Goal: Task Accomplishment & Management: Manage account settings

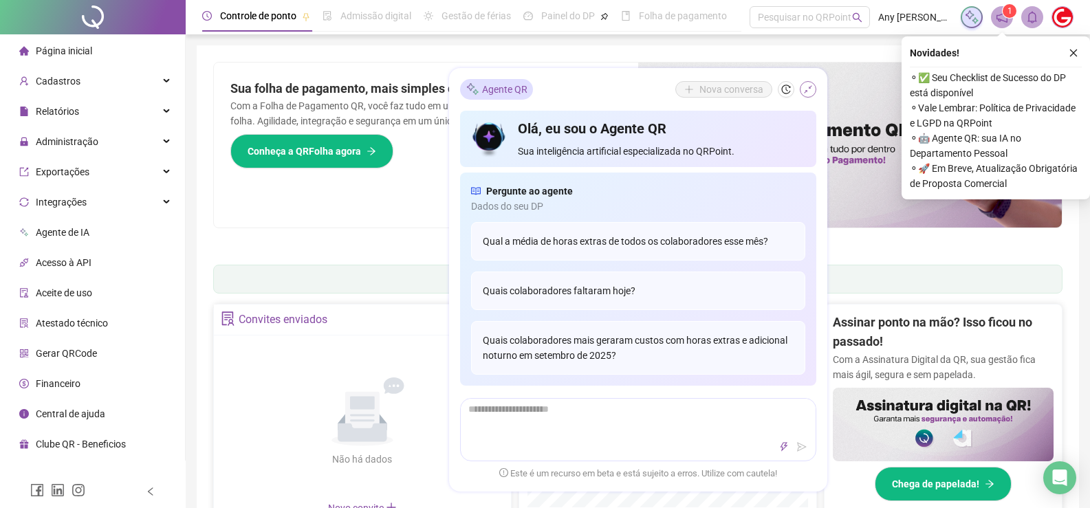
click at [807, 87] on icon "shrink" at bounding box center [809, 90] width 10 height 10
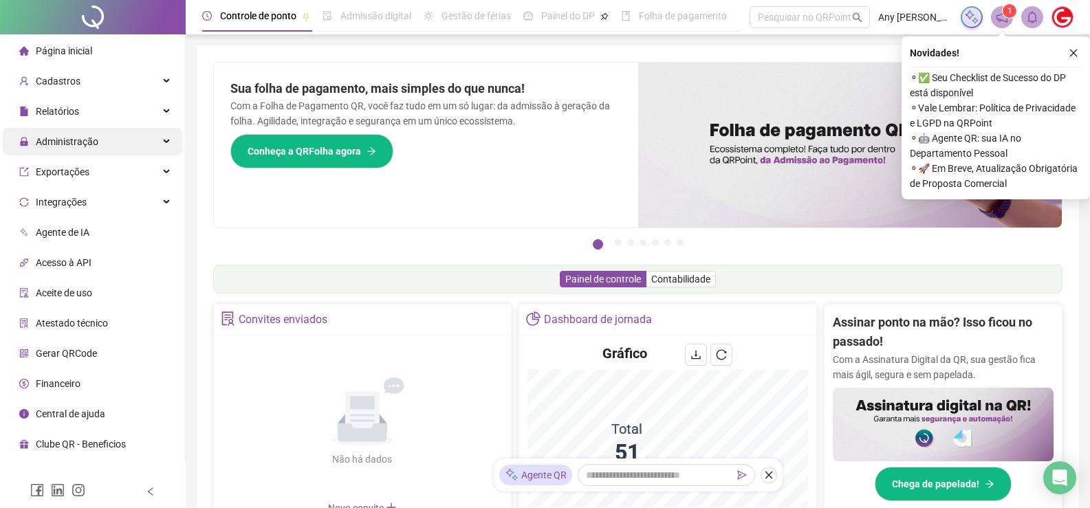
click at [49, 147] on span "Administração" at bounding box center [67, 141] width 63 height 11
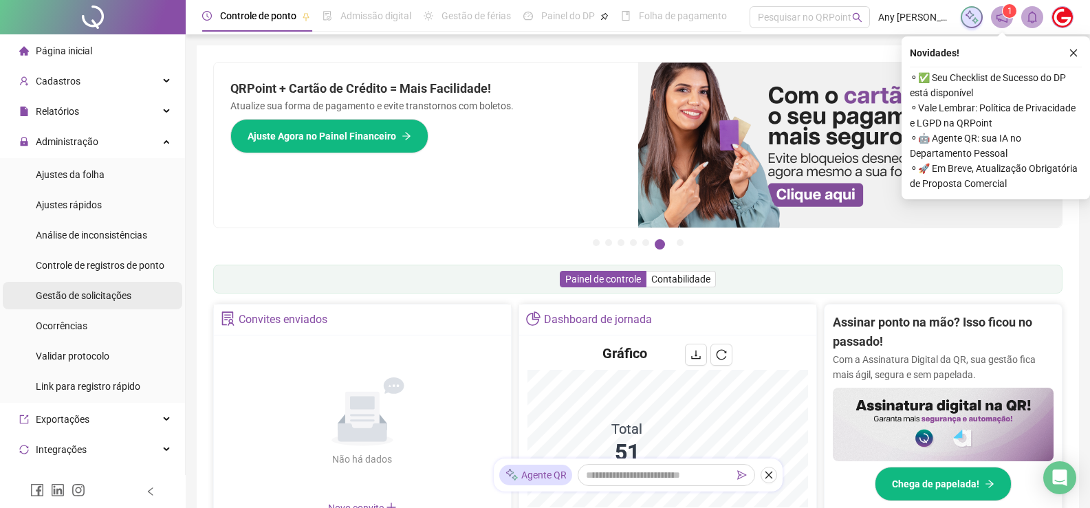
click at [80, 301] on span "Gestão de solicitações" at bounding box center [84, 295] width 96 height 11
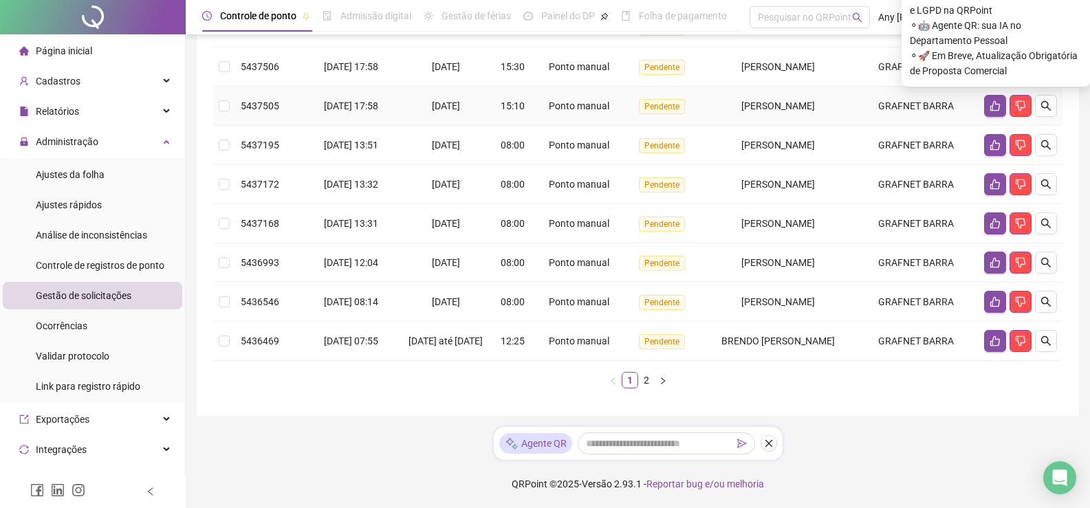
scroll to position [11, 0]
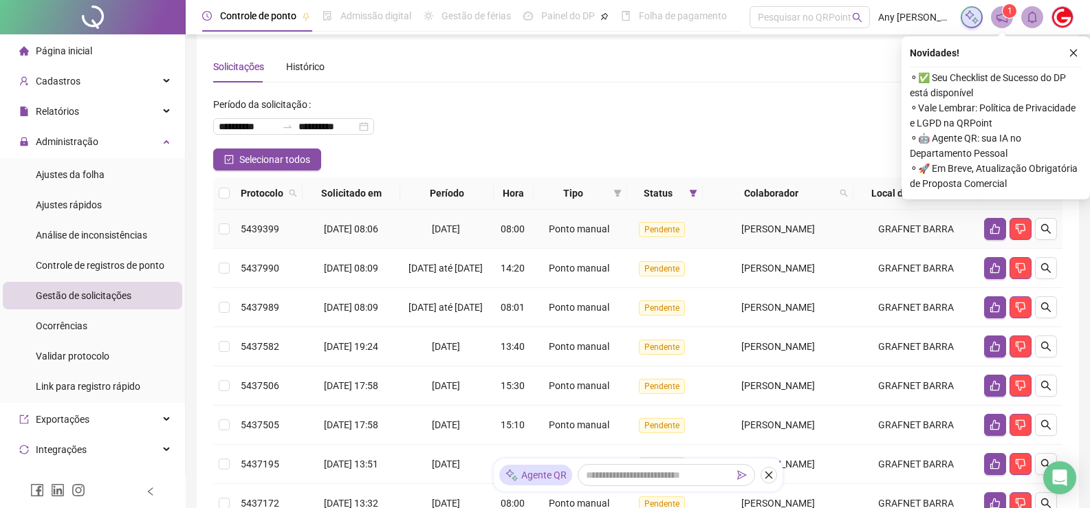
click at [236, 232] on td "5439399" at bounding box center [268, 229] width 67 height 39
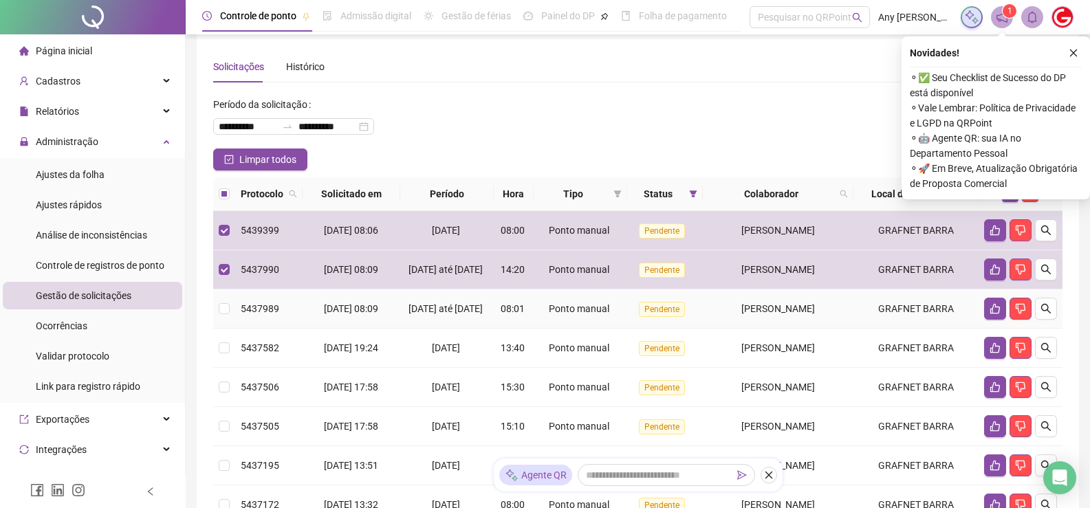
click at [233, 319] on td at bounding box center [224, 309] width 22 height 39
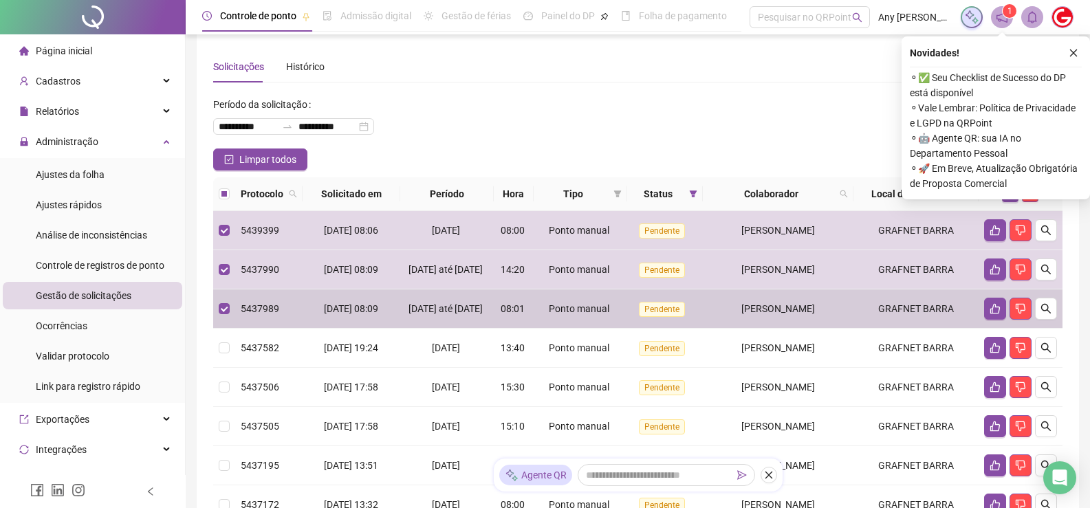
drag, startPoint x: 232, startPoint y: 345, endPoint x: 229, endPoint y: 352, distance: 7.4
click at [231, 346] on td at bounding box center [224, 348] width 22 height 39
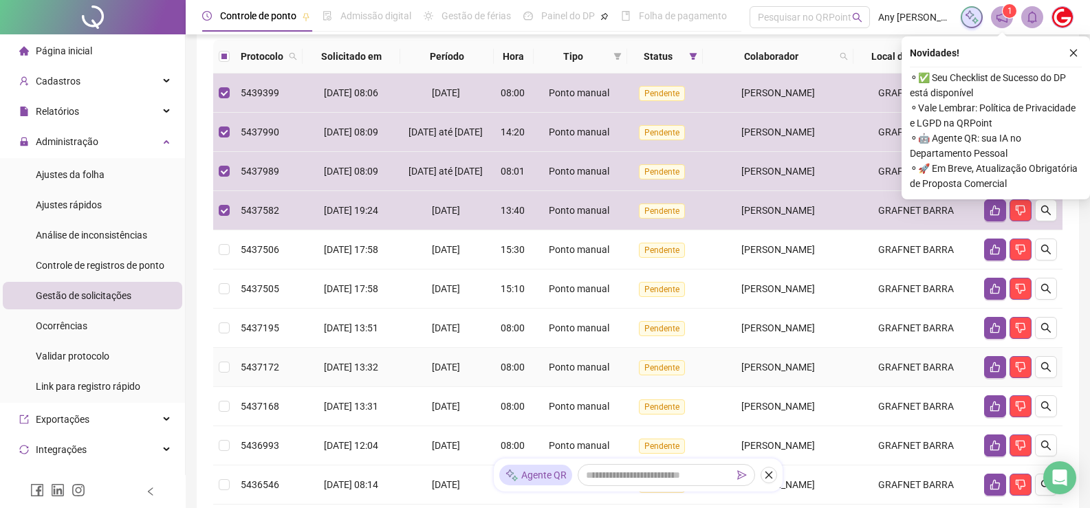
scroll to position [217, 0]
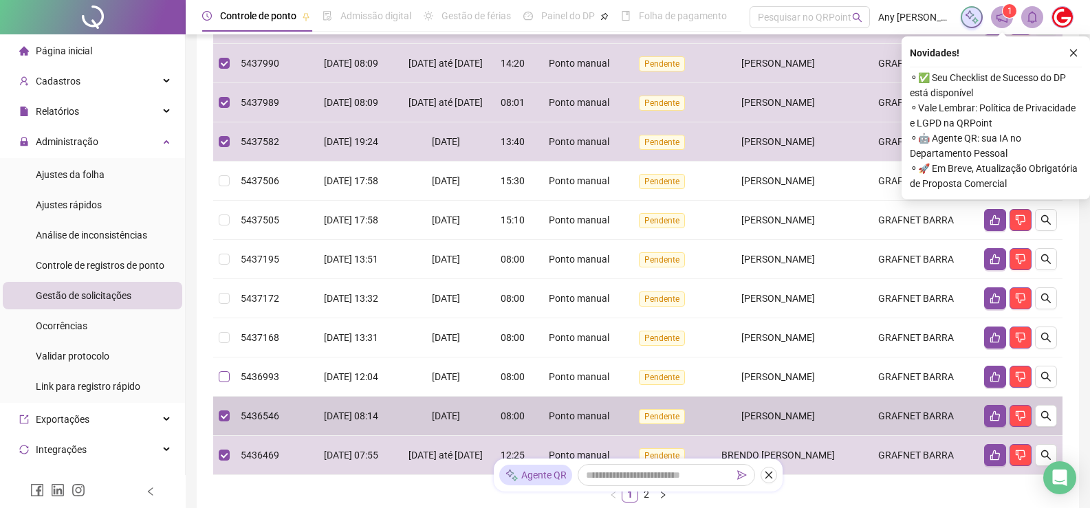
click at [226, 397] on td at bounding box center [224, 377] width 22 height 39
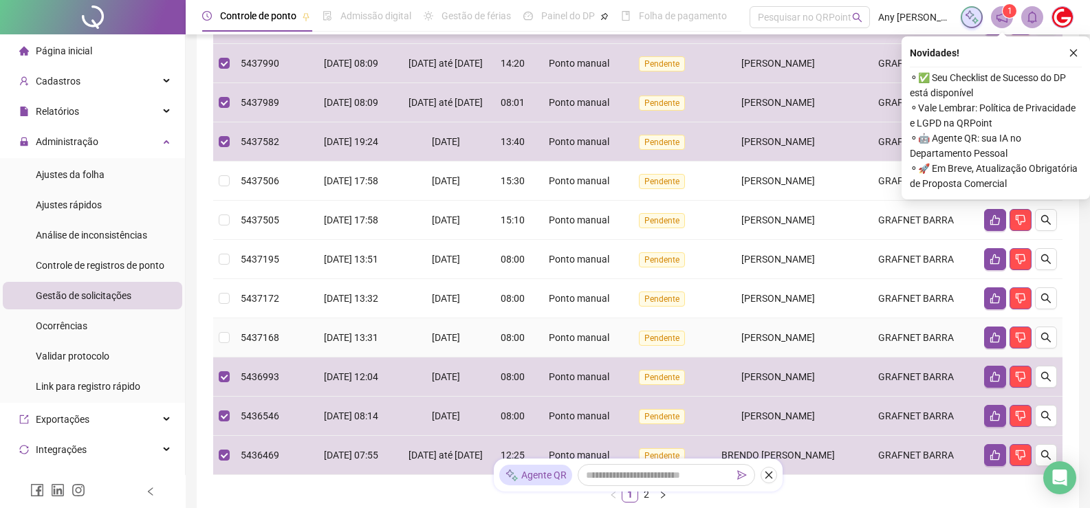
click at [217, 358] on td at bounding box center [224, 338] width 22 height 39
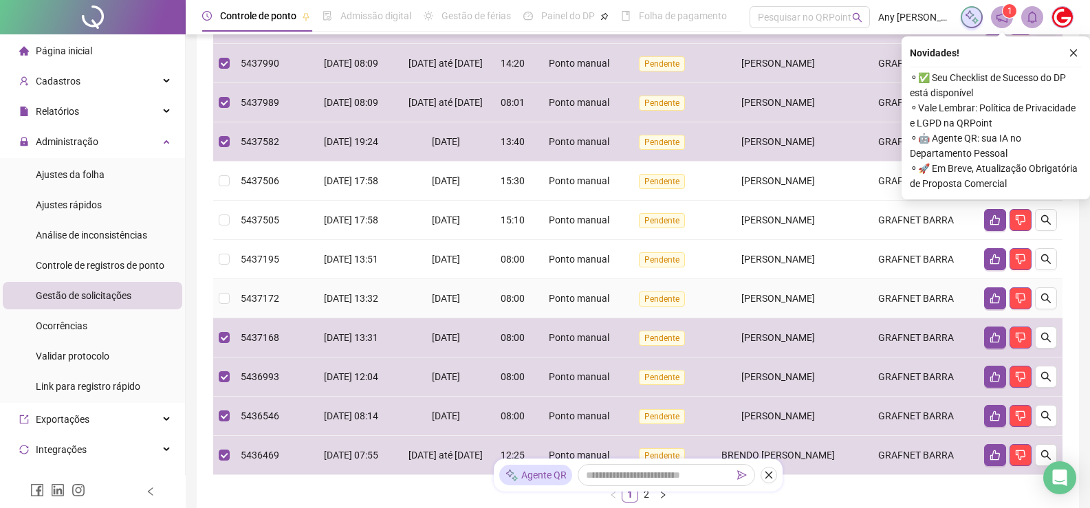
click at [235, 305] on td "5437172" at bounding box center [268, 298] width 67 height 39
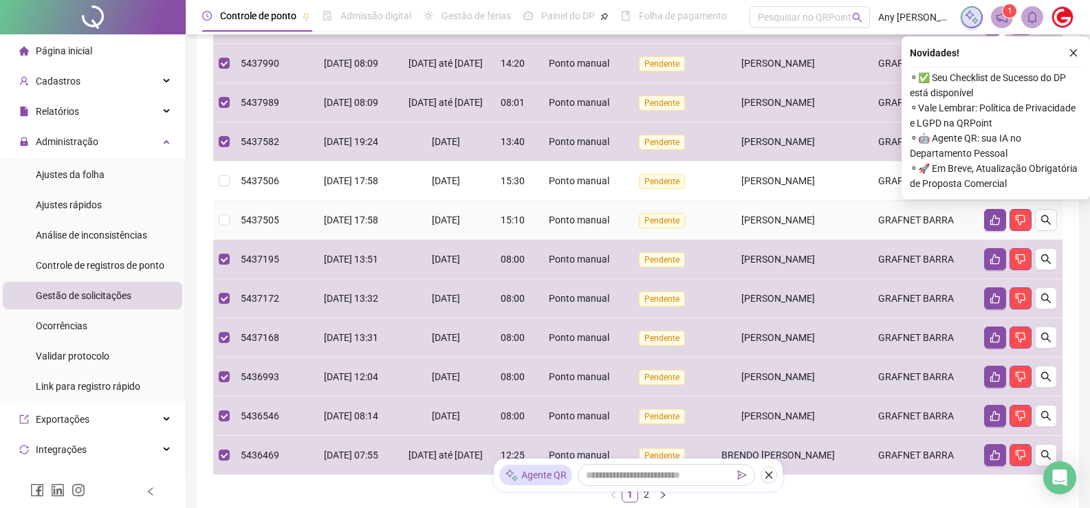
click at [215, 228] on td at bounding box center [224, 220] width 22 height 39
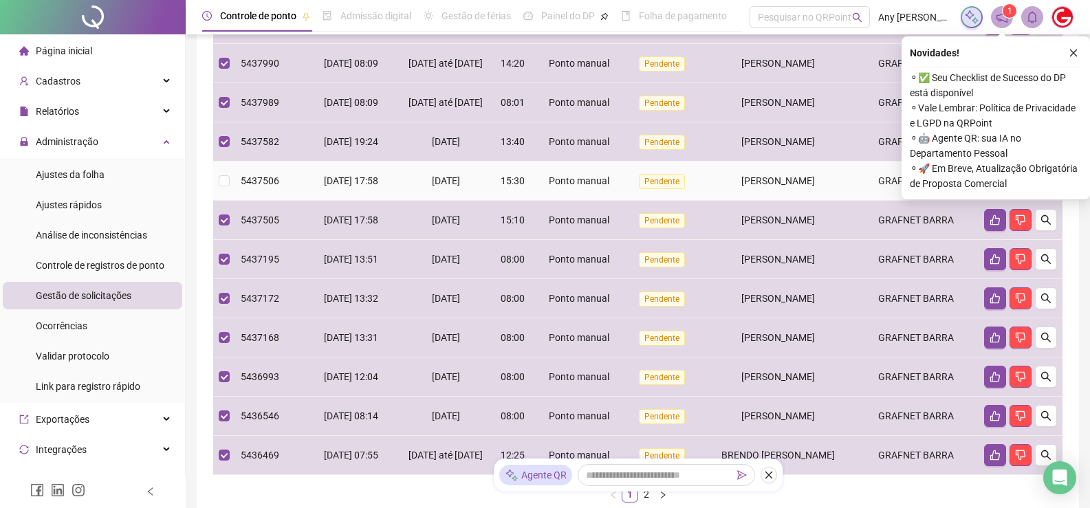
click at [218, 196] on td at bounding box center [224, 181] width 22 height 39
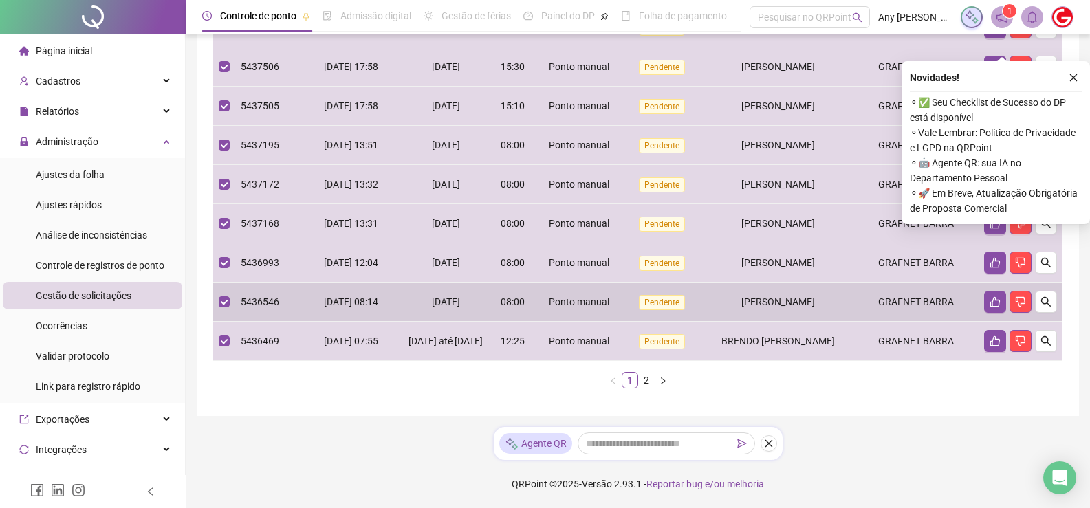
scroll to position [0, 0]
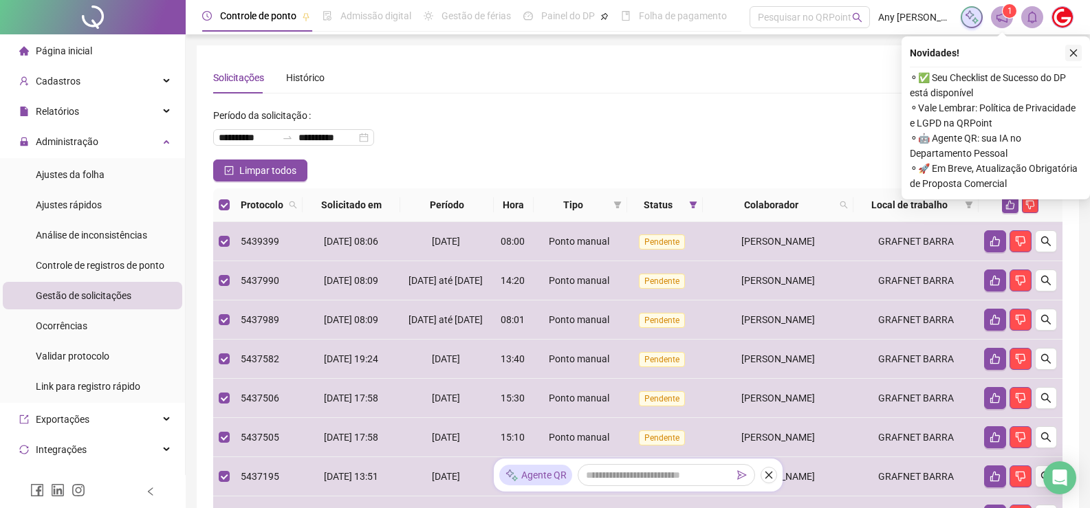
click at [1074, 53] on icon "close" at bounding box center [1075, 54] width 8 height 8
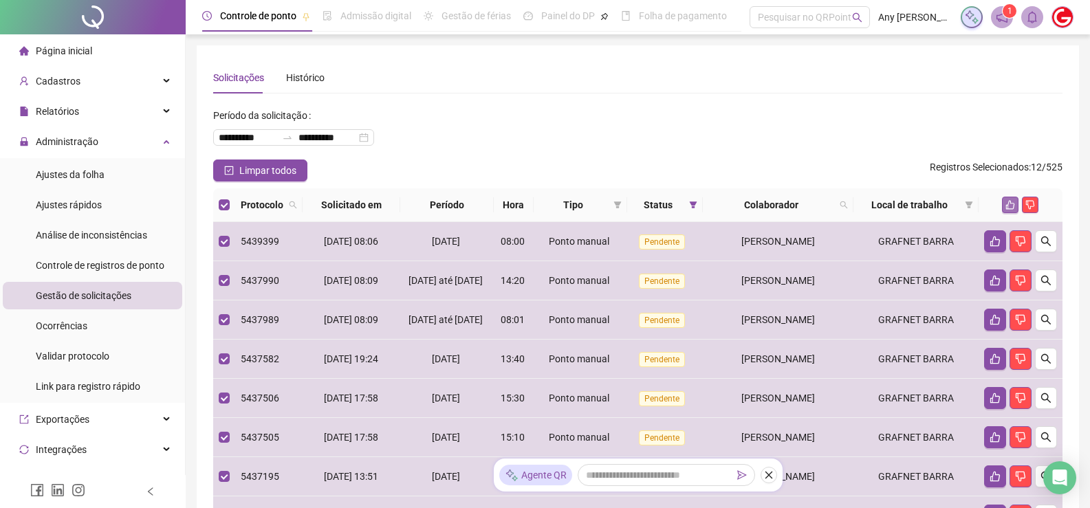
click at [1007, 203] on icon "like" at bounding box center [1011, 205] width 10 height 10
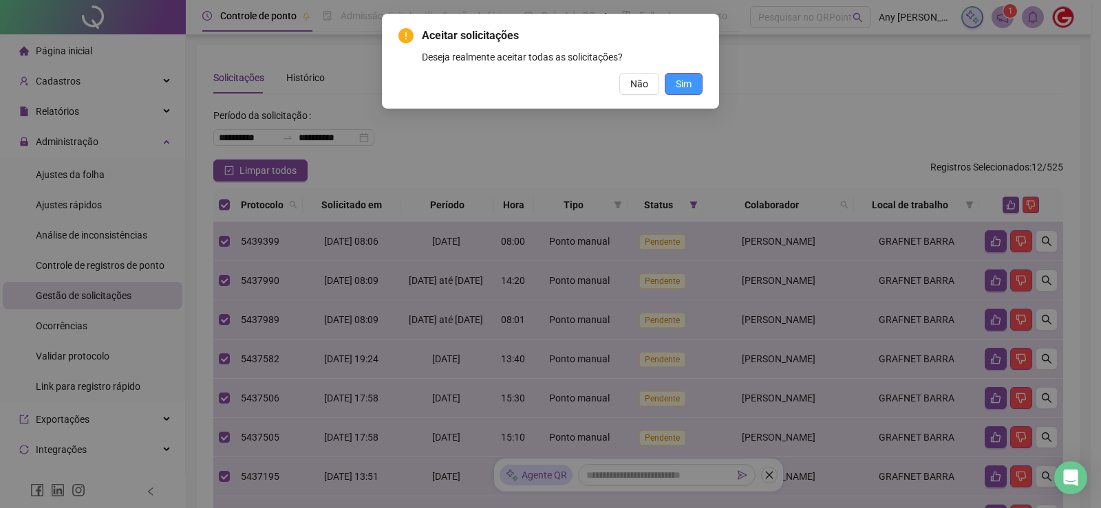
click at [680, 79] on span "Sim" at bounding box center [684, 83] width 16 height 15
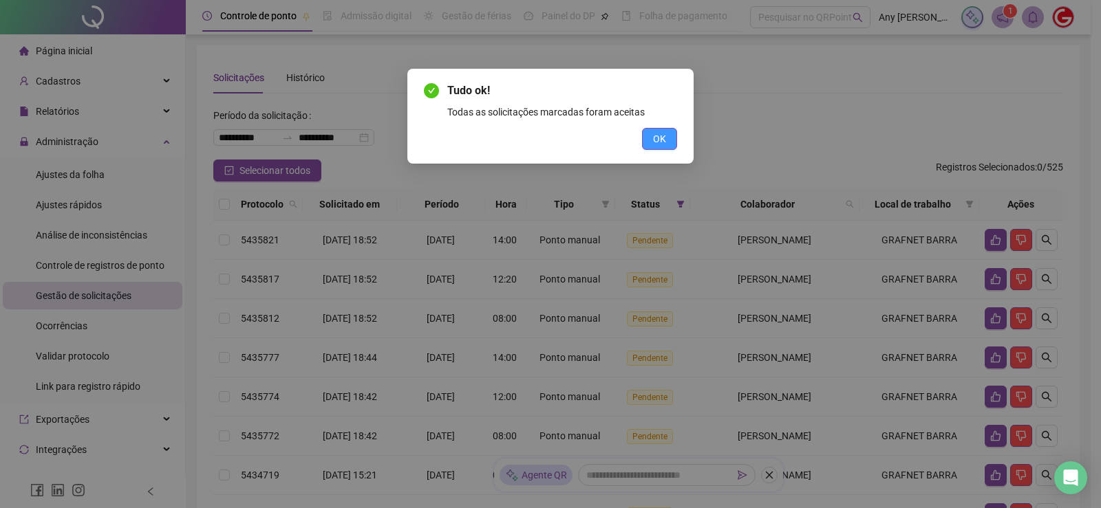
click at [667, 145] on button "OK" at bounding box center [659, 139] width 35 height 22
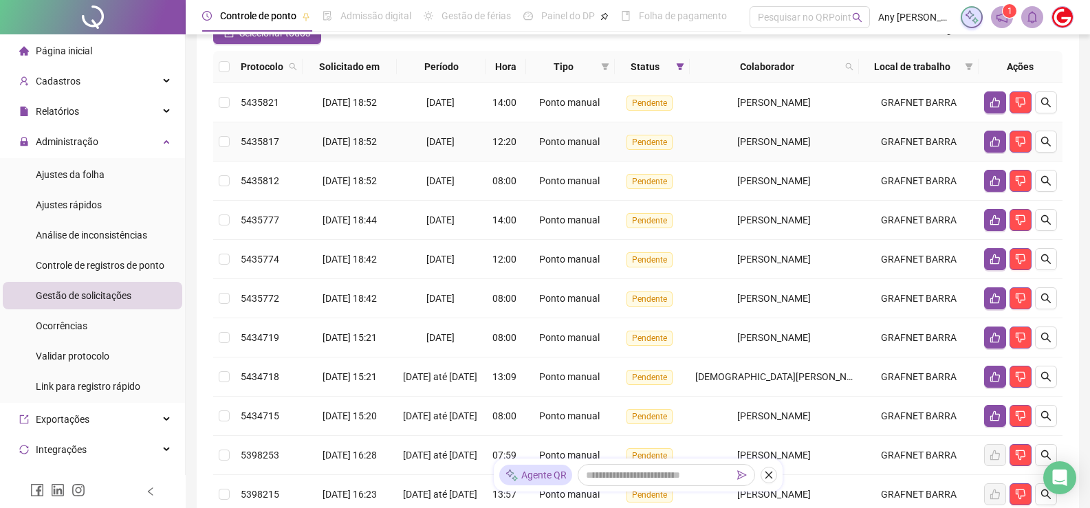
scroll to position [324, 0]
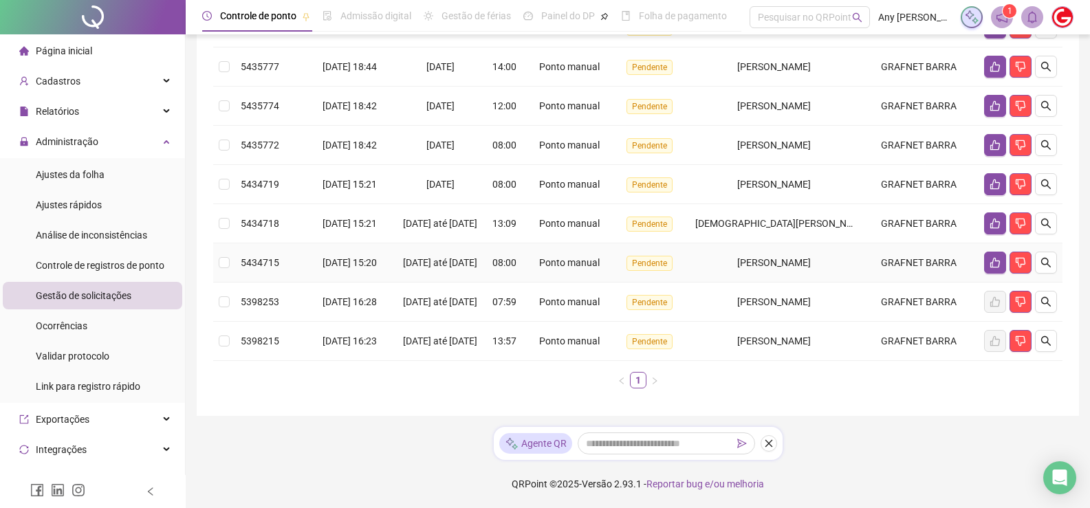
click at [230, 244] on td at bounding box center [224, 263] width 22 height 39
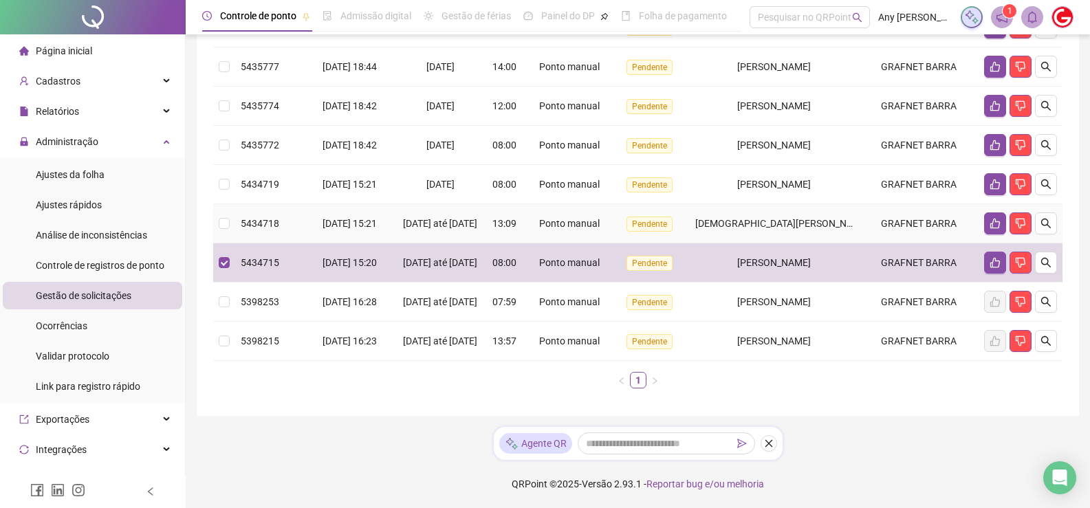
click at [216, 204] on td at bounding box center [224, 223] width 22 height 39
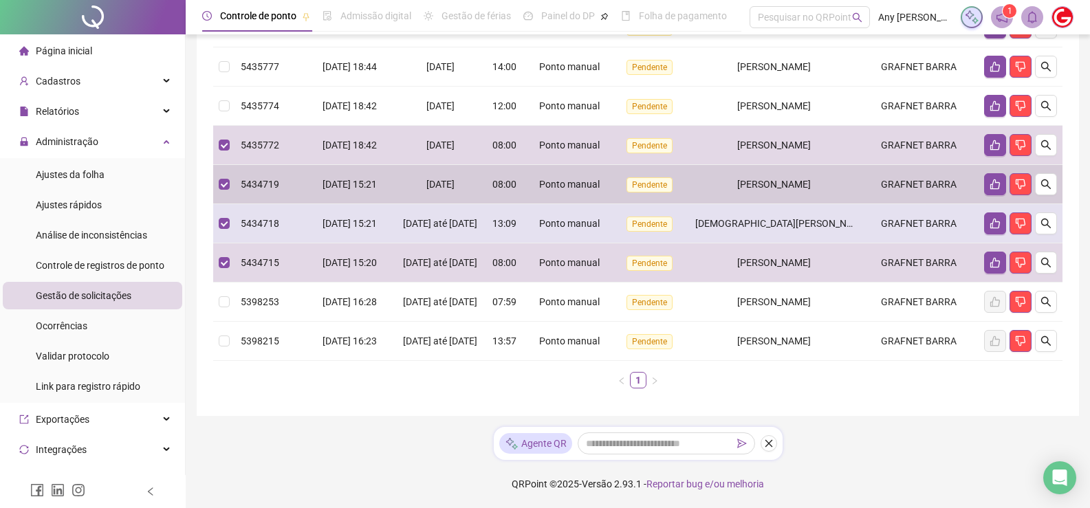
scroll to position [118, 0]
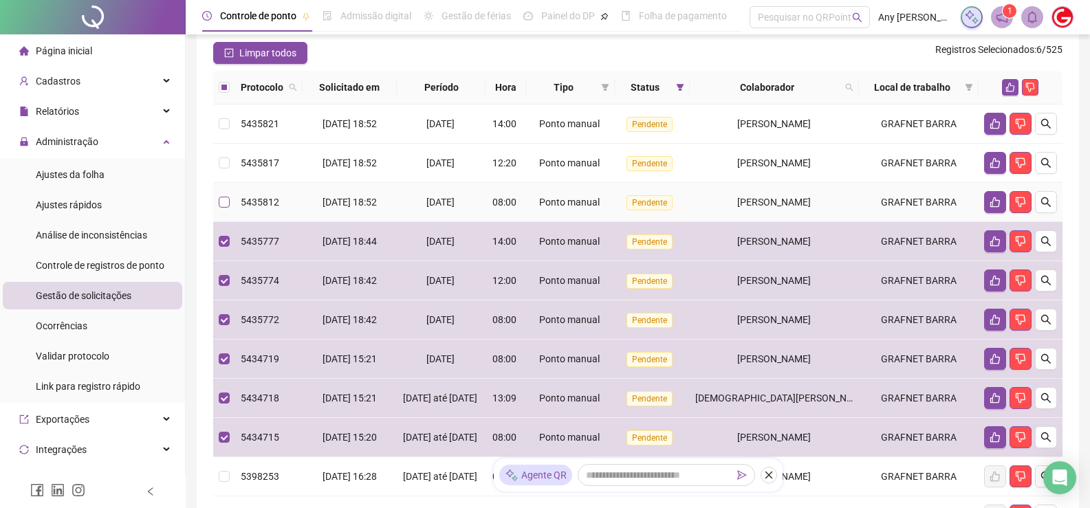
click at [224, 208] on label at bounding box center [224, 202] width 11 height 15
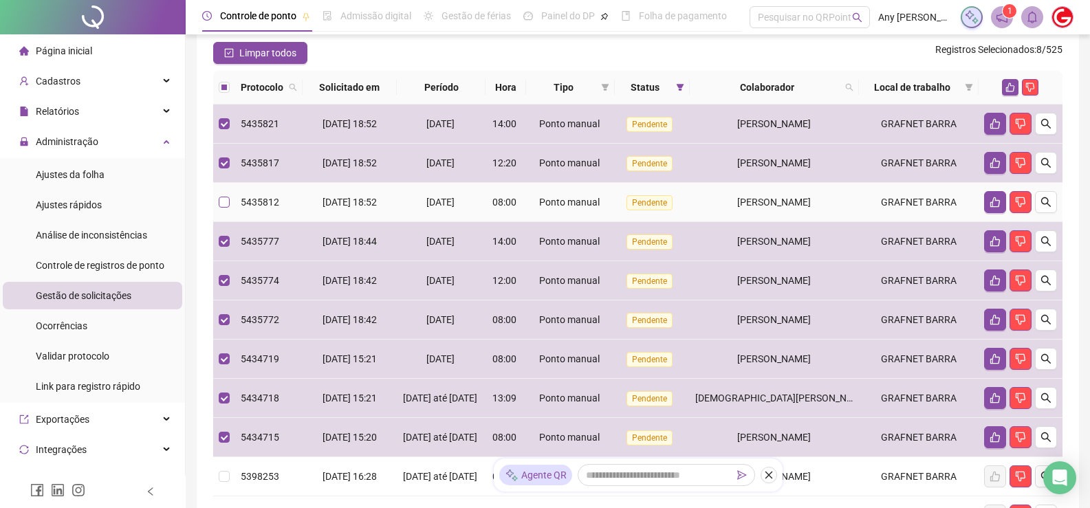
click at [227, 208] on label at bounding box center [224, 202] width 11 height 15
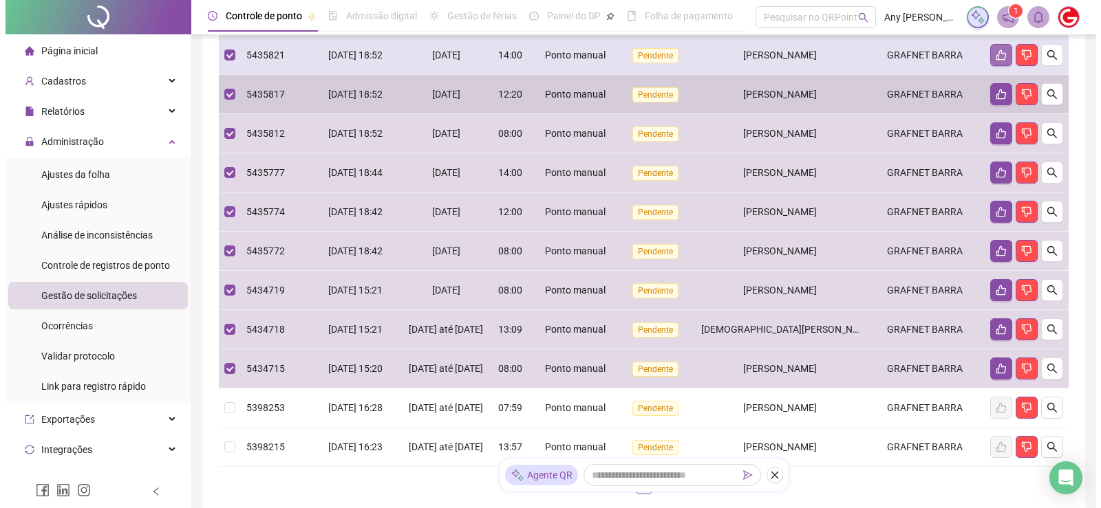
scroll to position [49, 0]
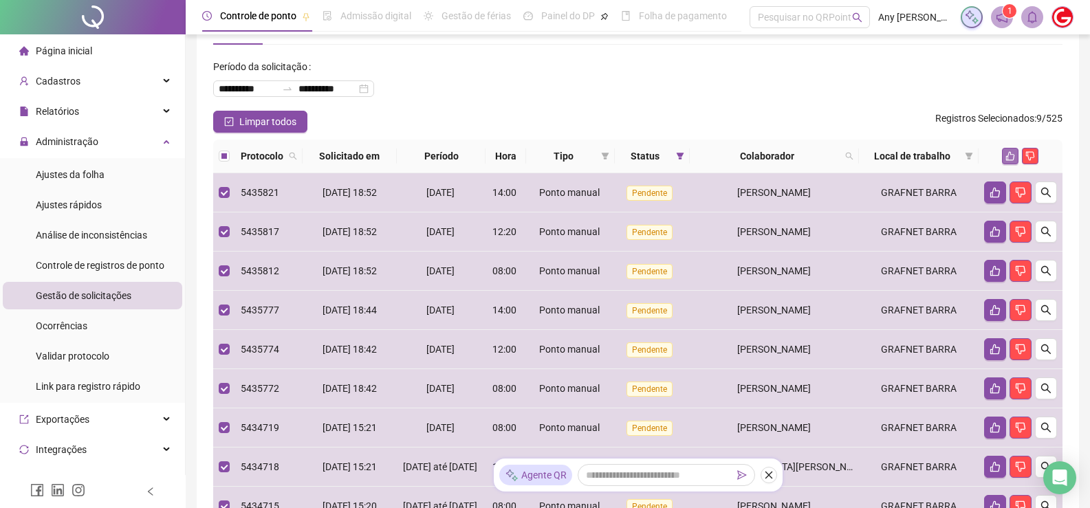
click at [1006, 153] on icon "like" at bounding box center [1011, 156] width 10 height 10
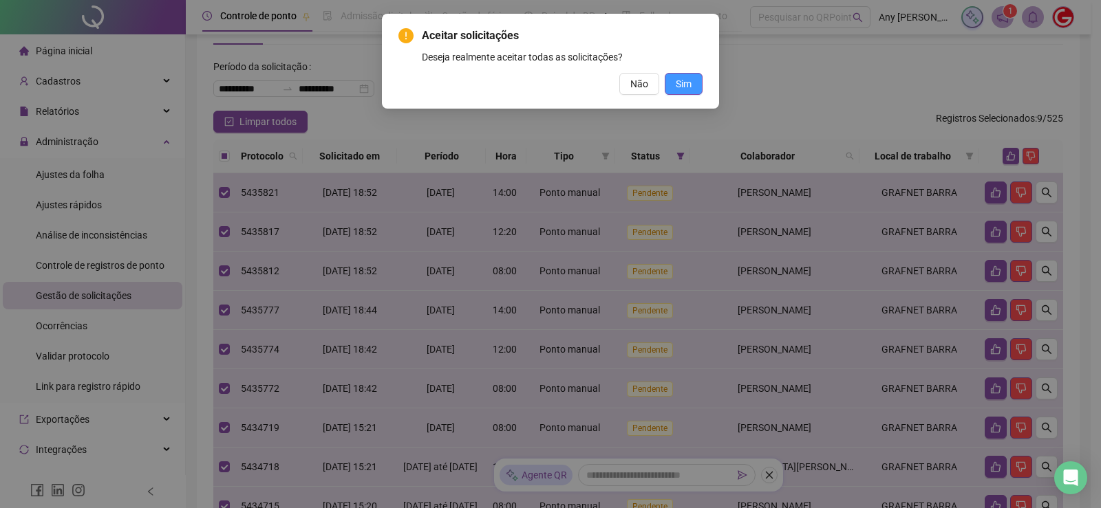
click at [691, 82] on span "Sim" at bounding box center [684, 83] width 16 height 15
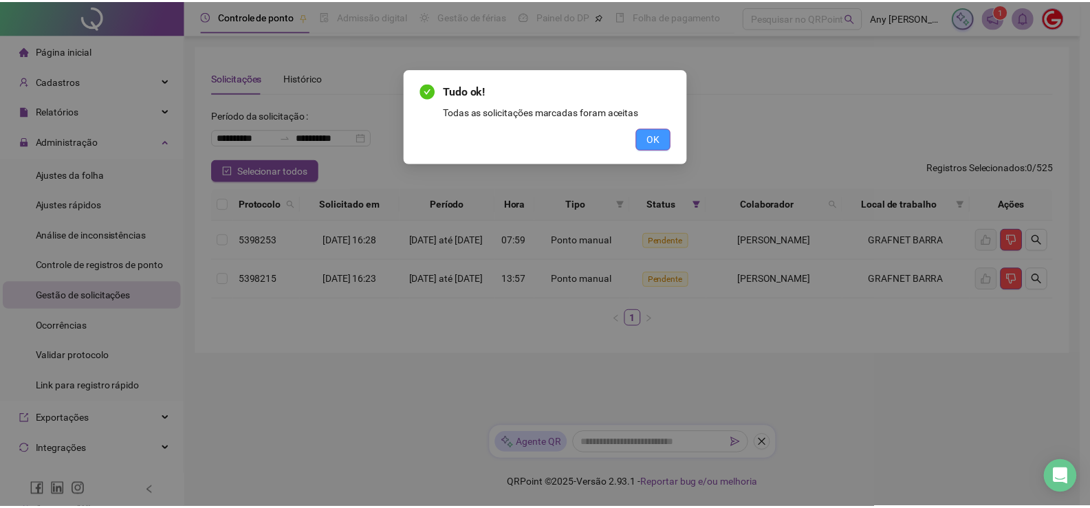
scroll to position [0, 0]
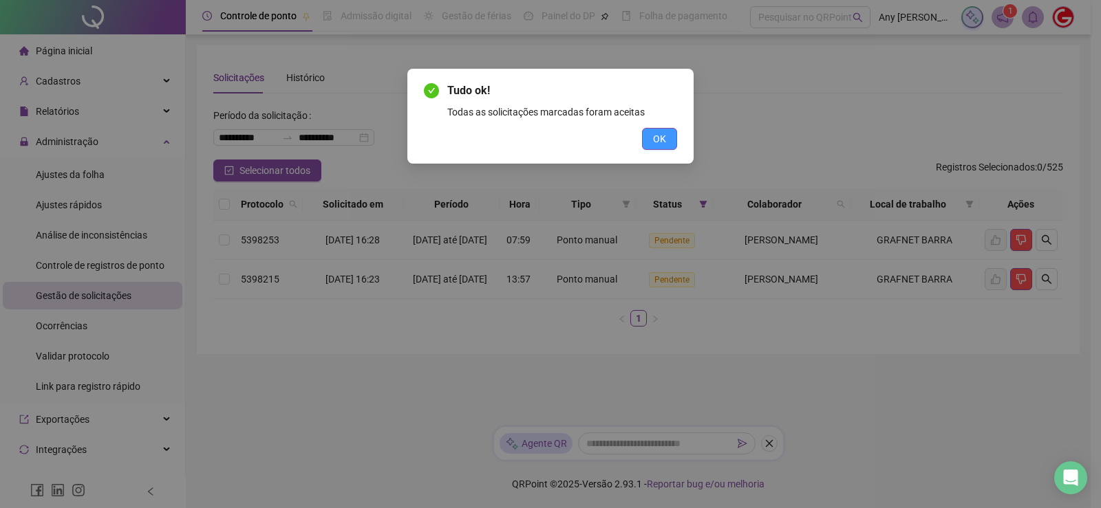
click at [668, 133] on button "OK" at bounding box center [659, 139] width 35 height 22
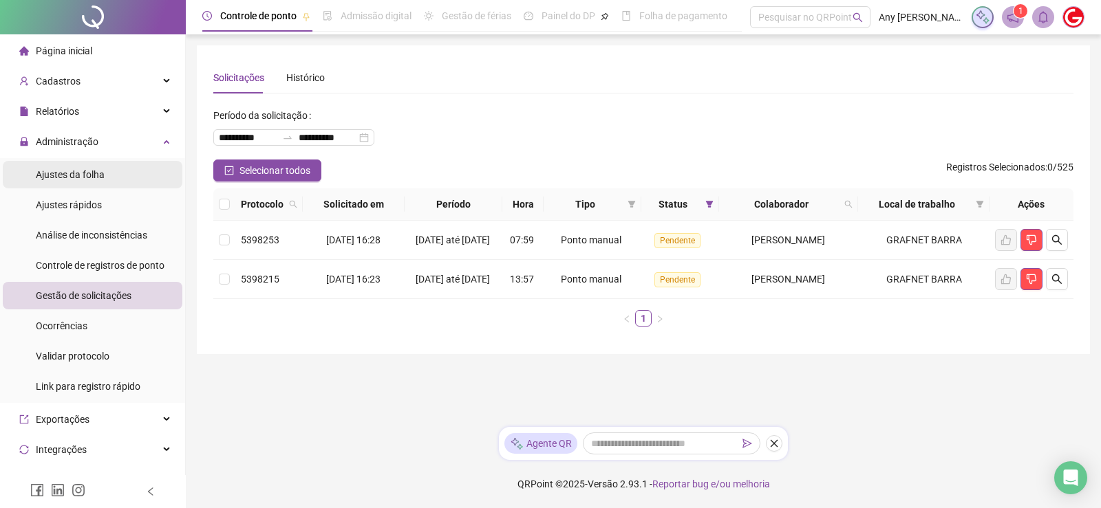
click at [88, 171] on span "Ajustes da folha" at bounding box center [70, 174] width 69 height 11
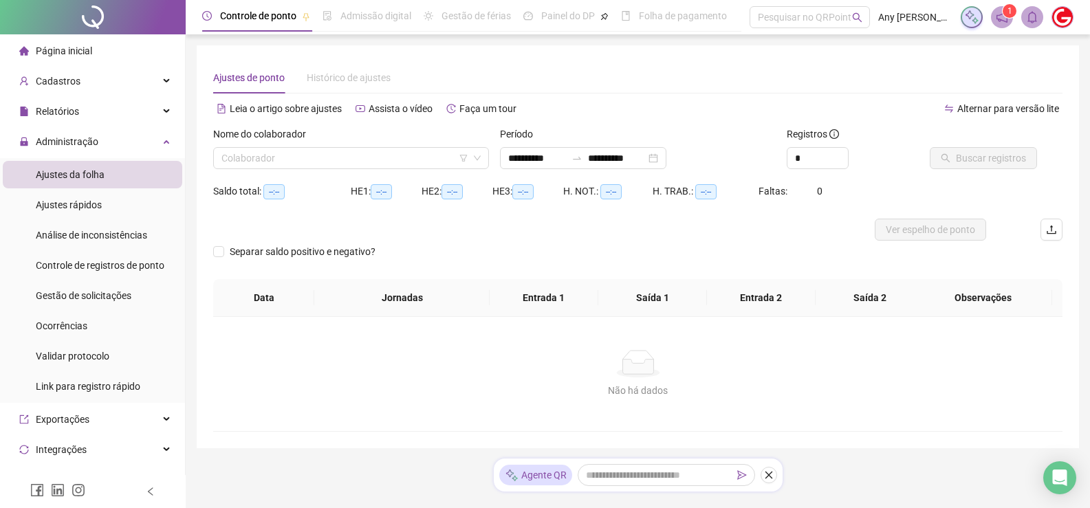
type input "**********"
click at [290, 158] on input "search" at bounding box center [345, 158] width 247 height 21
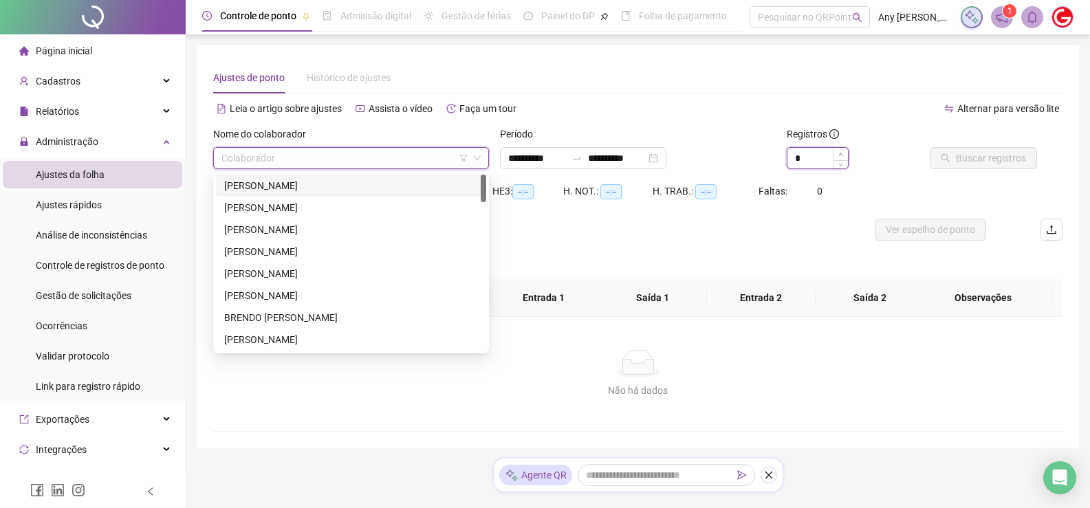
type input "*"
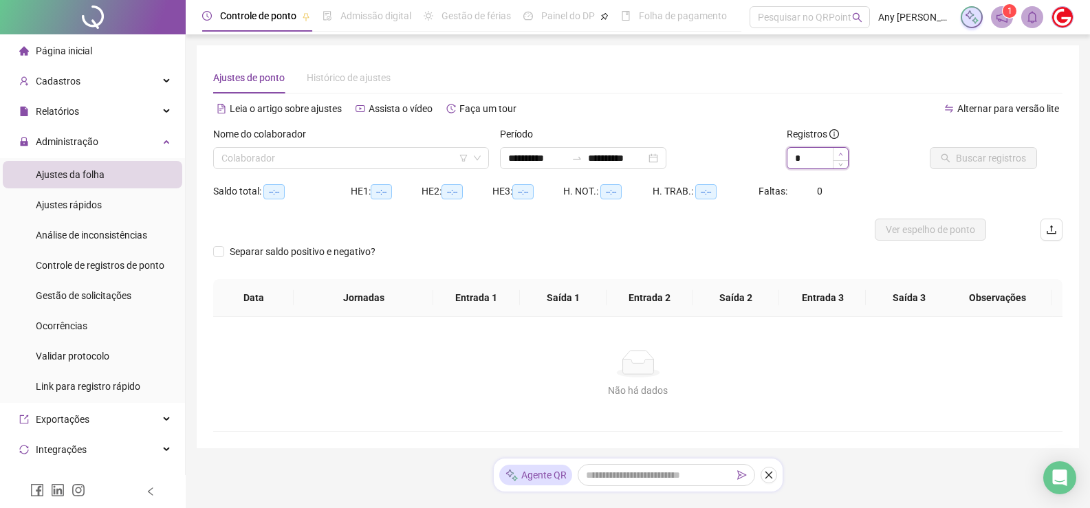
click at [841, 153] on icon "up" at bounding box center [841, 154] width 4 height 3
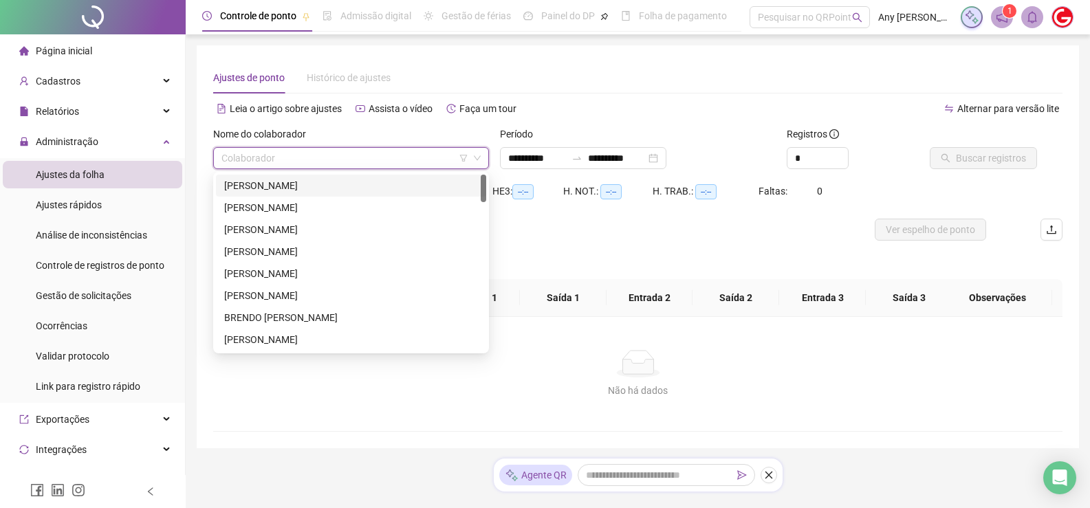
click at [270, 156] on input "search" at bounding box center [345, 158] width 247 height 21
click at [254, 186] on div "[PERSON_NAME]" at bounding box center [351, 185] width 254 height 15
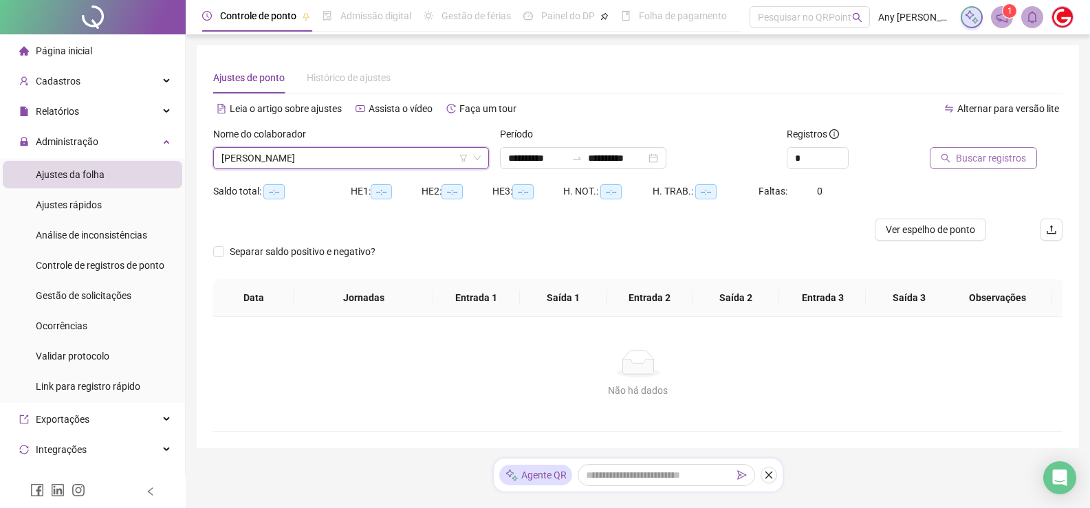
click at [985, 162] on span "Buscar registros" at bounding box center [991, 158] width 70 height 15
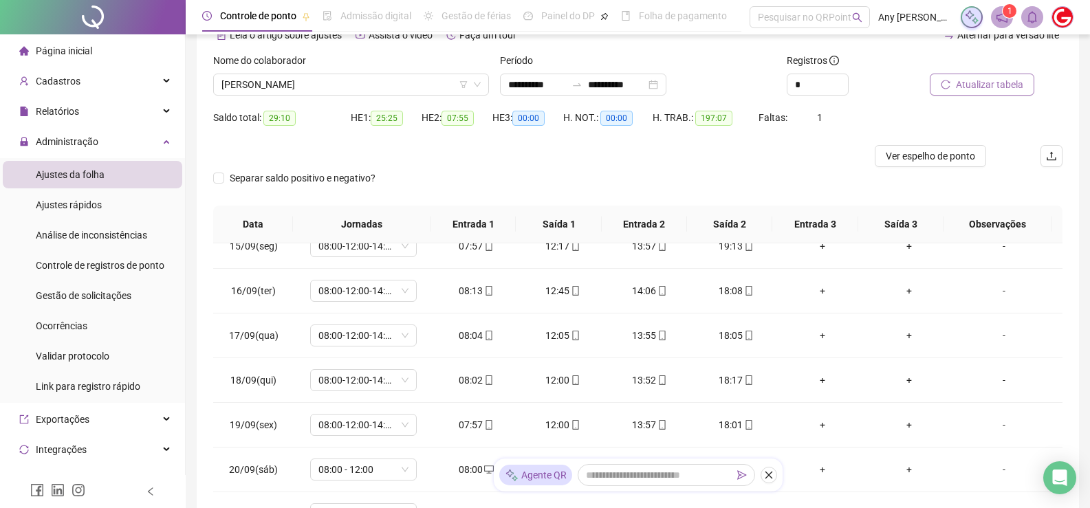
scroll to position [5, 0]
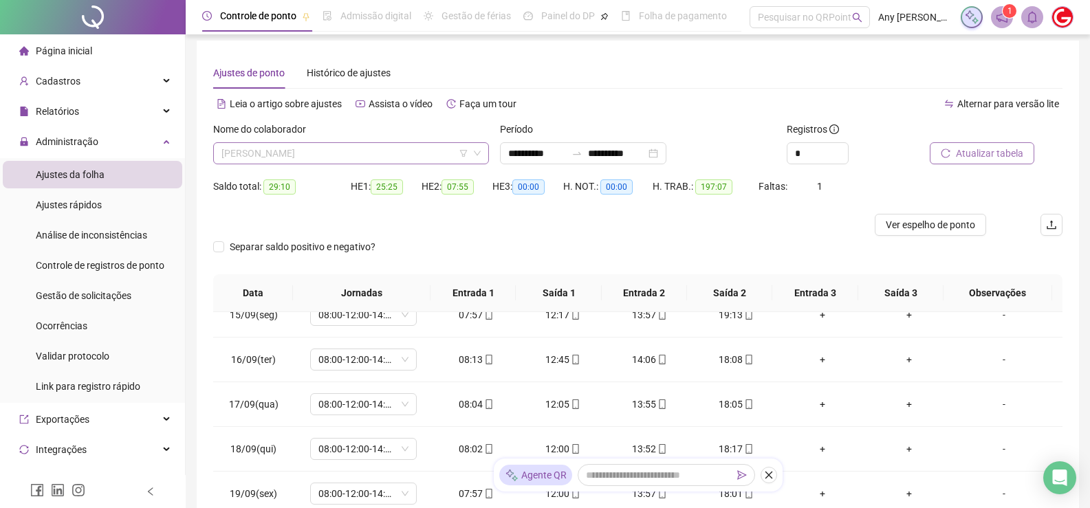
click at [316, 153] on span "[PERSON_NAME]" at bounding box center [351, 153] width 259 height 21
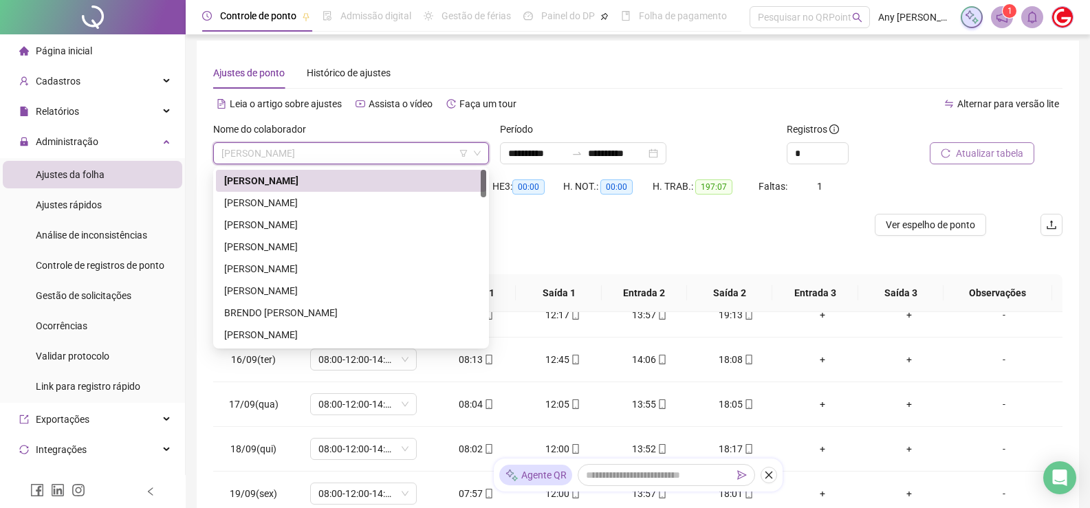
click at [300, 190] on div "[PERSON_NAME]" at bounding box center [351, 181] width 270 height 22
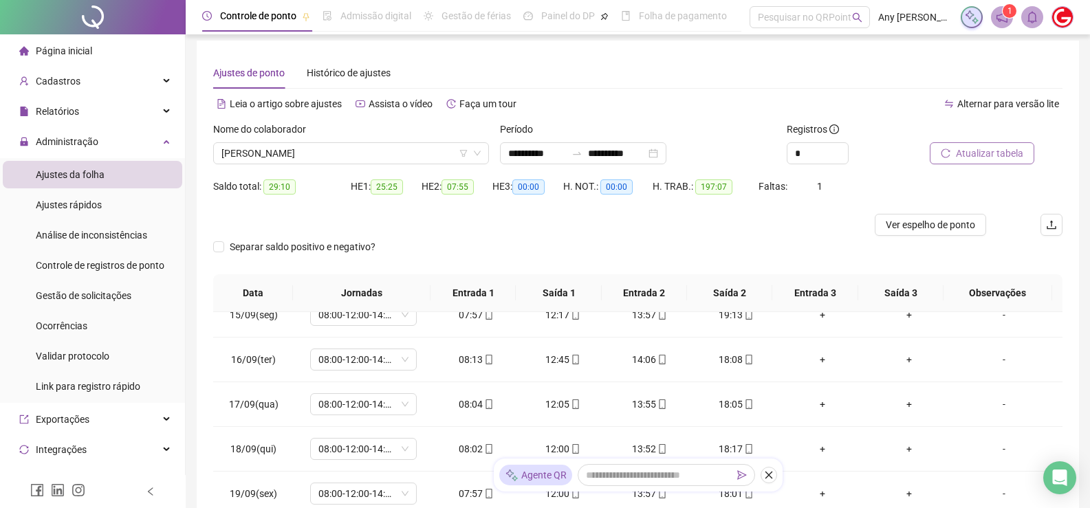
click at [965, 149] on span "Atualizar tabela" at bounding box center [989, 153] width 67 height 15
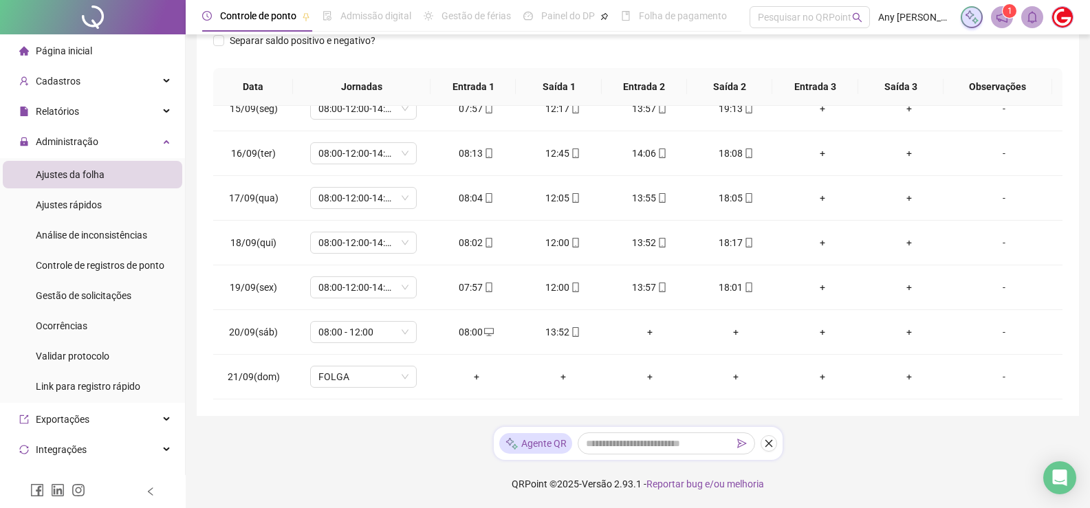
scroll to position [0, 0]
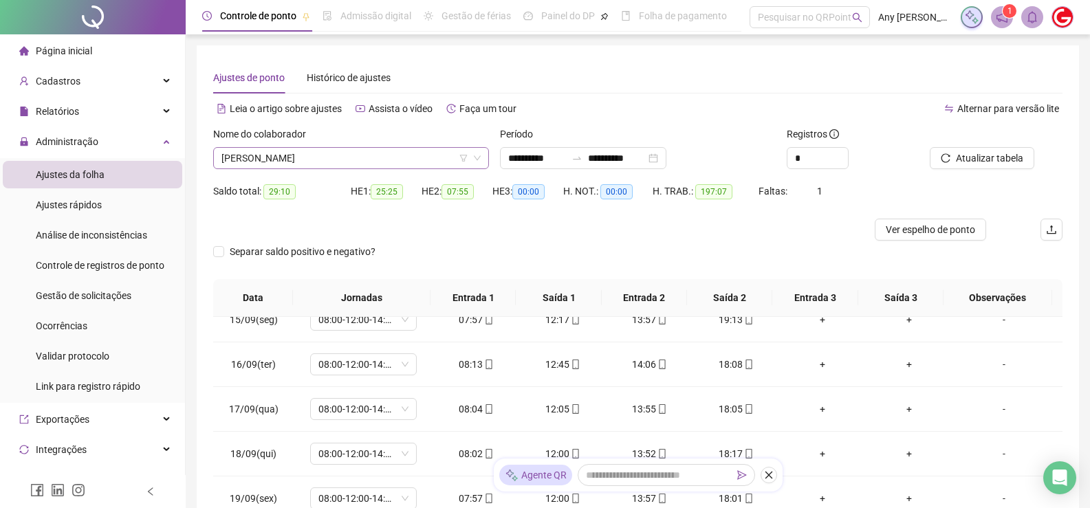
click at [278, 158] on span "[PERSON_NAME]" at bounding box center [351, 158] width 259 height 21
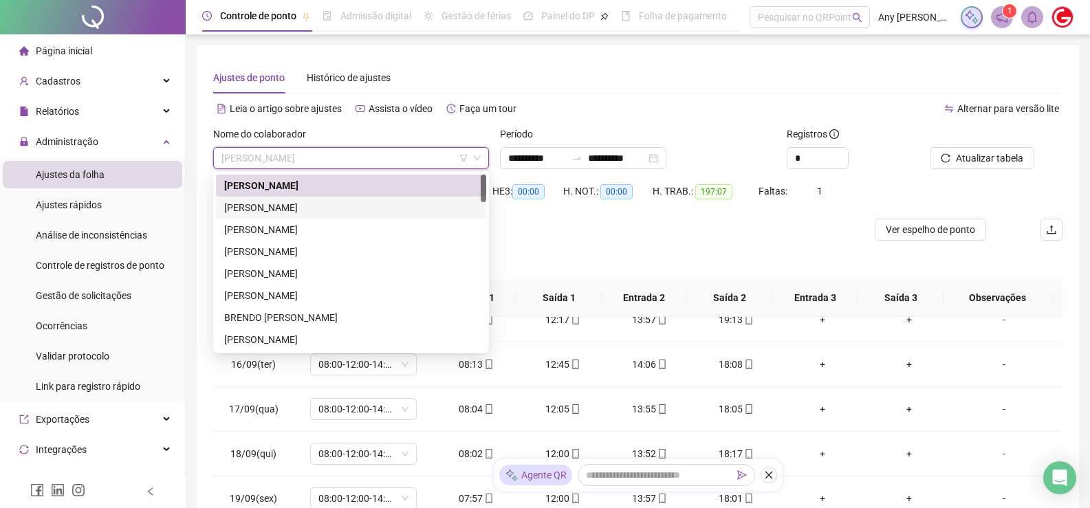
click at [273, 202] on div "[PERSON_NAME]" at bounding box center [351, 207] width 254 height 15
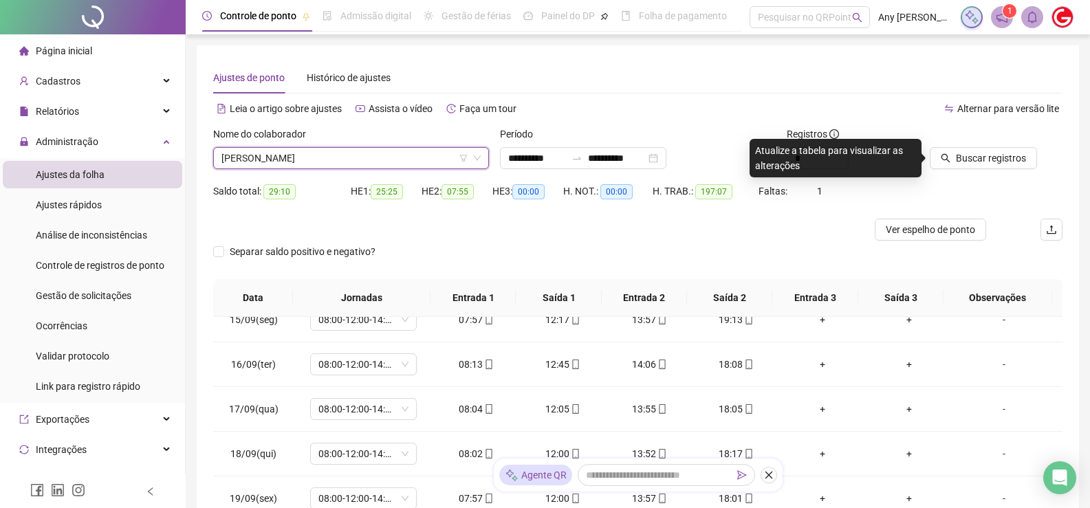
click at [310, 169] on div "[PERSON_NAME]" at bounding box center [351, 158] width 276 height 22
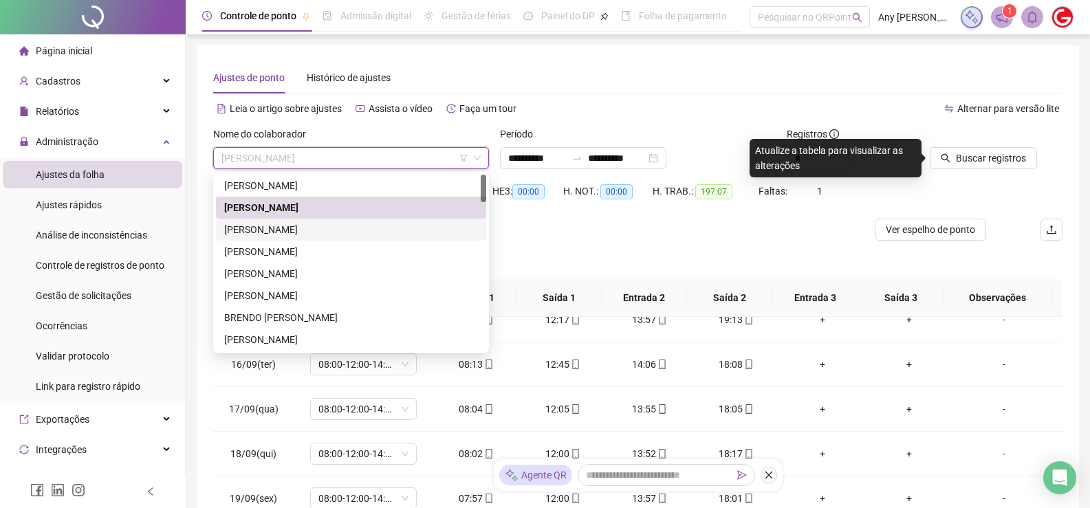
click at [273, 228] on div "[PERSON_NAME]" at bounding box center [351, 229] width 254 height 15
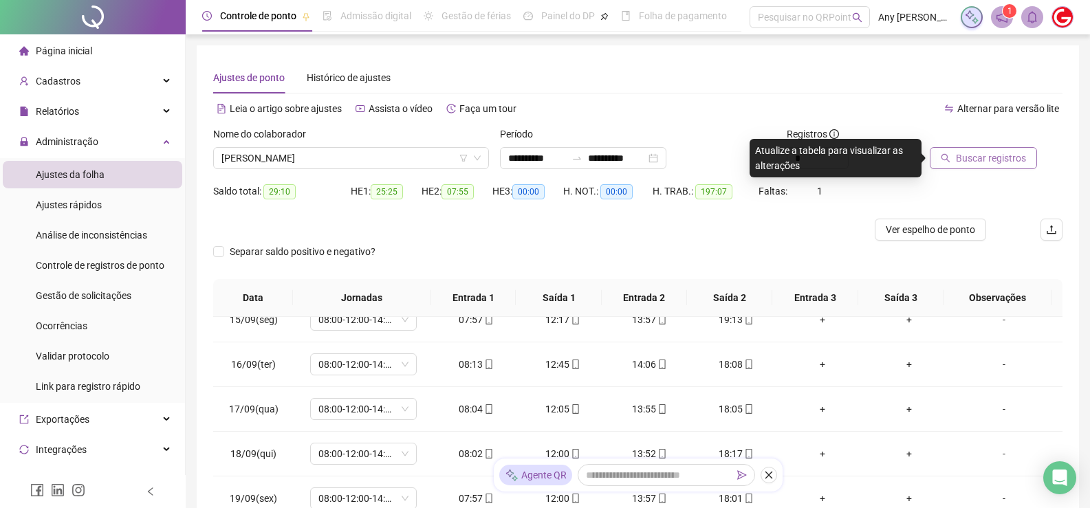
click at [967, 152] on span "Buscar registros" at bounding box center [991, 158] width 70 height 15
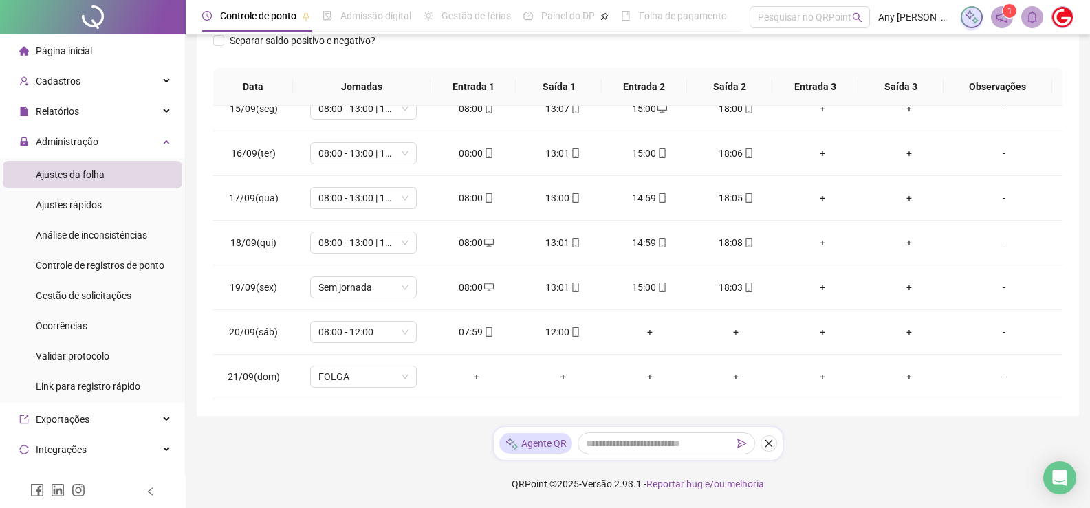
scroll to position [5, 0]
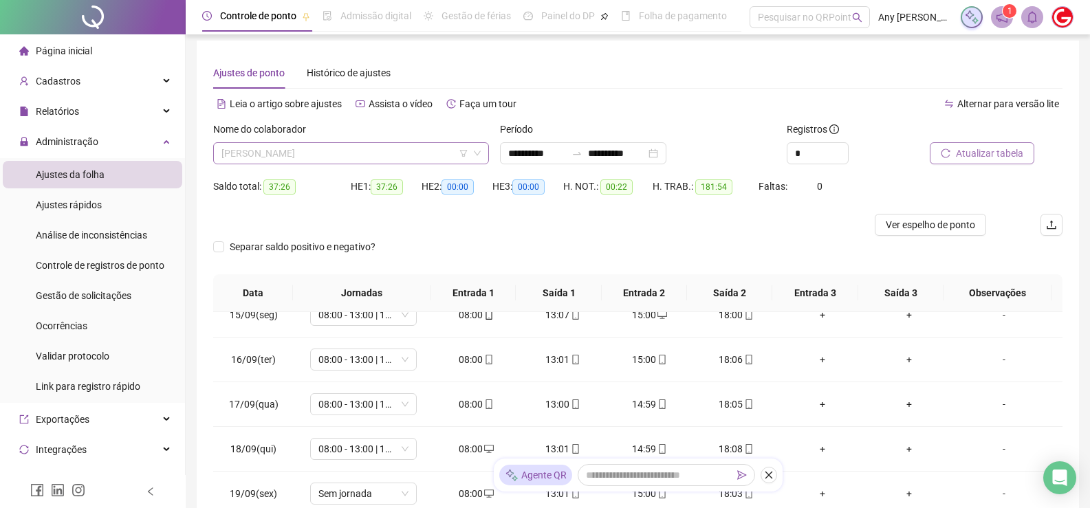
click at [246, 158] on span "[PERSON_NAME]" at bounding box center [351, 153] width 259 height 21
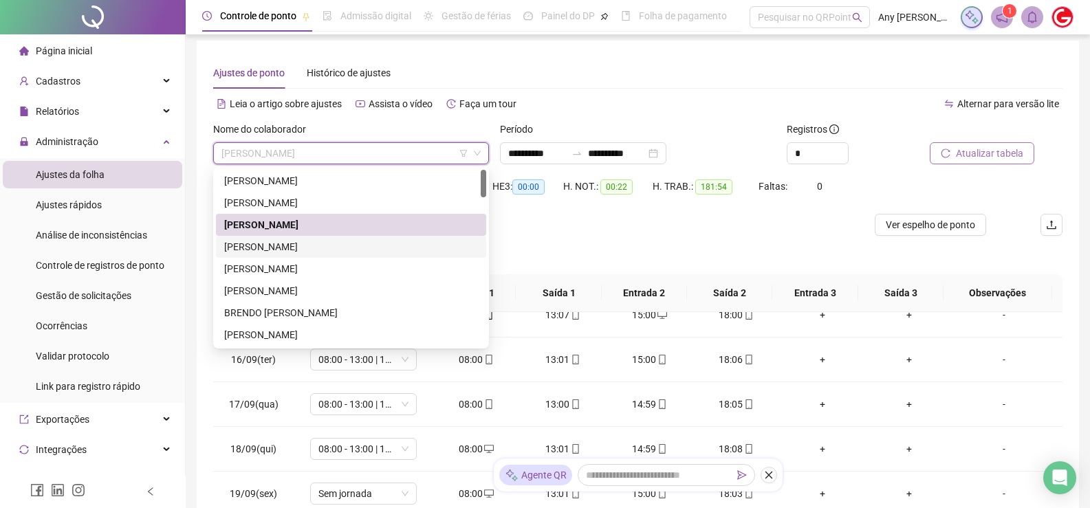
click at [264, 250] on div "[PERSON_NAME]" at bounding box center [351, 246] width 254 height 15
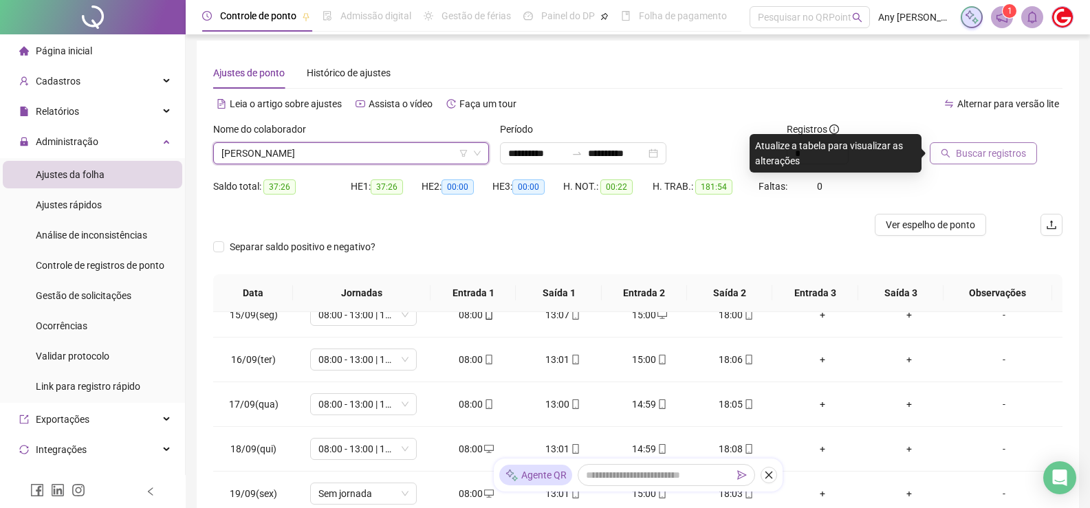
click at [1005, 156] on span "Buscar registros" at bounding box center [991, 153] width 70 height 15
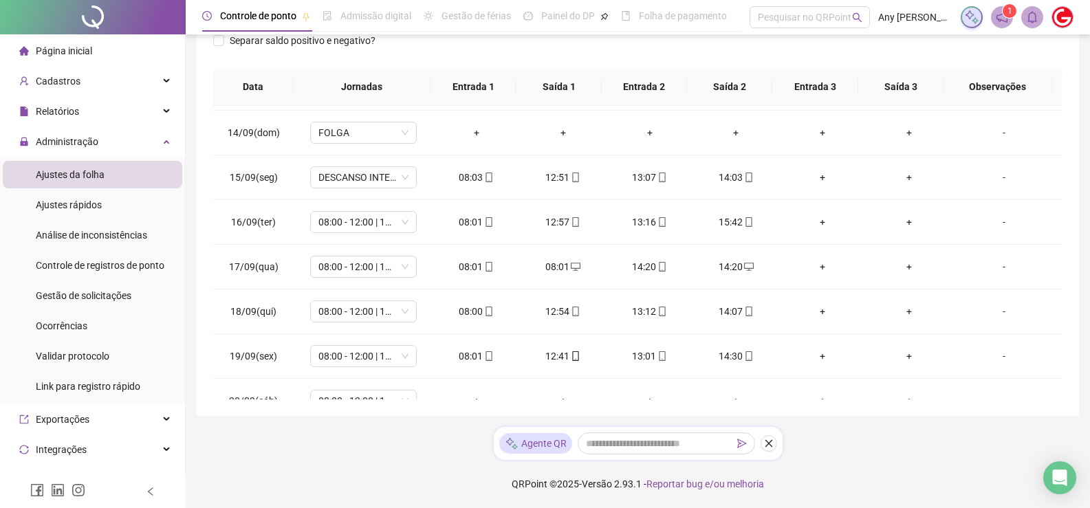
scroll to position [74, 0]
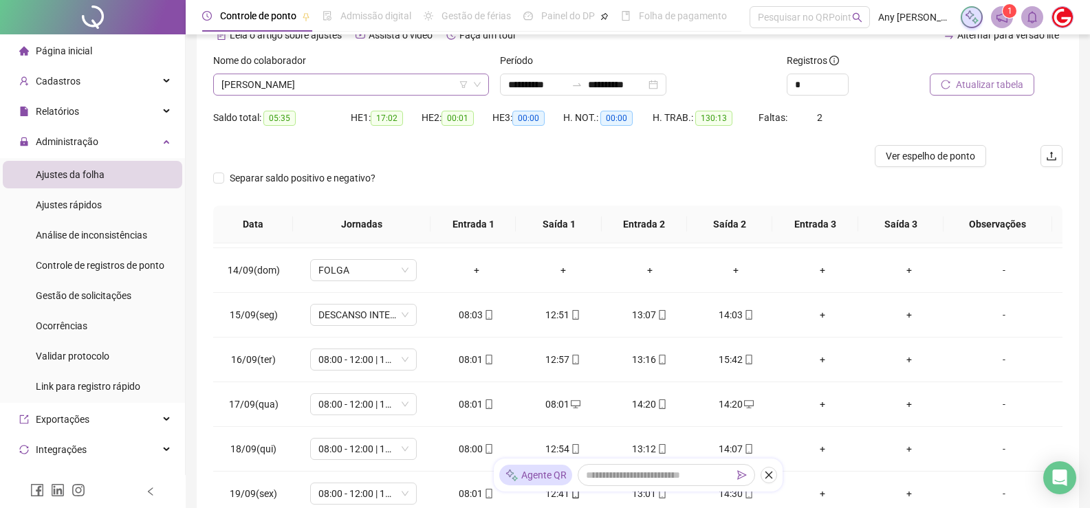
click at [255, 93] on span "[PERSON_NAME]" at bounding box center [351, 84] width 259 height 21
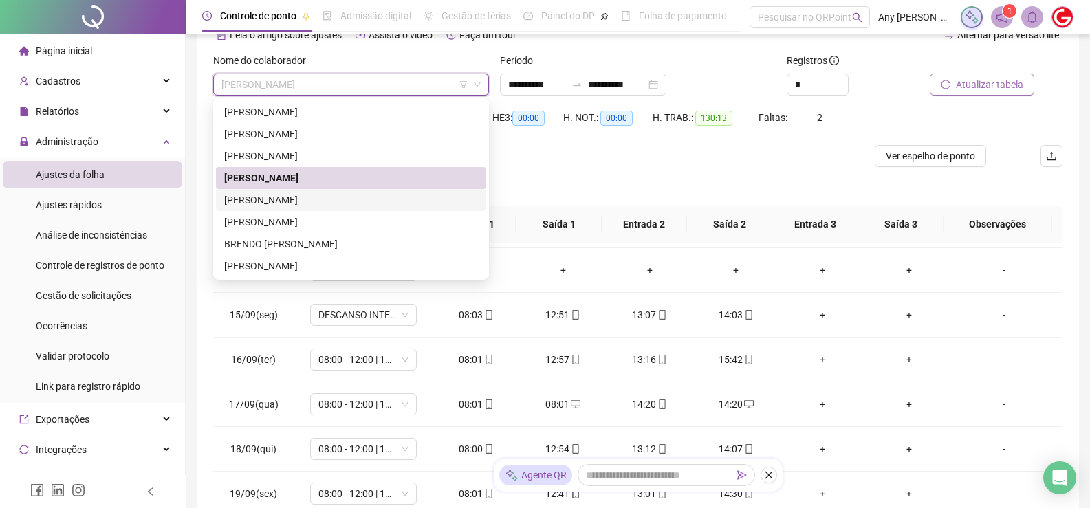
click at [272, 200] on div "[PERSON_NAME]" at bounding box center [351, 200] width 254 height 15
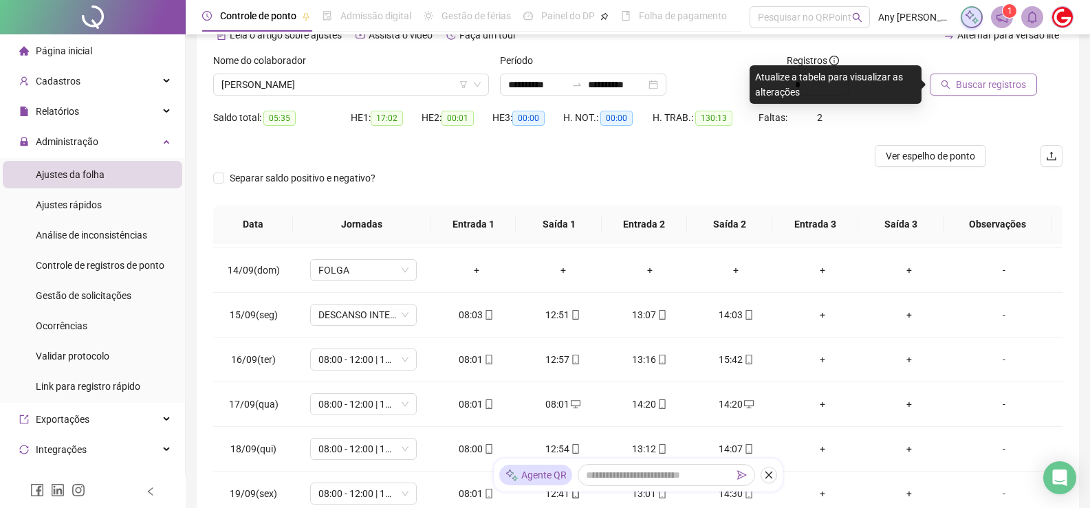
click at [991, 90] on span "Buscar registros" at bounding box center [991, 84] width 70 height 15
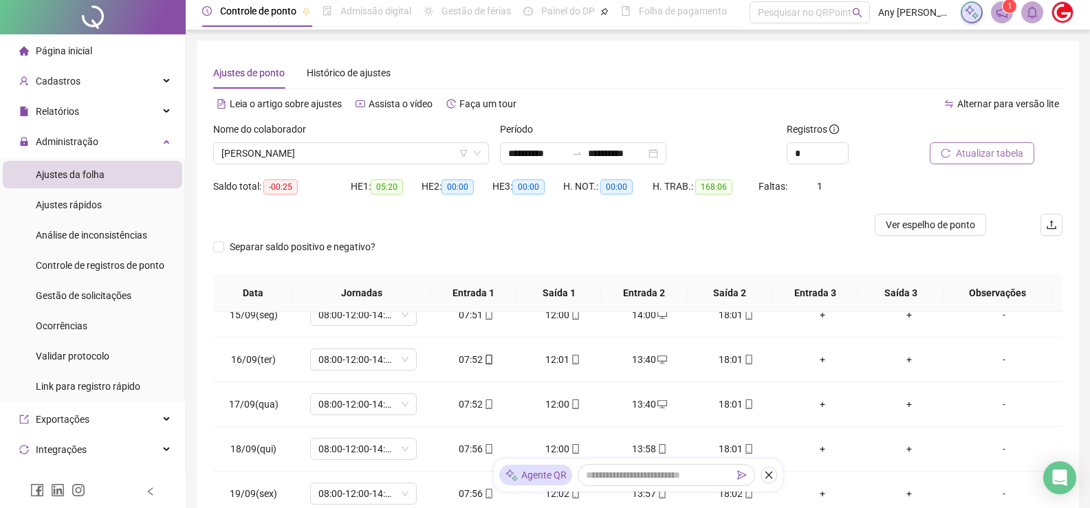
scroll to position [0, 0]
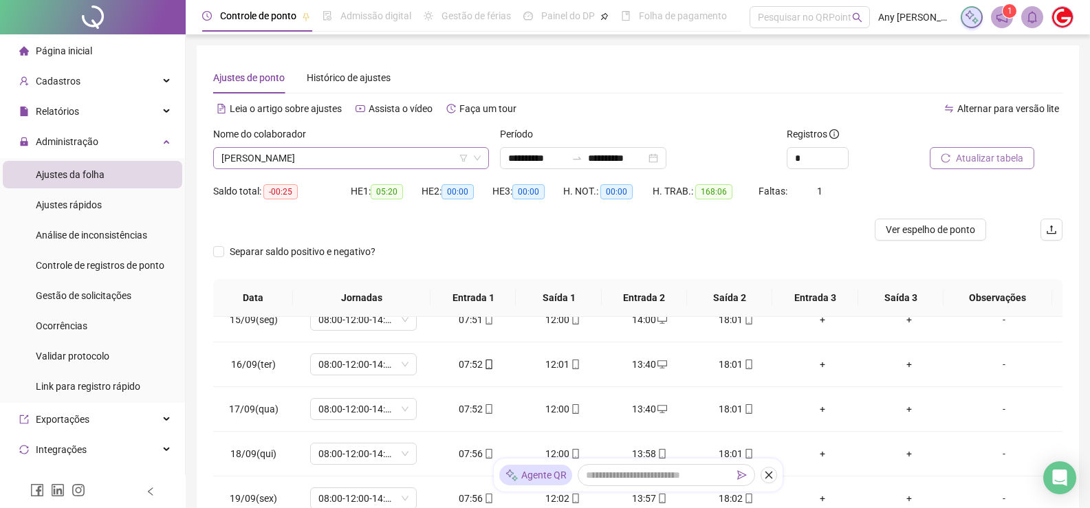
click at [281, 157] on span "[PERSON_NAME]" at bounding box center [351, 158] width 259 height 21
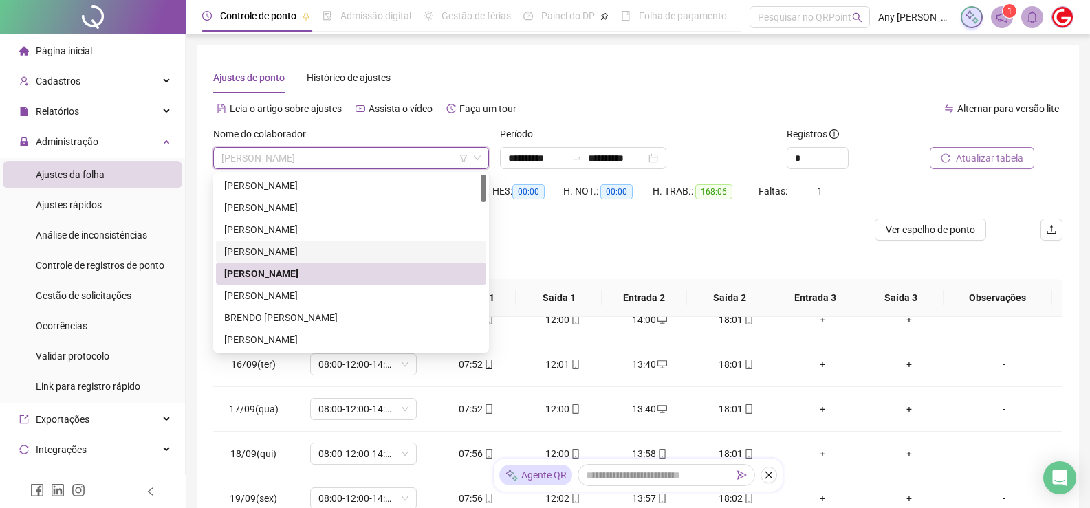
click at [286, 246] on div "[PERSON_NAME]" at bounding box center [351, 251] width 254 height 15
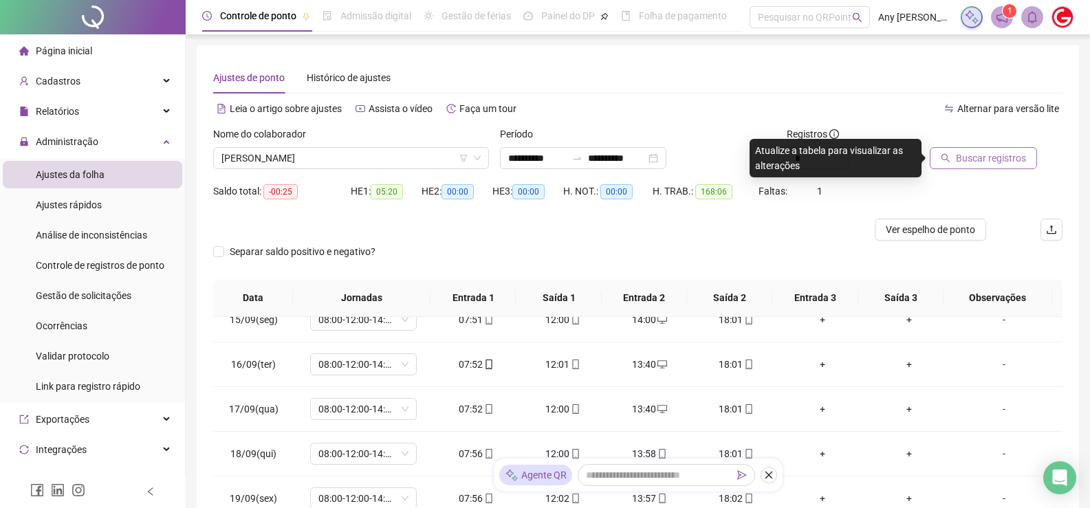
click at [950, 166] on button "Buscar registros" at bounding box center [983, 158] width 107 height 22
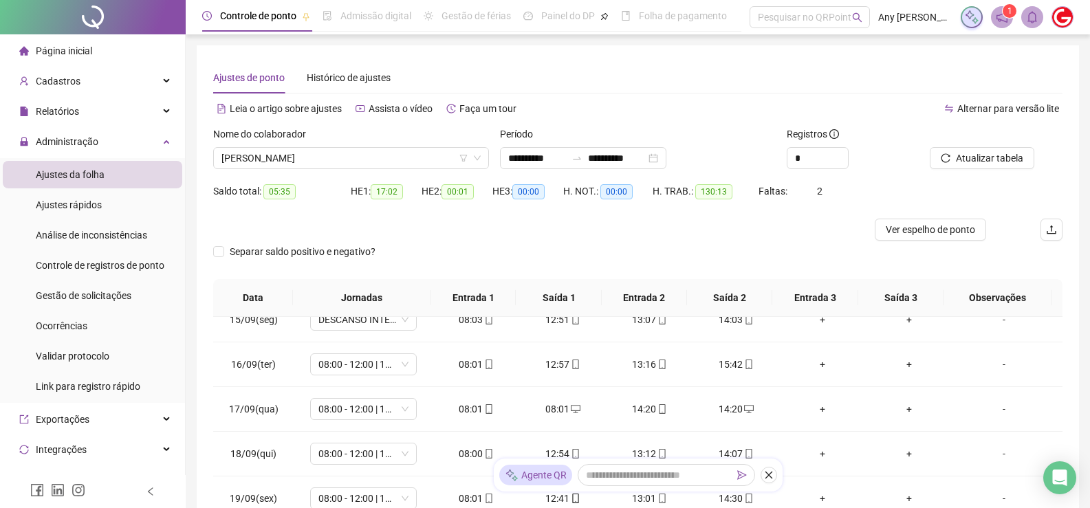
scroll to position [211, 0]
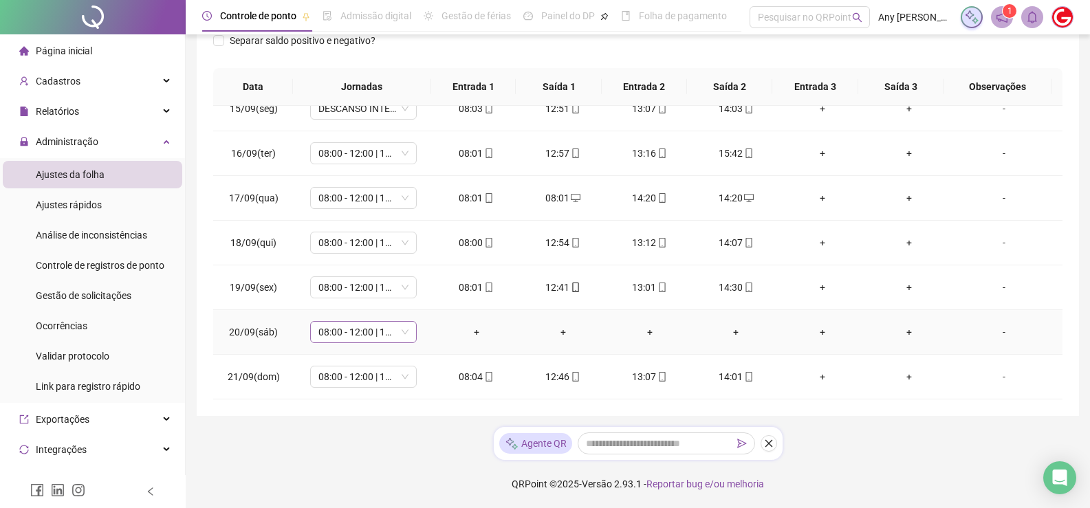
click at [333, 327] on span "08:00 - 12:00 | 12:20 - 14:00" at bounding box center [364, 332] width 90 height 21
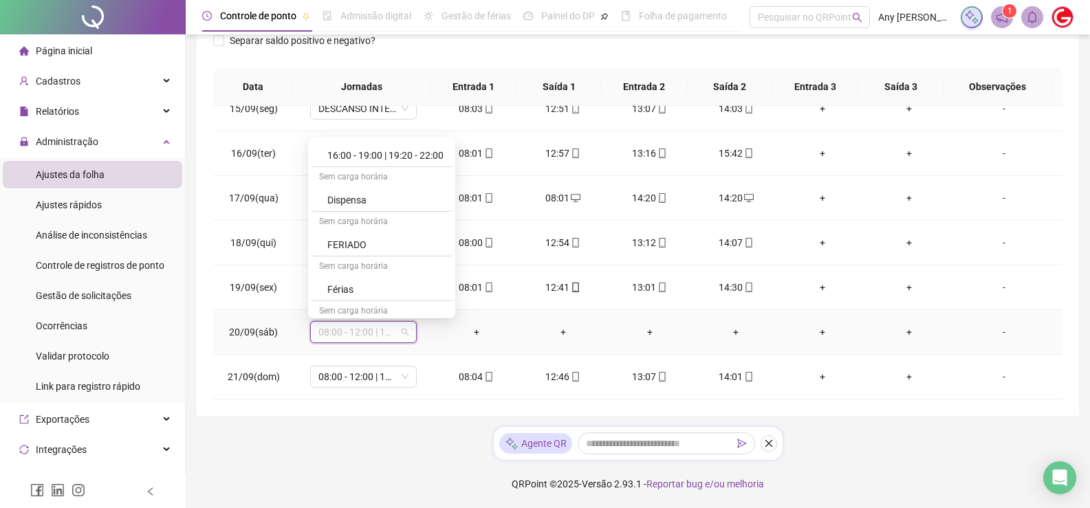
scroll to position [757, 0]
click at [350, 272] on div "Folga" at bounding box center [385, 265] width 117 height 15
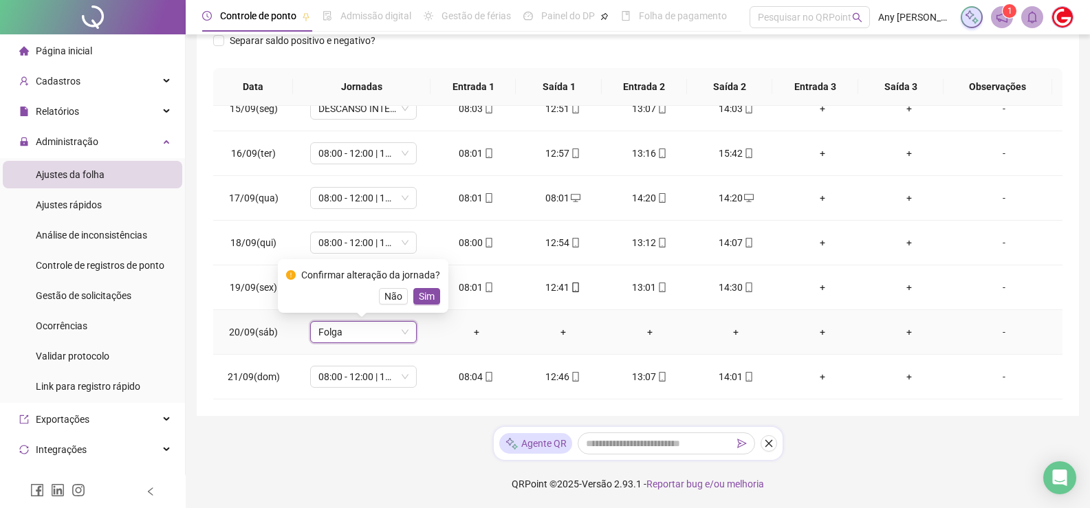
click at [431, 292] on button "Sim" at bounding box center [426, 296] width 27 height 17
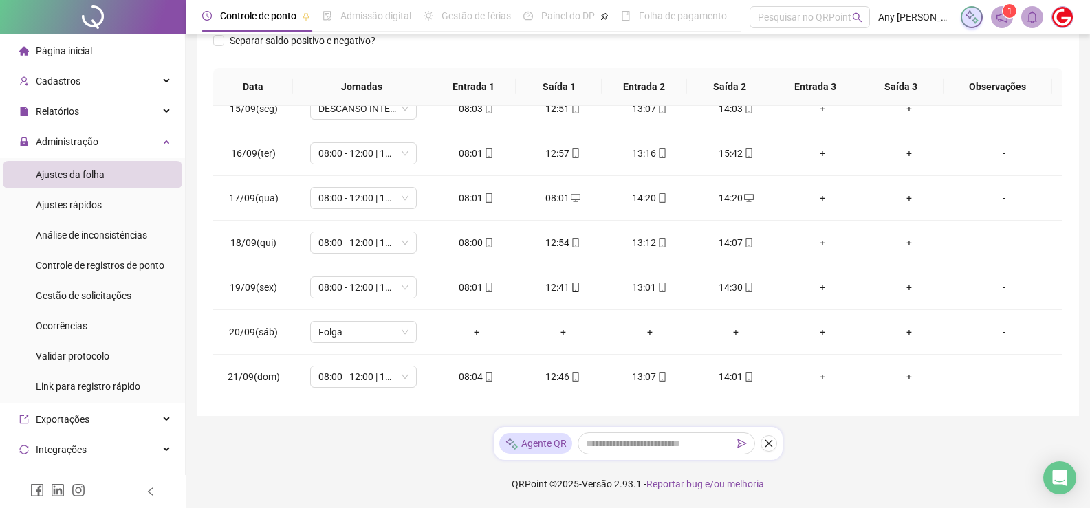
scroll to position [0, 0]
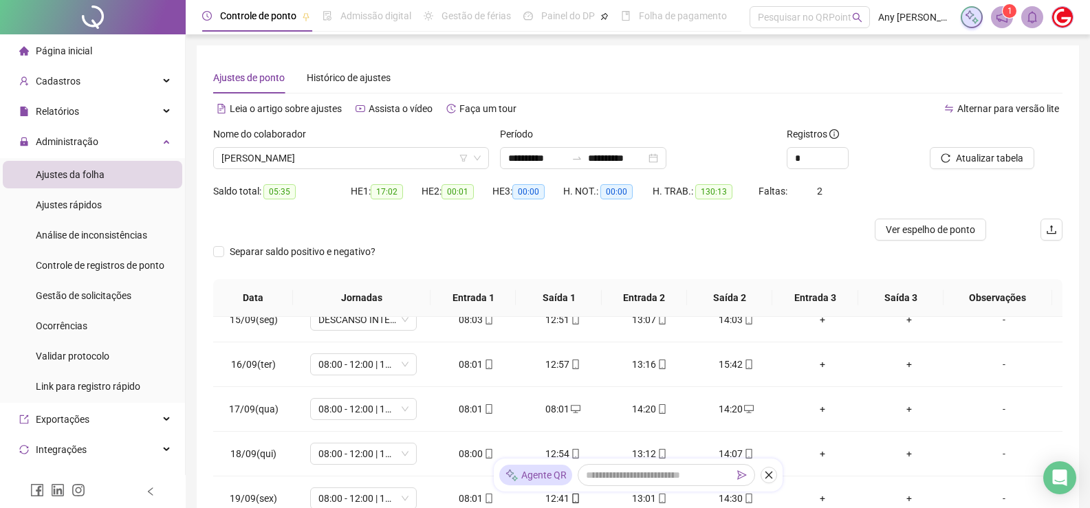
click at [963, 147] on div at bounding box center [979, 137] width 98 height 21
click at [975, 154] on span "Atualizar tabela" at bounding box center [989, 158] width 67 height 15
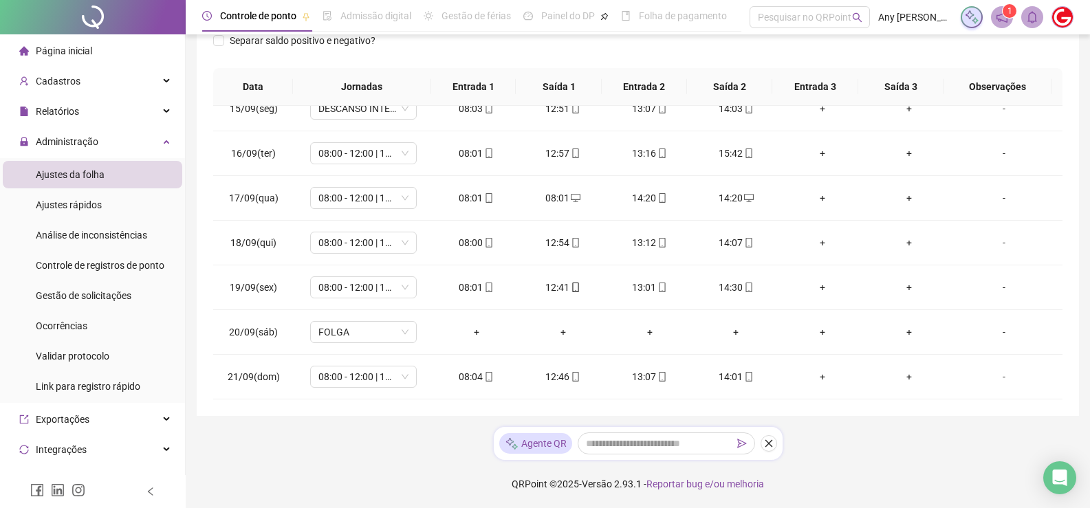
scroll to position [74, 0]
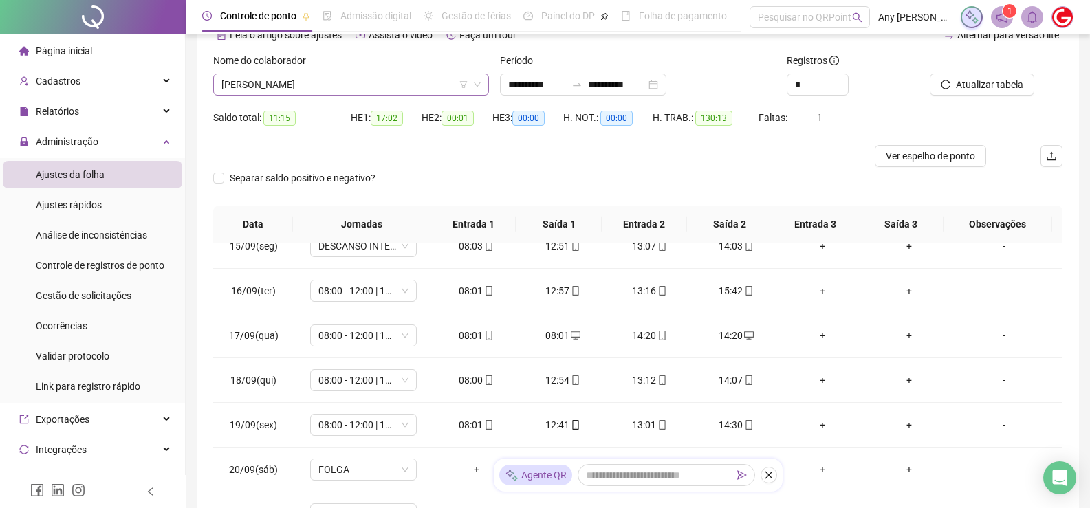
click at [294, 92] on span "[PERSON_NAME]" at bounding box center [351, 84] width 259 height 21
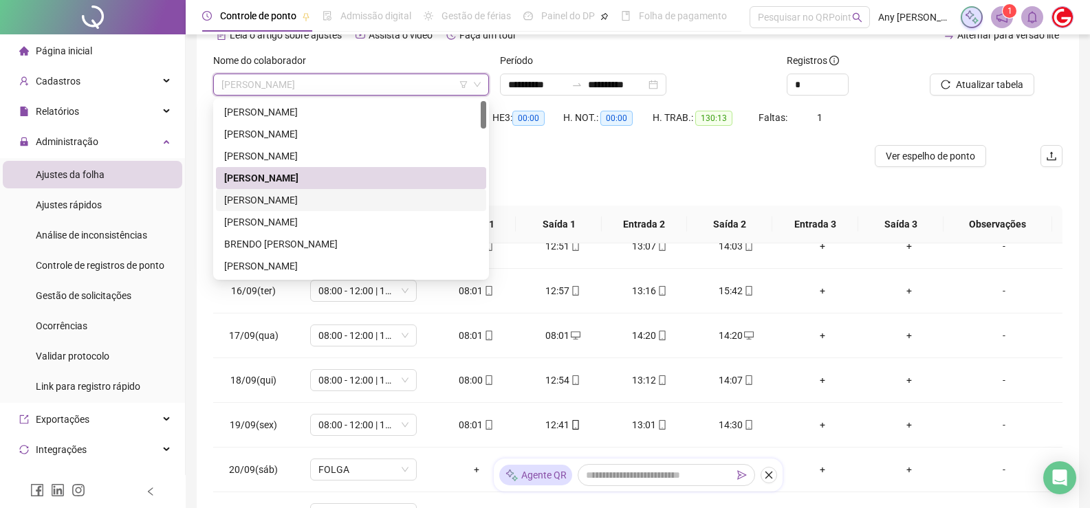
click at [286, 190] on div "[PERSON_NAME]" at bounding box center [351, 200] width 270 height 22
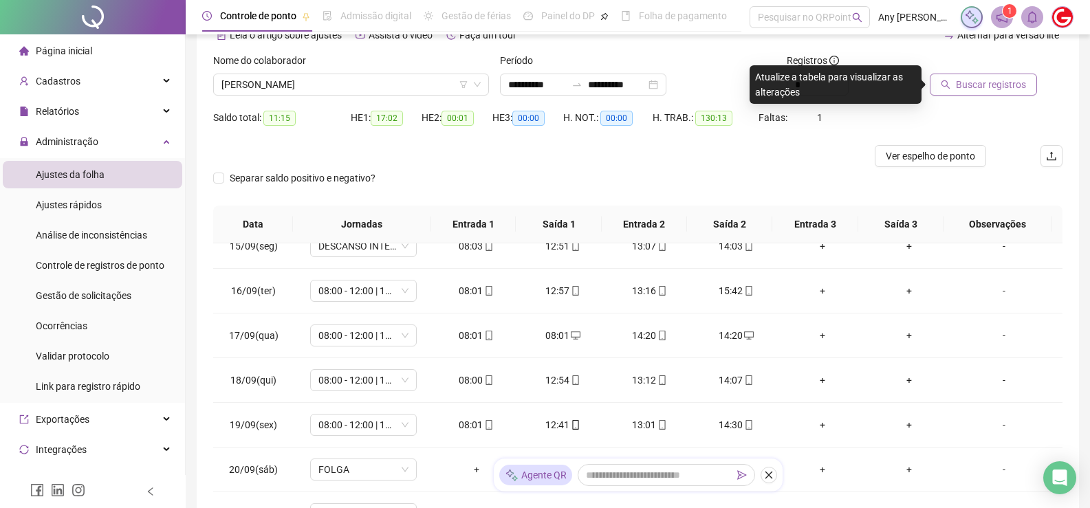
click at [947, 75] on button "Buscar registros" at bounding box center [983, 85] width 107 height 22
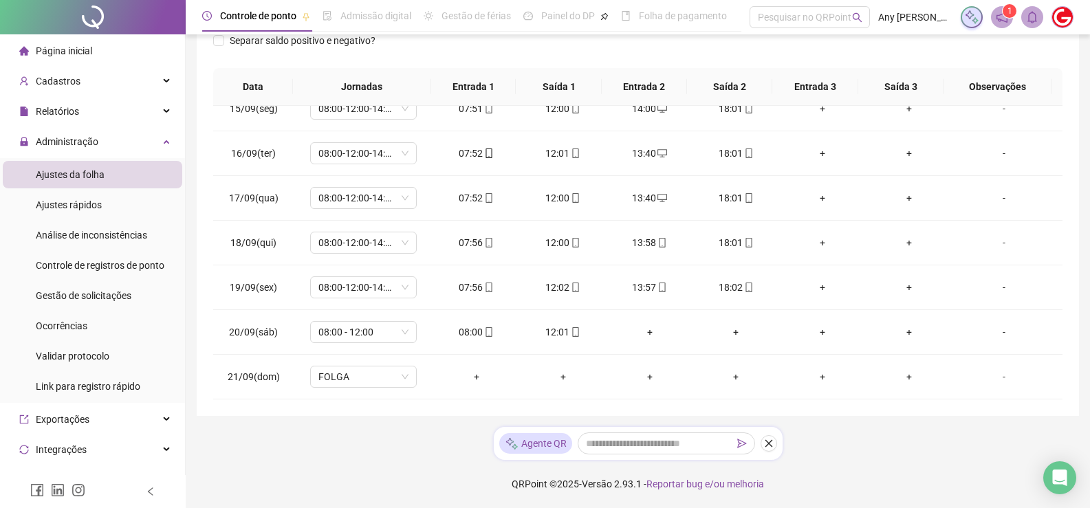
scroll to position [0, 0]
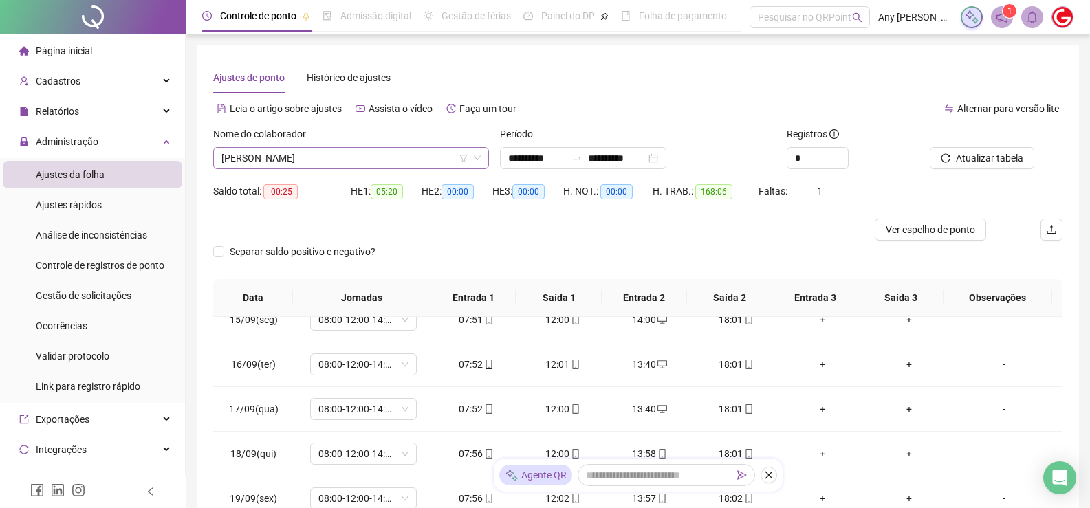
click at [299, 158] on span "[PERSON_NAME]" at bounding box center [351, 158] width 259 height 21
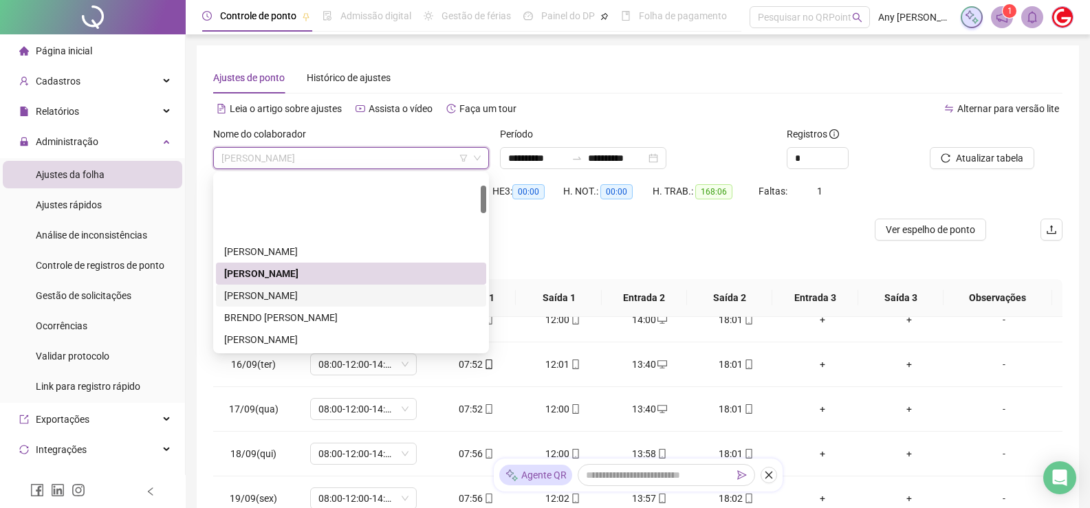
scroll to position [69, 0]
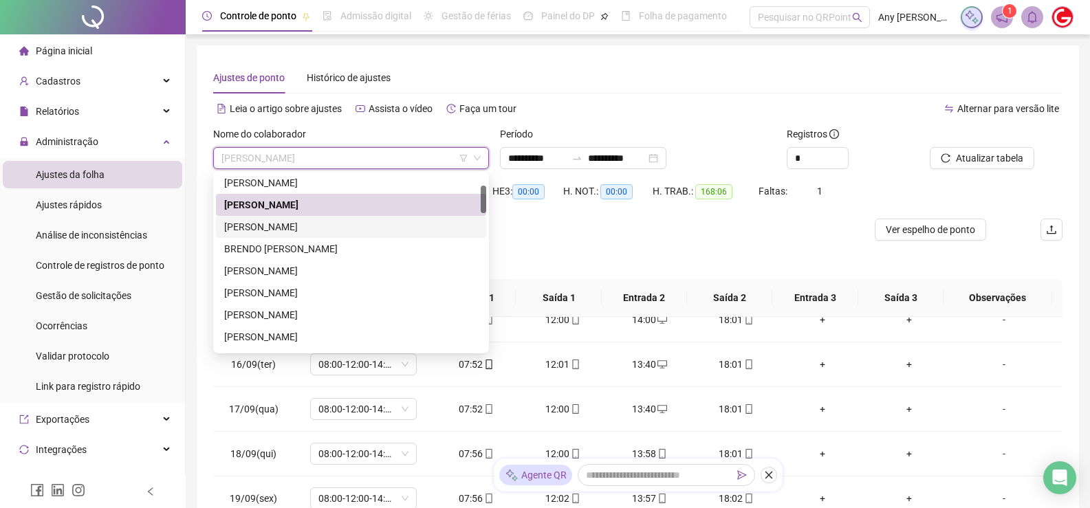
click at [281, 225] on div "[PERSON_NAME]" at bounding box center [351, 226] width 254 height 15
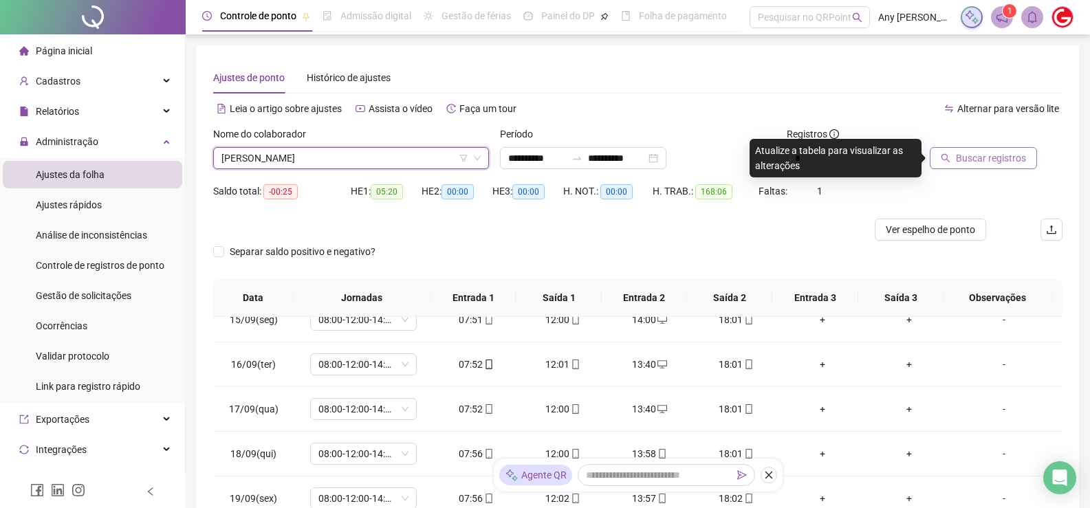
click at [947, 159] on icon "search" at bounding box center [946, 158] width 9 height 9
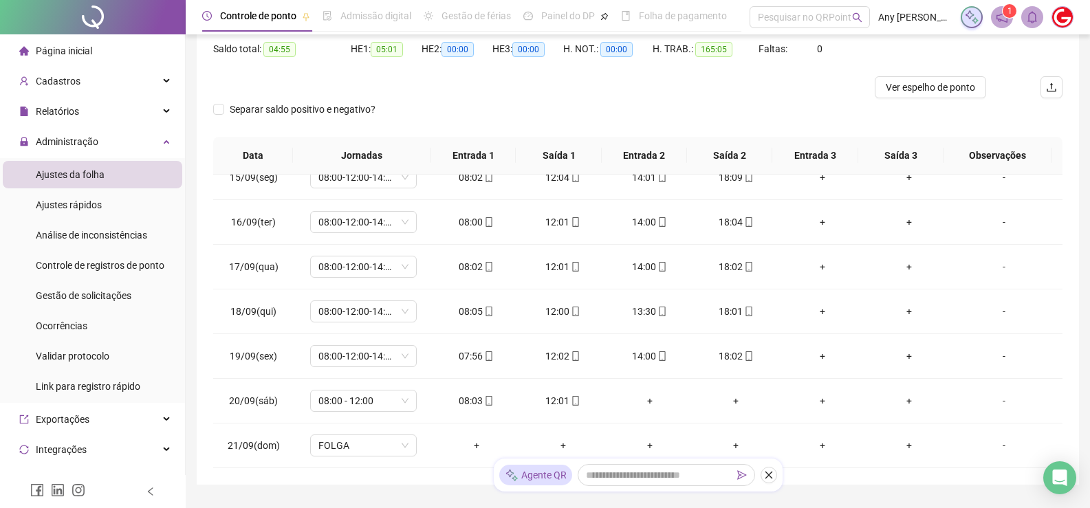
scroll to position [5, 0]
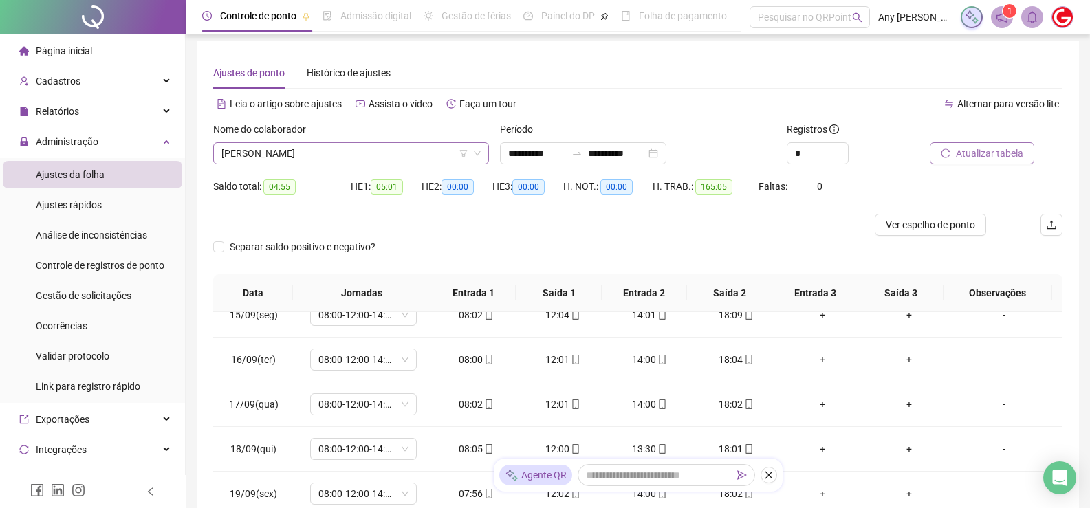
click at [259, 151] on span "[PERSON_NAME]" at bounding box center [351, 153] width 259 height 21
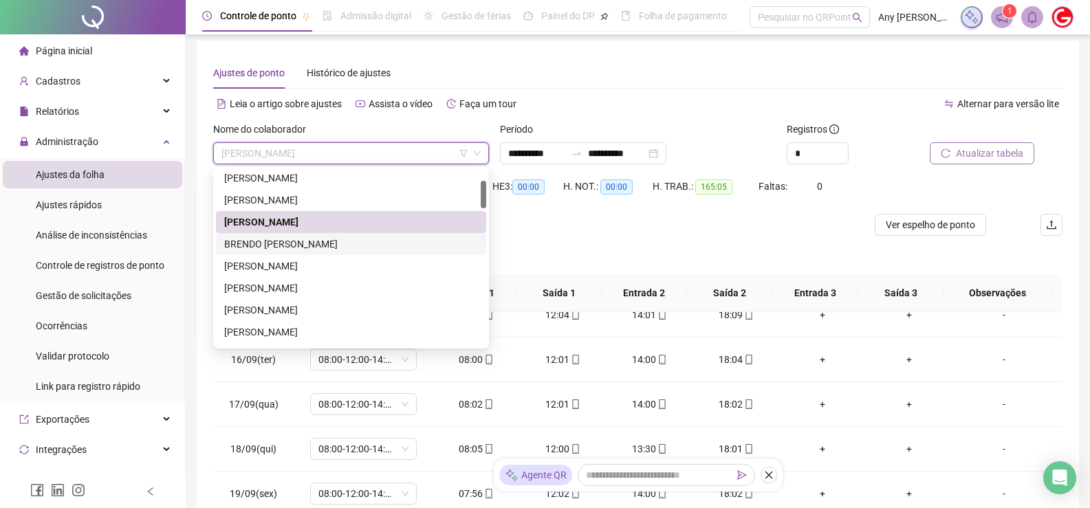
click at [274, 246] on div "BRENDO [PERSON_NAME]" at bounding box center [351, 244] width 254 height 15
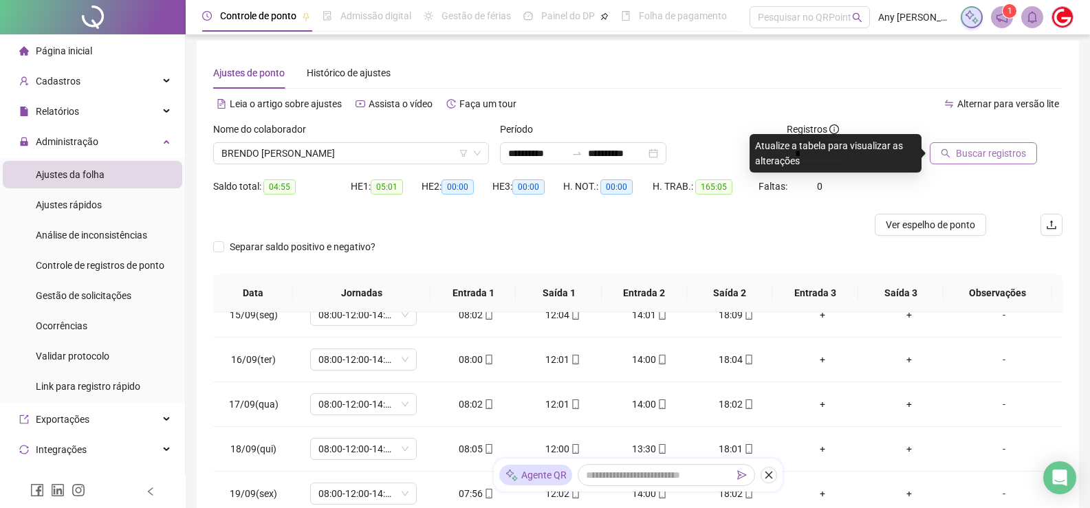
click at [957, 163] on button "Buscar registros" at bounding box center [983, 153] width 107 height 22
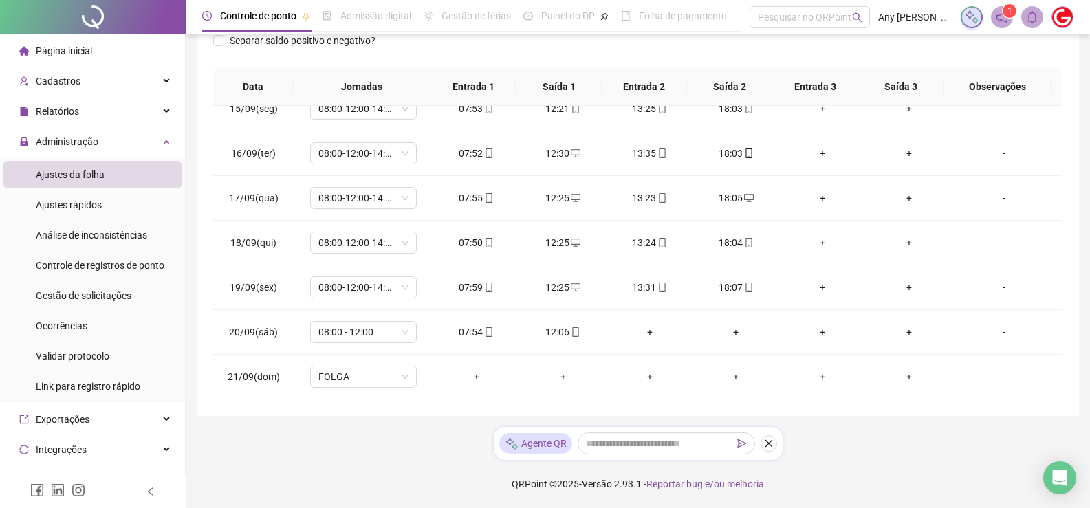
scroll to position [0, 0]
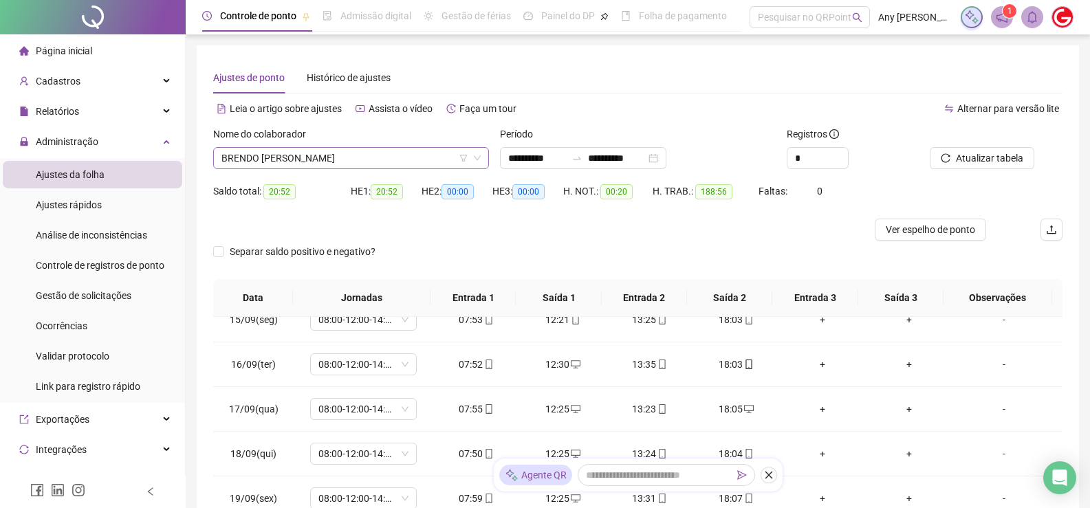
click at [310, 150] on span "BRENDO [PERSON_NAME]" at bounding box center [351, 158] width 259 height 21
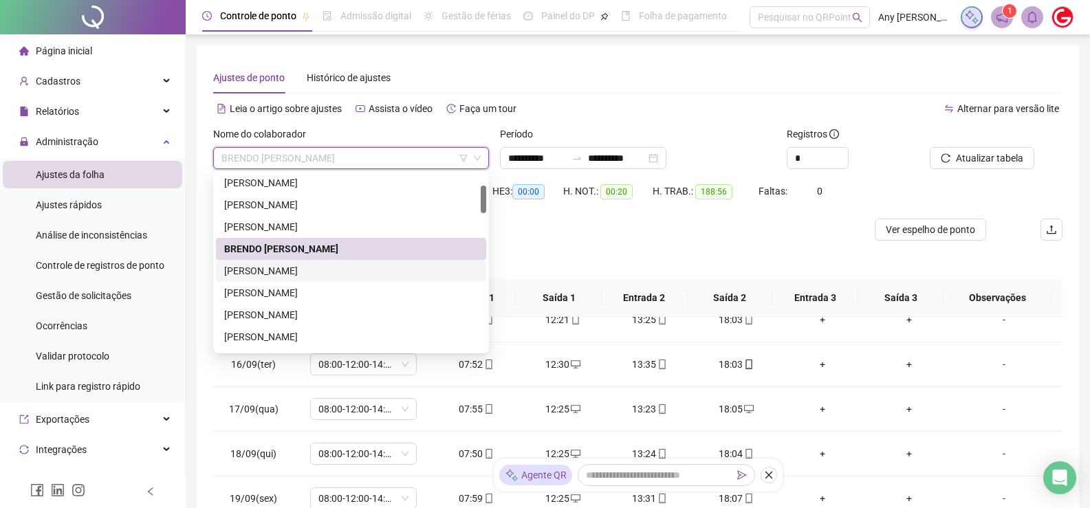
click at [272, 266] on div "[PERSON_NAME]" at bounding box center [351, 271] width 254 height 15
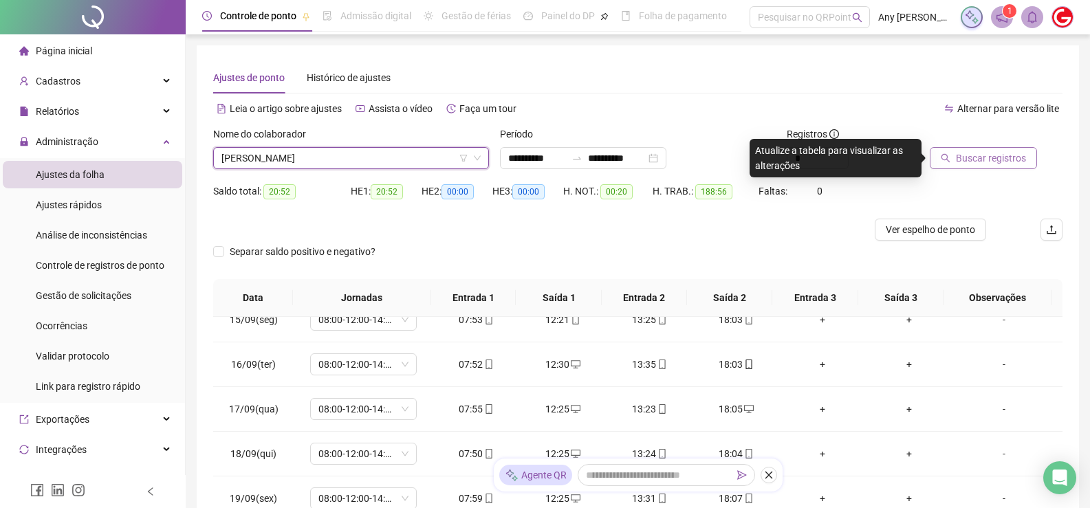
click at [966, 149] on button "Buscar registros" at bounding box center [983, 158] width 107 height 22
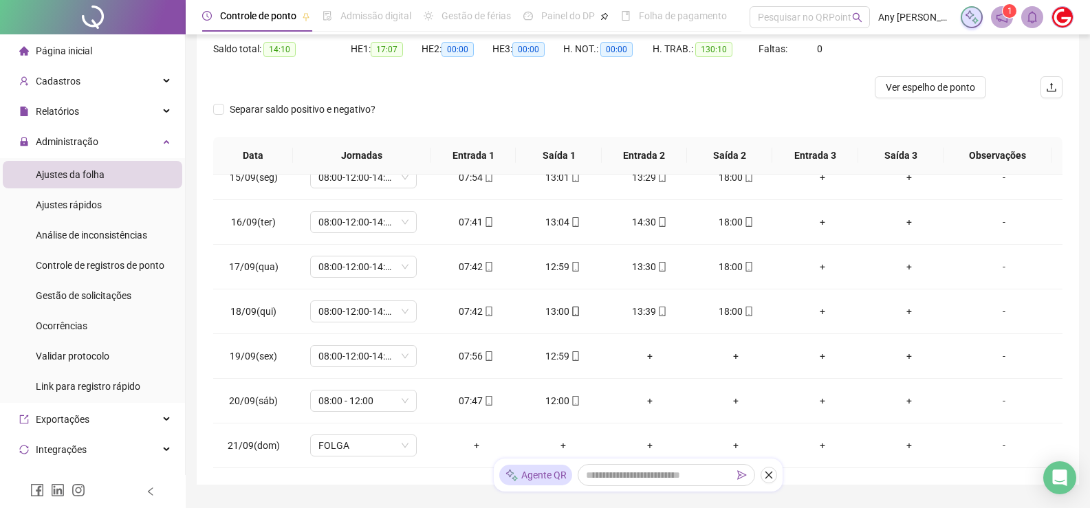
scroll to position [211, 0]
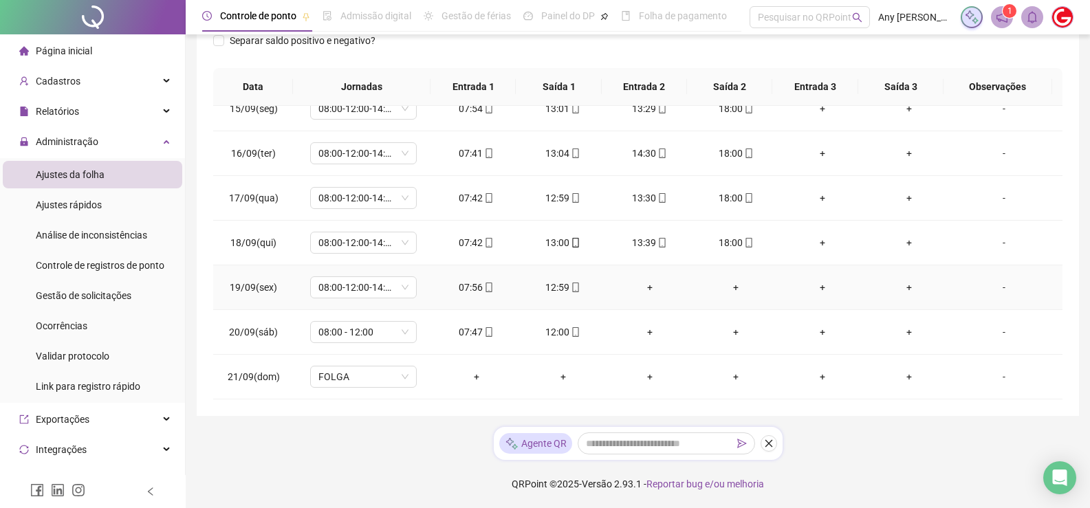
click at [1001, 290] on div "-" at bounding box center [1004, 287] width 81 height 15
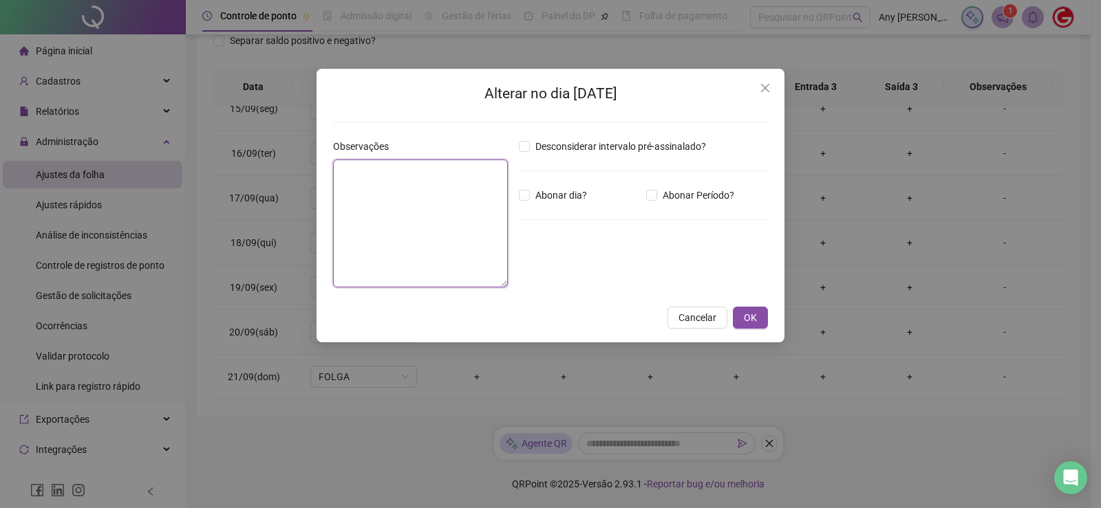
click at [358, 194] on textarea at bounding box center [420, 224] width 175 height 128
type textarea "**********"
click at [746, 318] on span "OK" at bounding box center [750, 317] width 13 height 15
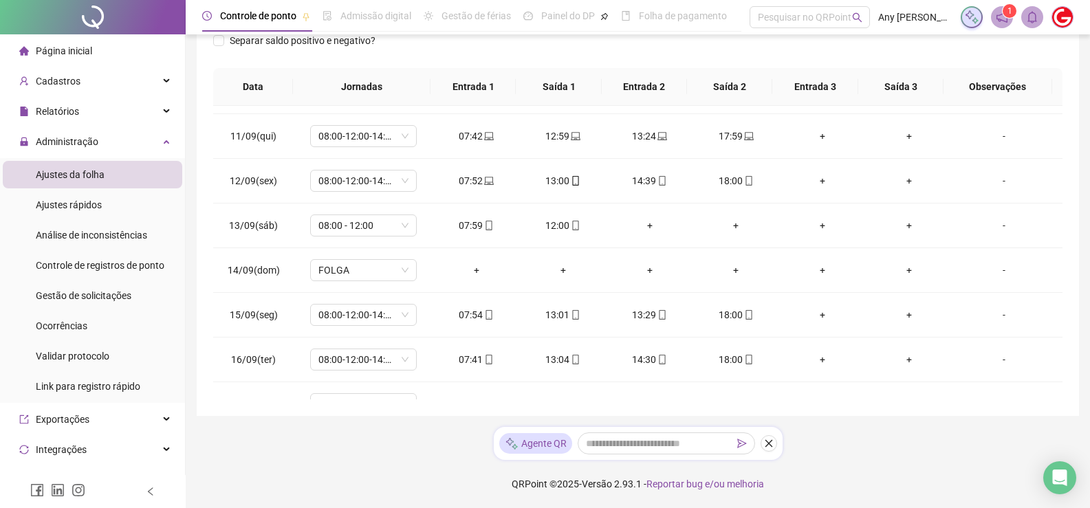
scroll to position [5, 0]
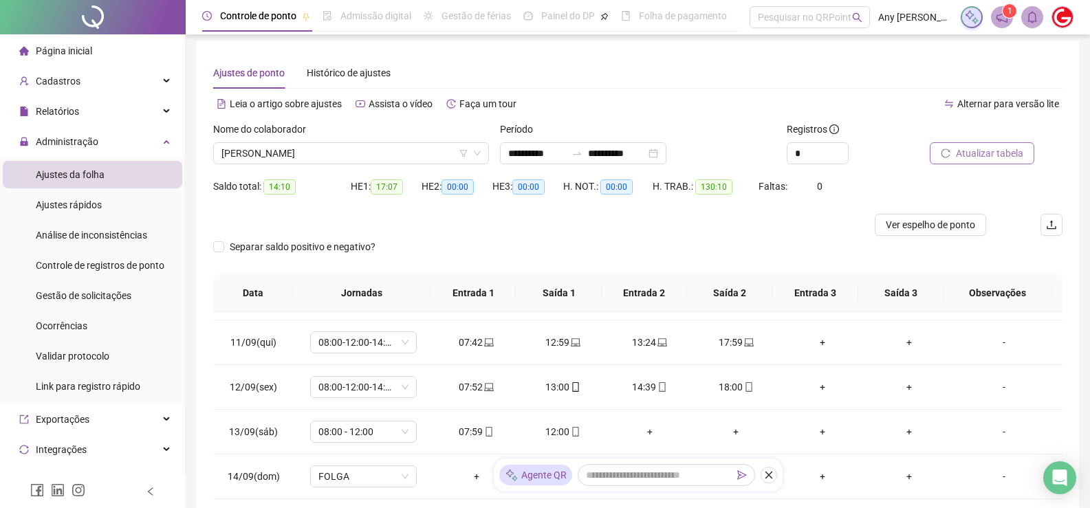
click at [982, 158] on span "Atualizar tabela" at bounding box center [989, 153] width 67 height 15
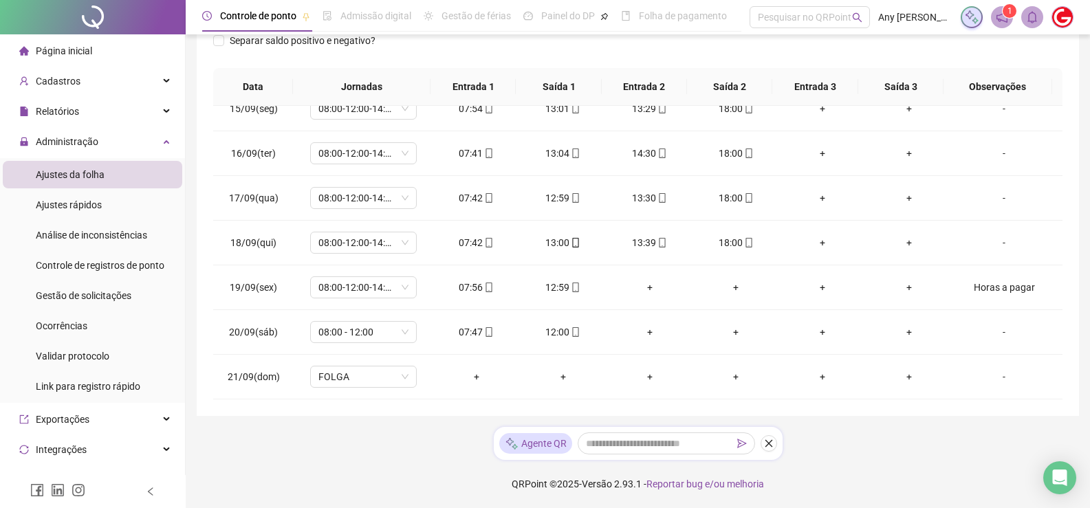
scroll to position [74, 0]
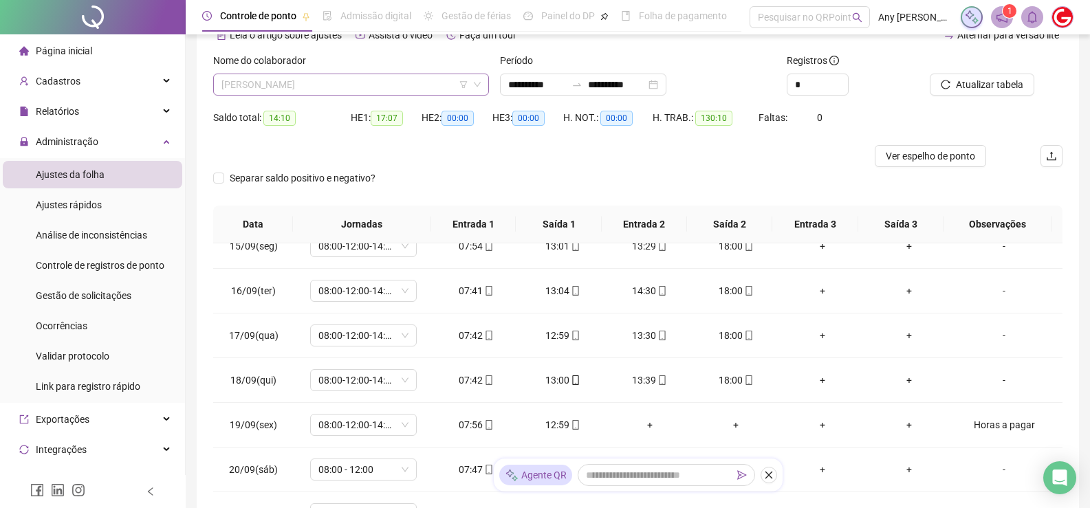
click at [287, 85] on span "[PERSON_NAME]" at bounding box center [351, 84] width 259 height 21
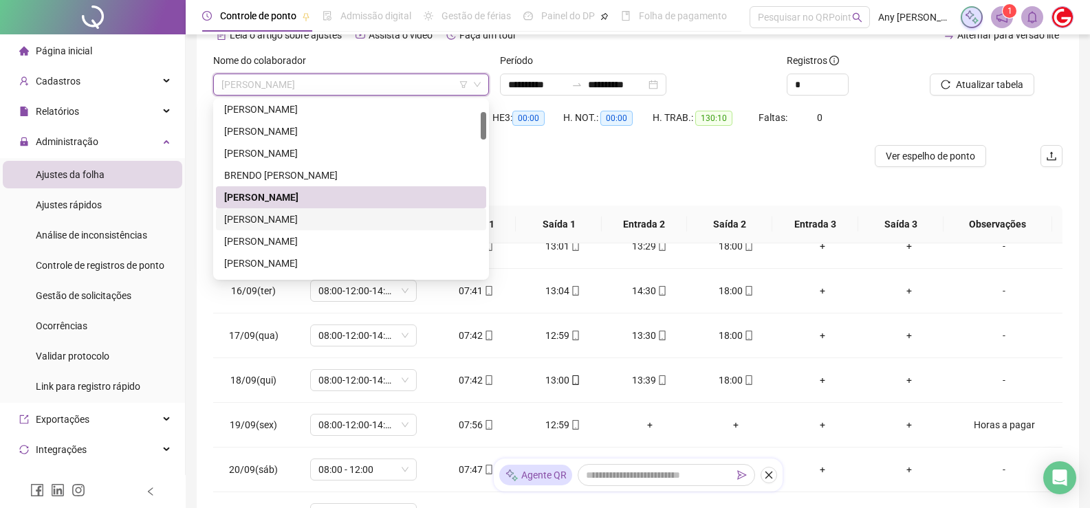
click at [282, 224] on div "[PERSON_NAME]" at bounding box center [351, 219] width 254 height 15
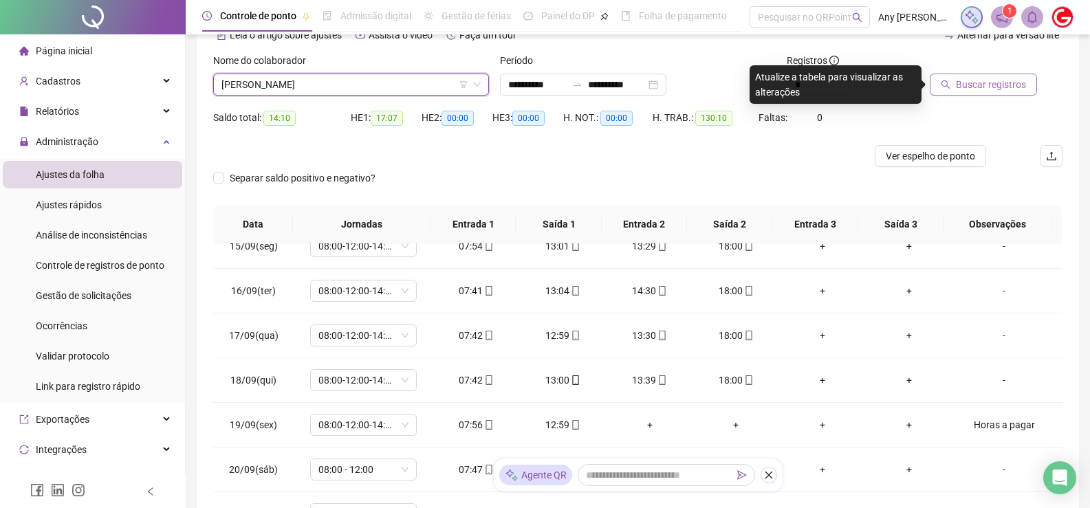
click at [961, 81] on span "Buscar registros" at bounding box center [991, 84] width 70 height 15
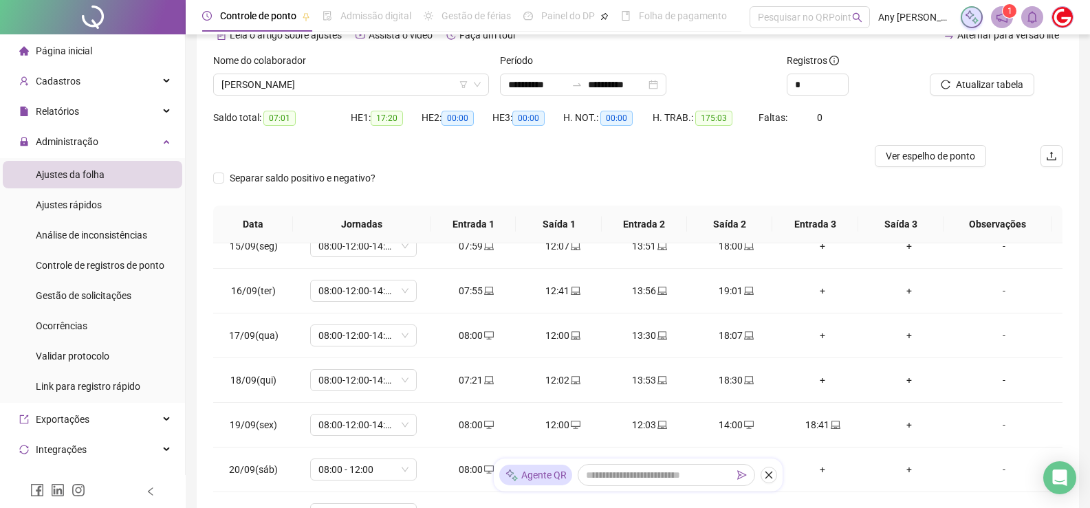
scroll to position [211, 0]
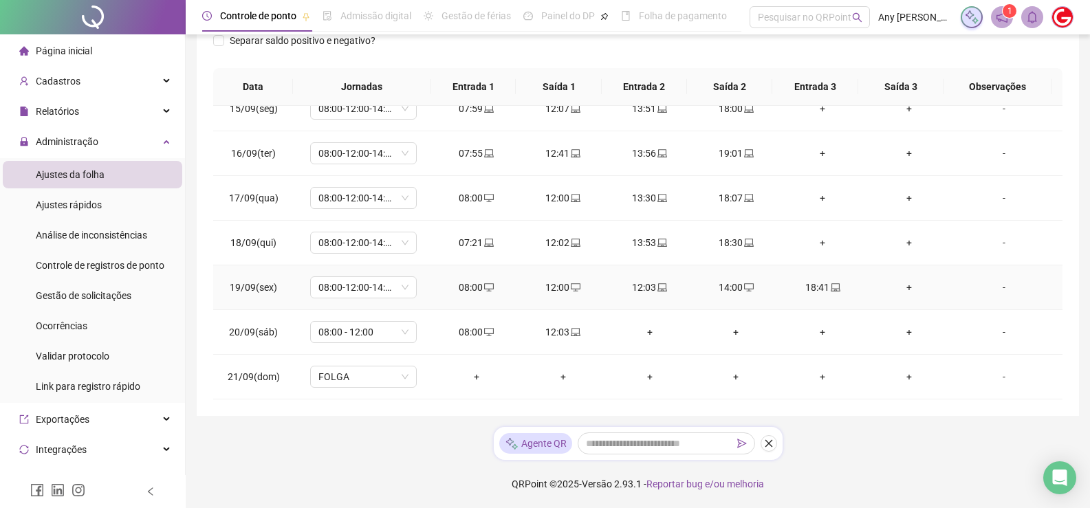
click at [639, 292] on div "12:03" at bounding box center [650, 287] width 65 height 15
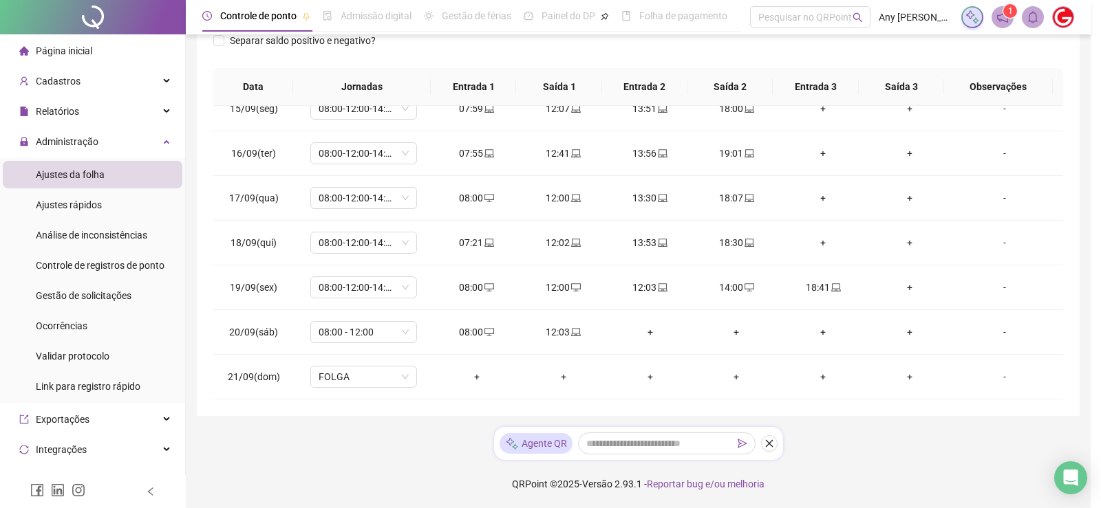
type input "**********"
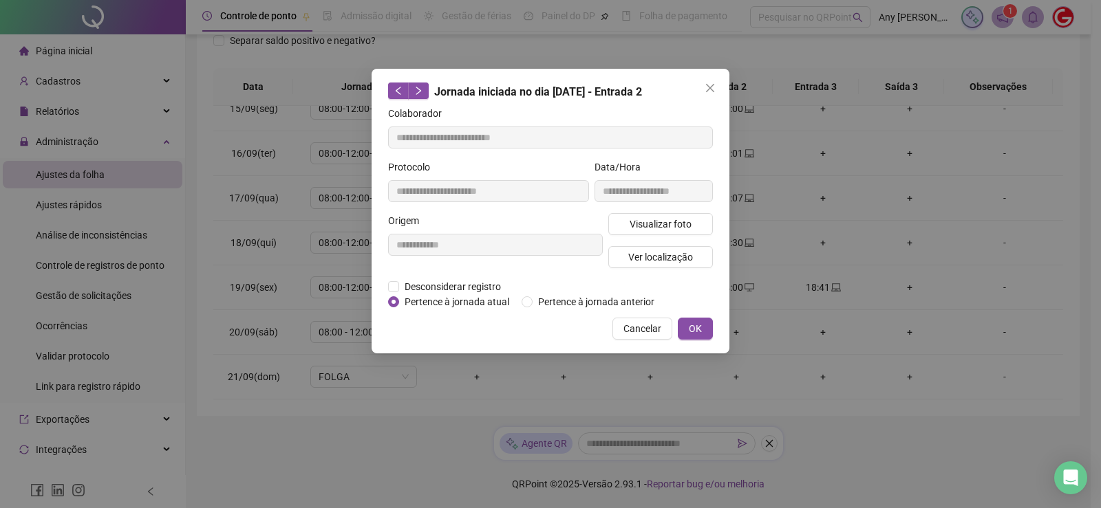
click at [383, 287] on div "**********" at bounding box center [551, 211] width 358 height 285
click at [385, 286] on div "**********" at bounding box center [551, 211] width 358 height 285
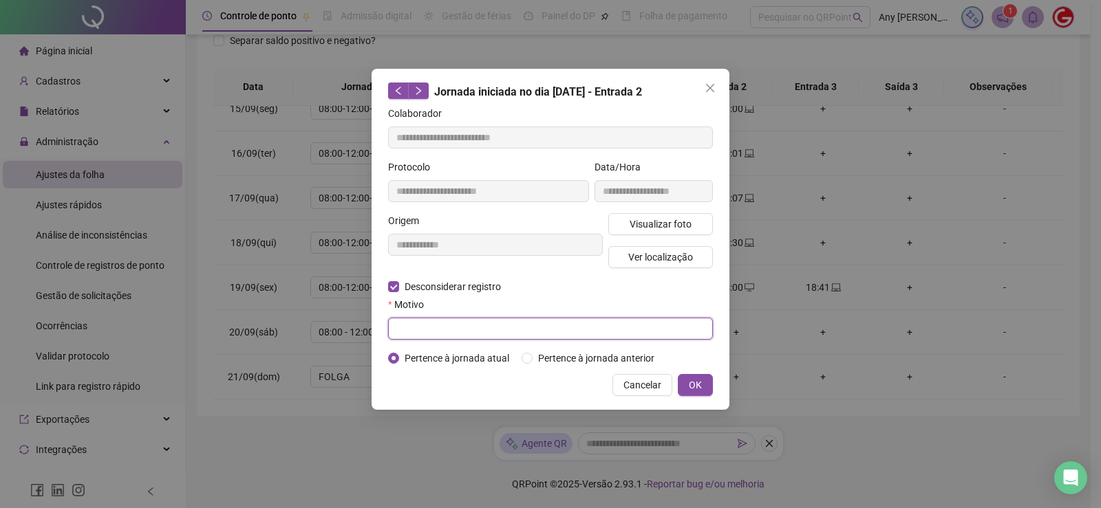
click at [445, 329] on input "text" at bounding box center [550, 329] width 325 height 22
type input "****"
click at [692, 388] on span "OK" at bounding box center [695, 385] width 13 height 15
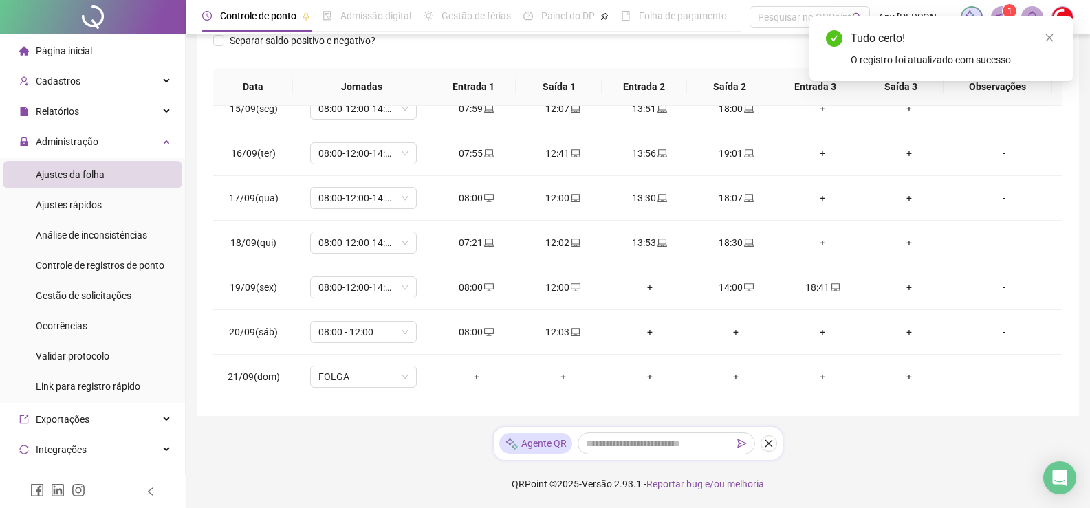
scroll to position [0, 0]
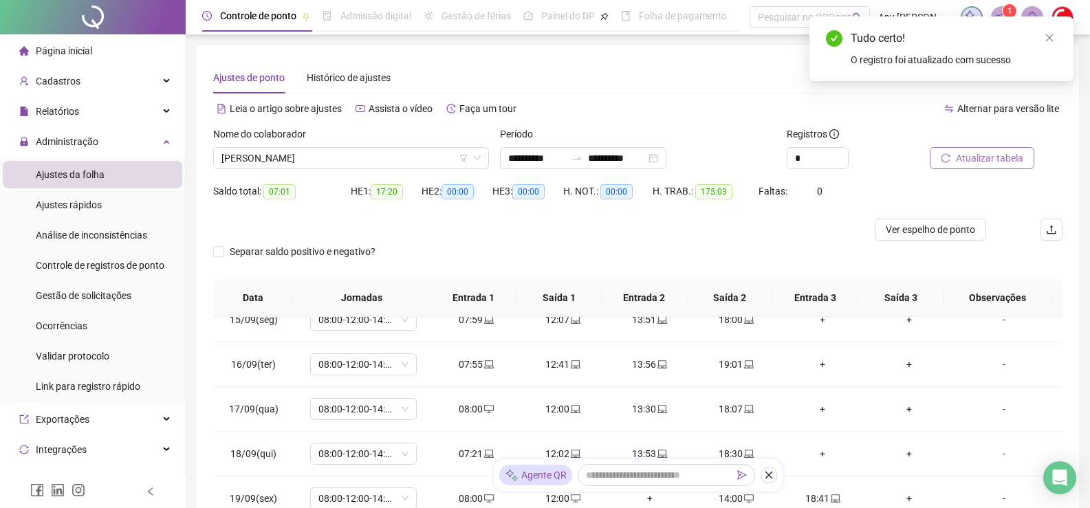
click at [942, 169] on button "Atualizar tabela" at bounding box center [982, 158] width 105 height 22
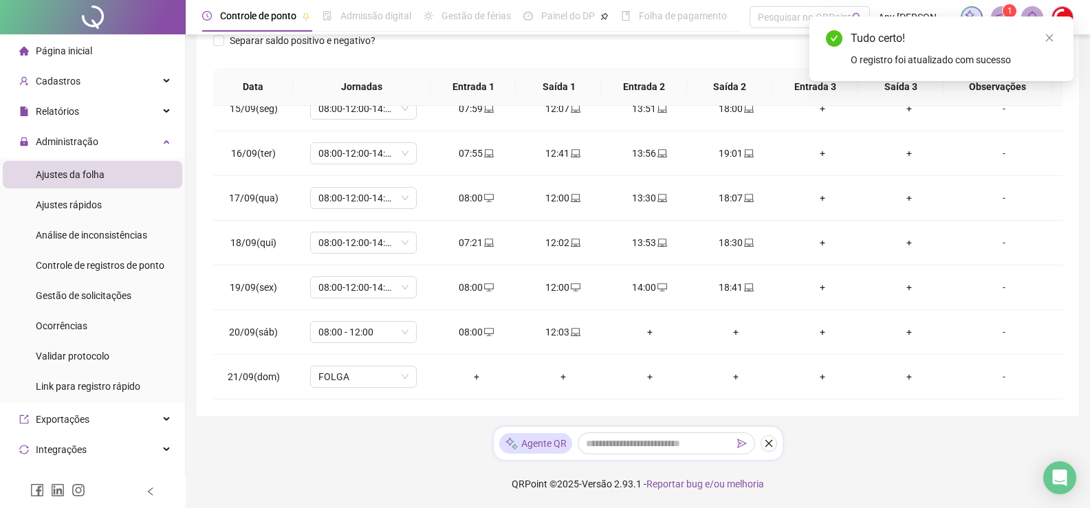
scroll to position [74, 0]
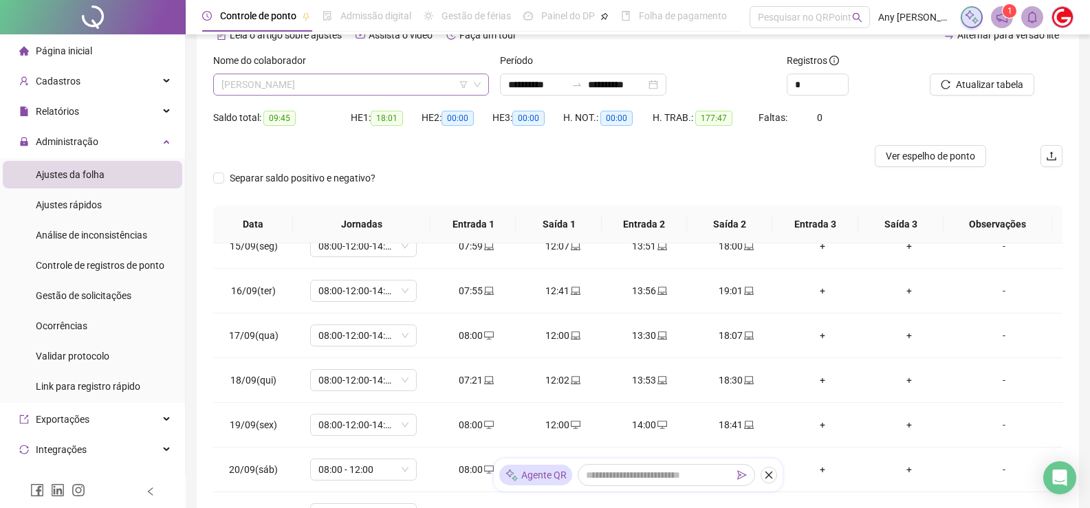
click at [283, 84] on span "[PERSON_NAME]" at bounding box center [351, 84] width 259 height 21
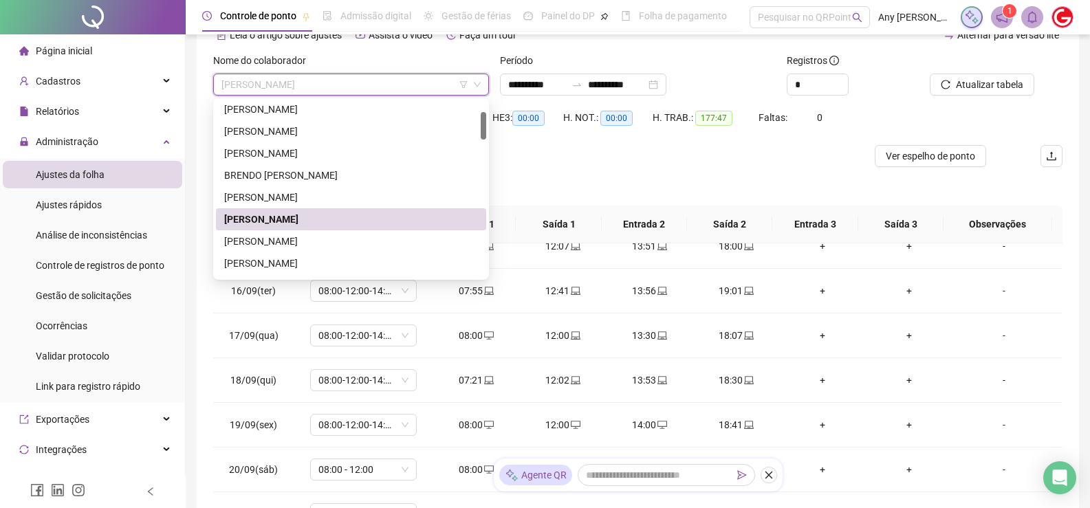
scroll to position [138, 0]
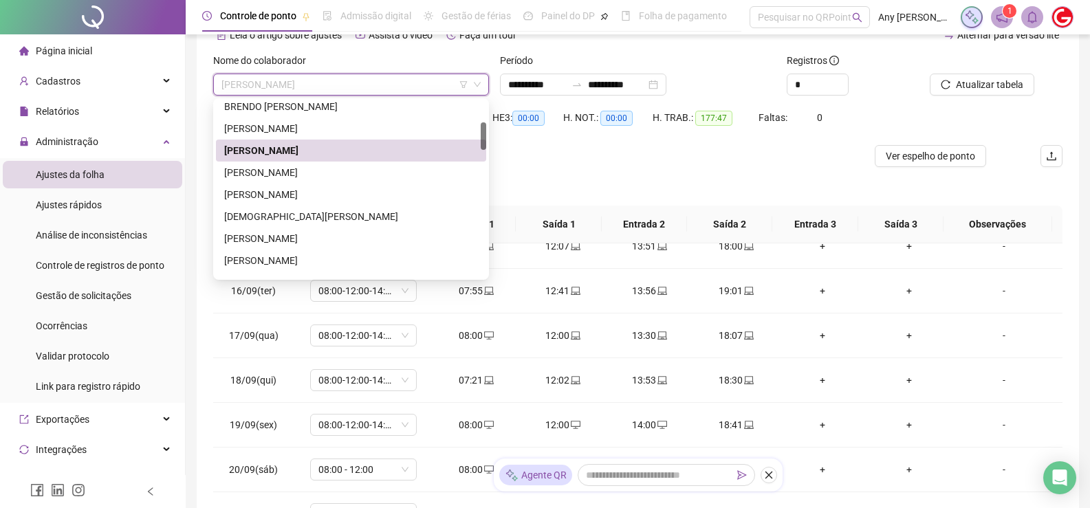
click at [272, 169] on div "[PERSON_NAME]" at bounding box center [351, 172] width 254 height 15
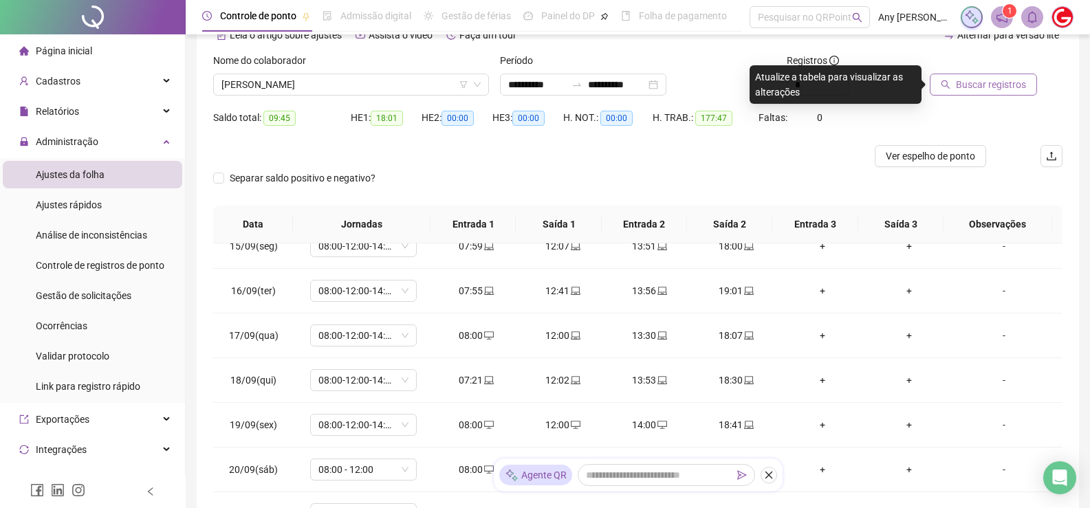
click at [989, 84] on span "Buscar registros" at bounding box center [991, 84] width 70 height 15
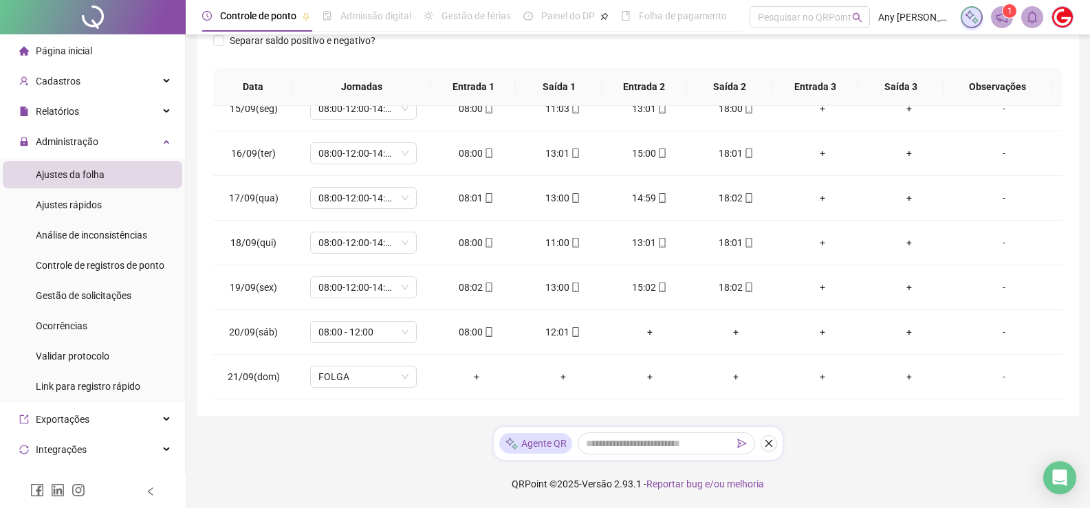
scroll to position [74, 0]
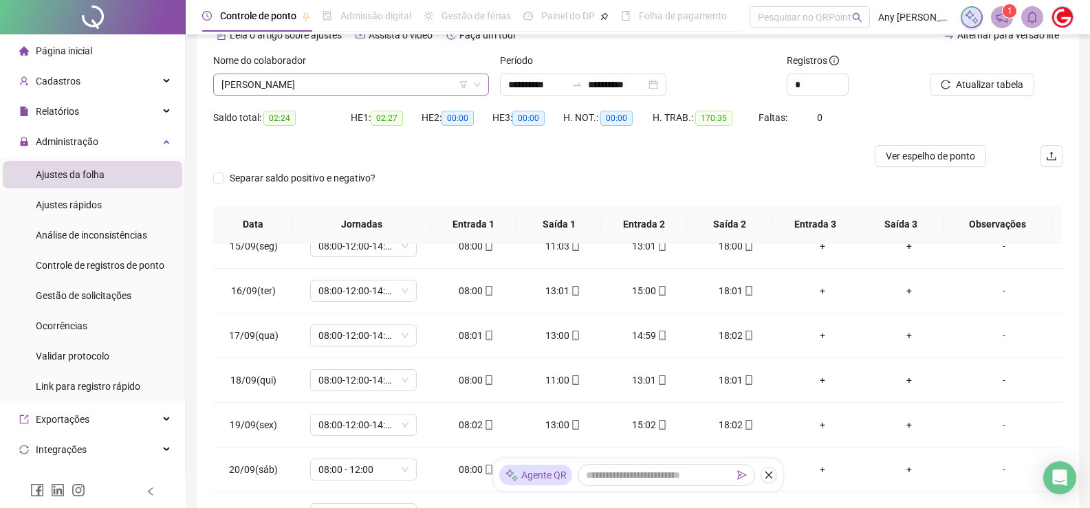
click at [284, 89] on span "[PERSON_NAME]" at bounding box center [351, 84] width 259 height 21
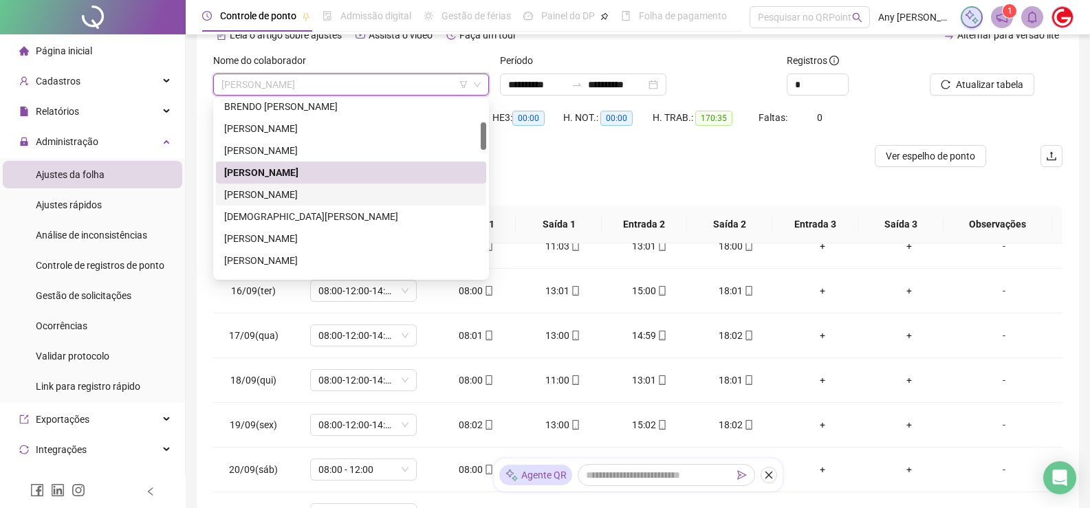
click at [263, 195] on div "[PERSON_NAME]" at bounding box center [351, 194] width 254 height 15
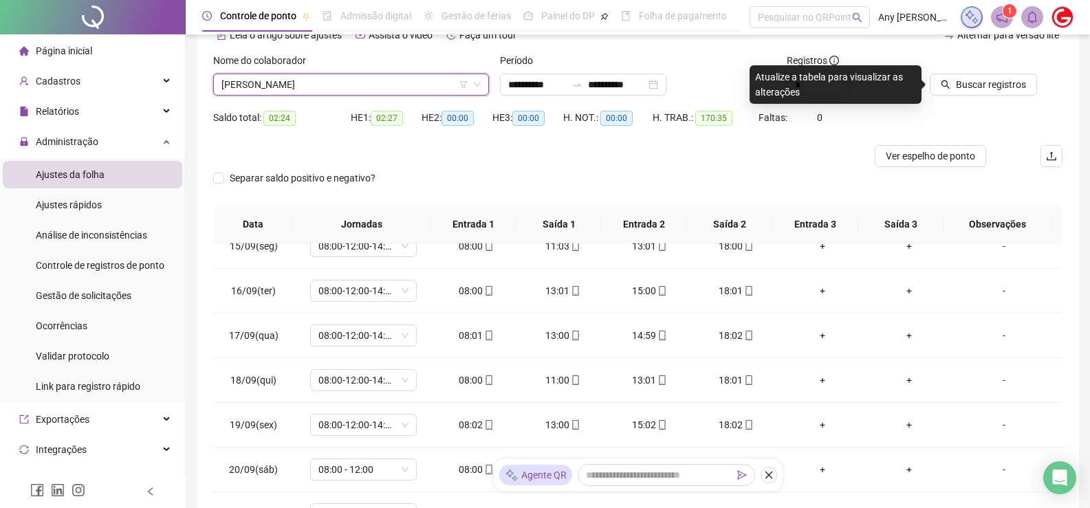
click at [394, 93] on span "[PERSON_NAME]" at bounding box center [351, 84] width 259 height 21
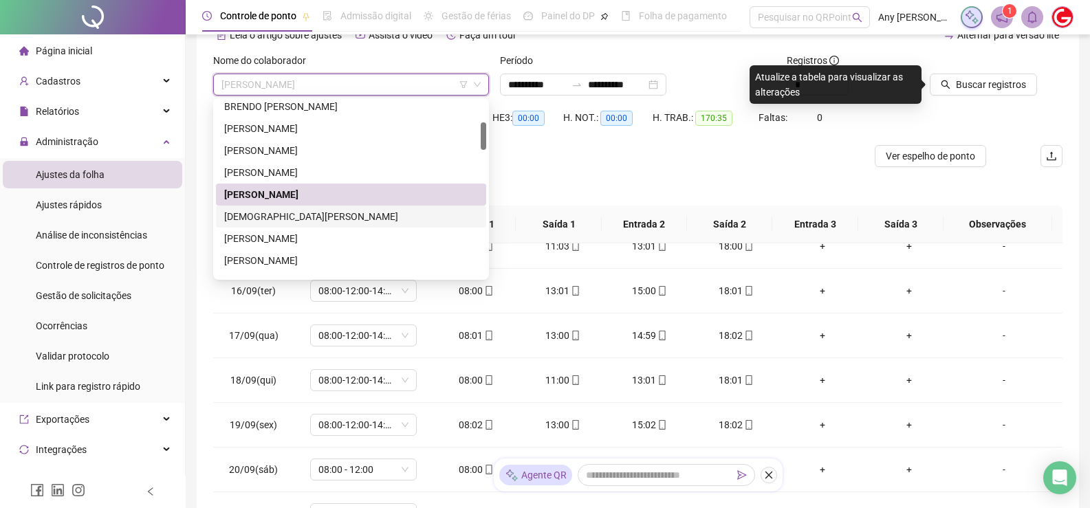
click at [281, 209] on div "[DEMOGRAPHIC_DATA][PERSON_NAME]" at bounding box center [351, 216] width 254 height 15
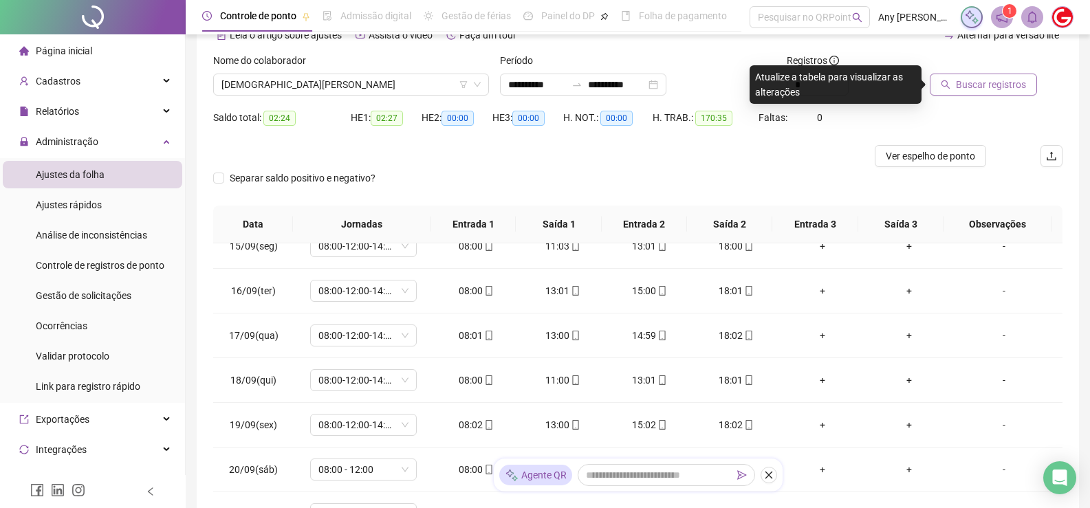
click at [963, 83] on span "Buscar registros" at bounding box center [991, 84] width 70 height 15
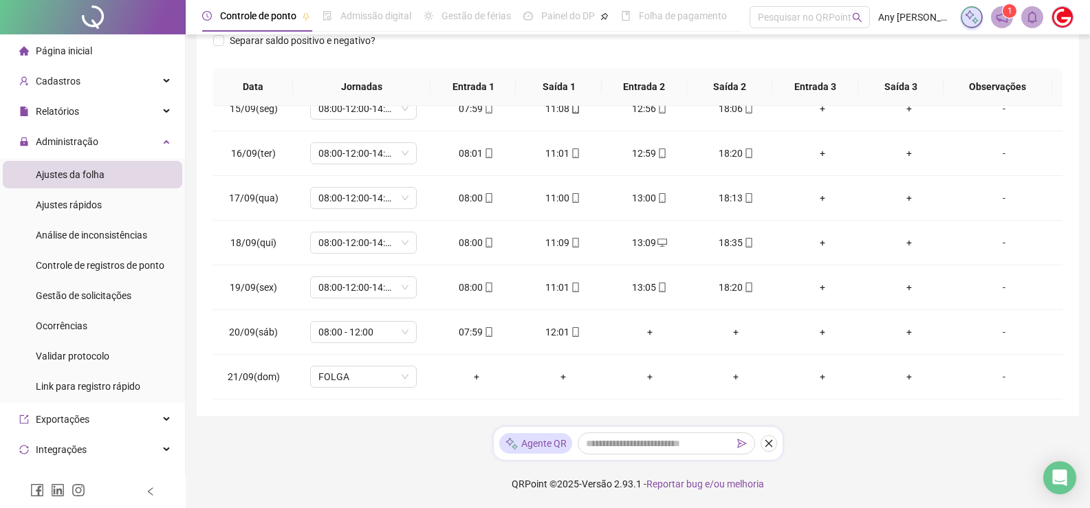
scroll to position [5, 0]
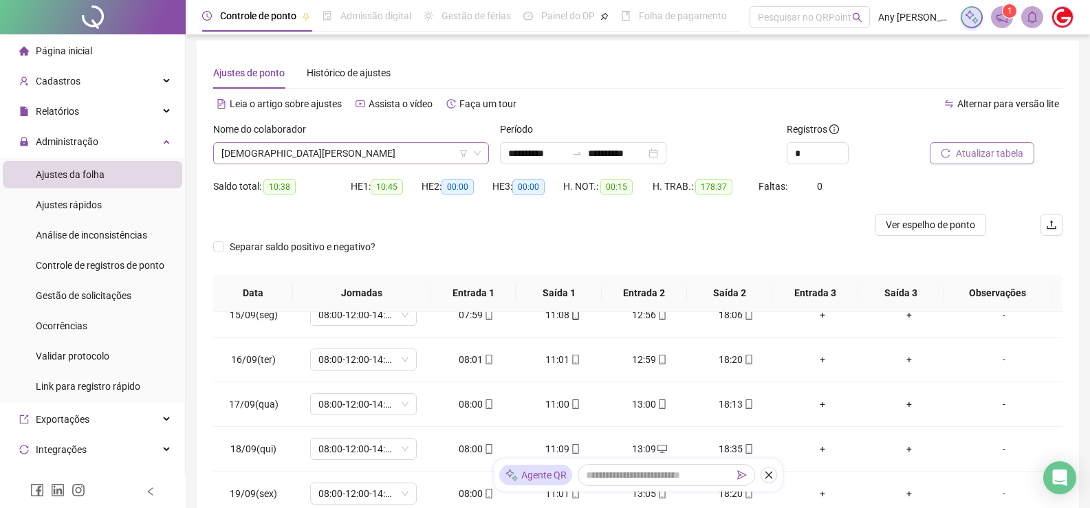
click at [251, 160] on span "[DEMOGRAPHIC_DATA][PERSON_NAME]" at bounding box center [351, 153] width 259 height 21
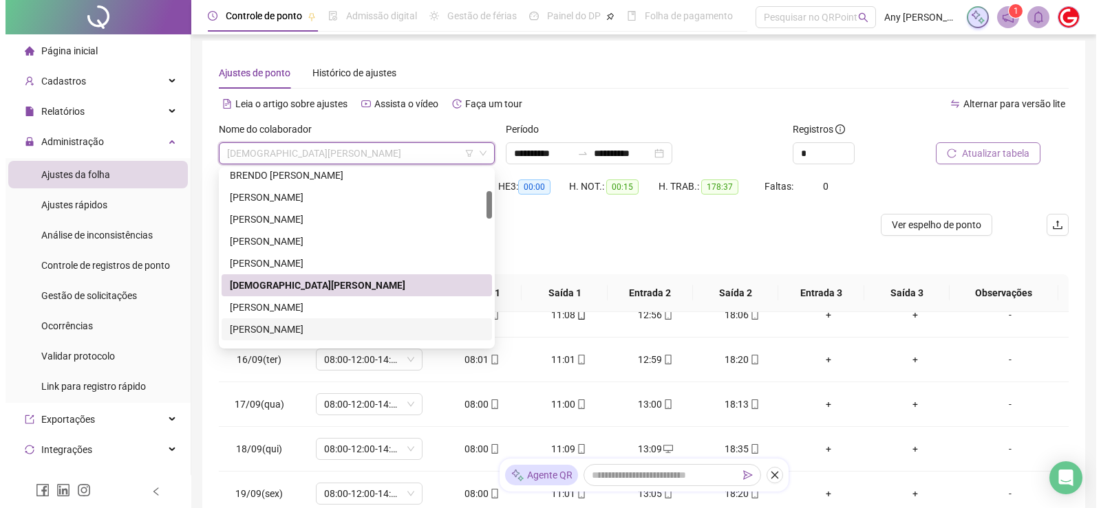
scroll to position [206, 0]
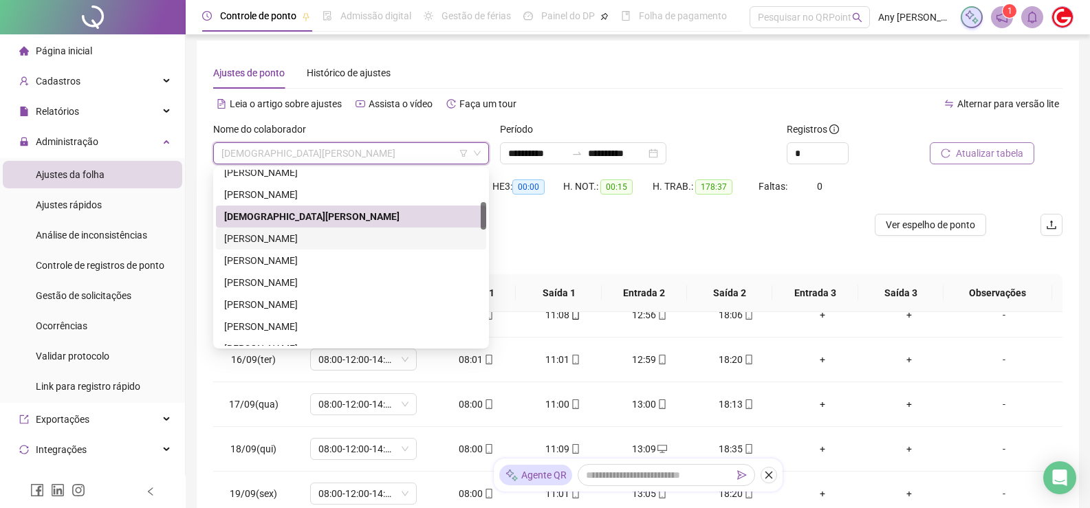
click at [252, 240] on div "[PERSON_NAME]" at bounding box center [351, 238] width 254 height 15
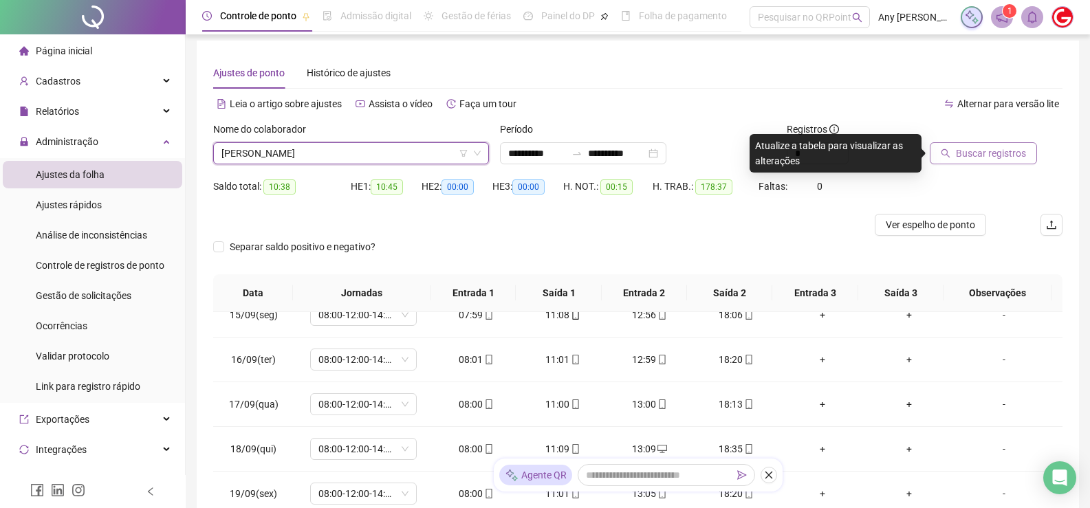
click at [965, 167] on div "Buscar registros" at bounding box center [997, 149] width 144 height 54
click at [961, 157] on span "Buscar registros" at bounding box center [991, 153] width 70 height 15
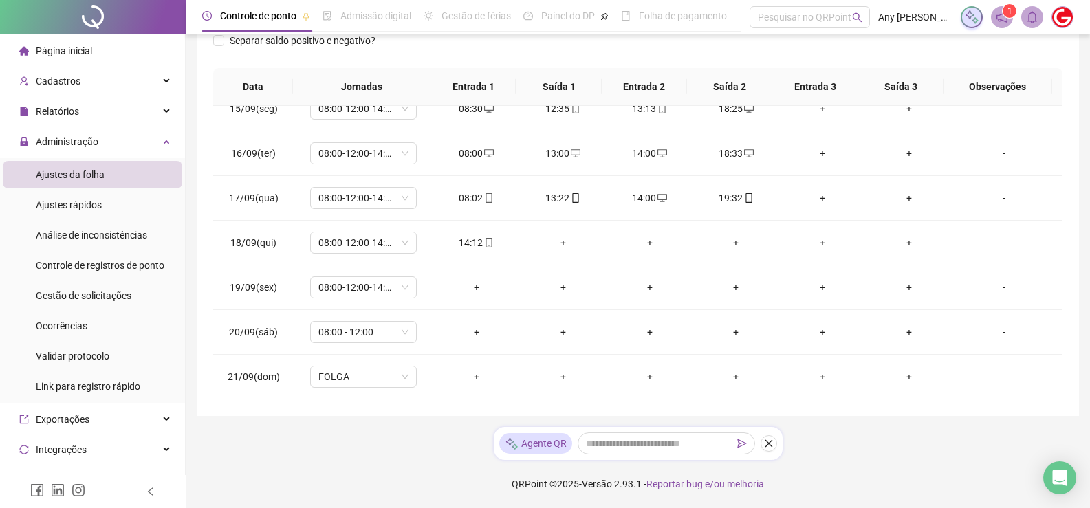
scroll to position [0, 0]
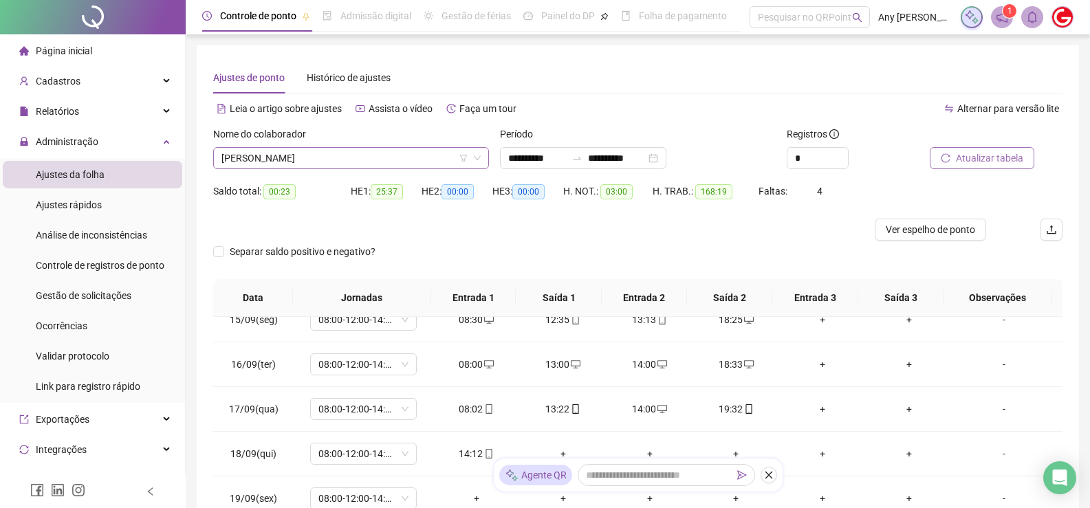
click at [301, 163] on span "[PERSON_NAME]" at bounding box center [351, 158] width 259 height 21
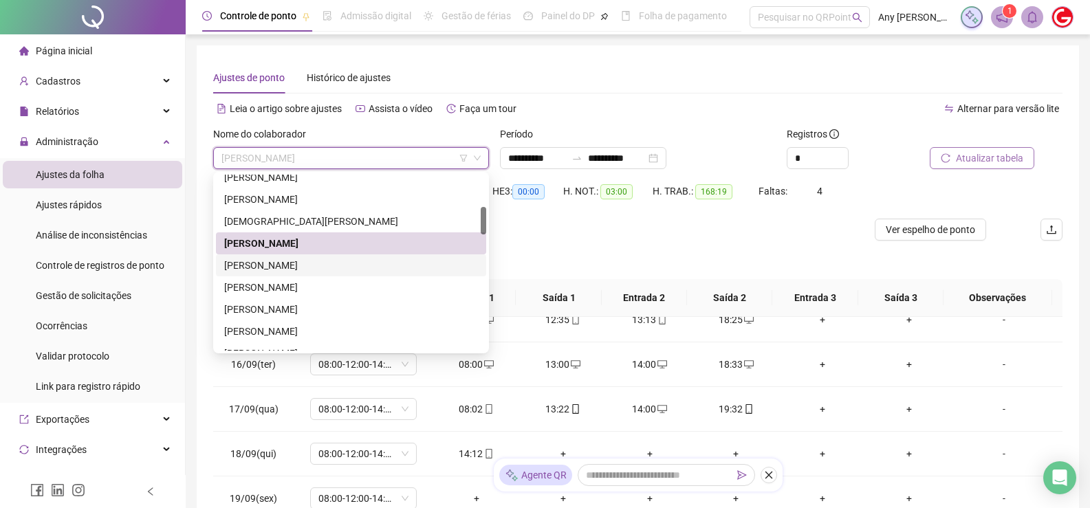
click at [248, 266] on div "[PERSON_NAME]" at bounding box center [351, 265] width 254 height 15
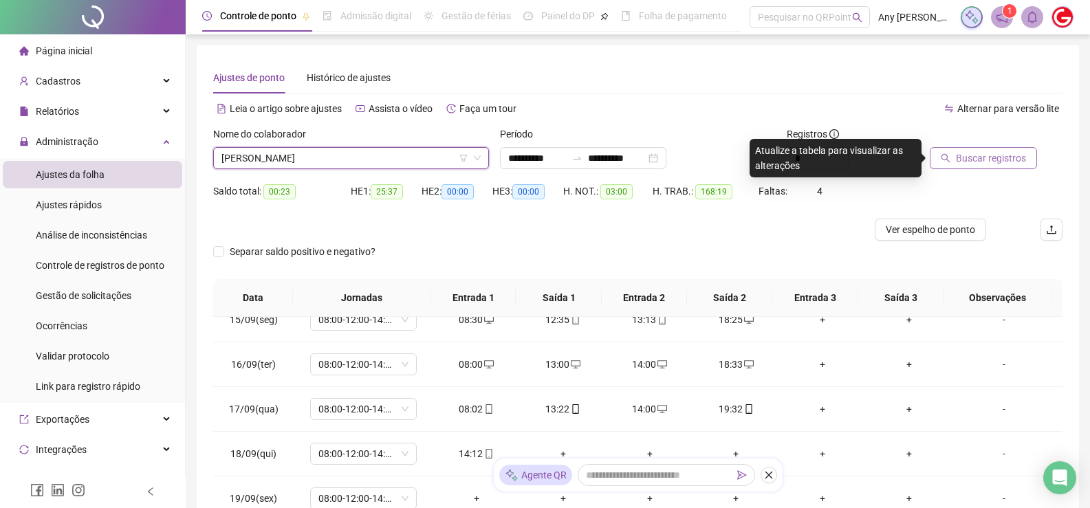
click at [960, 147] on button "Buscar registros" at bounding box center [983, 158] width 107 height 22
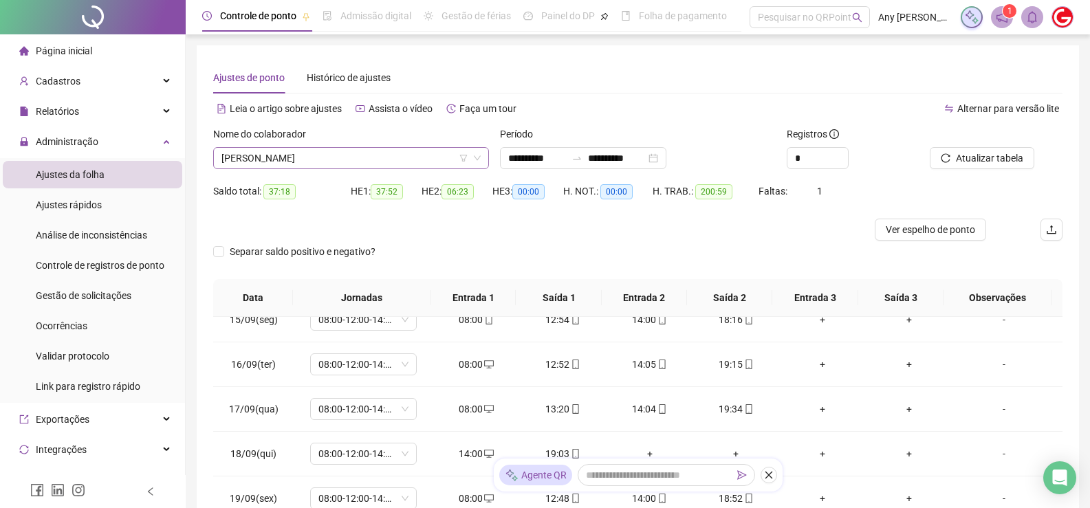
click at [302, 151] on span "[PERSON_NAME]" at bounding box center [351, 158] width 259 height 21
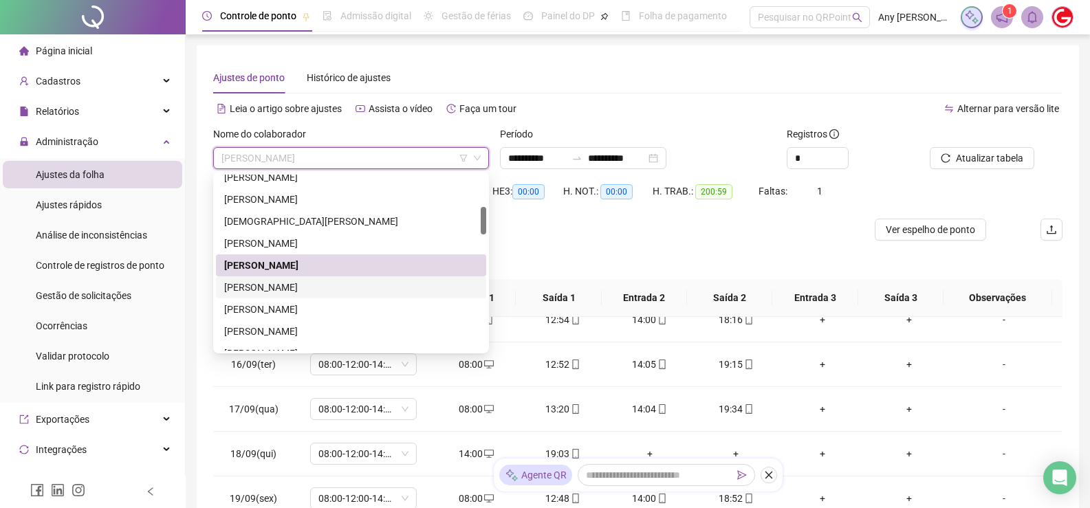
click at [265, 283] on div "[PERSON_NAME]" at bounding box center [351, 287] width 254 height 15
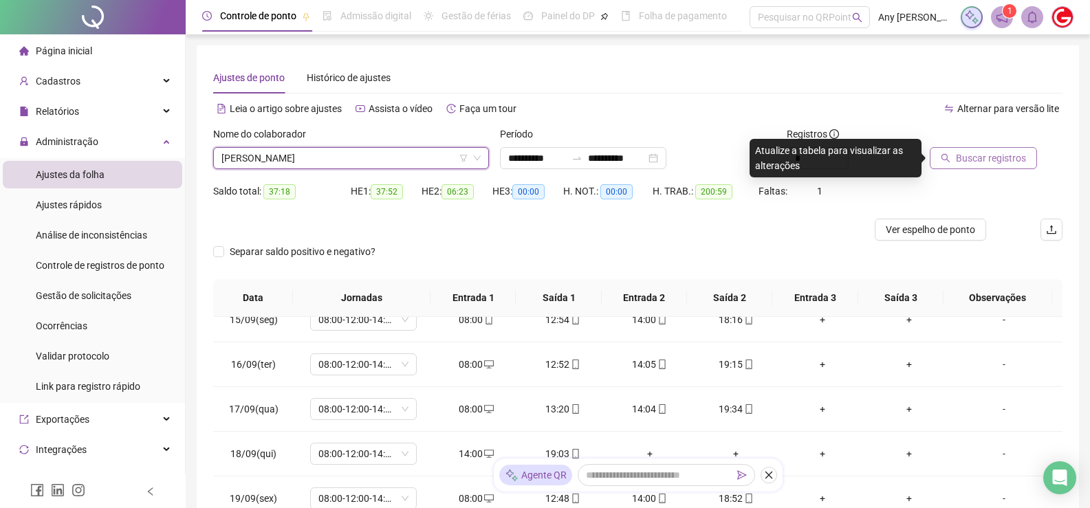
click at [1009, 154] on span "Buscar registros" at bounding box center [991, 158] width 70 height 15
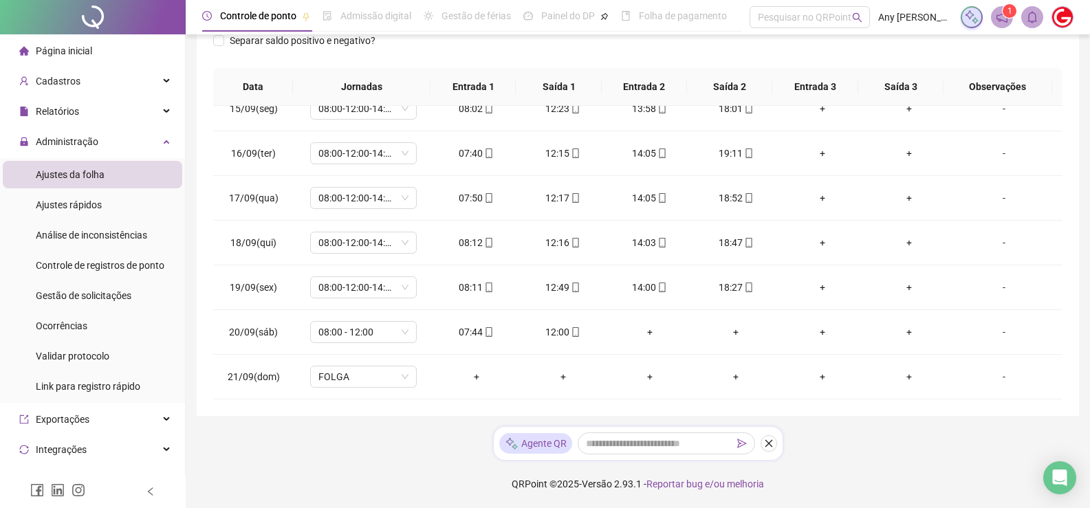
scroll to position [5, 0]
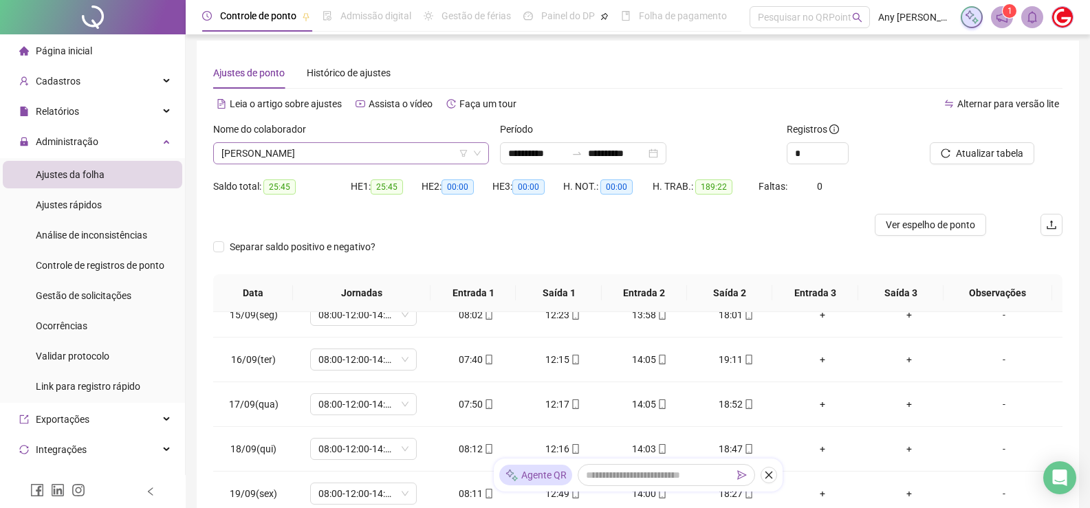
click at [257, 155] on span "[PERSON_NAME]" at bounding box center [351, 153] width 259 height 21
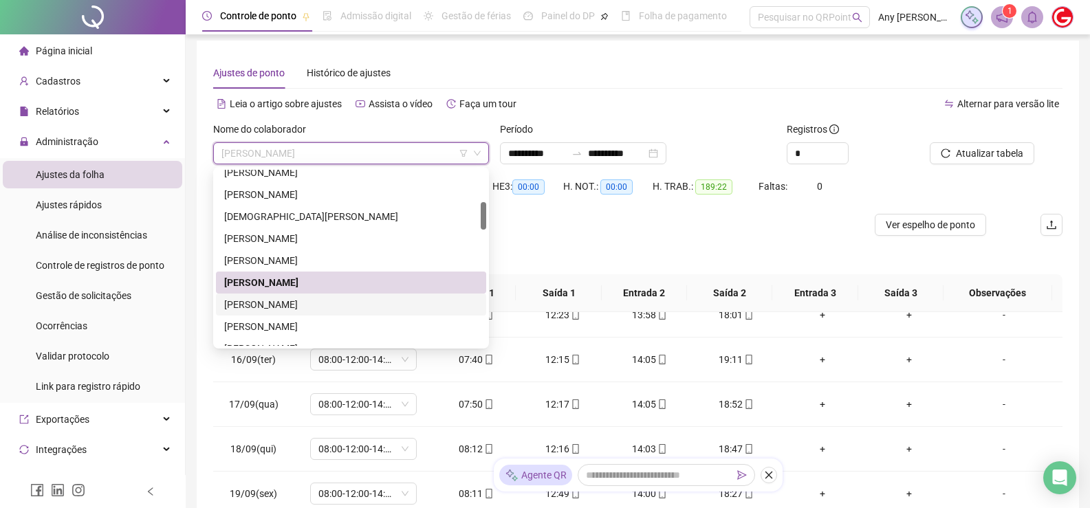
click at [253, 303] on div "[PERSON_NAME]" at bounding box center [351, 304] width 254 height 15
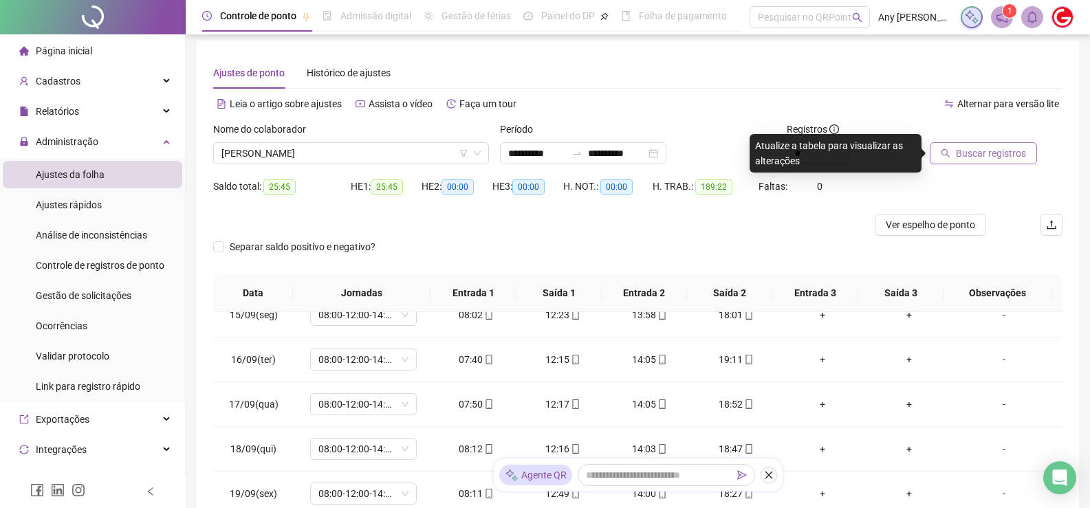
click at [934, 155] on button "Buscar registros" at bounding box center [983, 153] width 107 height 22
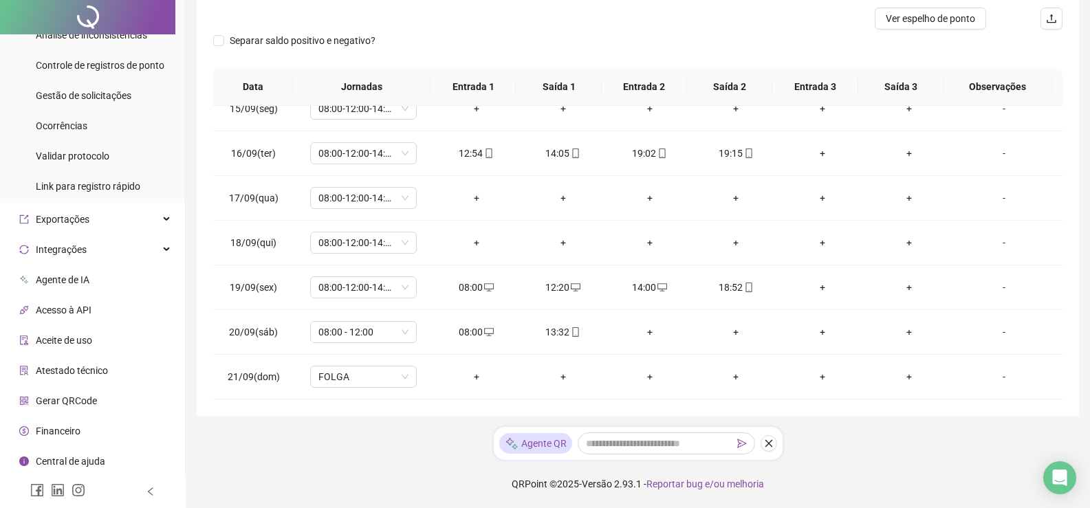
scroll to position [0, 0]
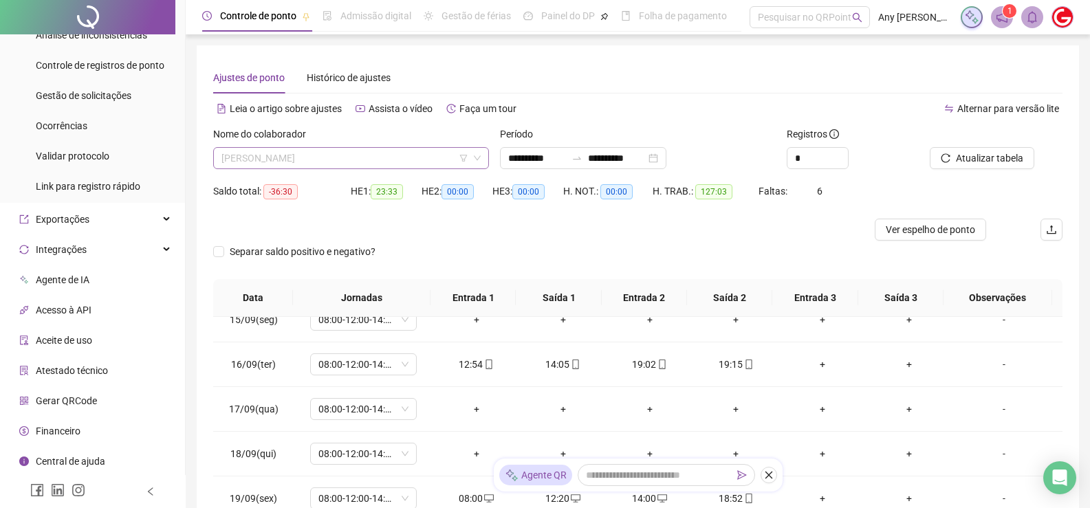
click at [278, 164] on span "[PERSON_NAME]" at bounding box center [351, 158] width 259 height 21
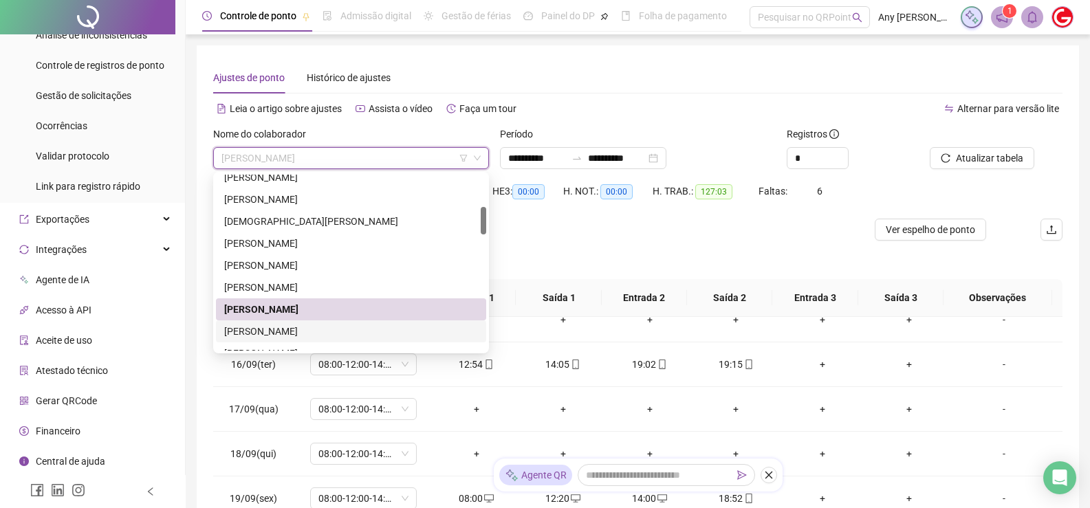
click at [283, 333] on div "[PERSON_NAME]" at bounding box center [351, 331] width 254 height 15
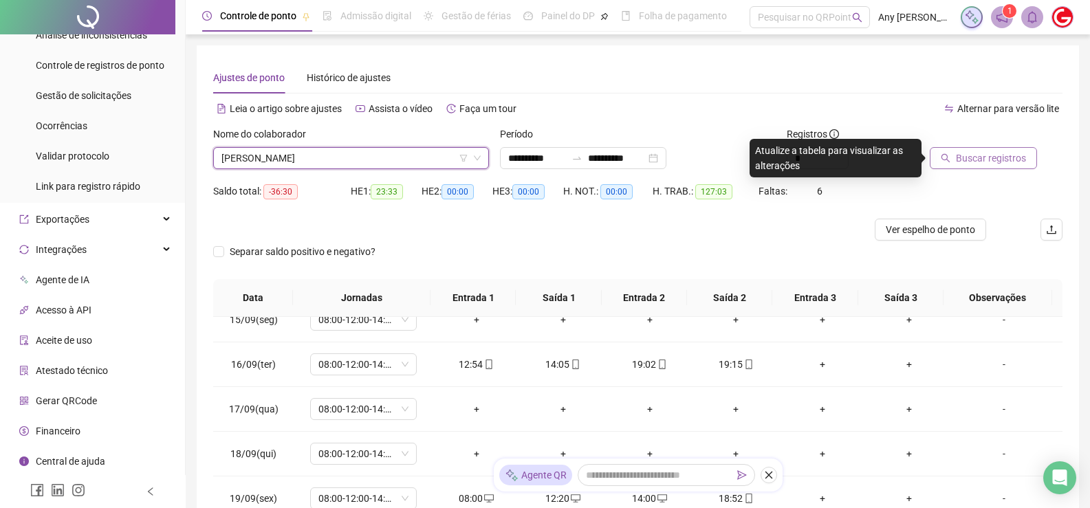
click at [1004, 158] on span "Buscar registros" at bounding box center [991, 158] width 70 height 15
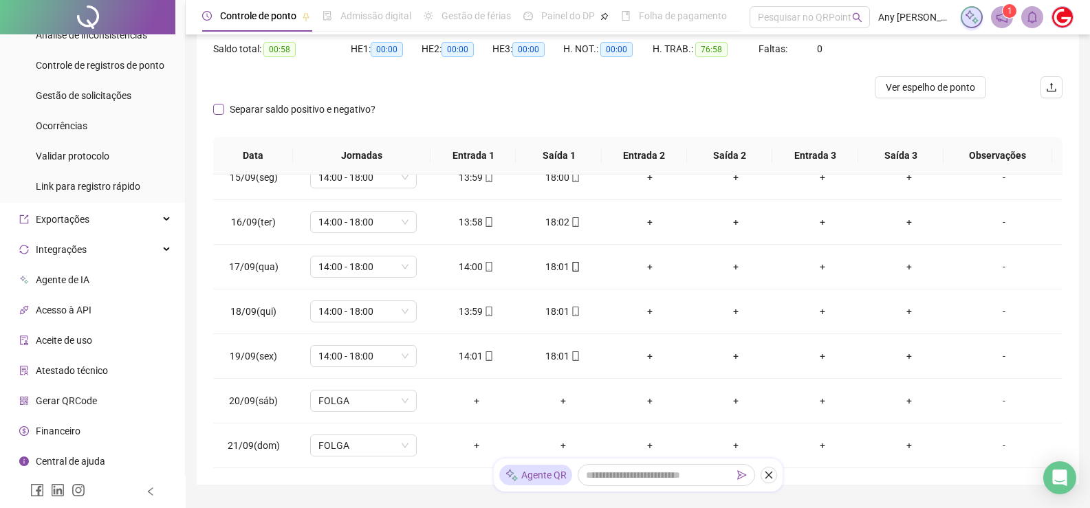
scroll to position [5, 0]
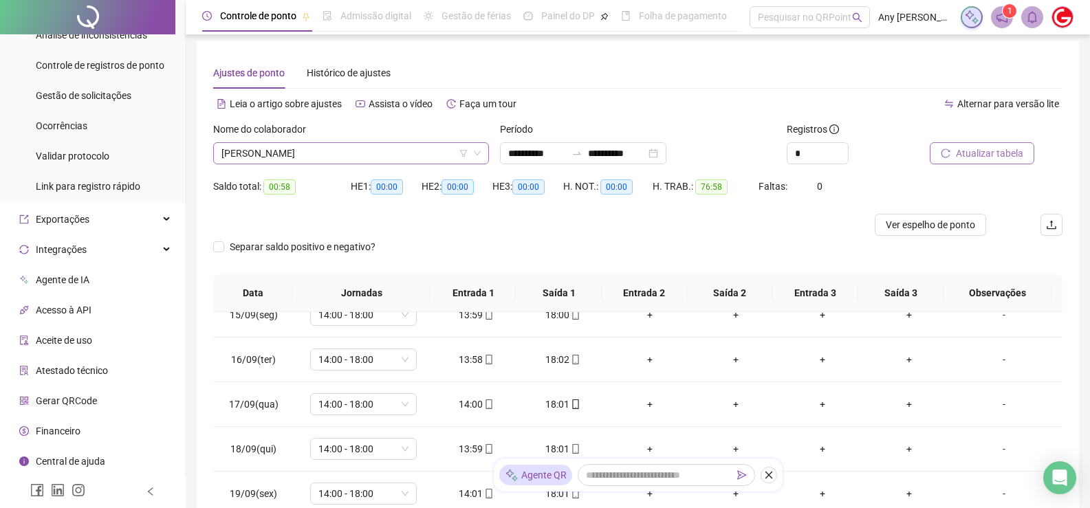
click at [293, 160] on span "[PERSON_NAME]" at bounding box center [351, 153] width 259 height 21
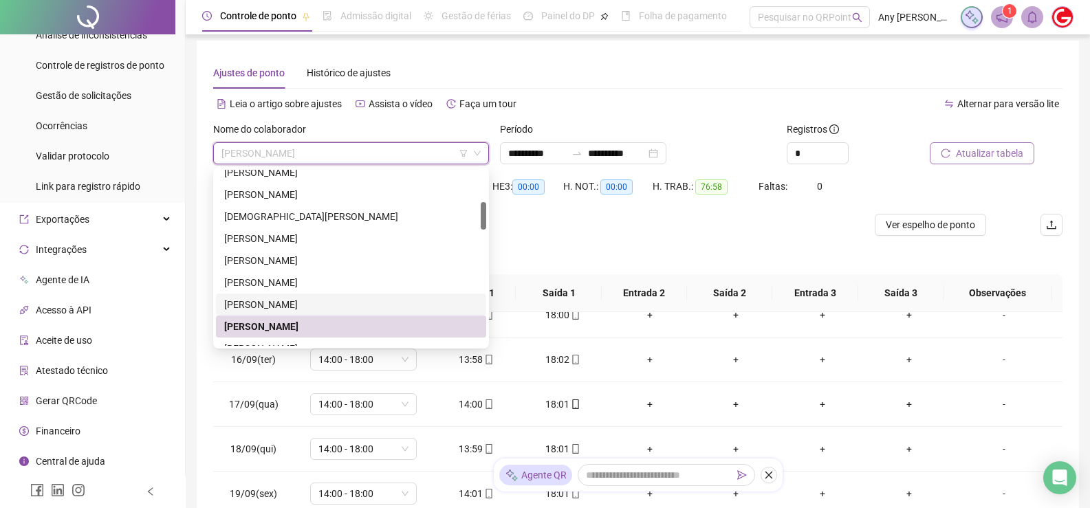
scroll to position [275, 0]
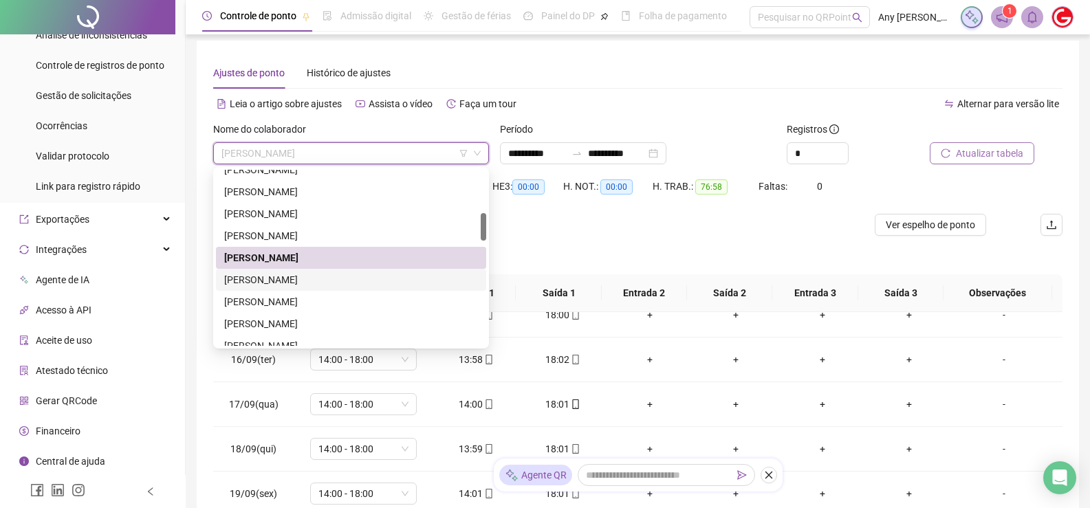
click at [310, 283] on div "[PERSON_NAME]" at bounding box center [351, 279] width 254 height 15
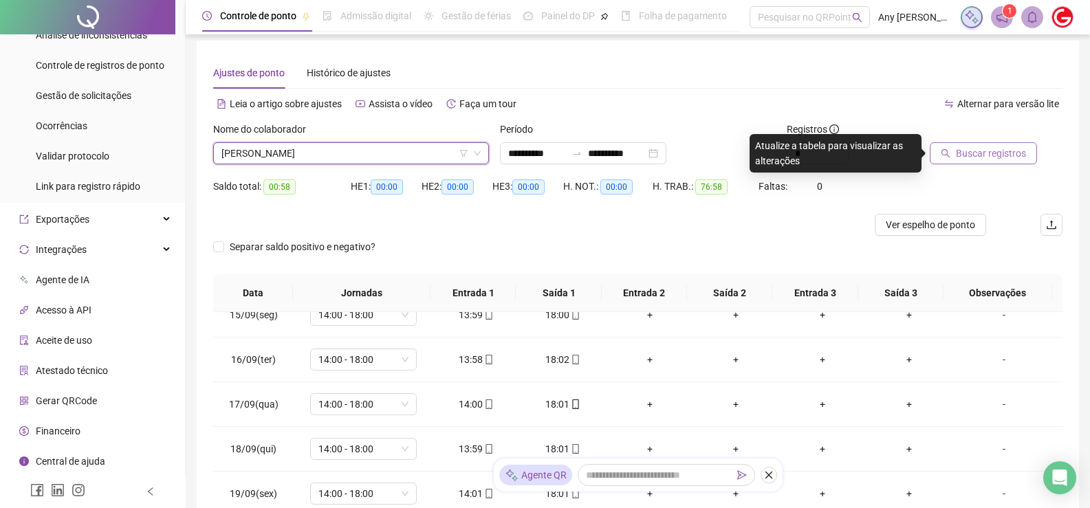
click at [946, 157] on icon "search" at bounding box center [946, 154] width 10 height 10
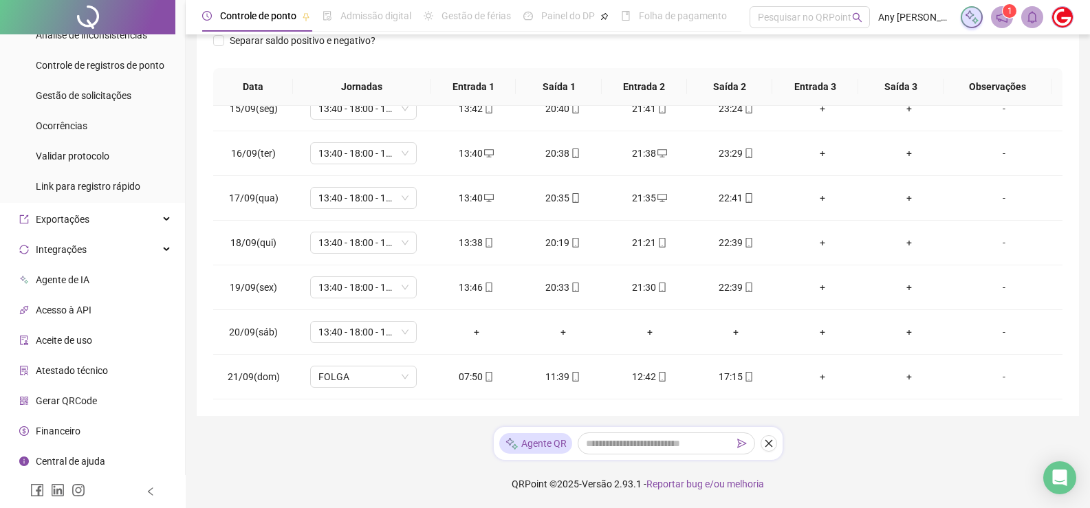
scroll to position [5, 0]
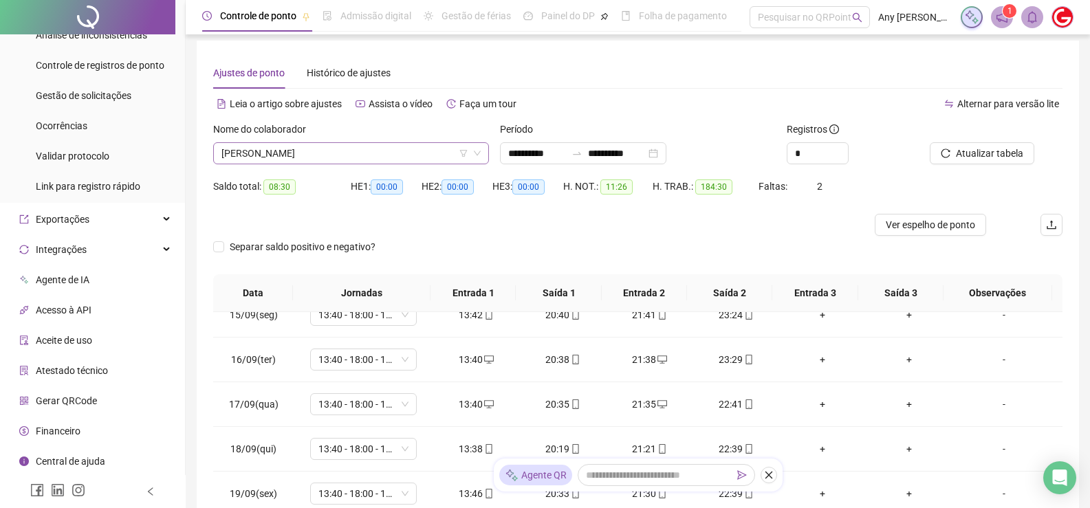
click at [288, 145] on span "[PERSON_NAME]" at bounding box center [351, 153] width 259 height 21
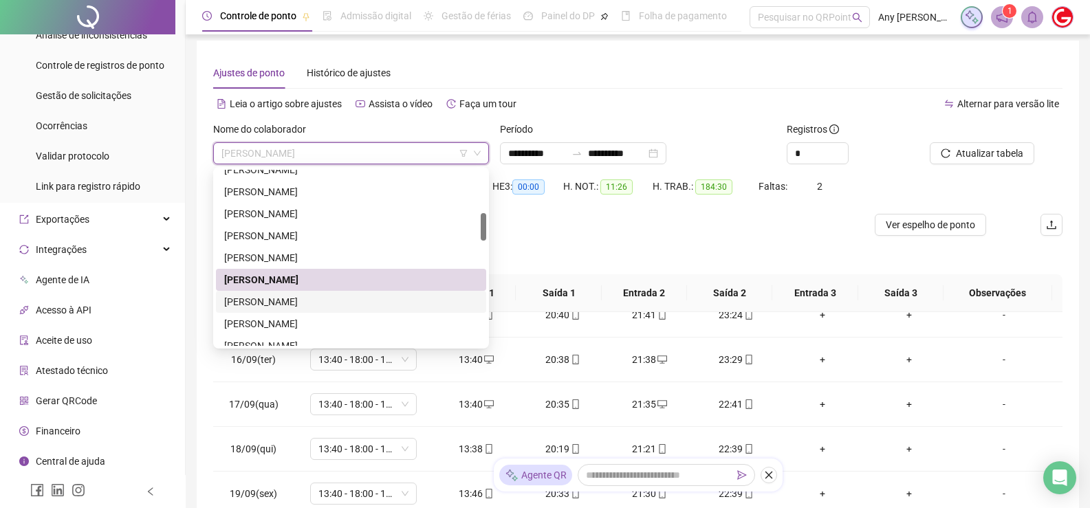
click at [264, 294] on div "[PERSON_NAME]" at bounding box center [351, 301] width 254 height 15
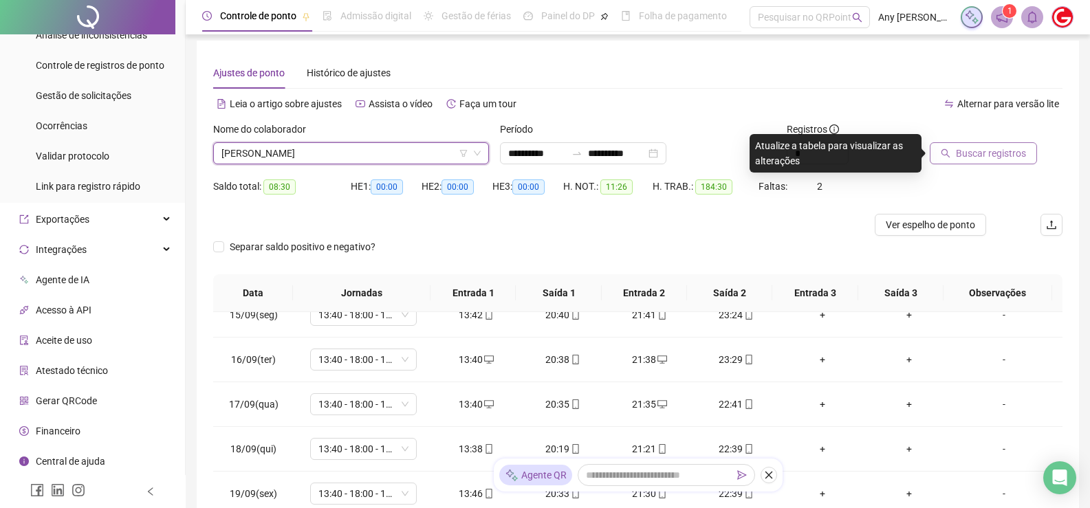
click at [944, 155] on icon "search" at bounding box center [946, 154] width 10 height 10
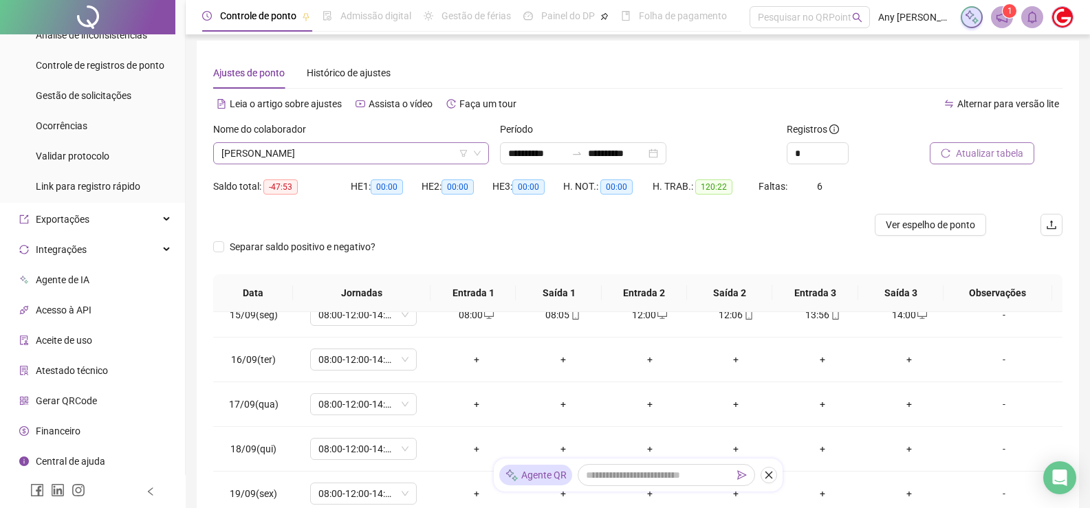
click at [311, 157] on span "[PERSON_NAME]" at bounding box center [351, 153] width 259 height 21
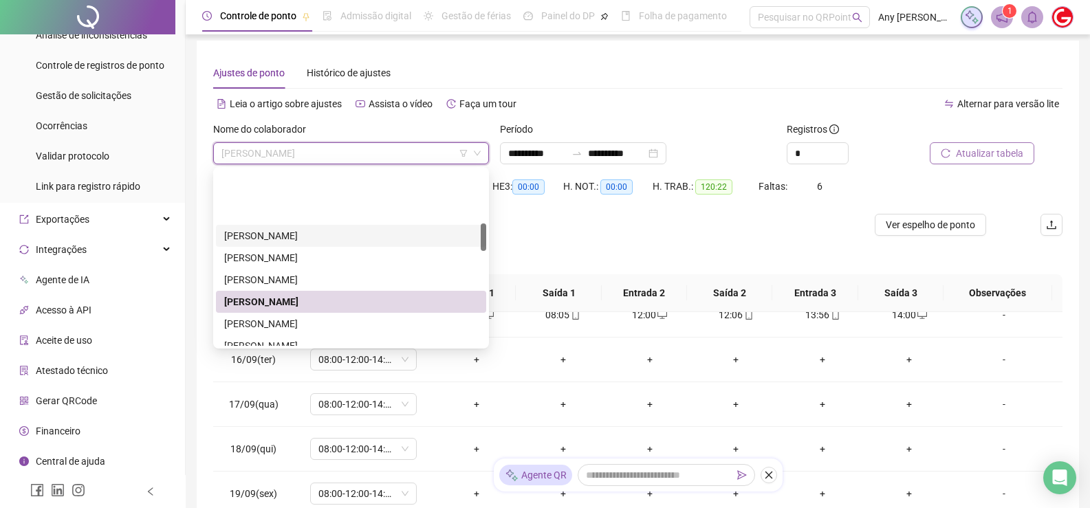
scroll to position [344, 0]
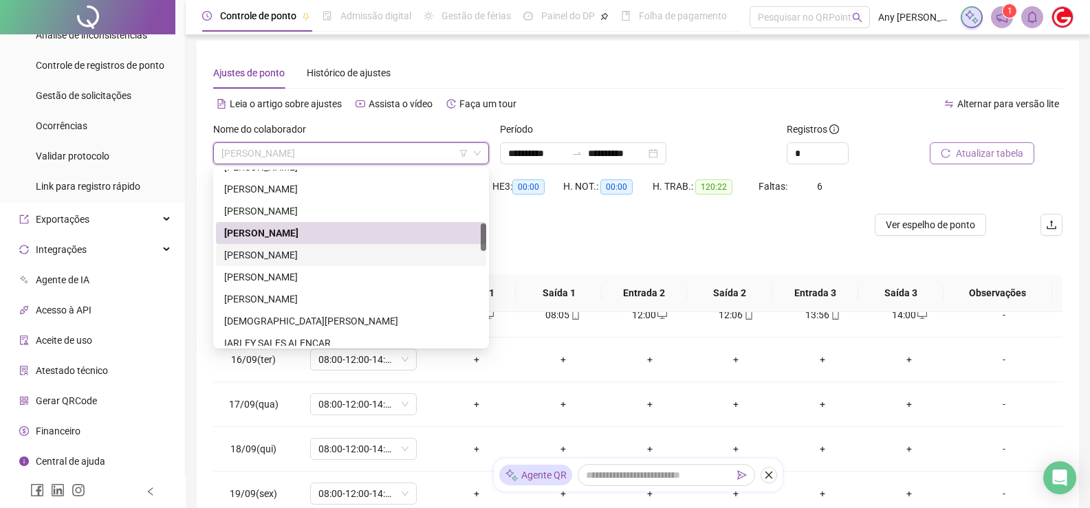
click at [299, 255] on div "[PERSON_NAME]" at bounding box center [351, 255] width 254 height 15
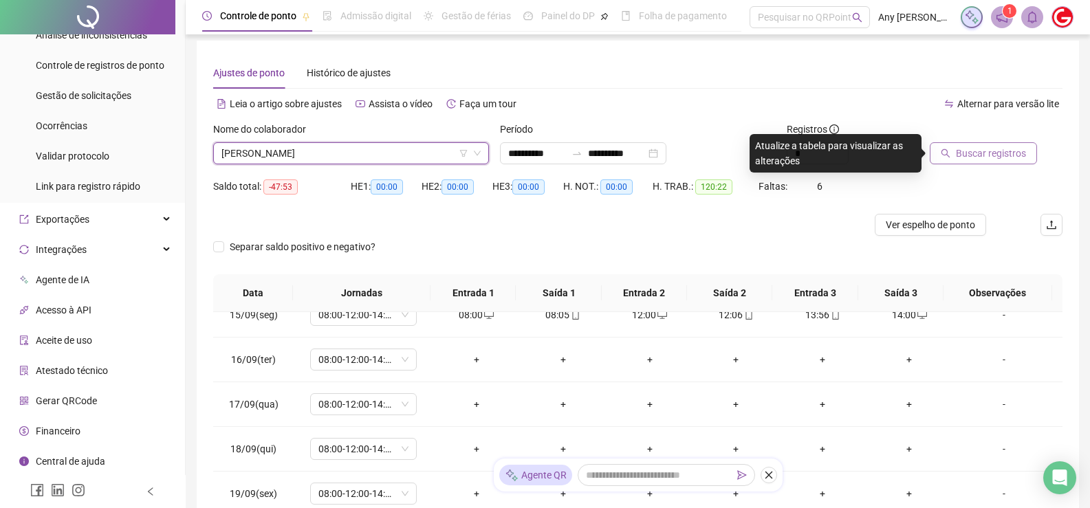
click at [949, 149] on icon "search" at bounding box center [946, 154] width 10 height 10
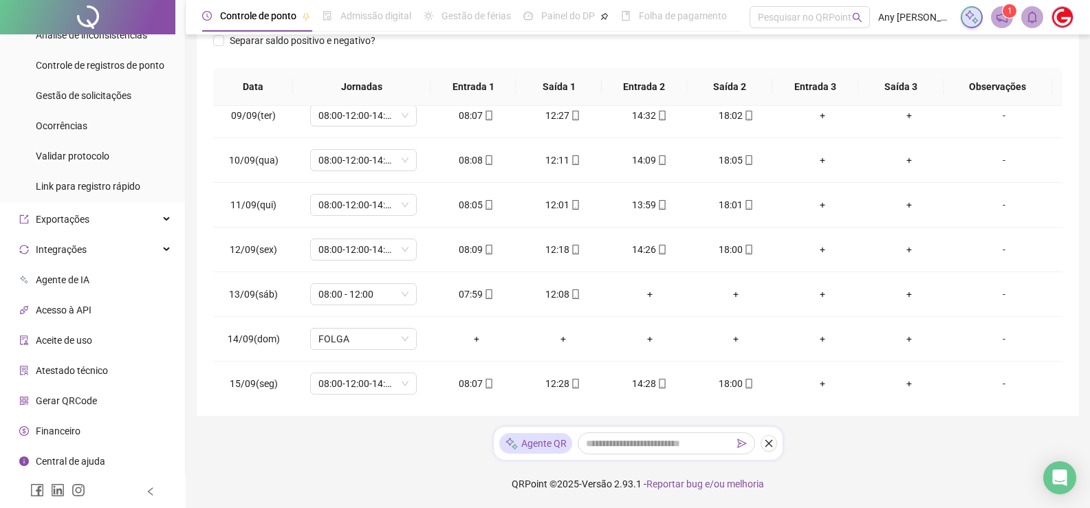
scroll to position [5, 0]
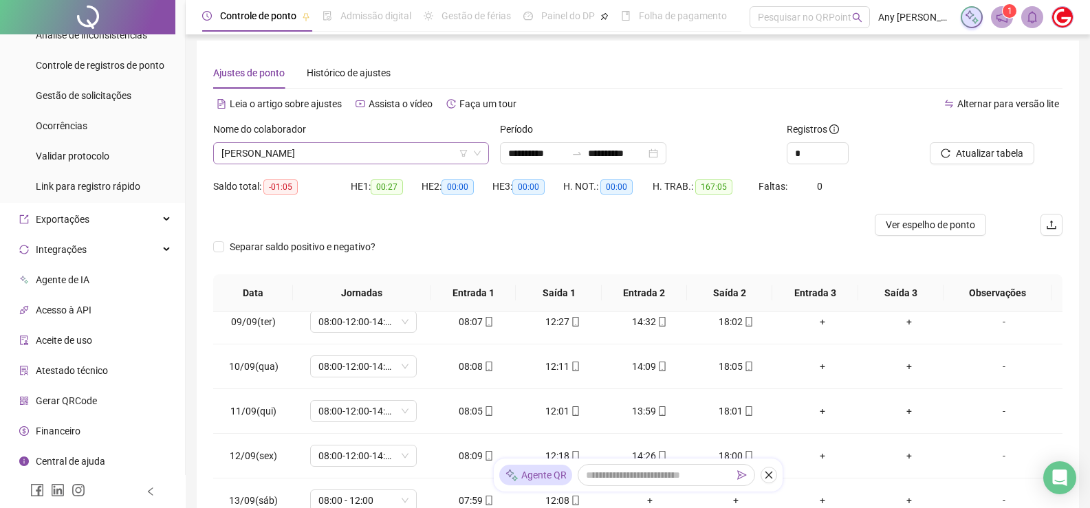
click at [277, 149] on span "[PERSON_NAME]" at bounding box center [351, 153] width 259 height 21
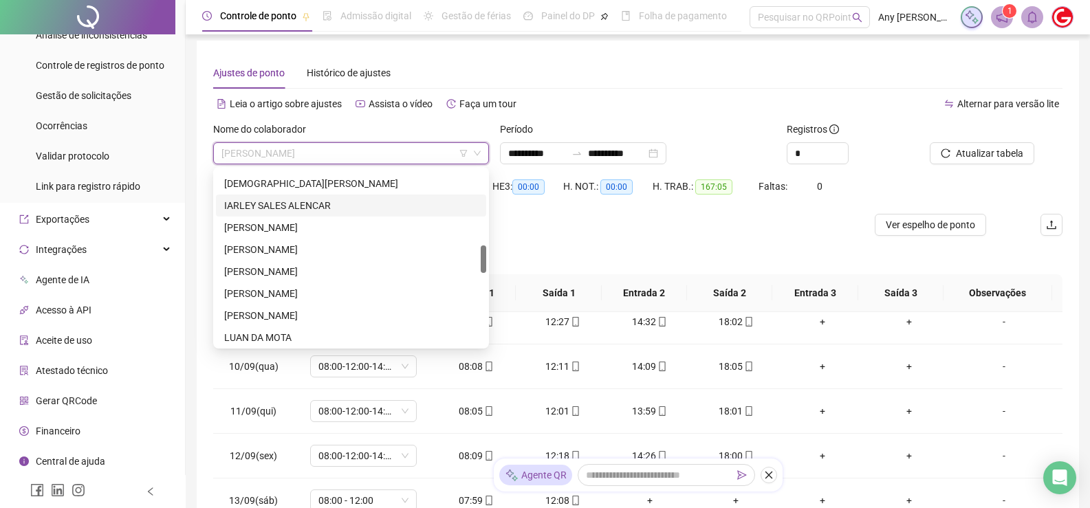
scroll to position [413, 0]
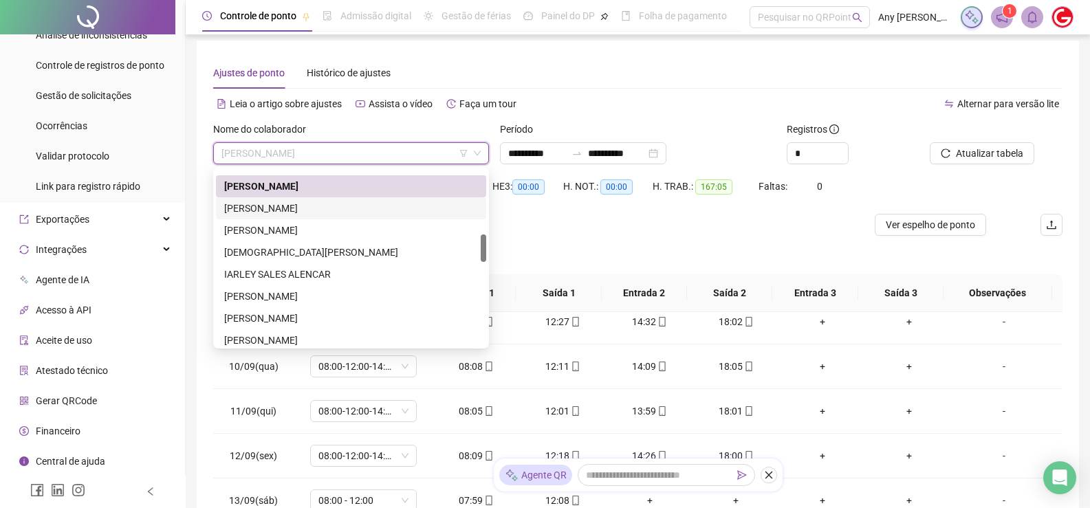
click at [313, 206] on div "[PERSON_NAME]" at bounding box center [351, 208] width 254 height 15
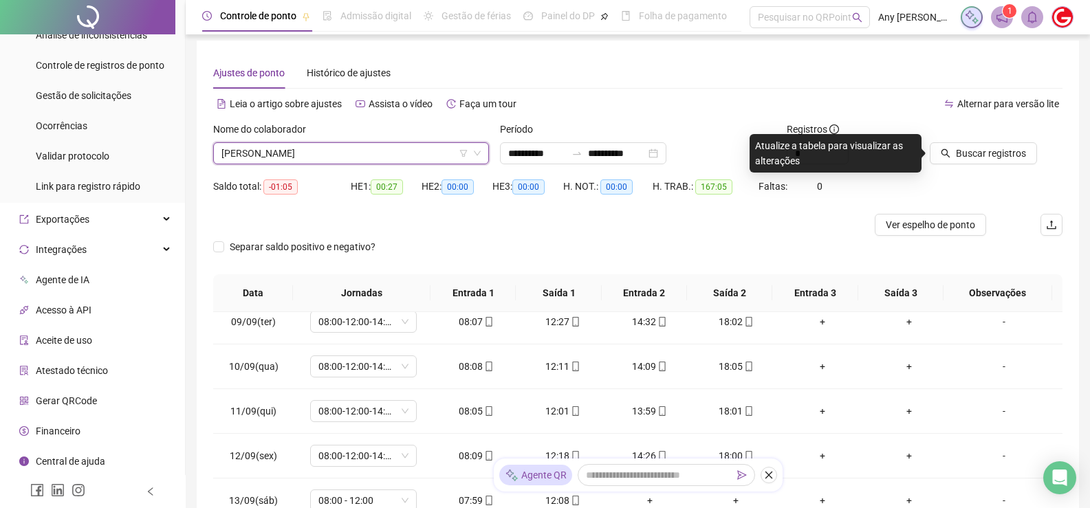
click at [991, 165] on div "Buscar registros" at bounding box center [997, 149] width 144 height 54
click at [986, 166] on div "Buscar registros" at bounding box center [997, 149] width 144 height 54
click at [978, 155] on span "Buscar registros" at bounding box center [991, 153] width 70 height 15
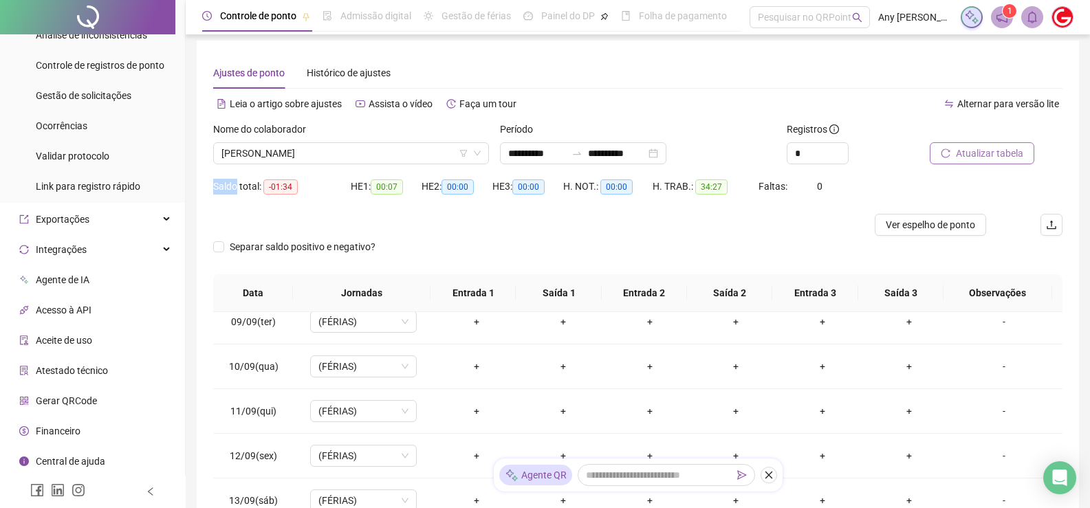
scroll to position [0, 0]
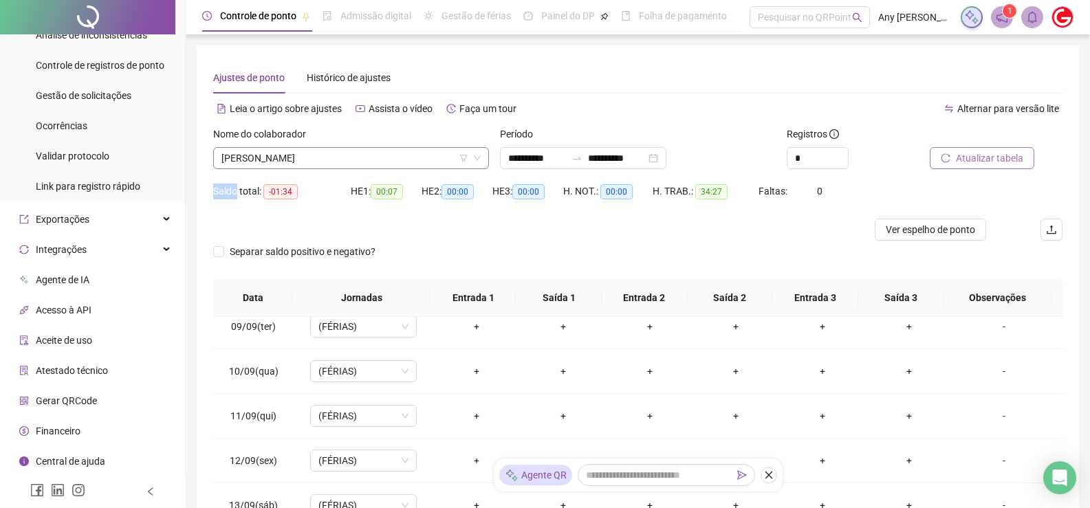
click at [276, 166] on span "[PERSON_NAME]" at bounding box center [351, 158] width 259 height 21
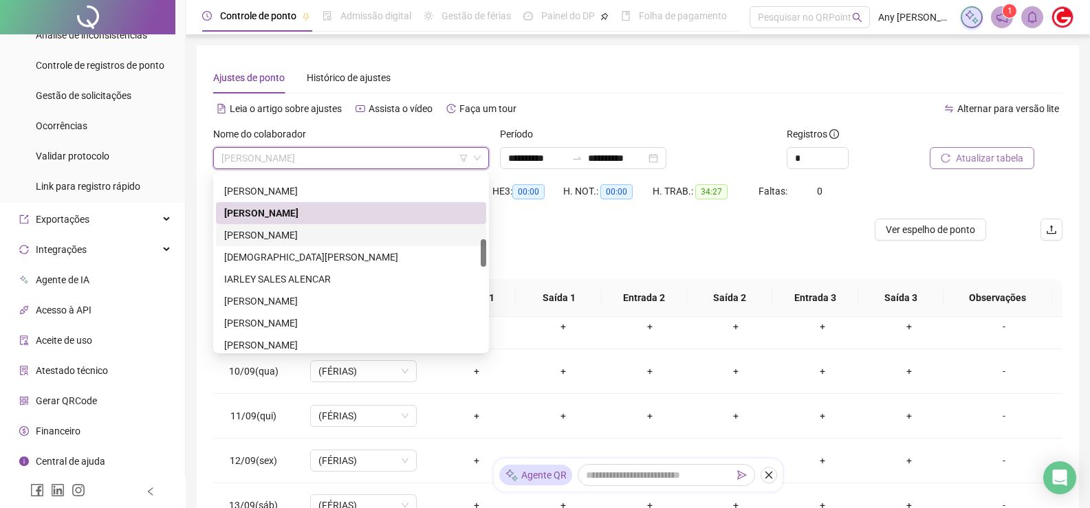
click at [266, 234] on div "[PERSON_NAME]" at bounding box center [351, 235] width 254 height 15
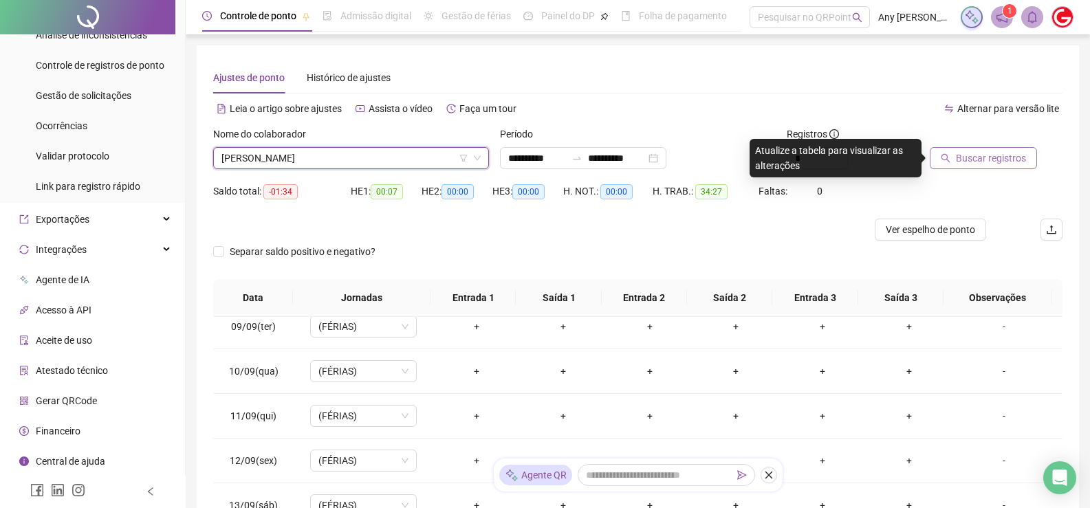
click at [321, 160] on span "[PERSON_NAME]" at bounding box center [351, 158] width 259 height 21
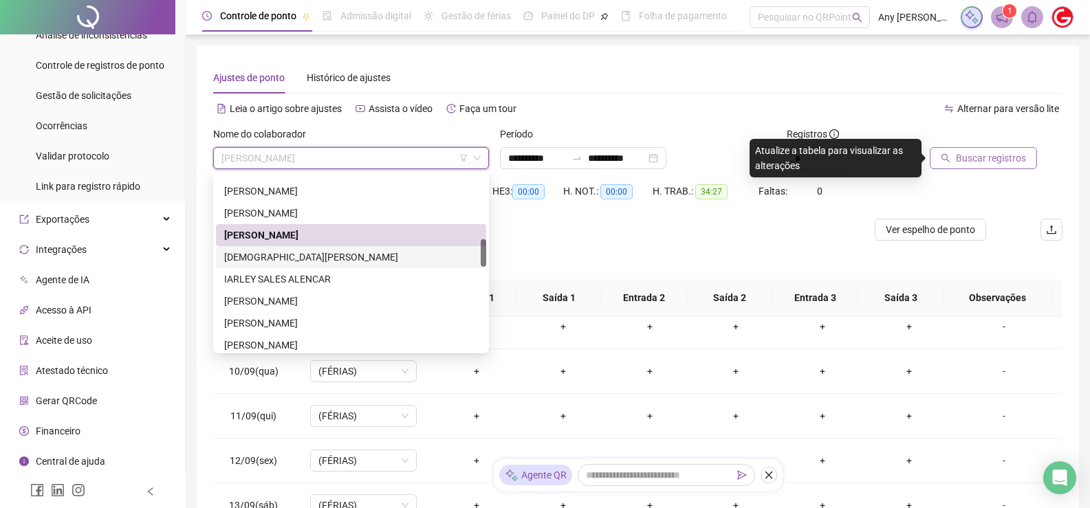
click at [273, 281] on div "IARLEY SALES ALENCAR" at bounding box center [351, 279] width 254 height 15
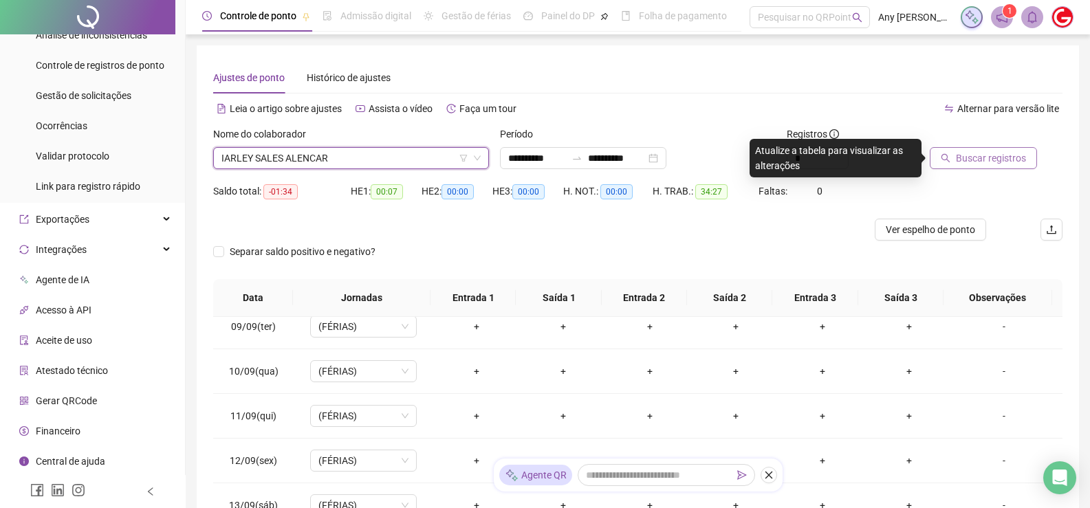
click at [974, 150] on button "Buscar registros" at bounding box center [983, 158] width 107 height 22
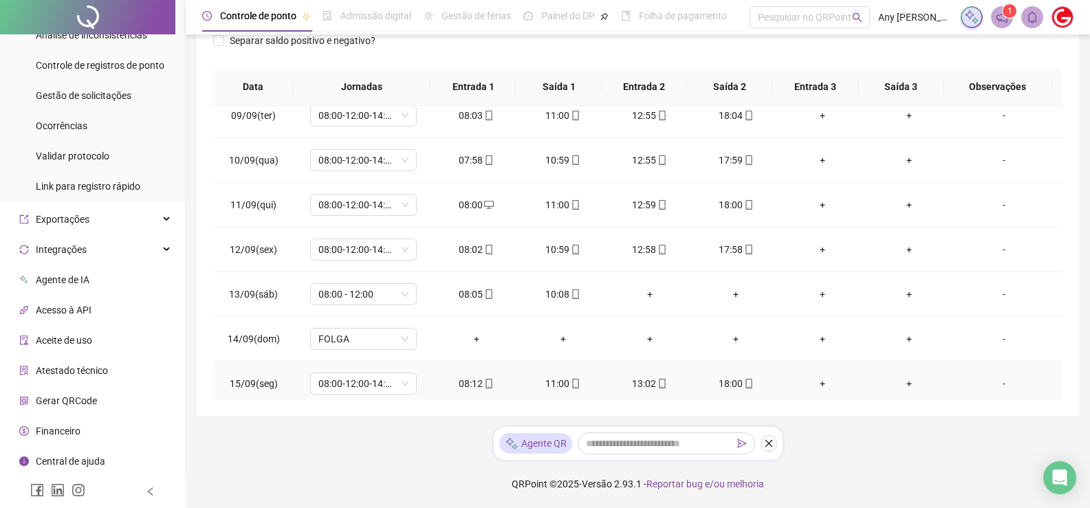
scroll to position [914, 0]
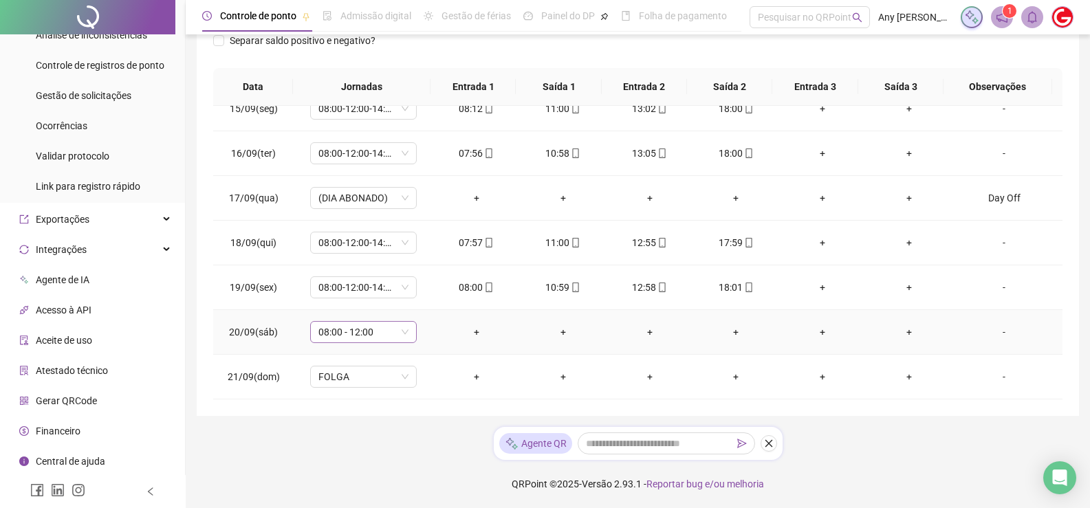
click at [384, 331] on span "08:00 - 12:00" at bounding box center [364, 332] width 90 height 21
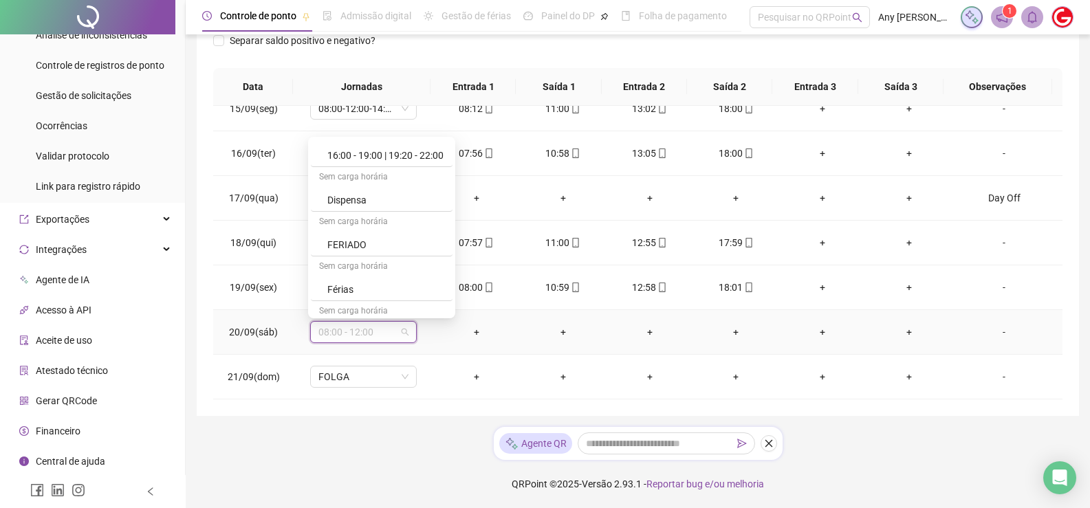
scroll to position [757, 0]
click at [350, 267] on div "Folga" at bounding box center [385, 265] width 117 height 15
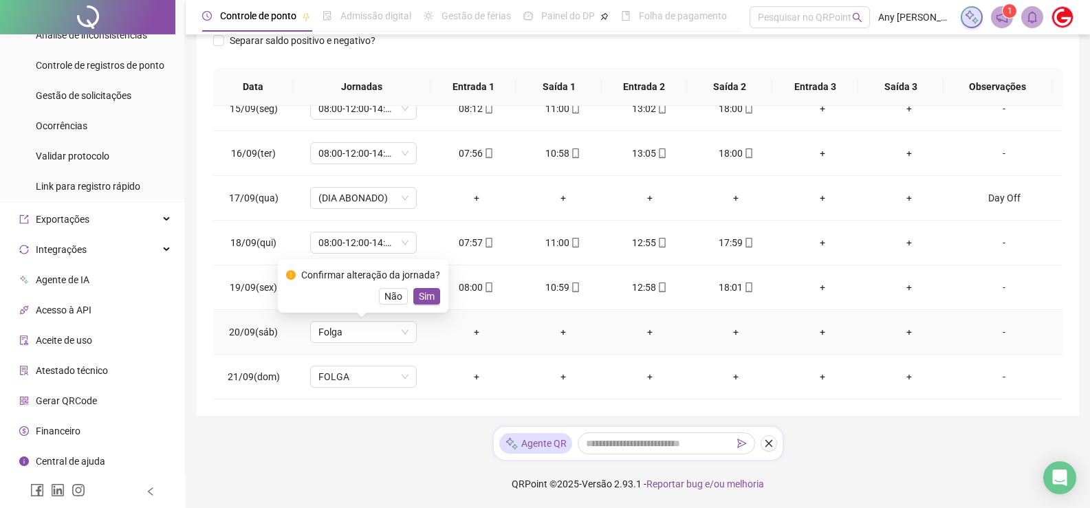
click at [445, 297] on div "Confirmar alteração da jornada? Não Sim" at bounding box center [363, 286] width 171 height 54
click at [427, 297] on span "Sim" at bounding box center [427, 296] width 16 height 15
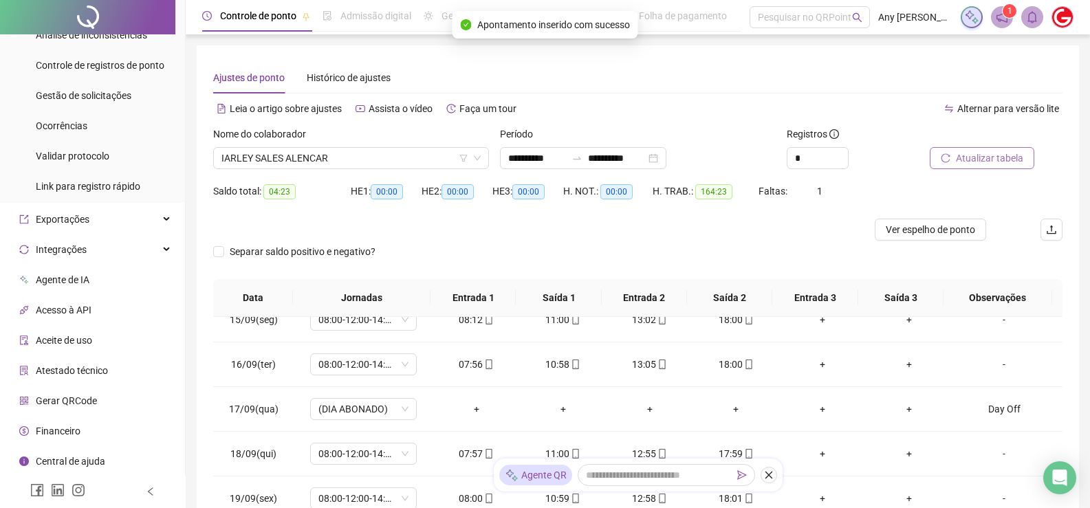
click at [945, 159] on icon "reload" at bounding box center [946, 158] width 10 height 10
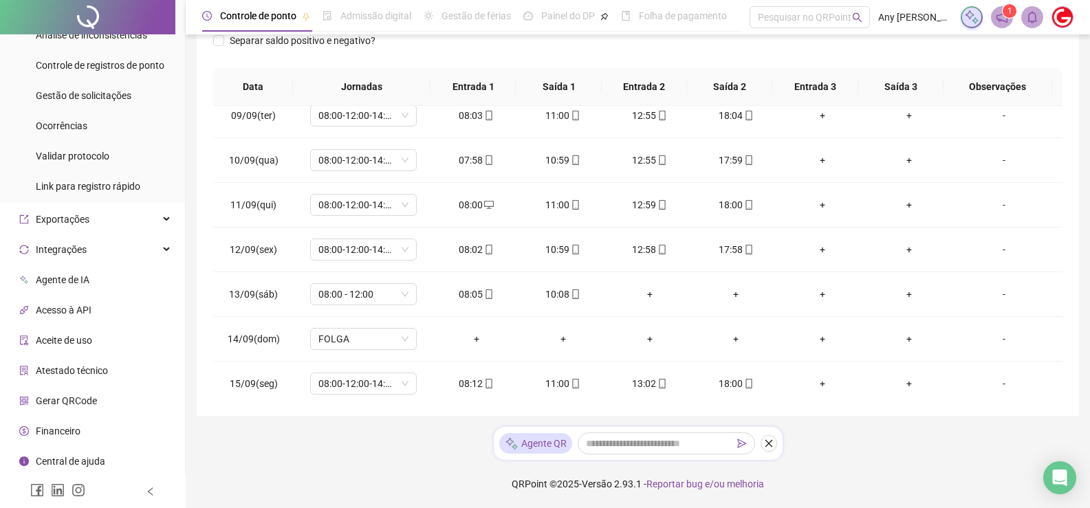
scroll to position [74, 0]
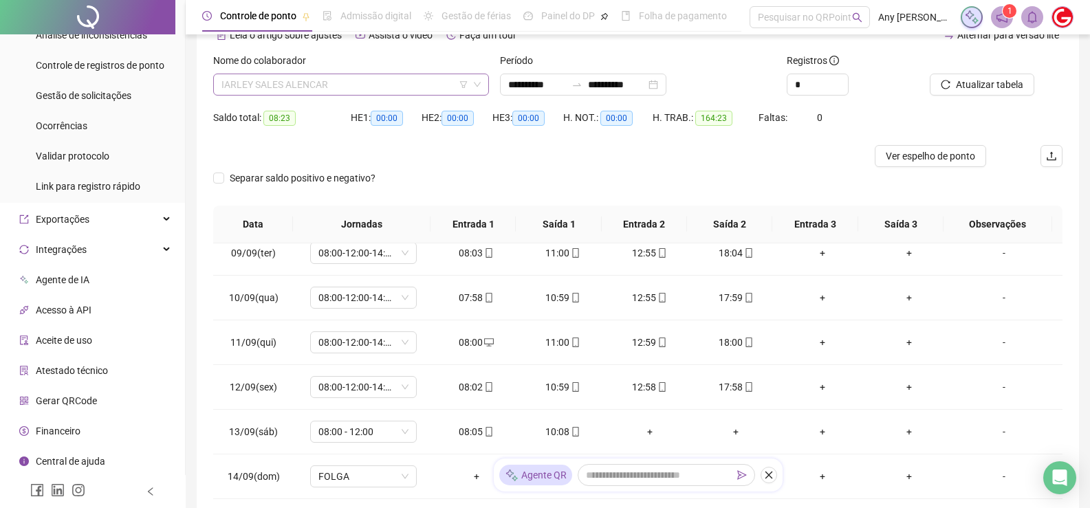
click at [297, 85] on span "IARLEY SALES ALENCAR" at bounding box center [351, 84] width 259 height 21
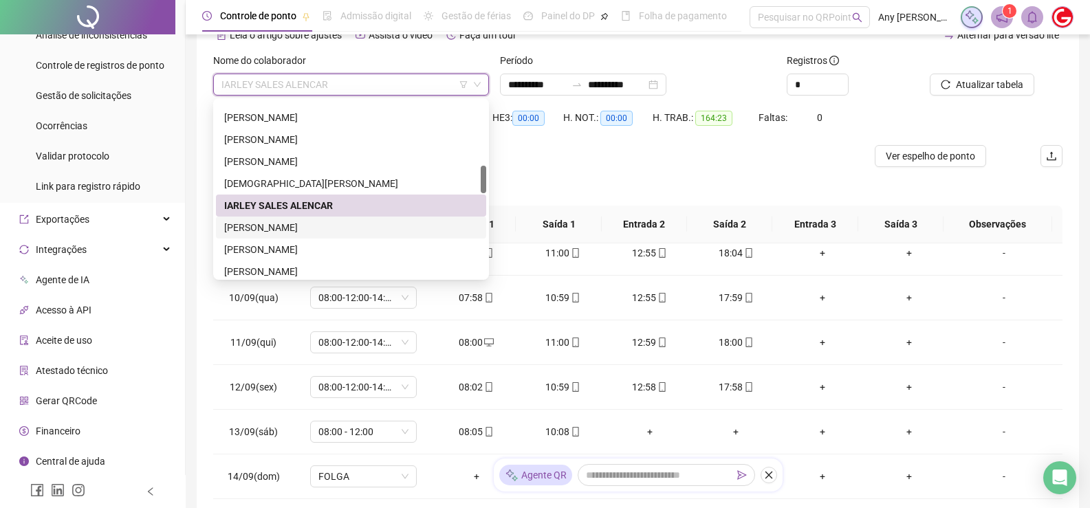
click at [280, 219] on div "[PERSON_NAME]" at bounding box center [351, 228] width 270 height 22
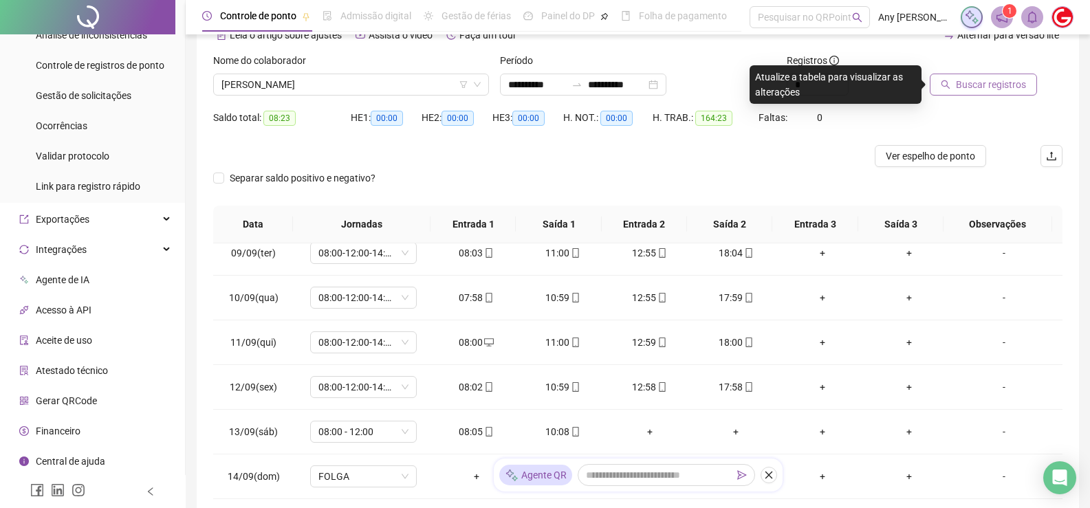
click at [944, 79] on button "Buscar registros" at bounding box center [983, 85] width 107 height 22
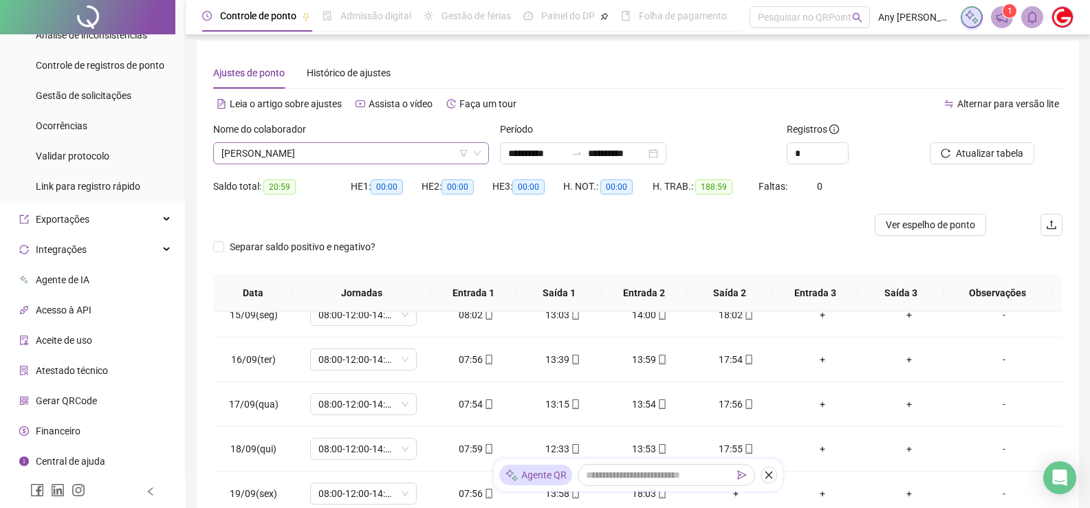
scroll to position [211, 0]
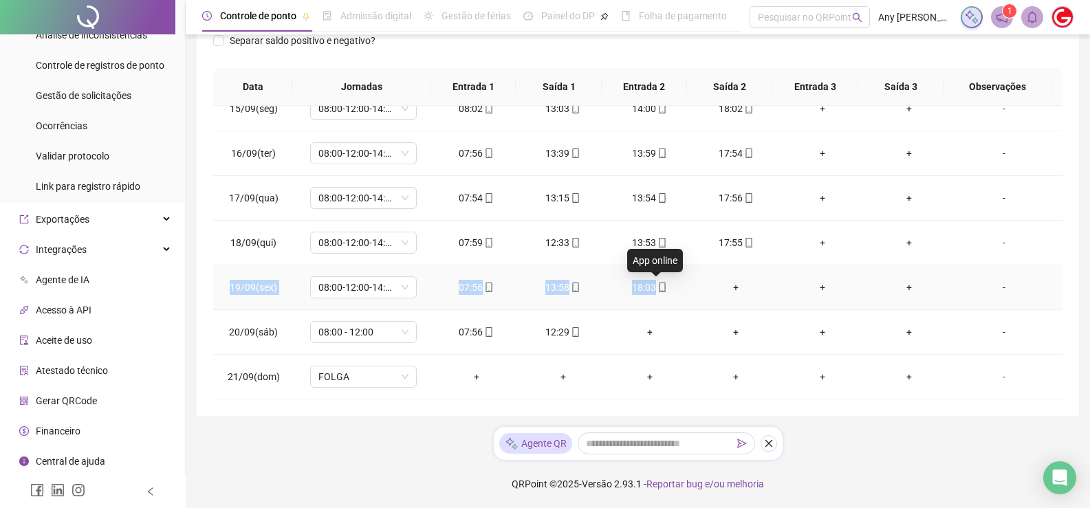
copy tr "19/09(sex) 08:00-12:00-14:00-18:00 07:56 13:58 18:03"
drag, startPoint x: 230, startPoint y: 284, endPoint x: 676, endPoint y: 286, distance: 445.1
click at [676, 286] on tr "19/09(sex) 08:00-12:00-14:00-18:00 07:56 13:58 18:03 + + + -" at bounding box center [638, 288] width 850 height 45
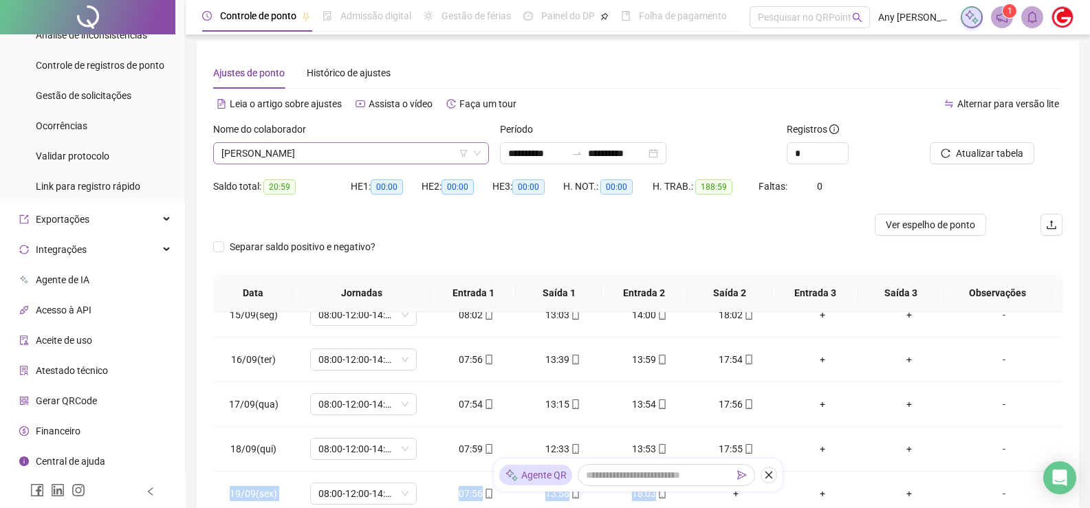
click at [279, 147] on span "[PERSON_NAME]" at bounding box center [351, 153] width 259 height 21
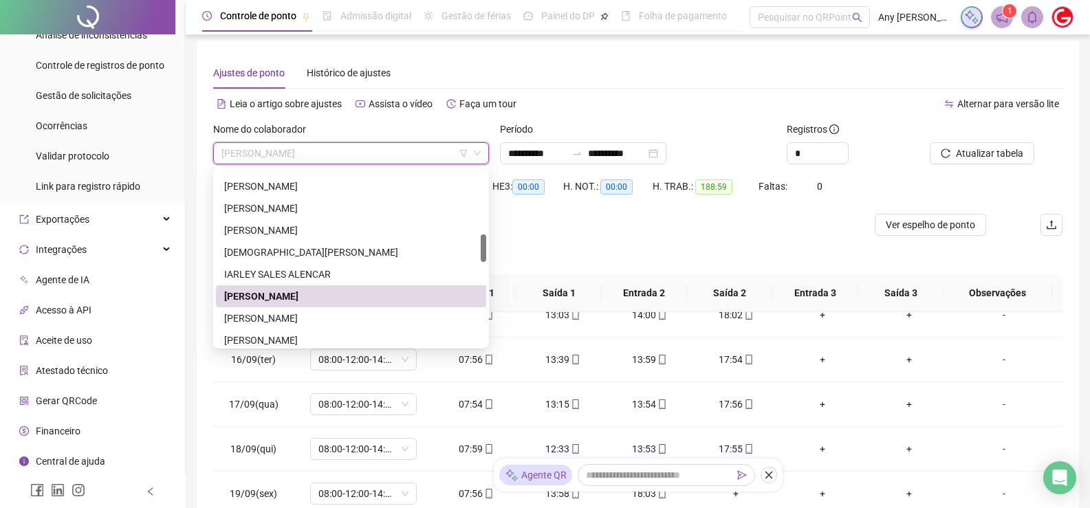
scroll to position [482, 0]
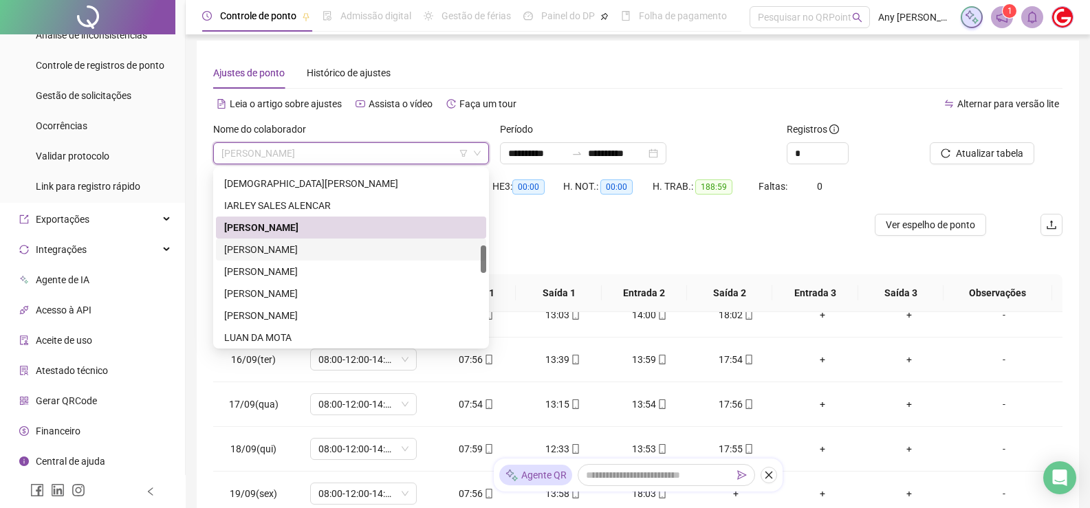
click at [255, 245] on div "[PERSON_NAME]" at bounding box center [351, 249] width 254 height 15
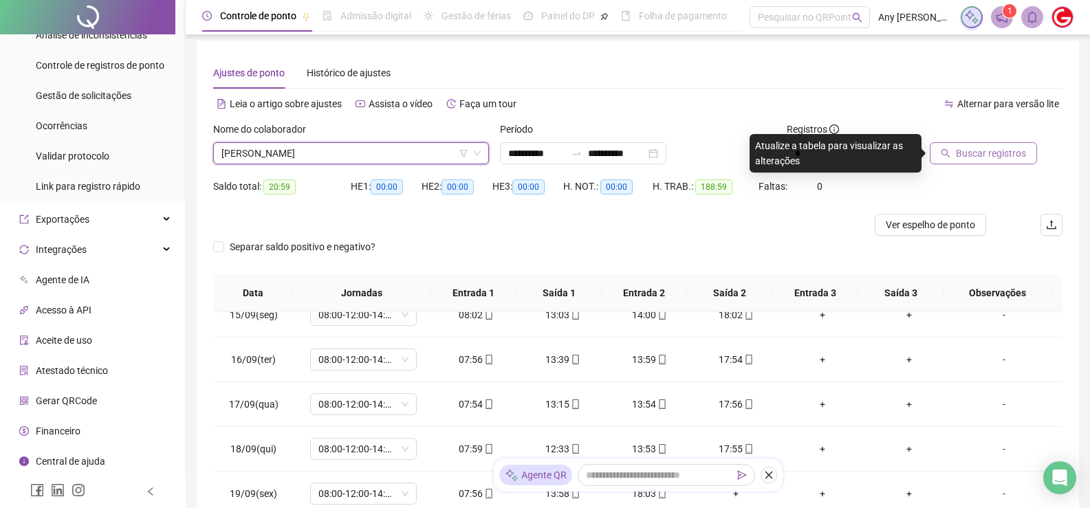
click at [987, 150] on span "Buscar registros" at bounding box center [991, 153] width 70 height 15
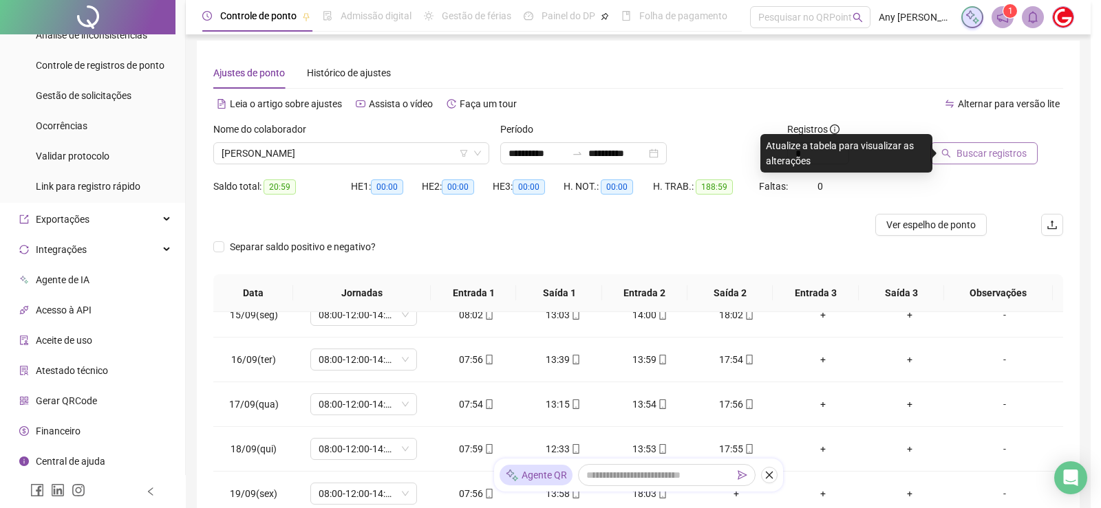
click at [987, 150] on div "Buscando registros Os registros de ponto estão sendo buscados... OK" at bounding box center [550, 254] width 1101 height 508
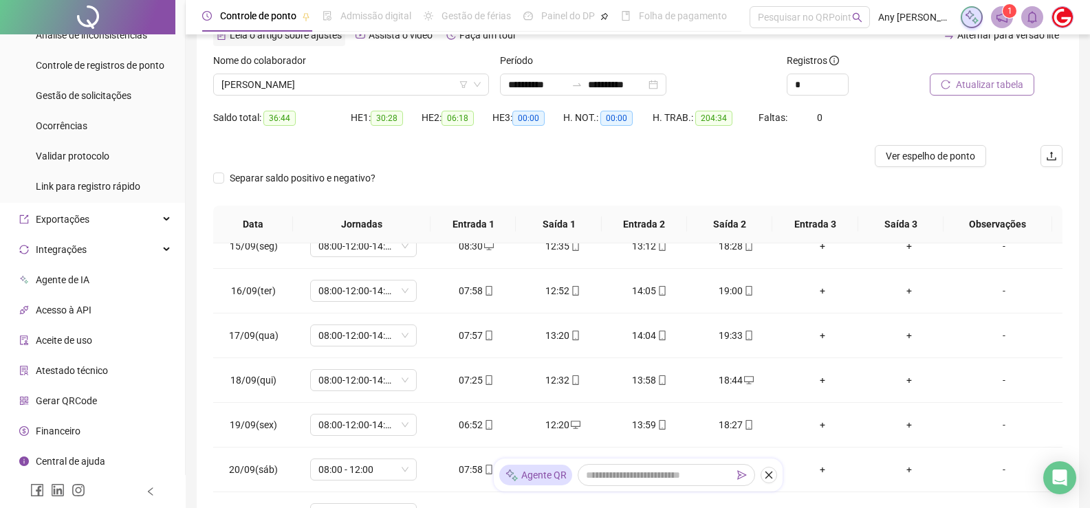
scroll to position [5, 0]
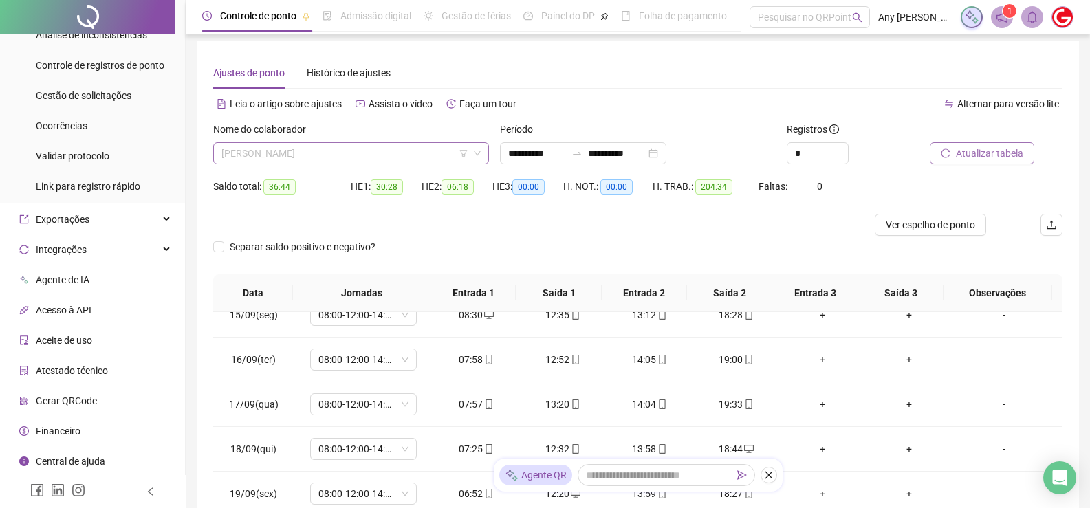
click at [295, 153] on span "[PERSON_NAME]" at bounding box center [351, 153] width 259 height 21
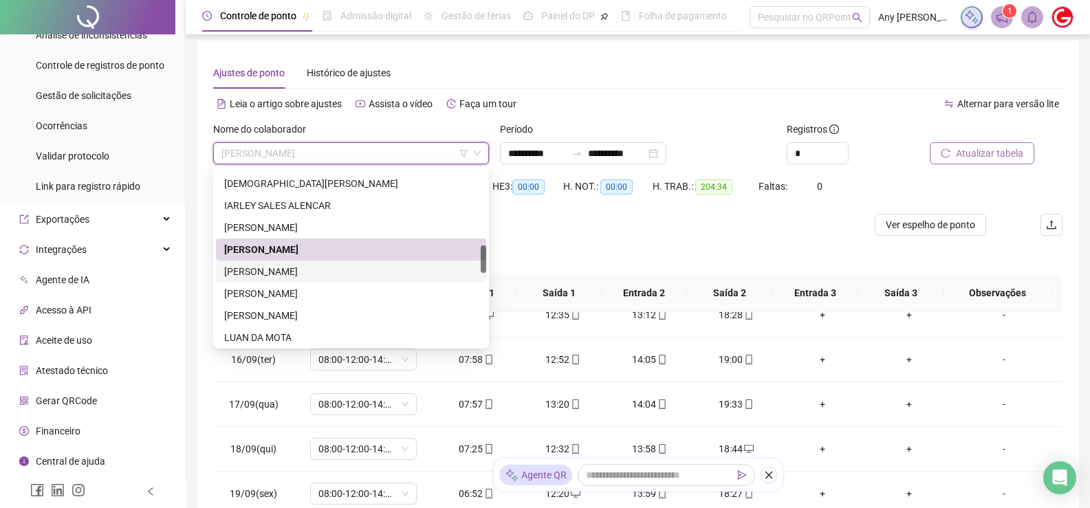
drag, startPoint x: 253, startPoint y: 270, endPoint x: 330, endPoint y: 277, distance: 76.7
click at [254, 270] on div "[PERSON_NAME]" at bounding box center [351, 271] width 254 height 15
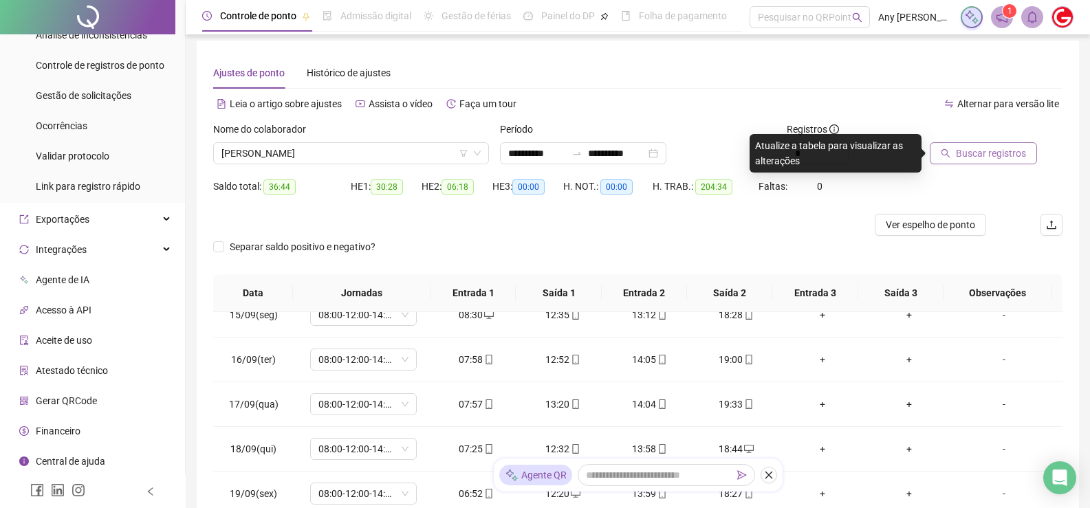
click at [991, 144] on button "Buscar registros" at bounding box center [983, 153] width 107 height 22
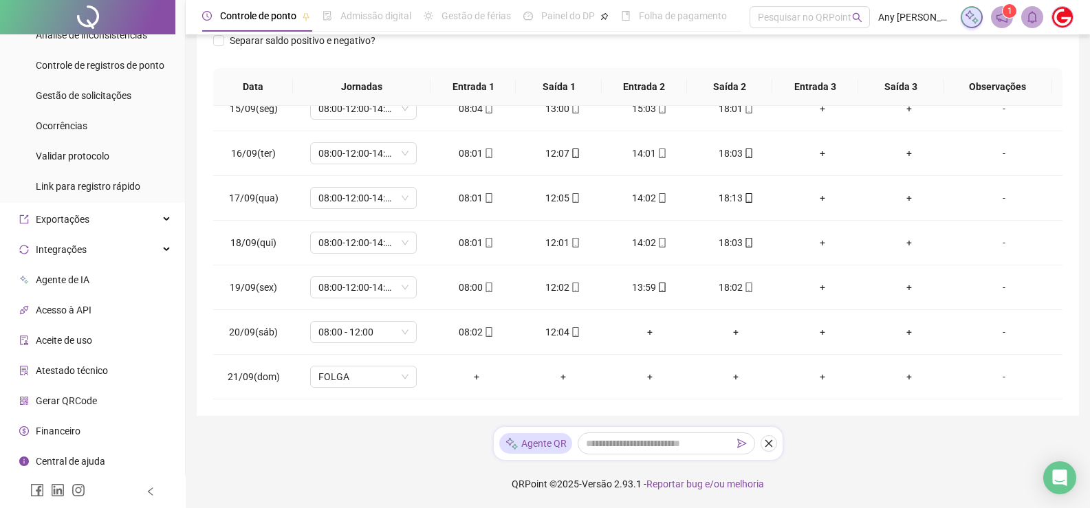
scroll to position [74, 0]
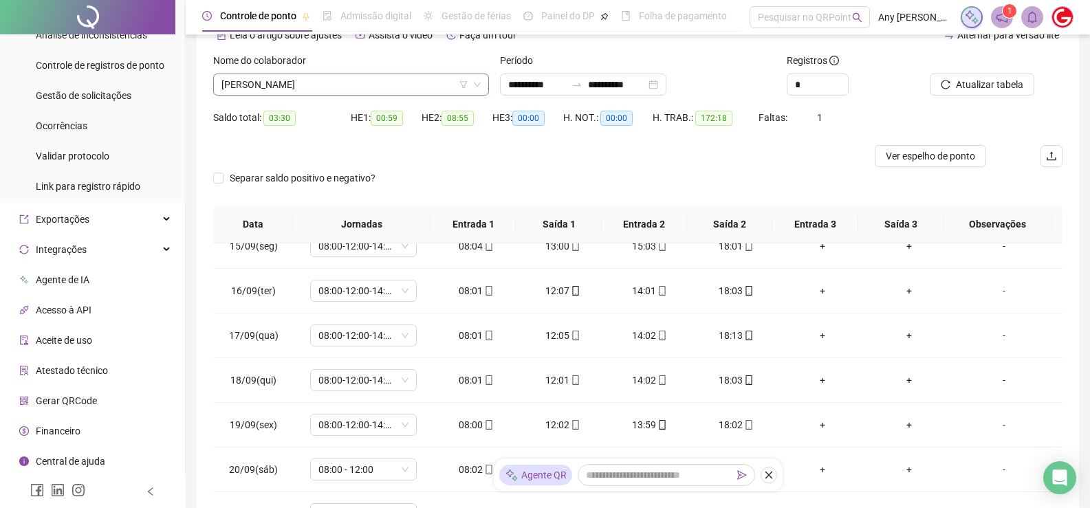
click at [272, 81] on span "[PERSON_NAME]" at bounding box center [351, 84] width 259 height 21
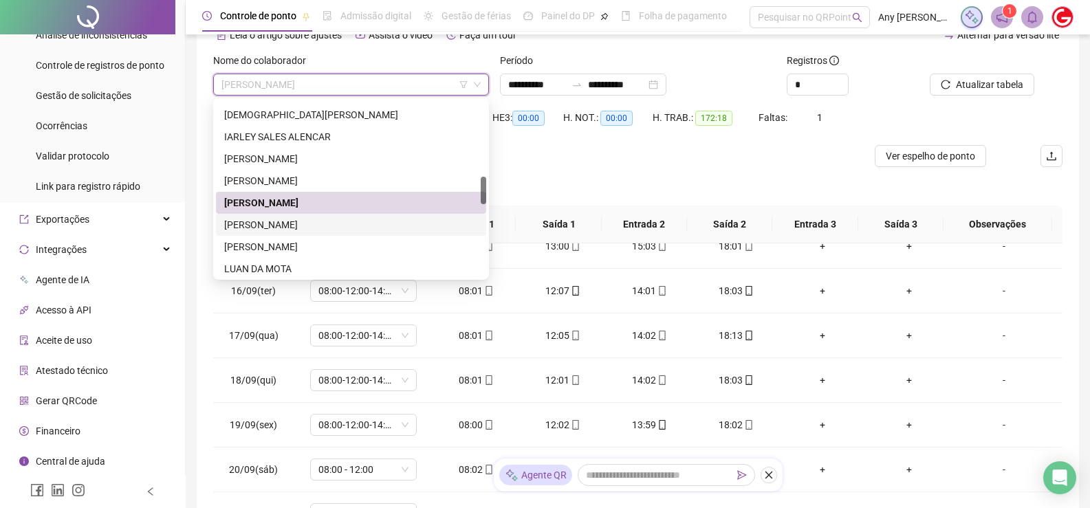
click at [260, 220] on div "[PERSON_NAME]" at bounding box center [351, 224] width 254 height 15
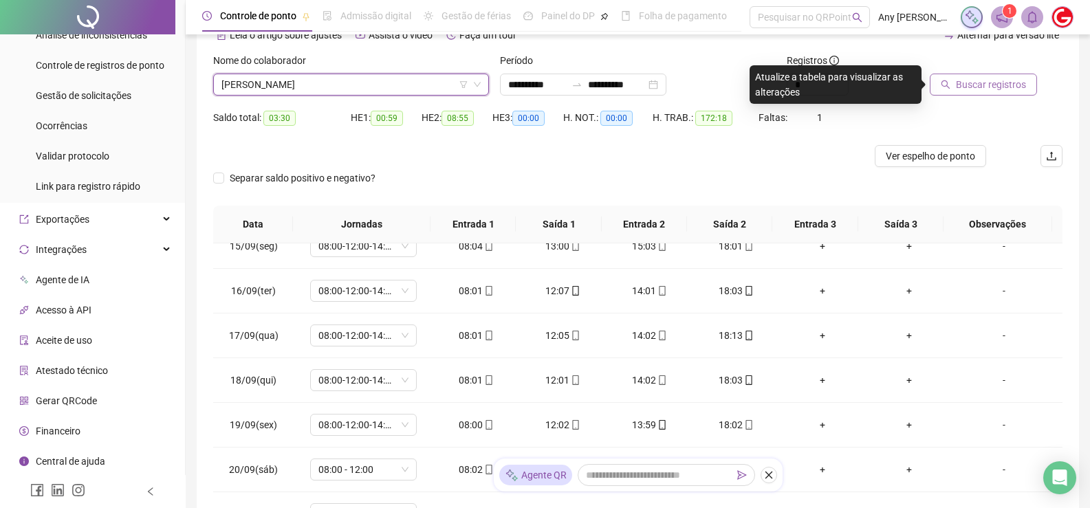
click at [963, 88] on span "Buscar registros" at bounding box center [991, 84] width 70 height 15
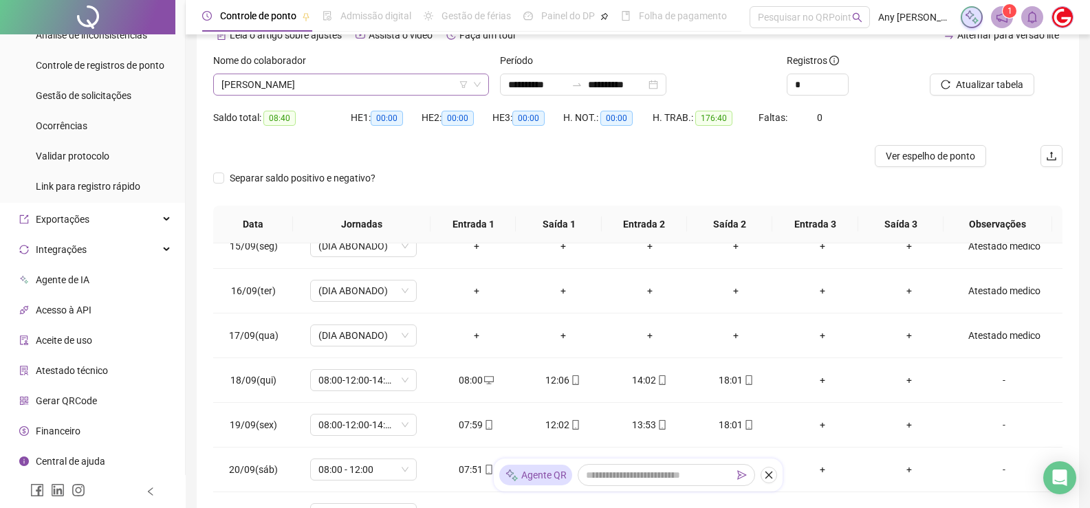
click at [288, 80] on span "[PERSON_NAME]" at bounding box center [351, 84] width 259 height 21
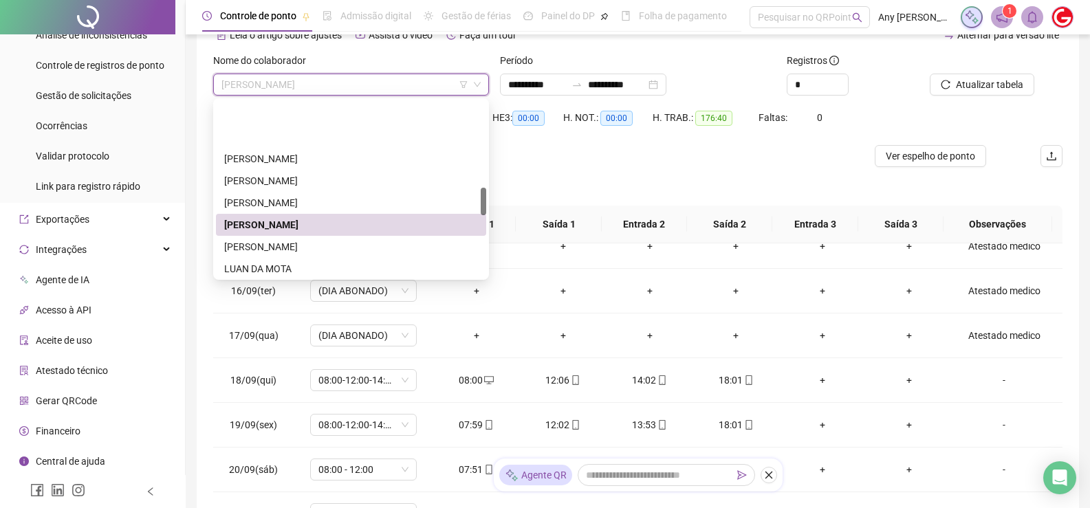
scroll to position [550, 0]
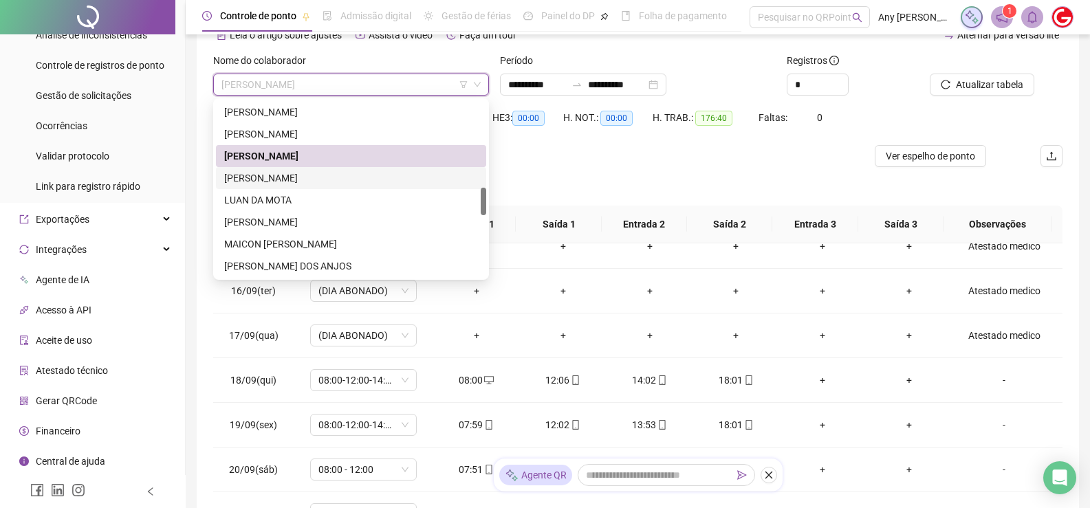
click at [255, 172] on div "[PERSON_NAME]" at bounding box center [351, 178] width 254 height 15
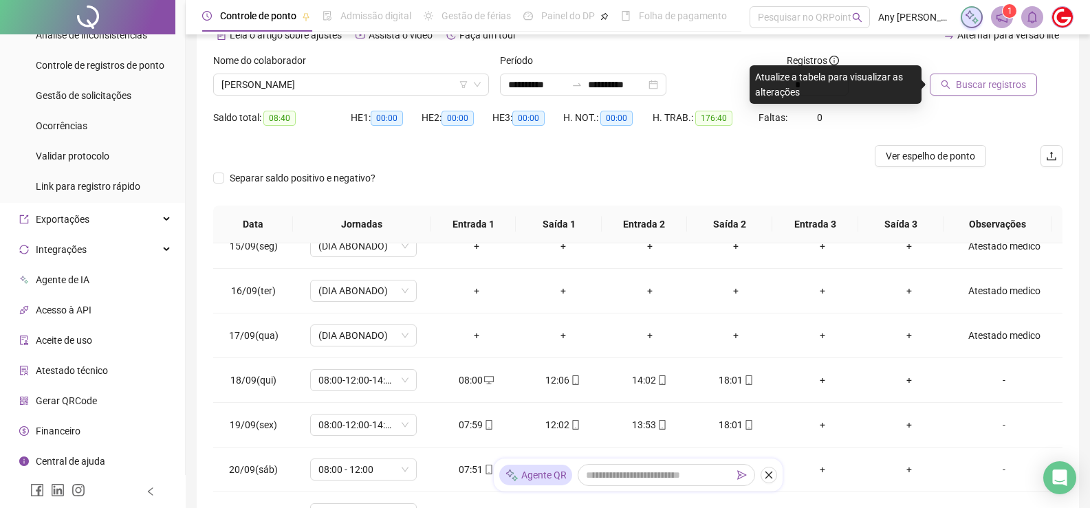
click at [960, 84] on span "Buscar registros" at bounding box center [991, 84] width 70 height 15
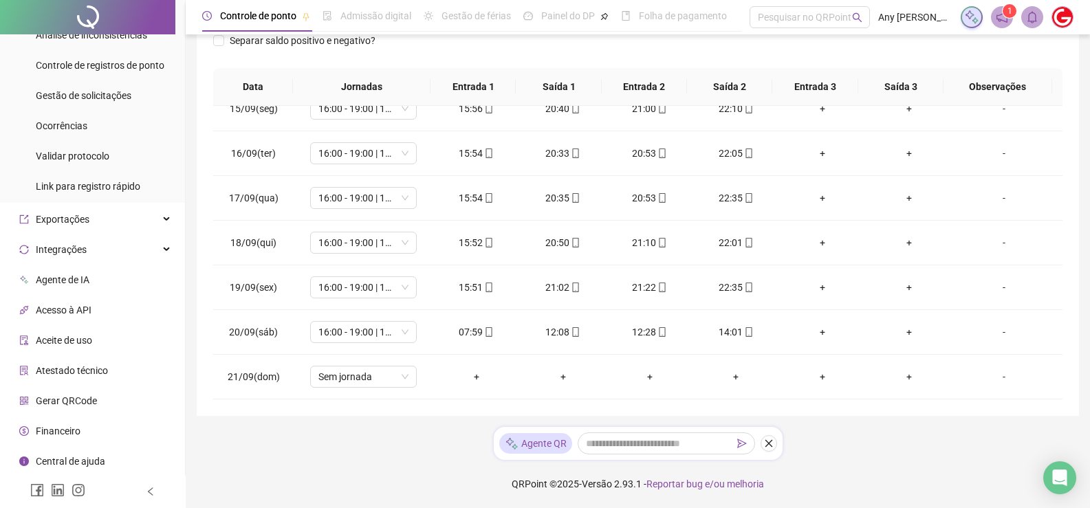
scroll to position [5, 0]
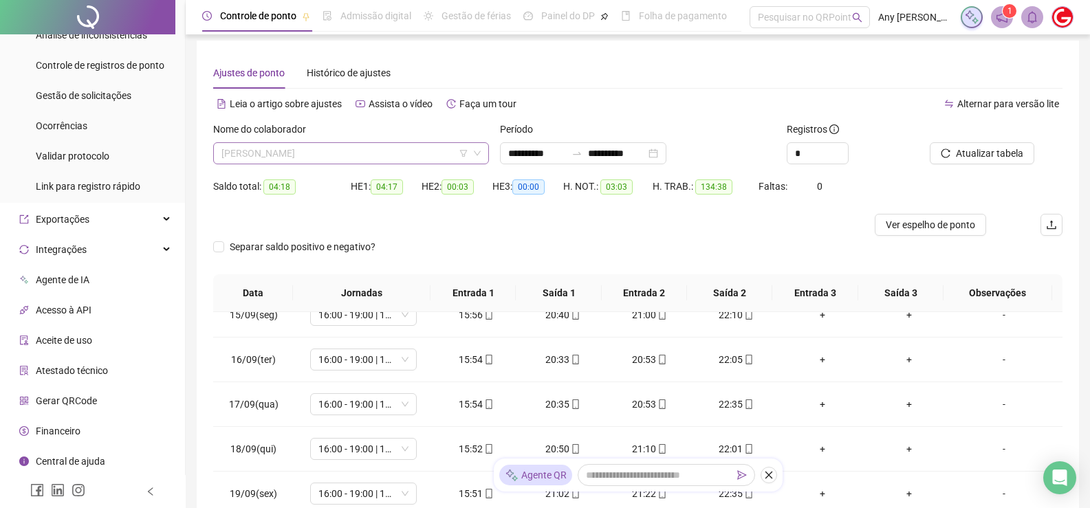
click at [282, 155] on span "[PERSON_NAME]" at bounding box center [351, 153] width 259 height 21
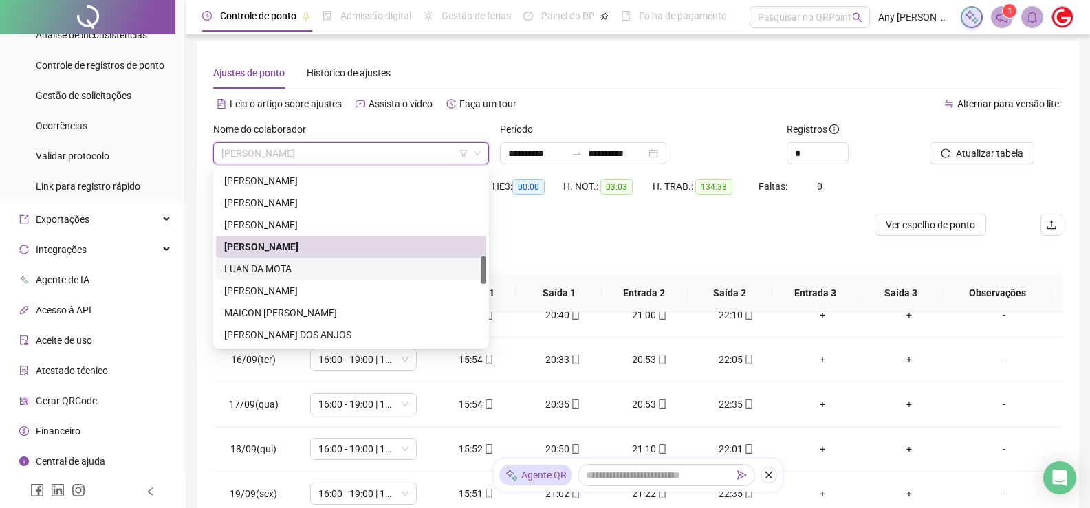
click at [276, 264] on div "LUAN DA MOTA" at bounding box center [351, 268] width 254 height 15
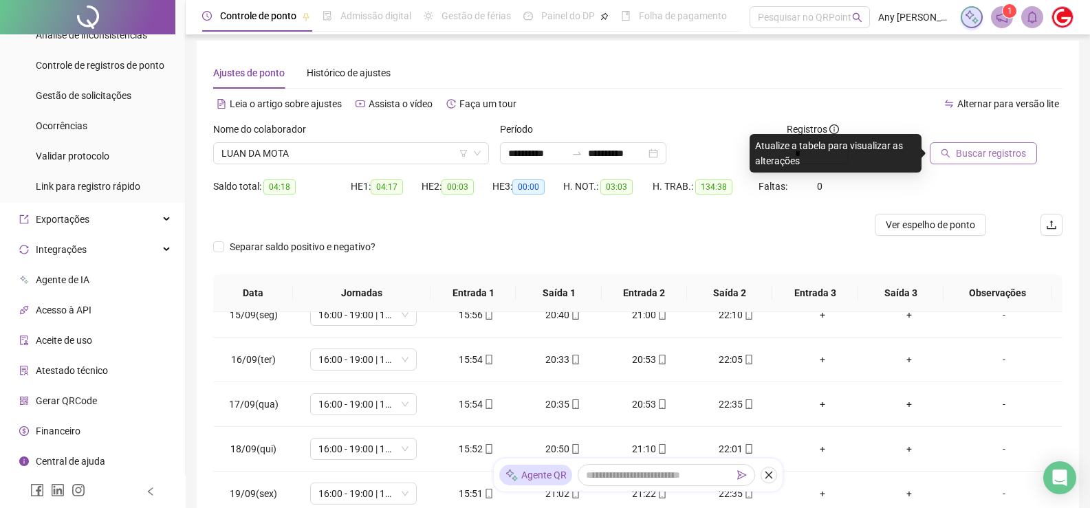
click at [945, 151] on icon "search" at bounding box center [946, 154] width 10 height 10
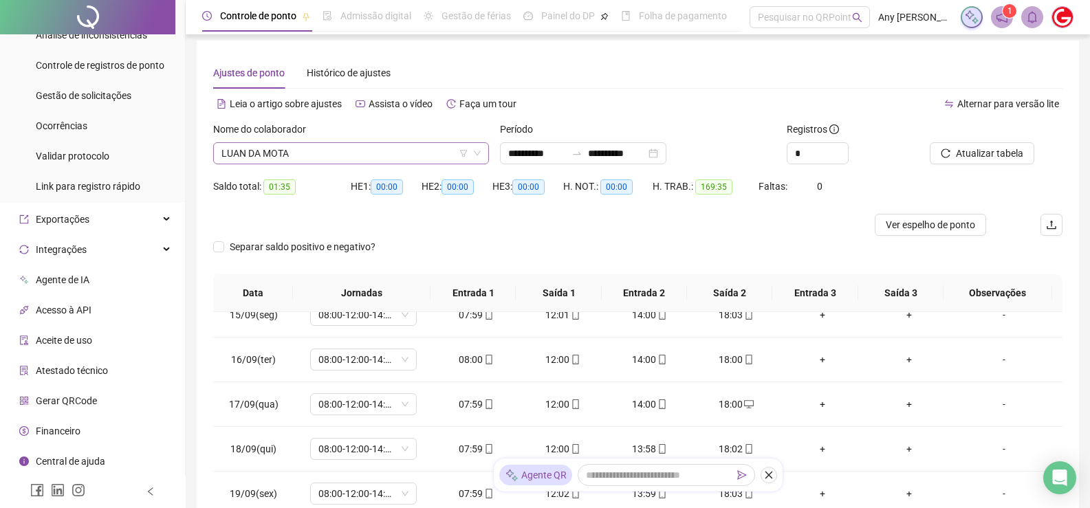
click at [331, 147] on span "LUAN DA MOTA" at bounding box center [351, 153] width 259 height 21
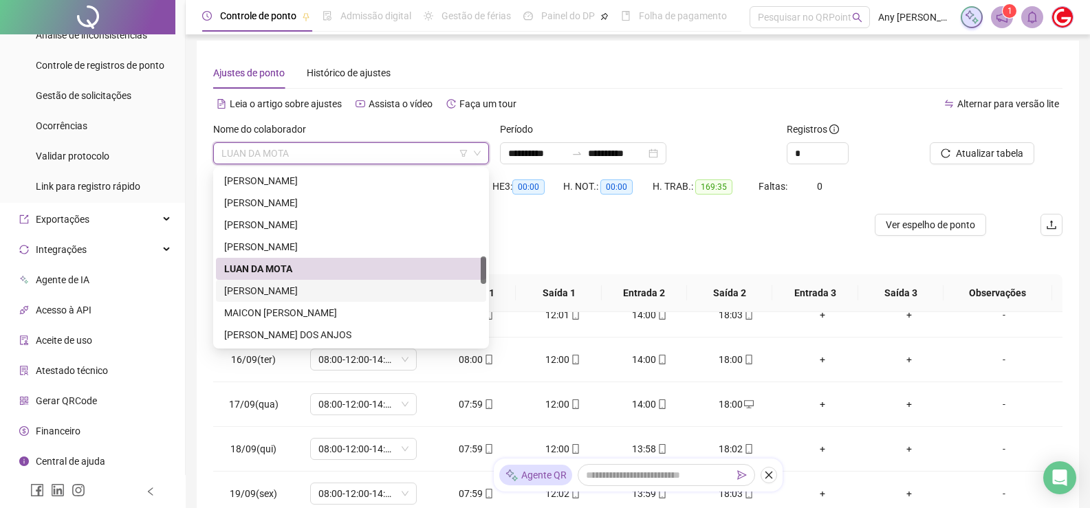
click at [256, 284] on div "[PERSON_NAME]" at bounding box center [351, 290] width 254 height 15
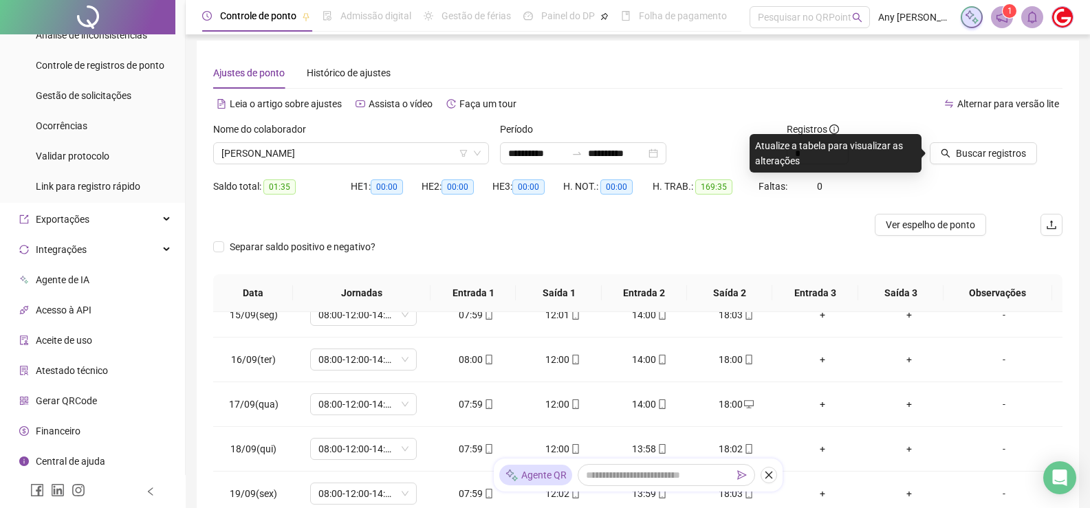
click at [956, 140] on div at bounding box center [979, 132] width 98 height 21
click at [954, 153] on button "Buscar registros" at bounding box center [983, 153] width 107 height 22
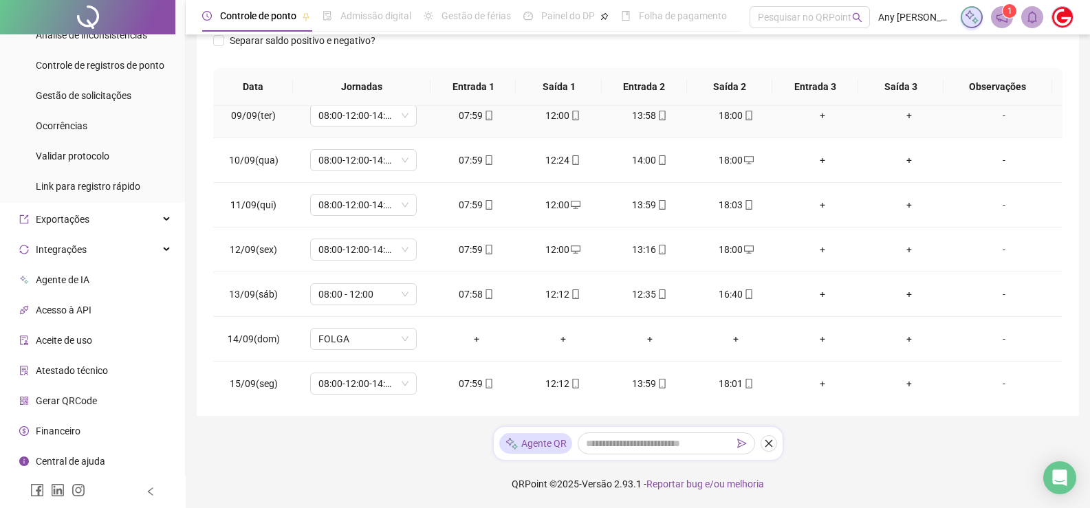
scroll to position [74, 0]
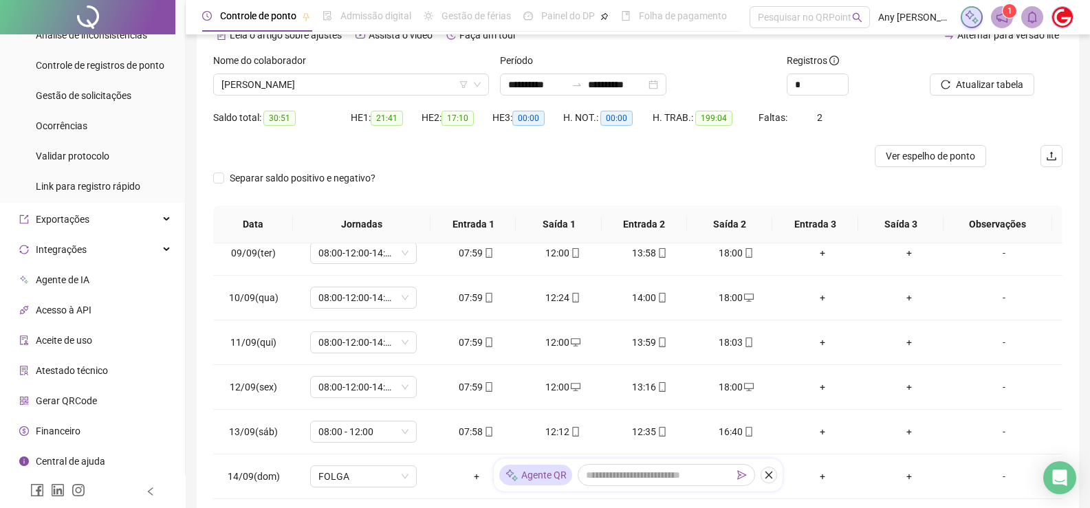
click at [288, 99] on div "Nome do colaborador [PERSON_NAME]" at bounding box center [351, 80] width 287 height 54
click at [294, 92] on span "[PERSON_NAME]" at bounding box center [351, 84] width 259 height 21
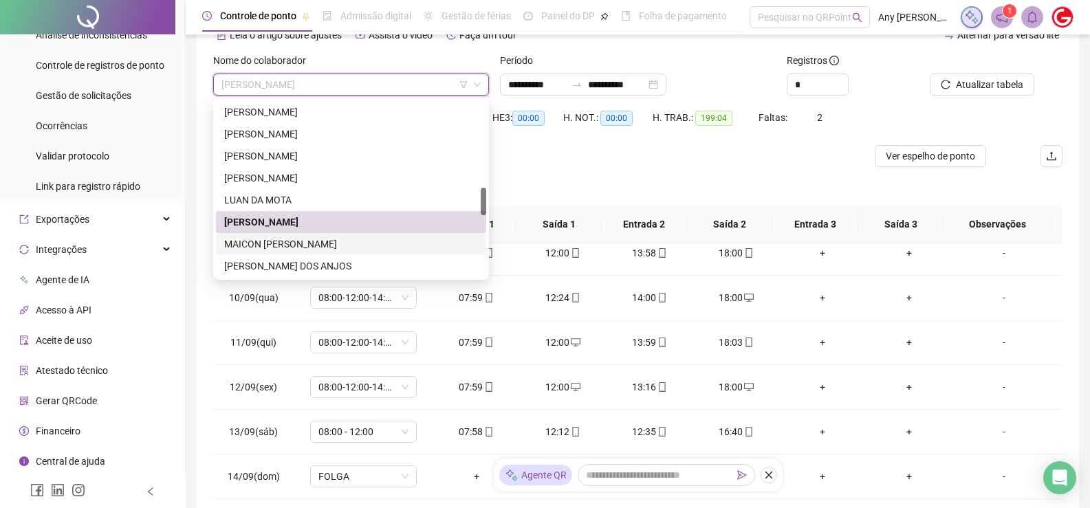
click at [296, 241] on div "MAICON [PERSON_NAME]" at bounding box center [351, 244] width 254 height 15
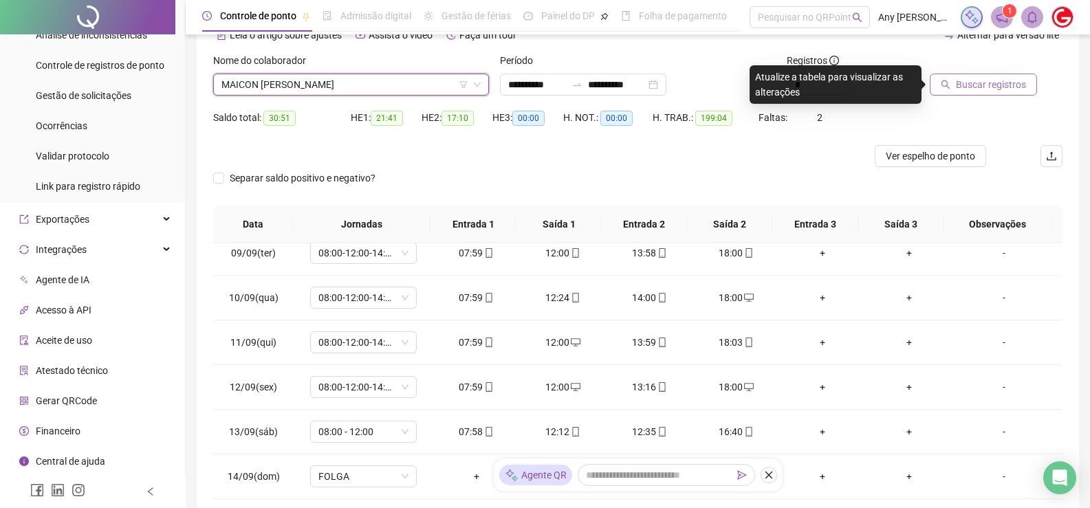
click at [1000, 89] on span "Buscar registros" at bounding box center [991, 84] width 70 height 15
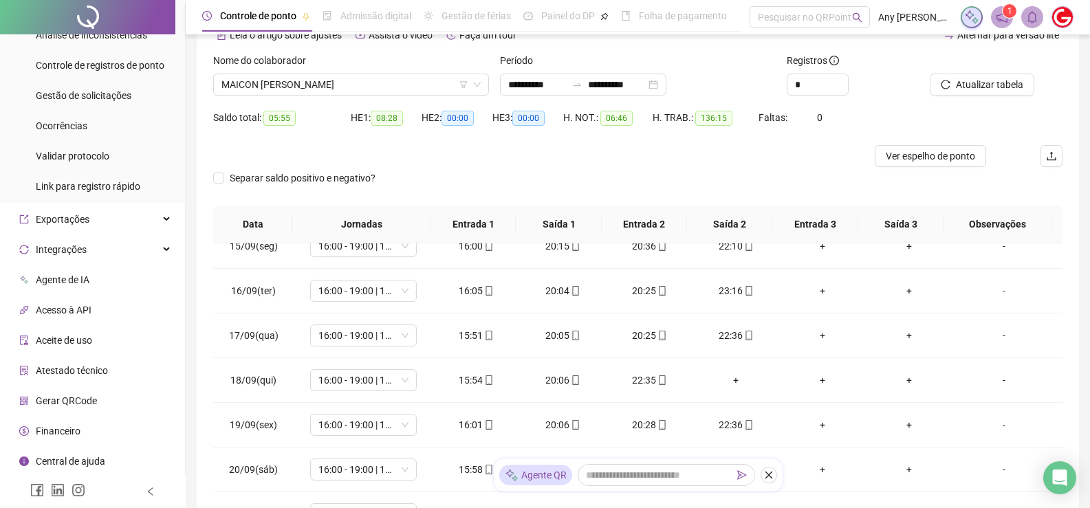
click at [266, 98] on div "Nome do colaborador [PERSON_NAME]" at bounding box center [351, 80] width 287 height 54
click at [273, 91] on span "MAICON [PERSON_NAME]" at bounding box center [351, 84] width 259 height 21
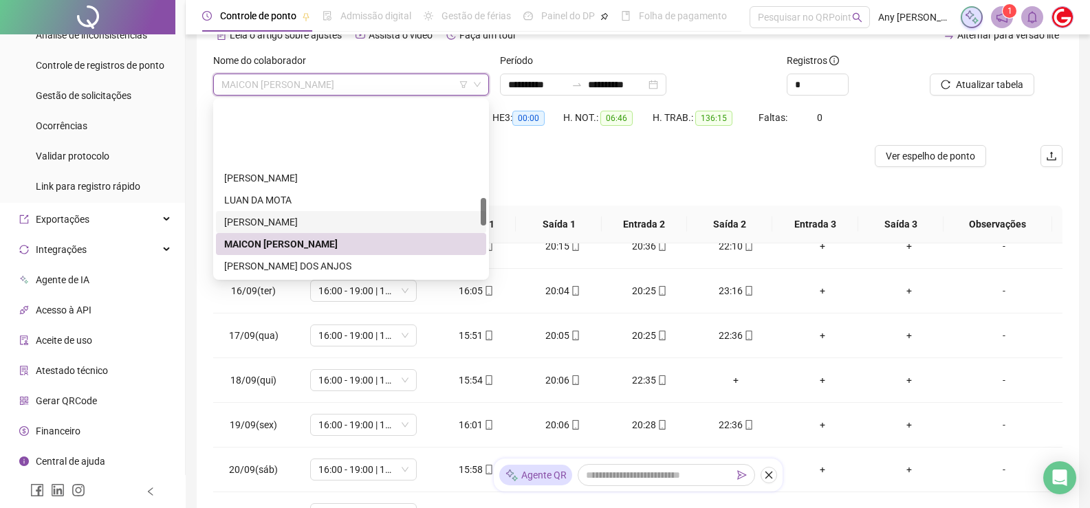
scroll to position [619, 0]
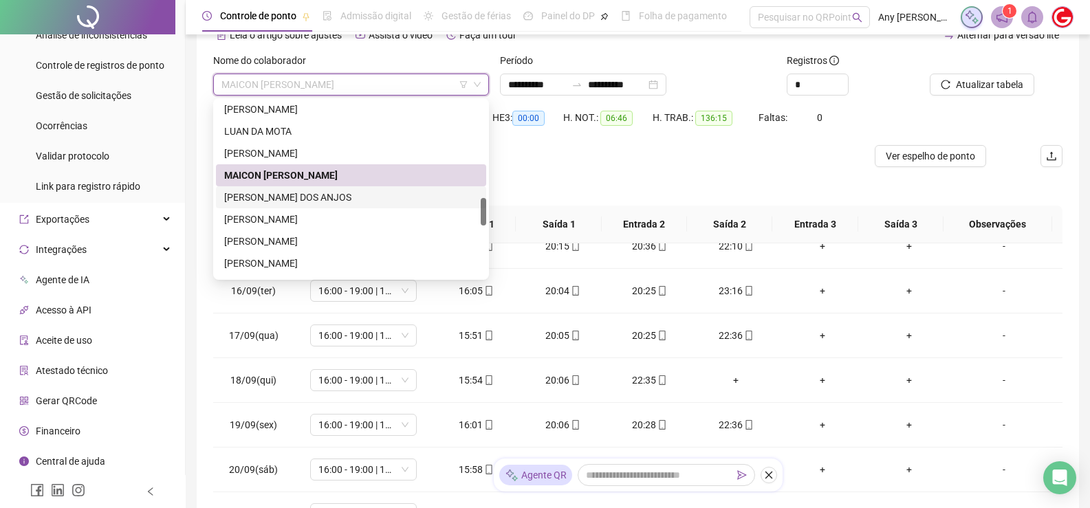
click at [267, 193] on div "[PERSON_NAME] DOS ANJOS" at bounding box center [351, 197] width 254 height 15
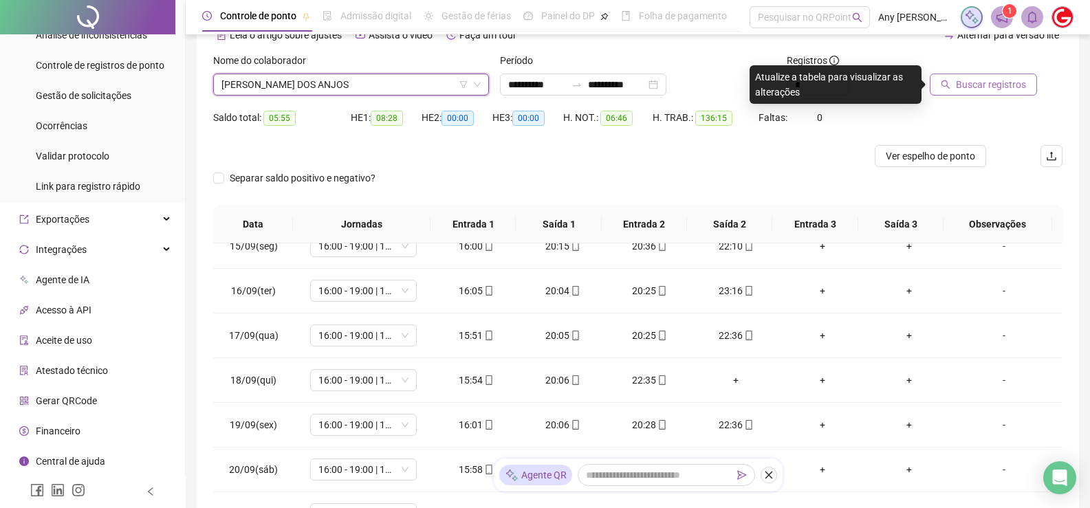
click at [952, 84] on button "Buscar registros" at bounding box center [983, 85] width 107 height 22
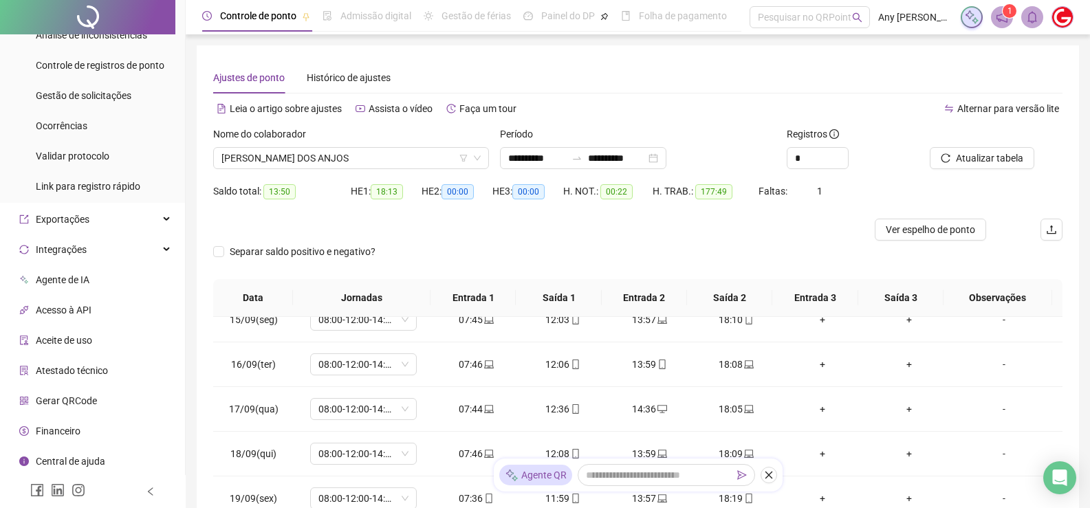
scroll to position [211, 0]
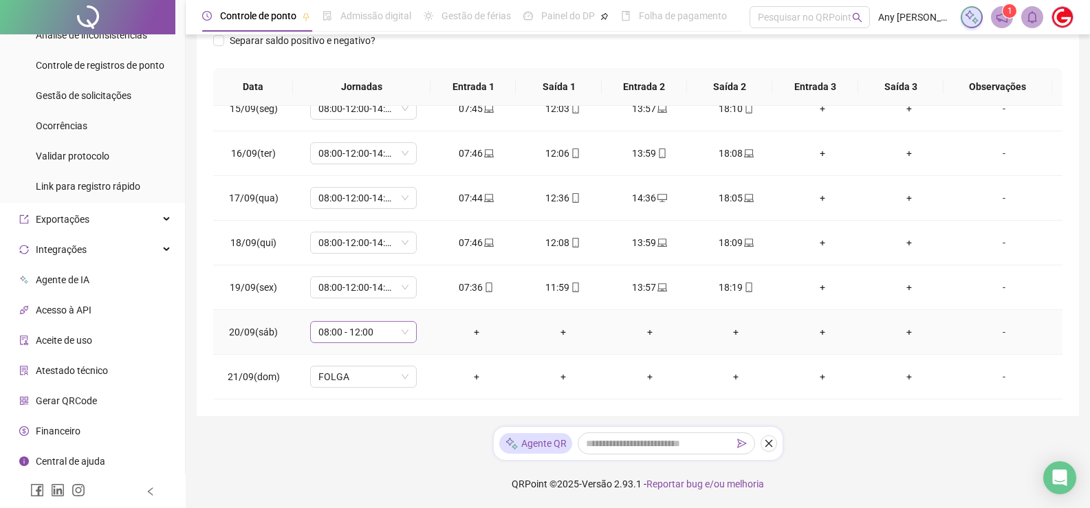
click at [381, 338] on span "08:00 - 12:00" at bounding box center [364, 332] width 90 height 21
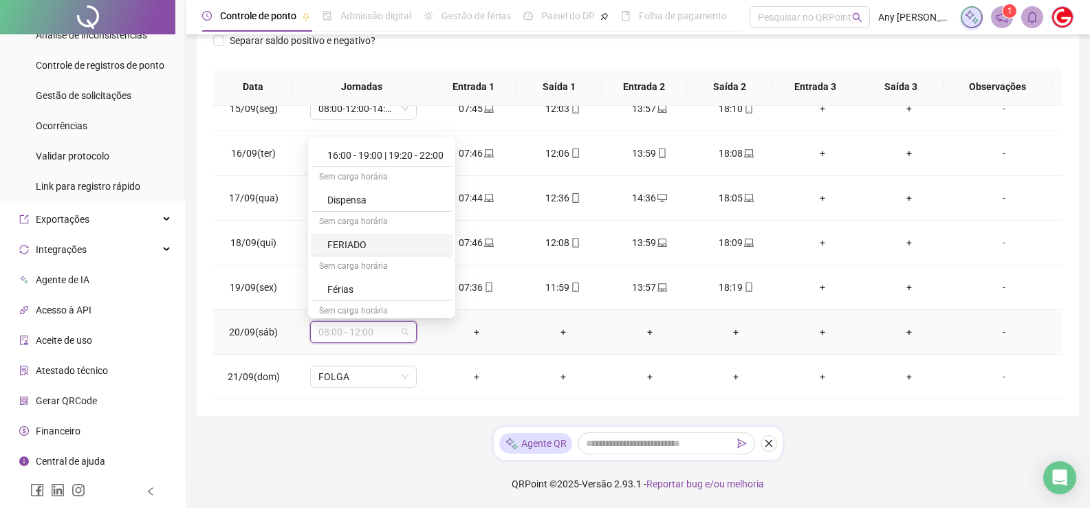
scroll to position [757, 0]
click at [334, 267] on div "Folga" at bounding box center [385, 265] width 117 height 15
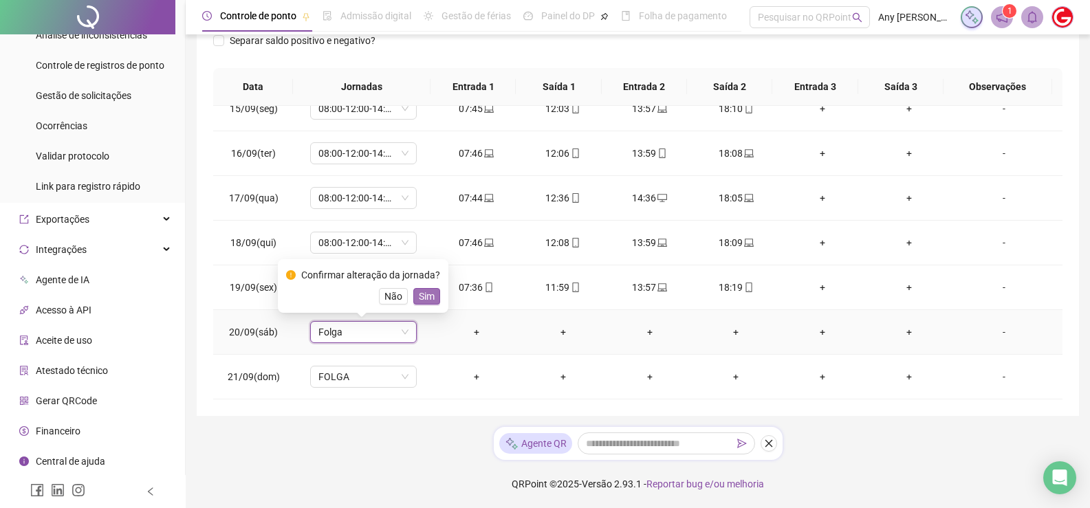
click at [434, 298] on button "Sim" at bounding box center [426, 296] width 27 height 17
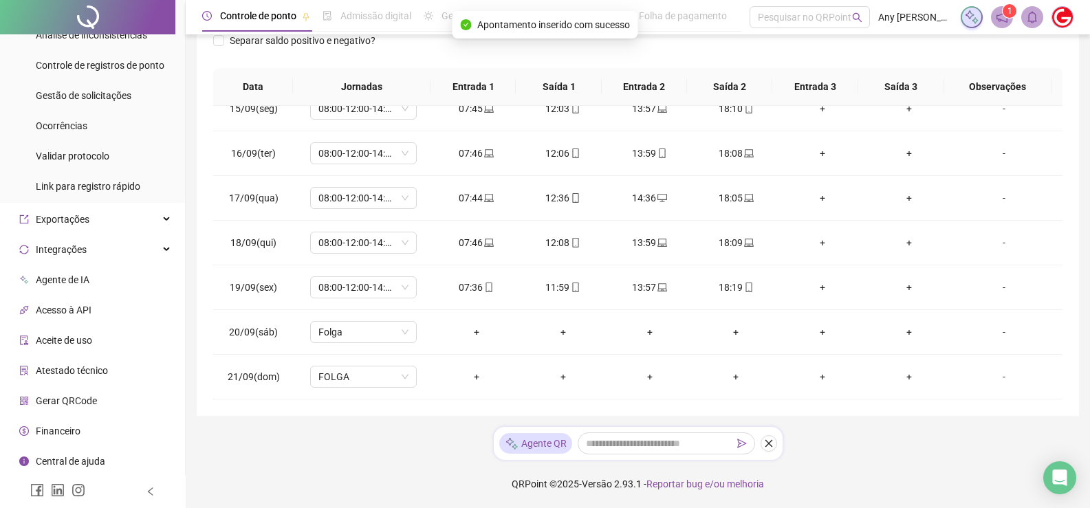
scroll to position [0, 0]
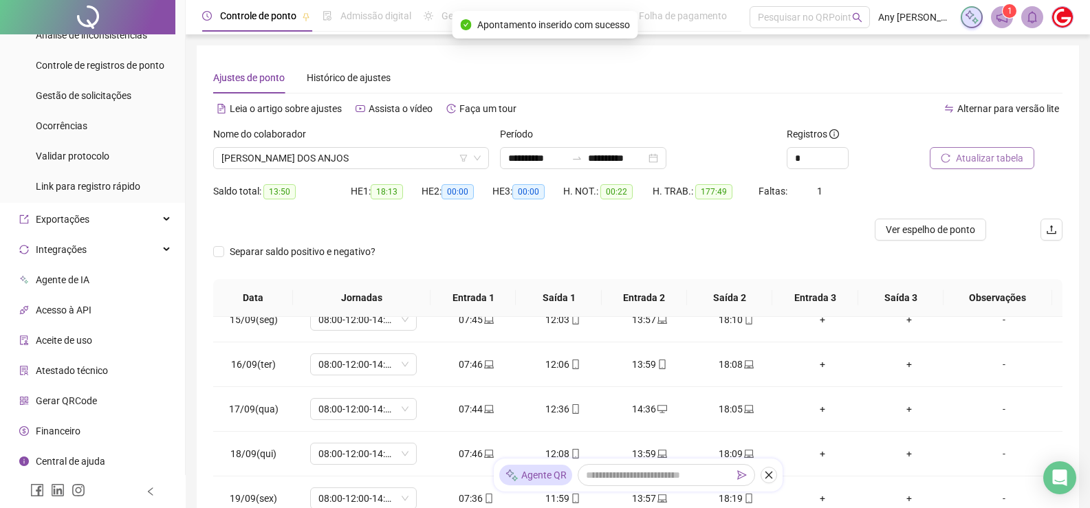
click at [974, 157] on span "Atualizar tabela" at bounding box center [989, 158] width 67 height 15
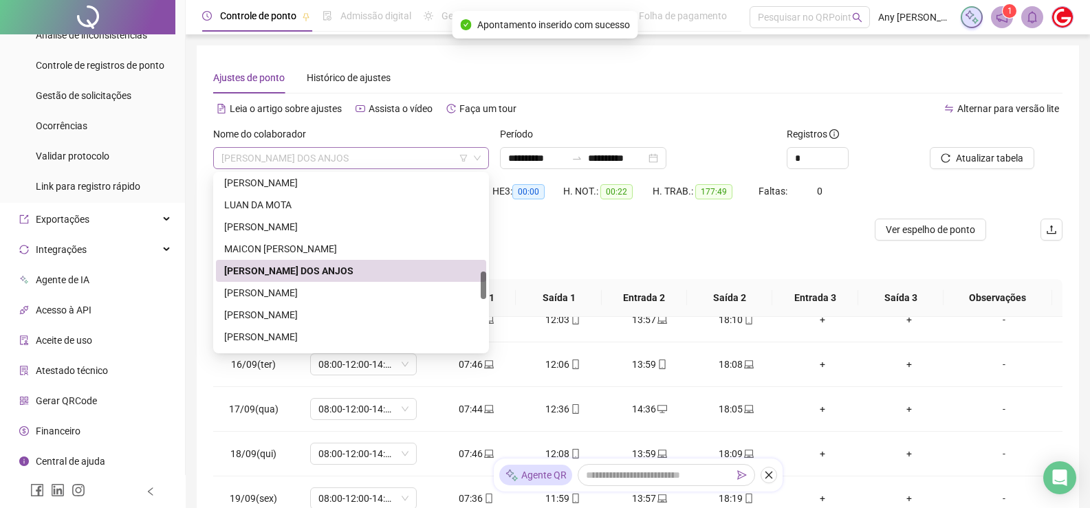
click at [261, 148] on span "[PERSON_NAME] DOS ANJOS" at bounding box center [351, 158] width 259 height 21
click at [297, 290] on div "[PERSON_NAME]" at bounding box center [351, 293] width 254 height 15
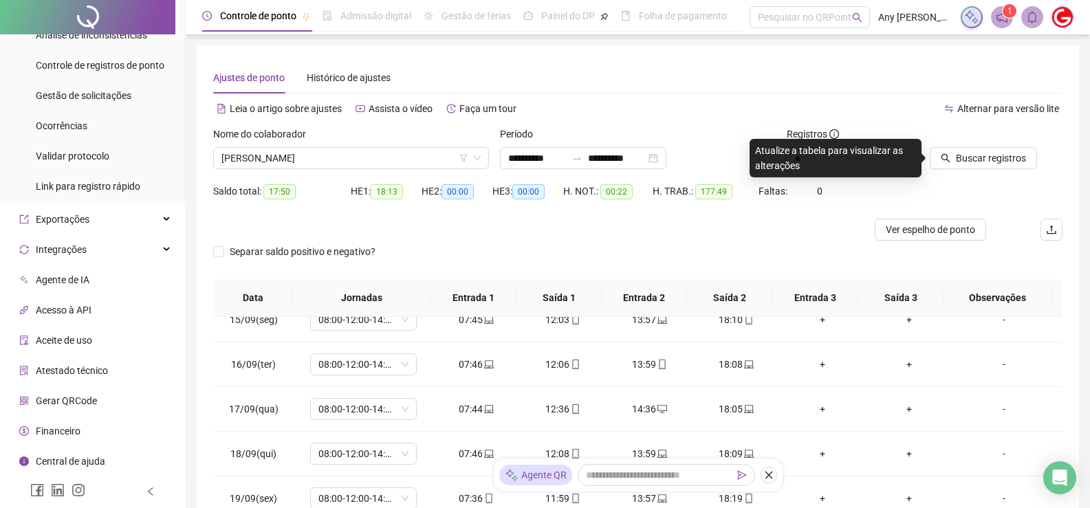
click at [974, 147] on div at bounding box center [979, 137] width 98 height 21
click at [977, 153] on span "Buscar registros" at bounding box center [991, 158] width 70 height 15
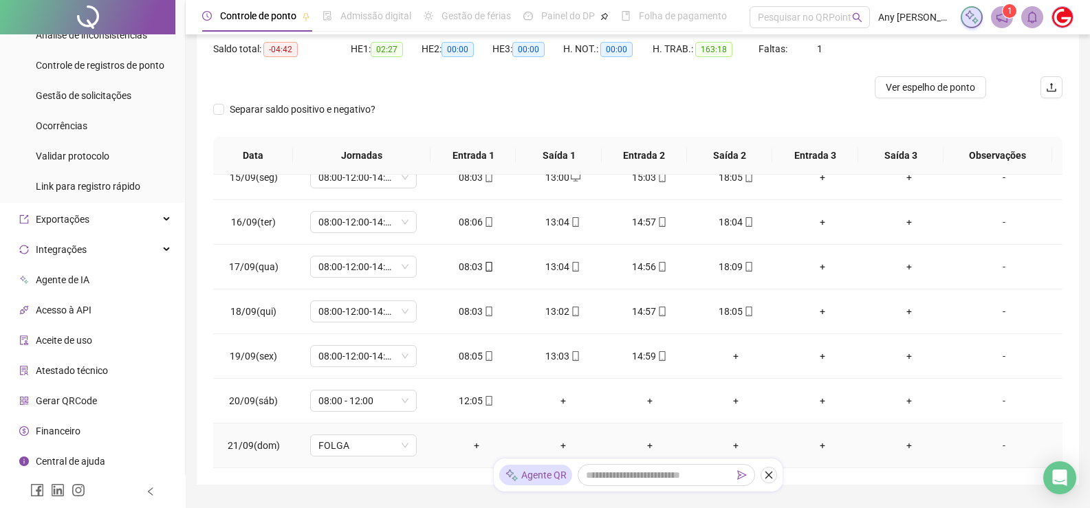
scroll to position [211, 0]
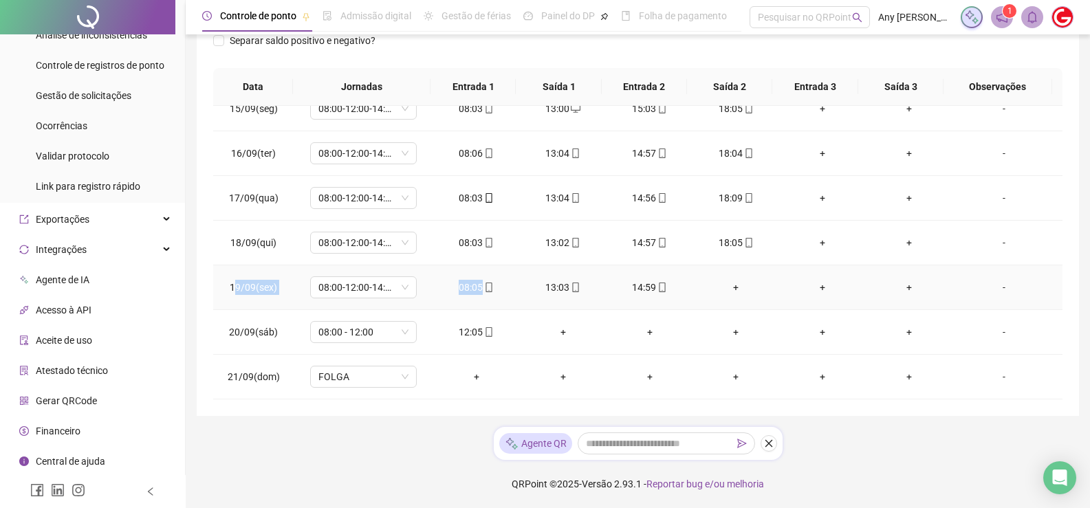
drag, startPoint x: 277, startPoint y: 289, endPoint x: 250, endPoint y: 288, distance: 26.9
click at [510, 286] on tr "19/09(sex) 08:00-12:00-14:00-18:00 08:05 13:03 14:59 + + + -" at bounding box center [638, 288] width 850 height 45
click at [222, 286] on td "19/09(sex)" at bounding box center [253, 288] width 80 height 45
copy tr "19/09(sex) 08:00-12:00-14:00-18:00 08:05 13:03 14:59"
drag, startPoint x: 232, startPoint y: 285, endPoint x: 673, endPoint y: 275, distance: 441.1
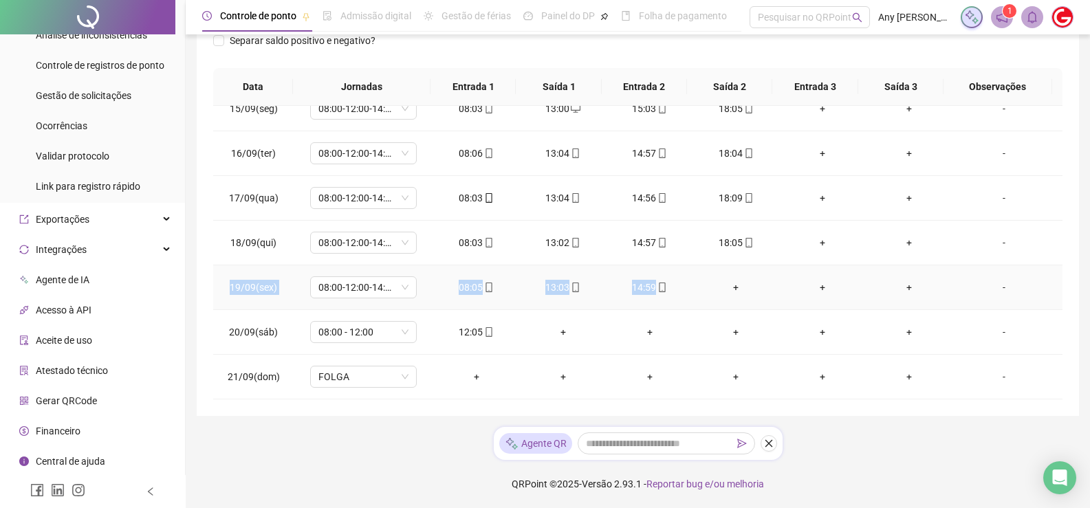
click at [673, 275] on tr "19/09(sex) 08:00-12:00-14:00-18:00 08:05 13:03 14:59 + + + -" at bounding box center [638, 288] width 850 height 45
copy tr "20/09(sáb) 08:00 - 12:00 12:05"
drag, startPoint x: 241, startPoint y: 330, endPoint x: 249, endPoint y: 139, distance: 190.7
click at [510, 327] on tr "20/09(sáb) 08:00 - 12:00 12:05 + + + + + -" at bounding box center [638, 332] width 850 height 45
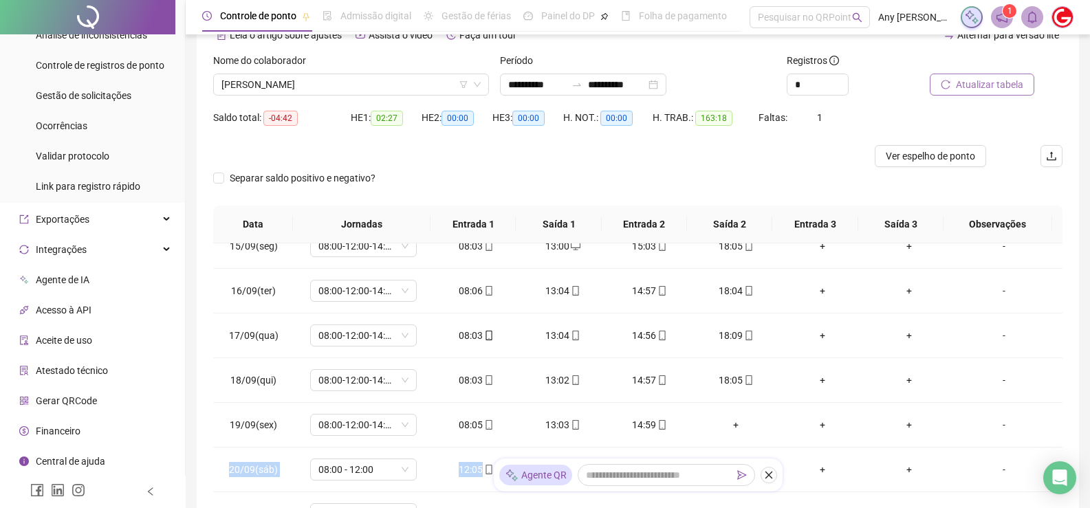
scroll to position [0, 0]
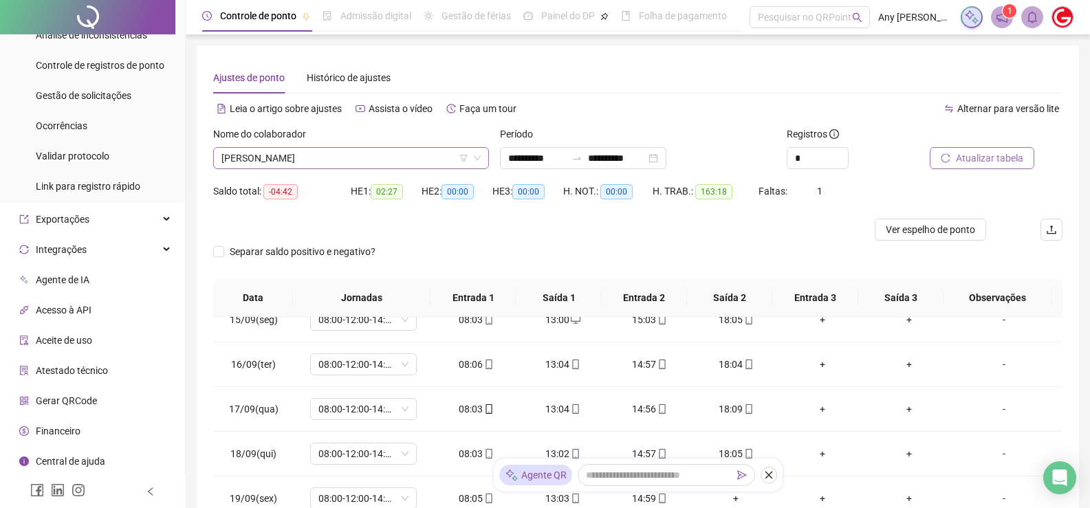
click at [327, 158] on span "[PERSON_NAME]" at bounding box center [351, 158] width 259 height 21
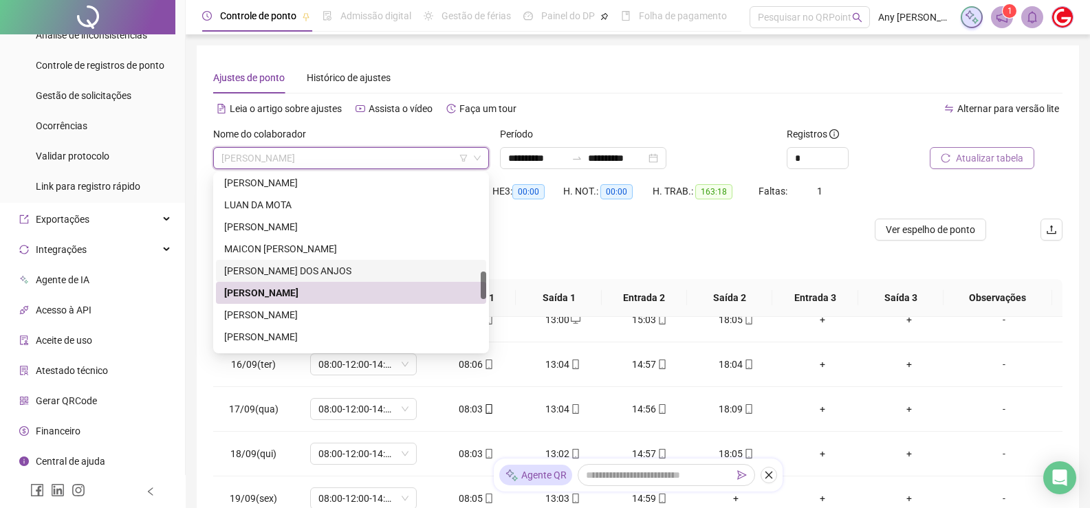
scroll to position [688, 0]
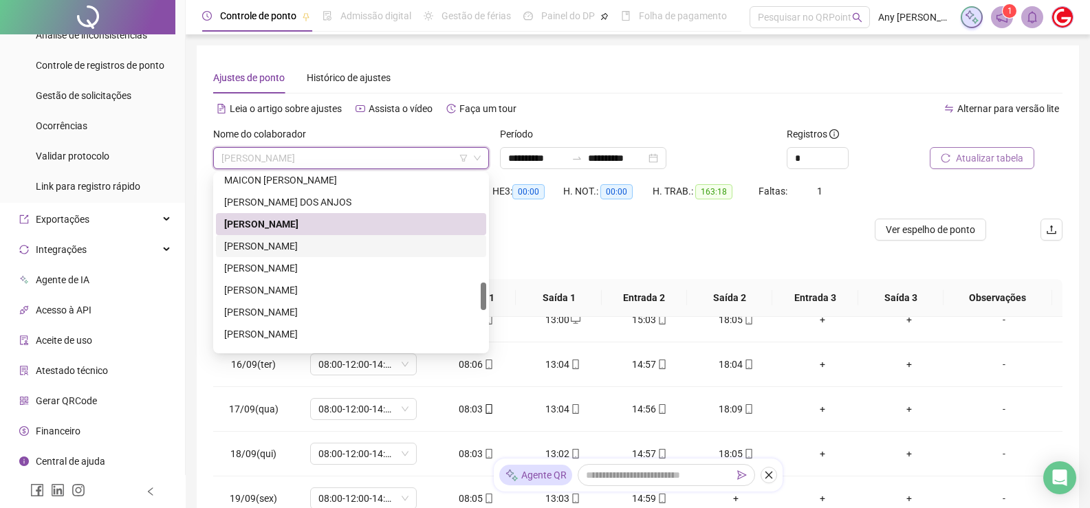
click at [269, 246] on div "[PERSON_NAME]" at bounding box center [351, 246] width 254 height 15
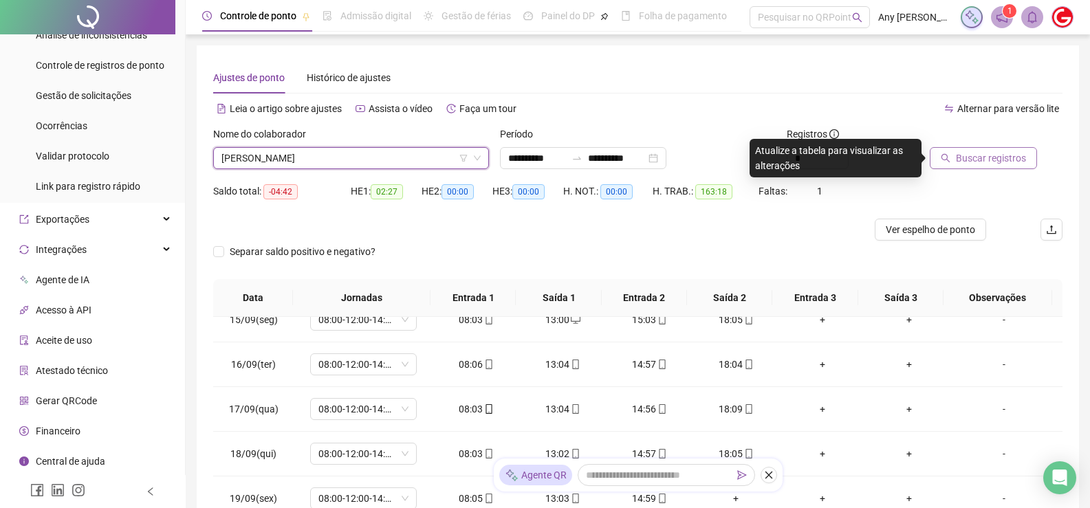
click at [947, 151] on button "Buscar registros" at bounding box center [983, 158] width 107 height 22
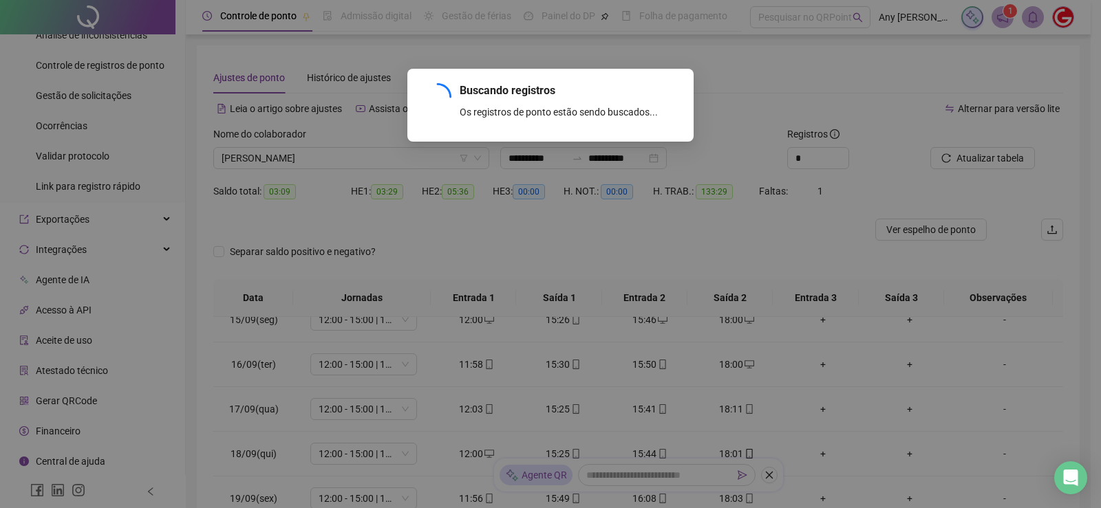
click at [945, 156] on div "Buscando registros Os registros de ponto estão sendo buscados... OK" at bounding box center [550, 254] width 1101 height 508
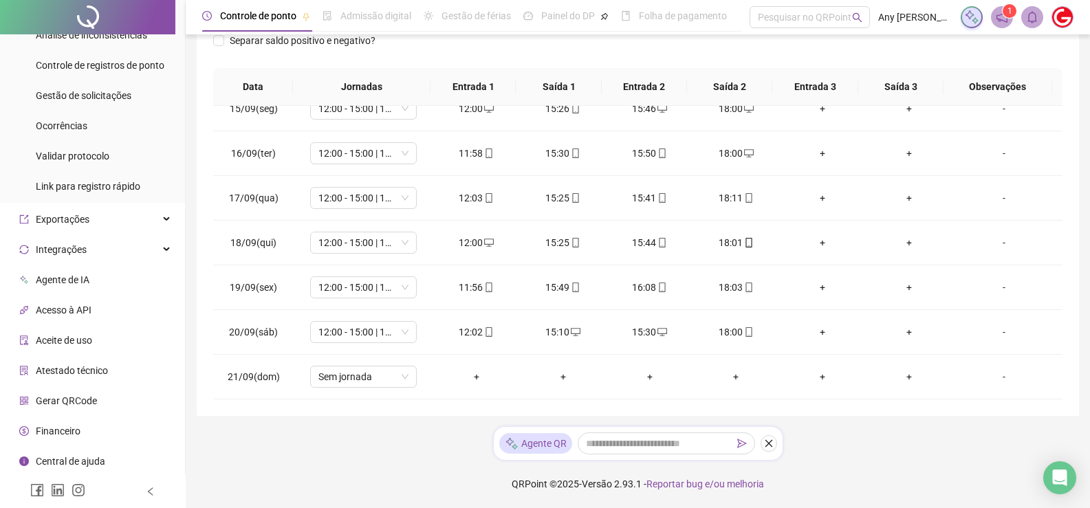
scroll to position [5, 0]
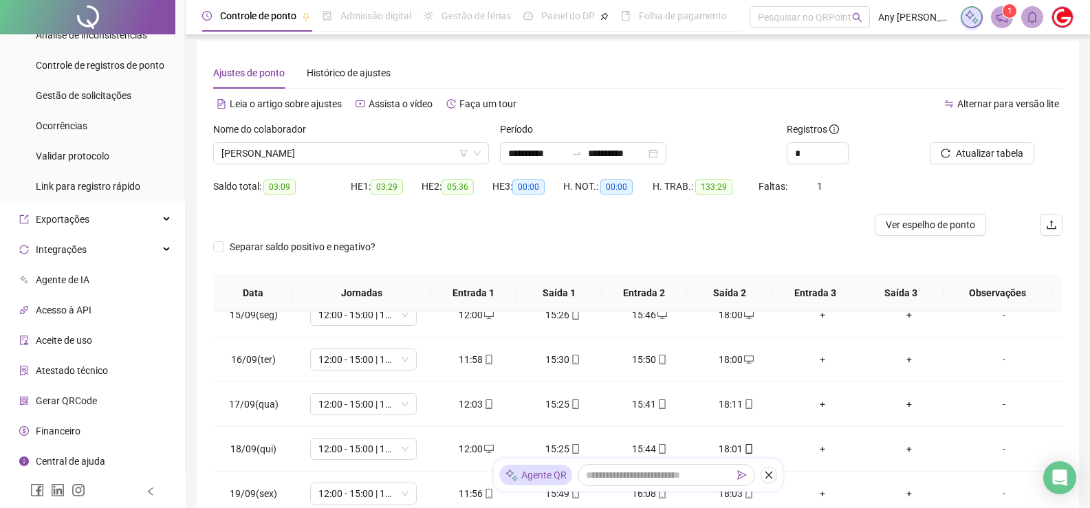
click at [267, 141] on div "Nome do colaborador" at bounding box center [351, 132] width 276 height 21
click at [277, 155] on span "[PERSON_NAME]" at bounding box center [351, 153] width 259 height 21
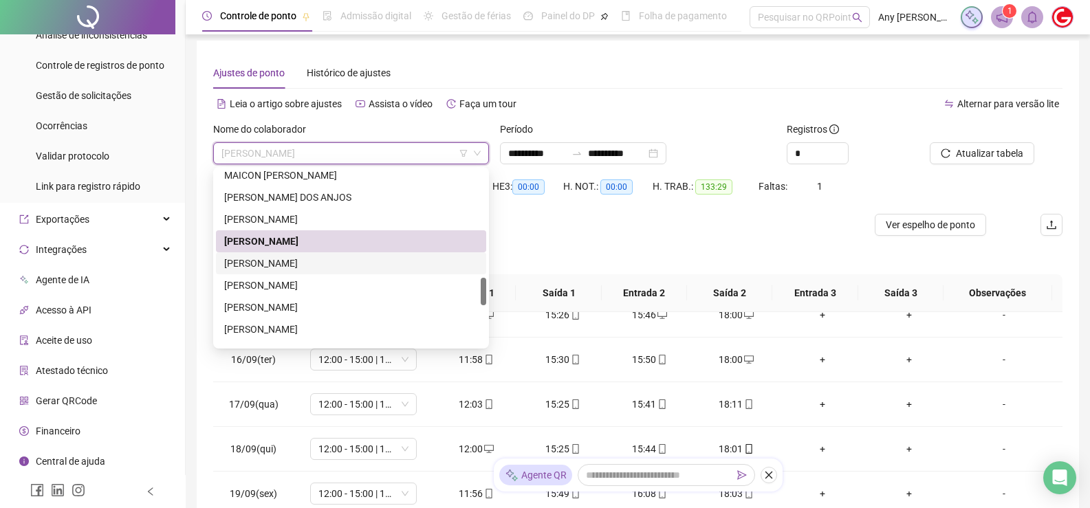
click at [283, 259] on div "[PERSON_NAME]" at bounding box center [351, 263] width 254 height 15
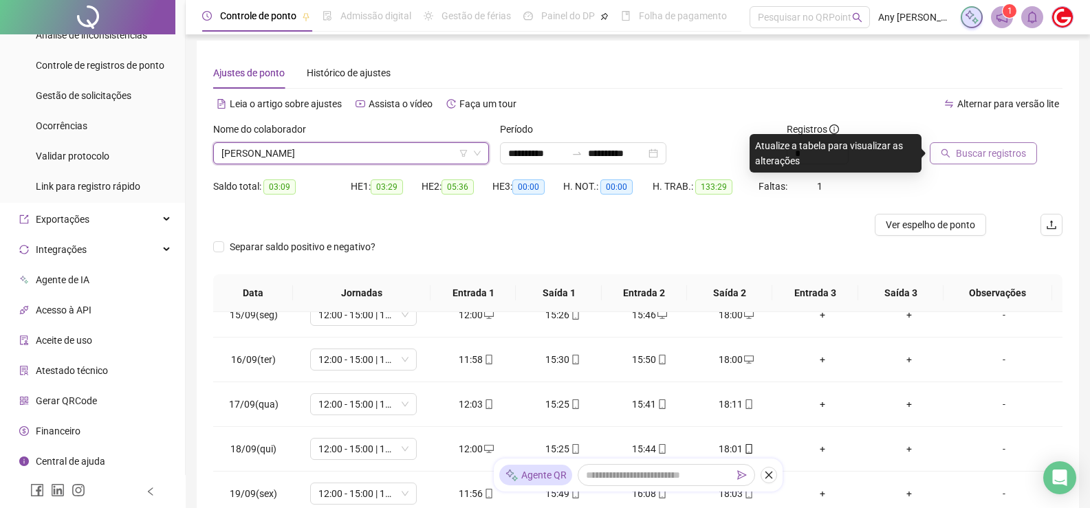
click at [965, 155] on span "Buscar registros" at bounding box center [991, 153] width 70 height 15
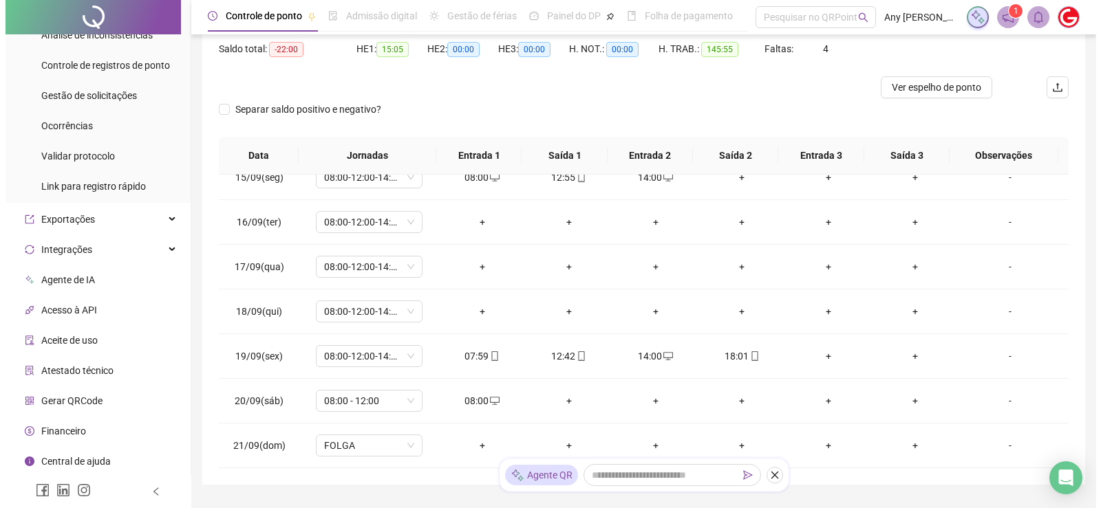
scroll to position [0, 0]
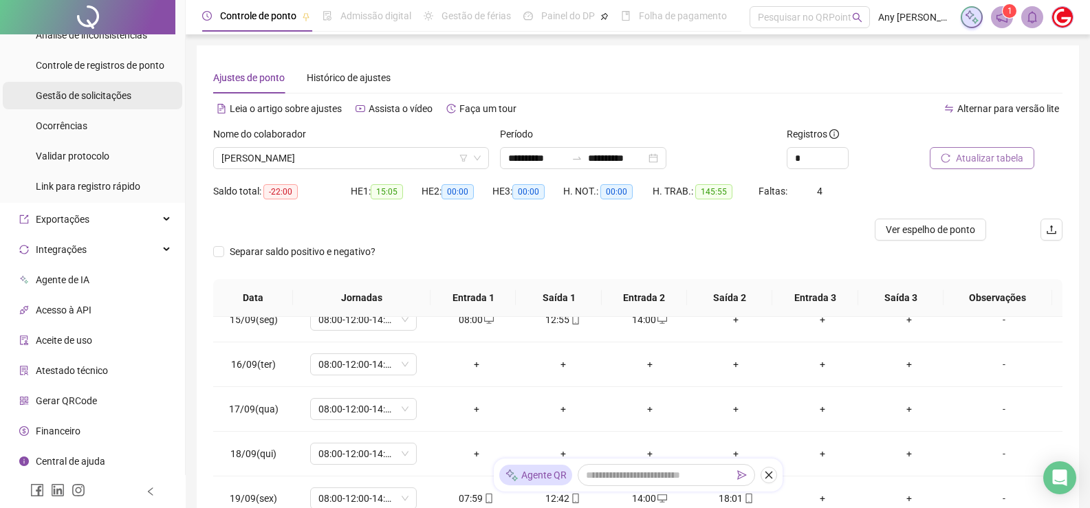
click at [92, 98] on span "Gestão de solicitações" at bounding box center [84, 95] width 96 height 11
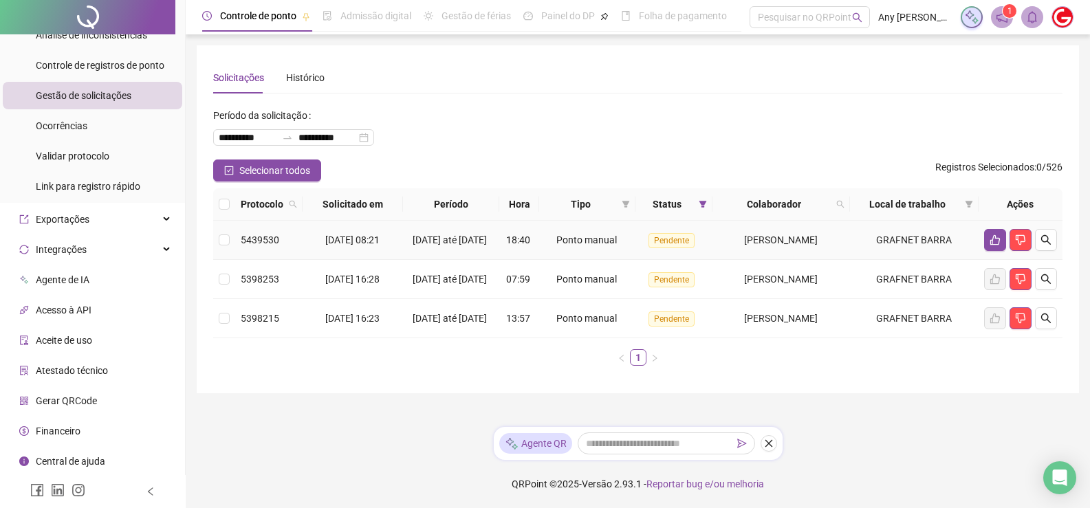
click at [235, 245] on tr "5439530 [DATE] 08:21 15/09/2025 até [DATE] 18:40 Ponto manual Pendente [PERSON_…" at bounding box center [638, 240] width 850 height 39
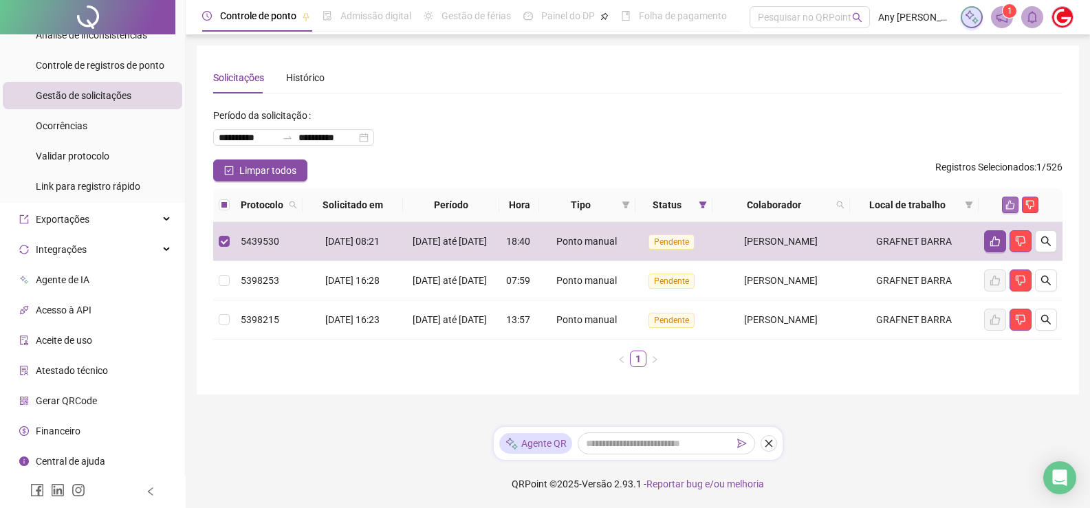
click at [1011, 204] on icon "like" at bounding box center [1011, 205] width 10 height 10
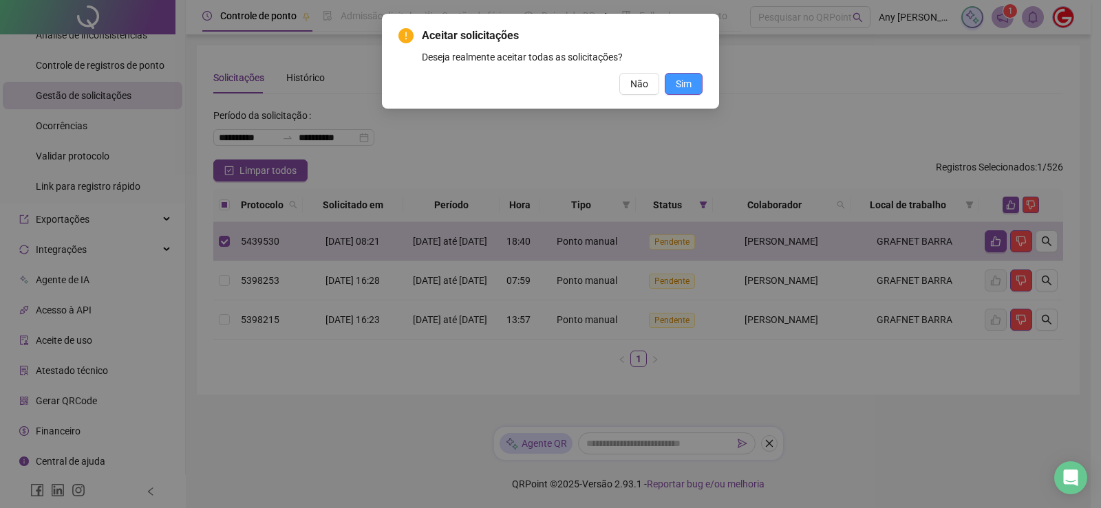
click at [683, 84] on span "Sim" at bounding box center [684, 83] width 16 height 15
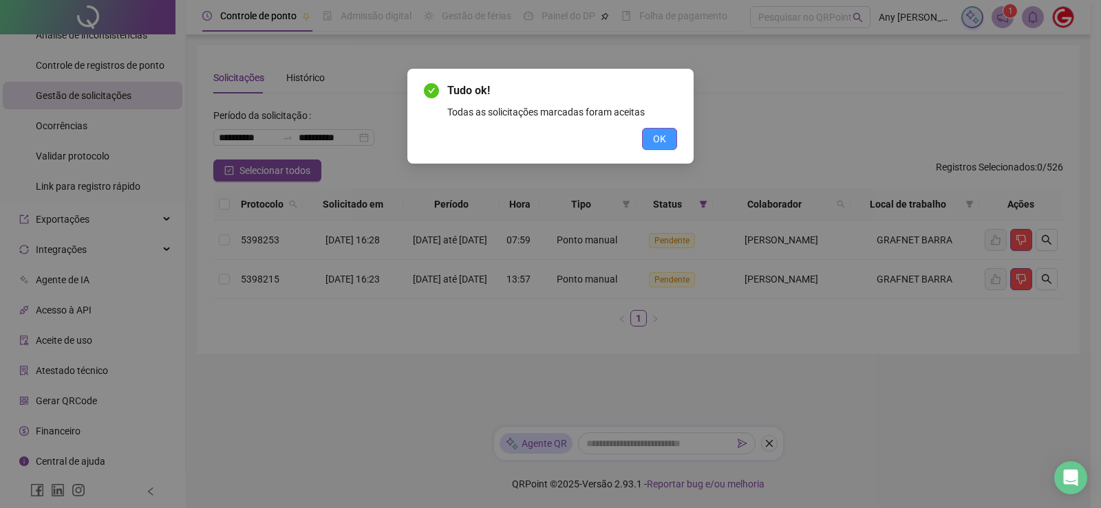
click at [658, 141] on span "OK" at bounding box center [659, 138] width 13 height 15
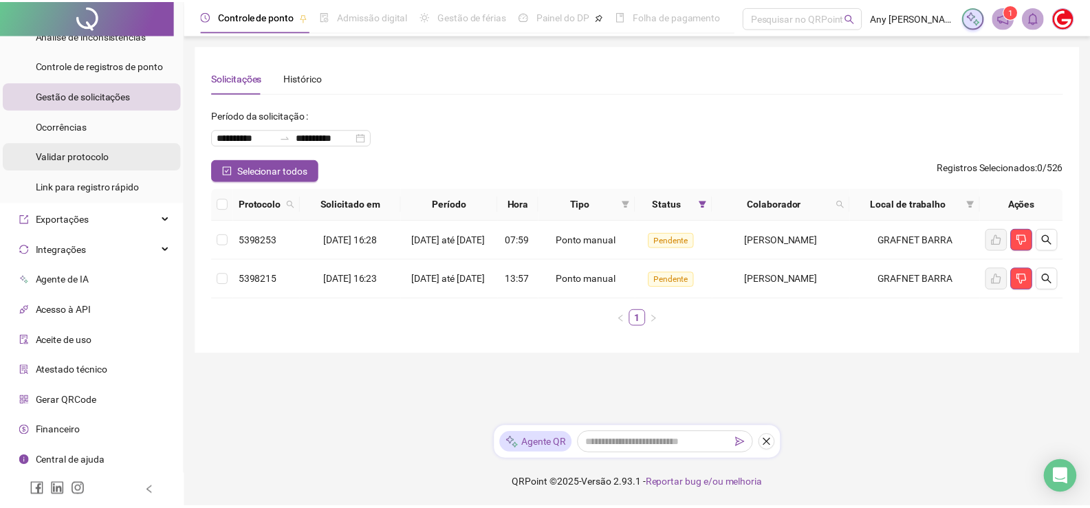
scroll to position [63, 0]
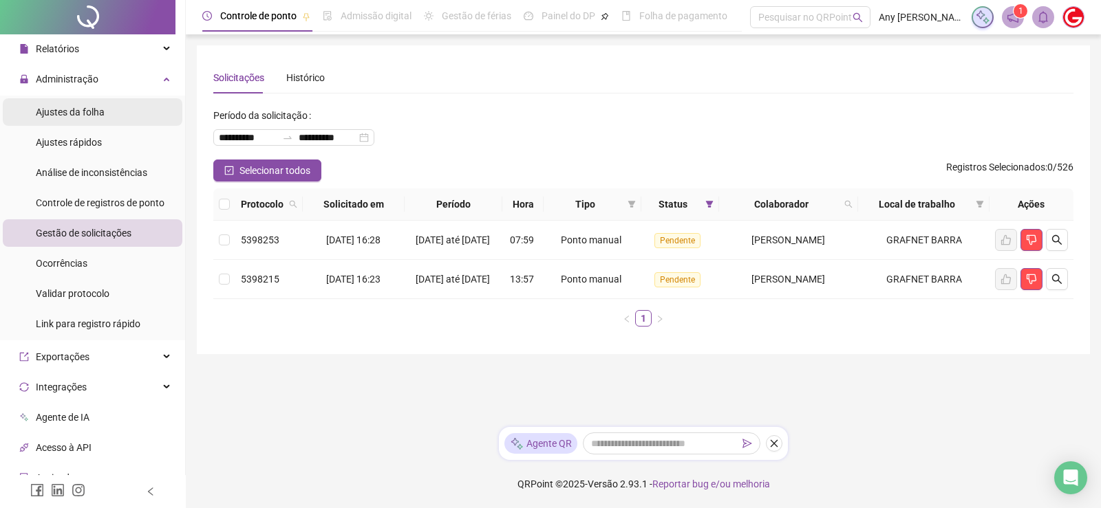
click at [87, 118] on div "Ajustes da folha" at bounding box center [70, 112] width 69 height 28
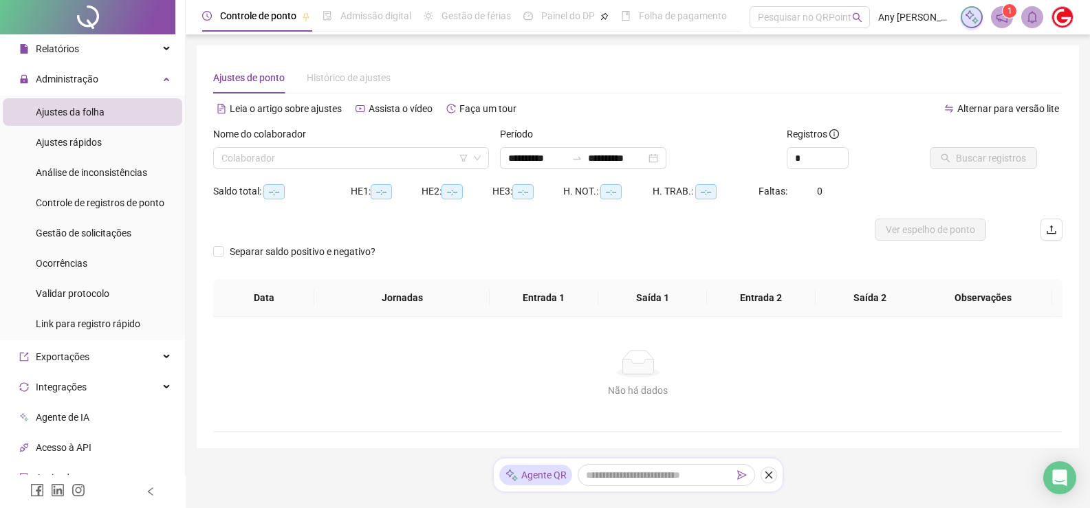
type input "**********"
click at [332, 163] on input "search" at bounding box center [345, 158] width 247 height 21
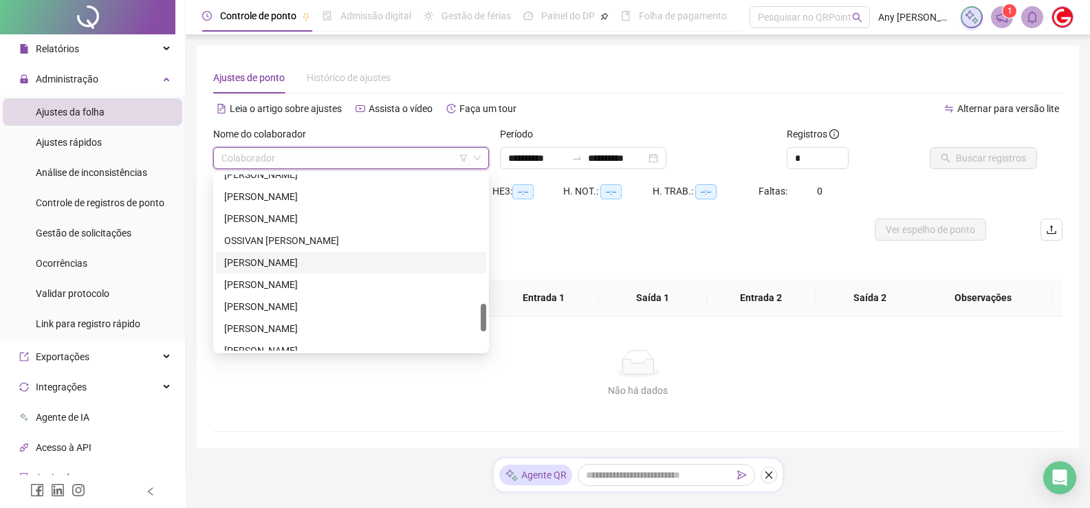
scroll to position [757, 0]
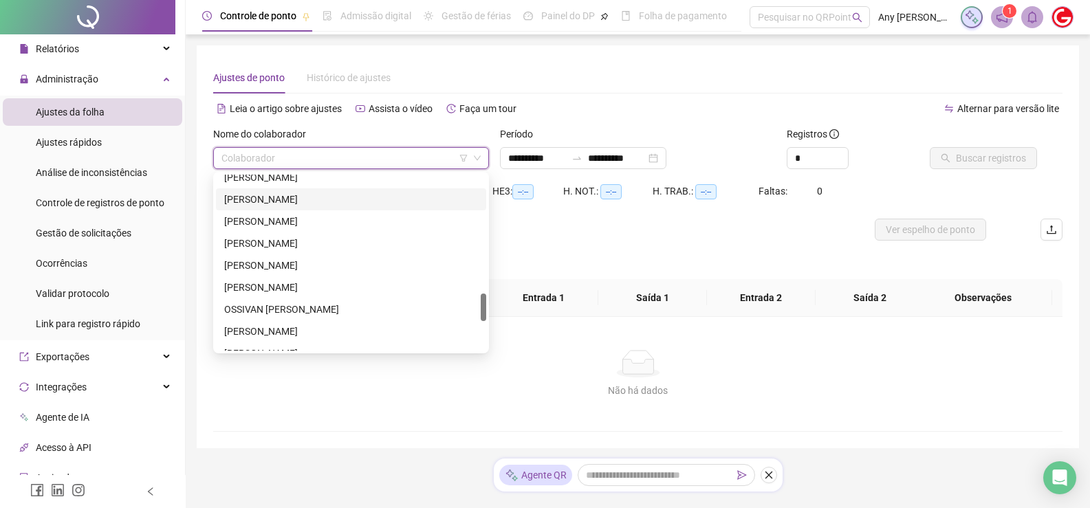
click at [242, 198] on div "[PERSON_NAME]" at bounding box center [351, 199] width 254 height 15
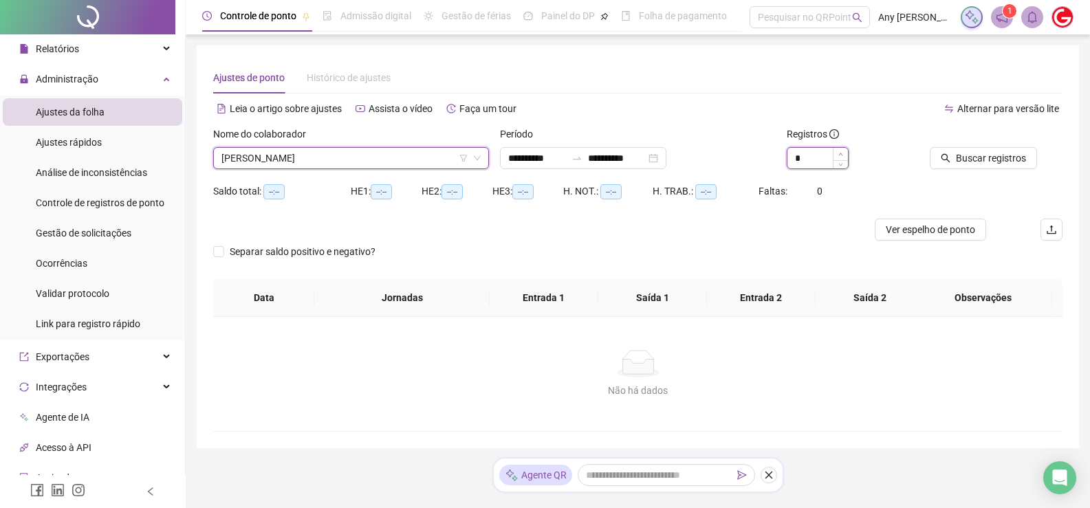
type input "*"
click at [839, 152] on icon "up" at bounding box center [841, 154] width 5 height 5
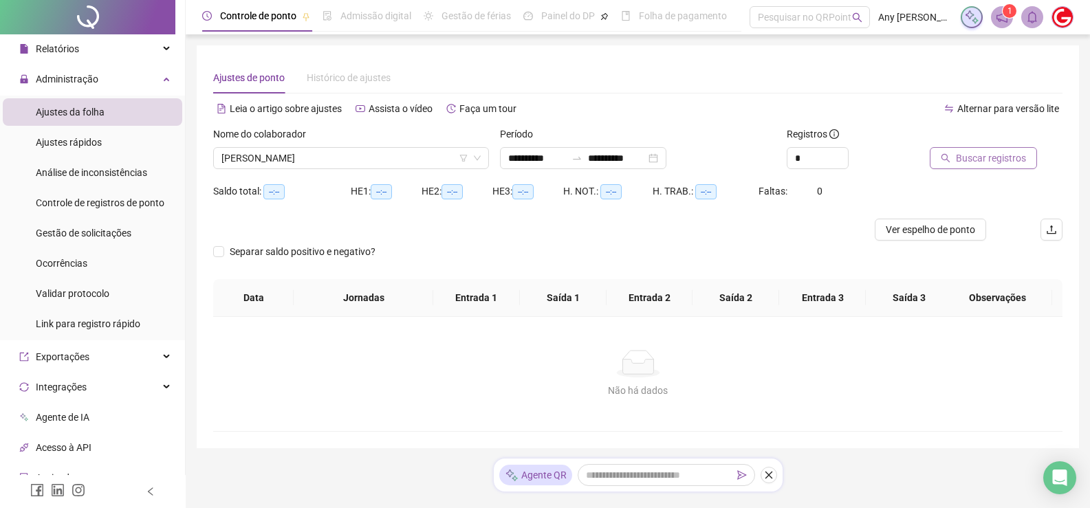
click at [977, 162] on span "Buscar registros" at bounding box center [991, 158] width 70 height 15
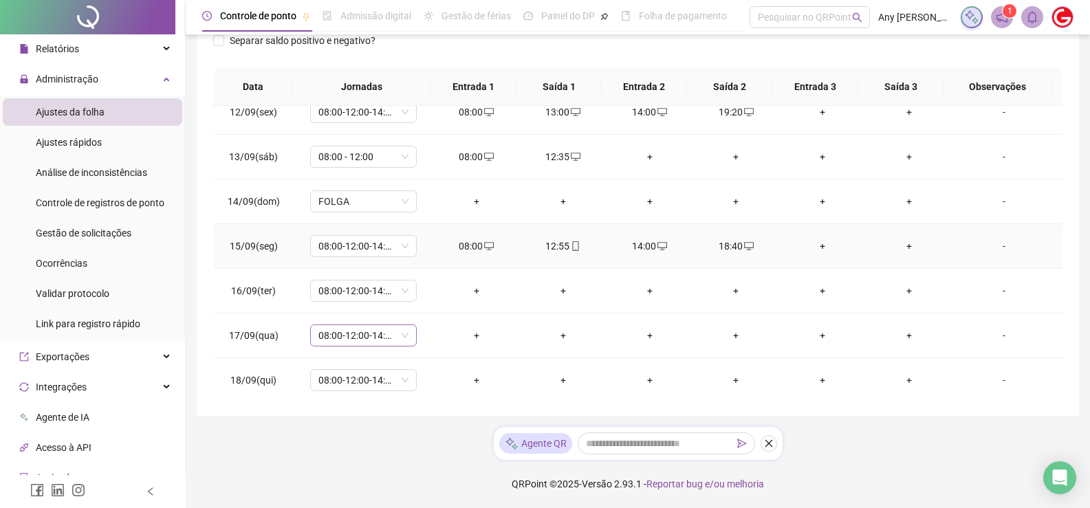
scroll to position [914, 0]
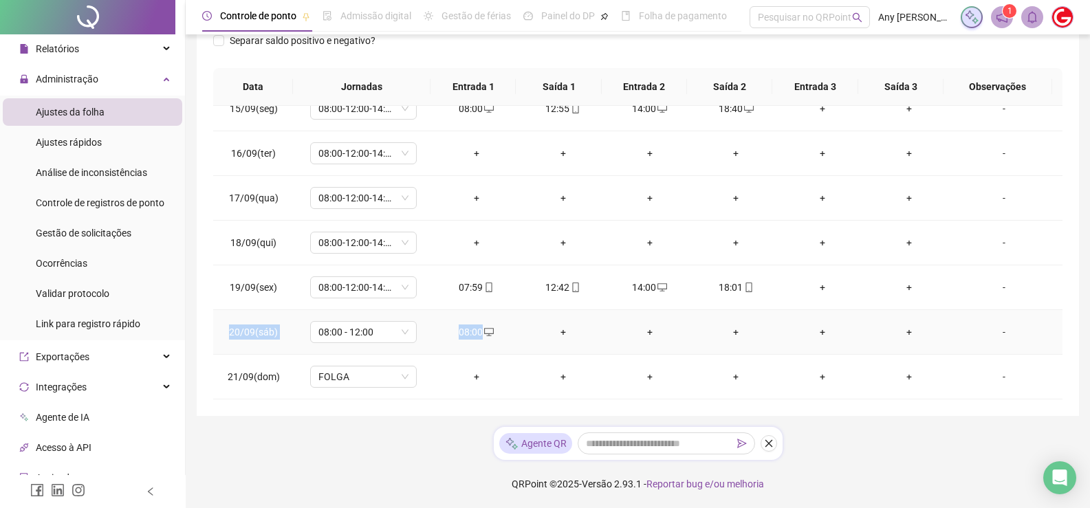
copy tr "20/09(sáb) 08:00 - 12:00 08:00"
drag, startPoint x: 230, startPoint y: 334, endPoint x: 497, endPoint y: 329, distance: 267.0
click at [497, 329] on tr "20/09(sáb) 08:00 - 12:00 08:00 + + + + + -" at bounding box center [638, 332] width 850 height 45
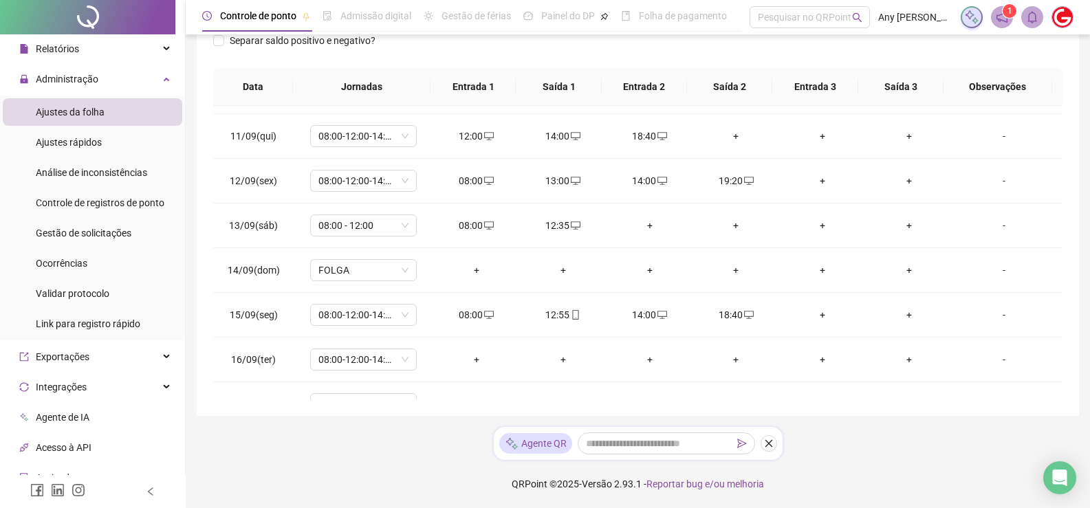
scroll to position [74, 0]
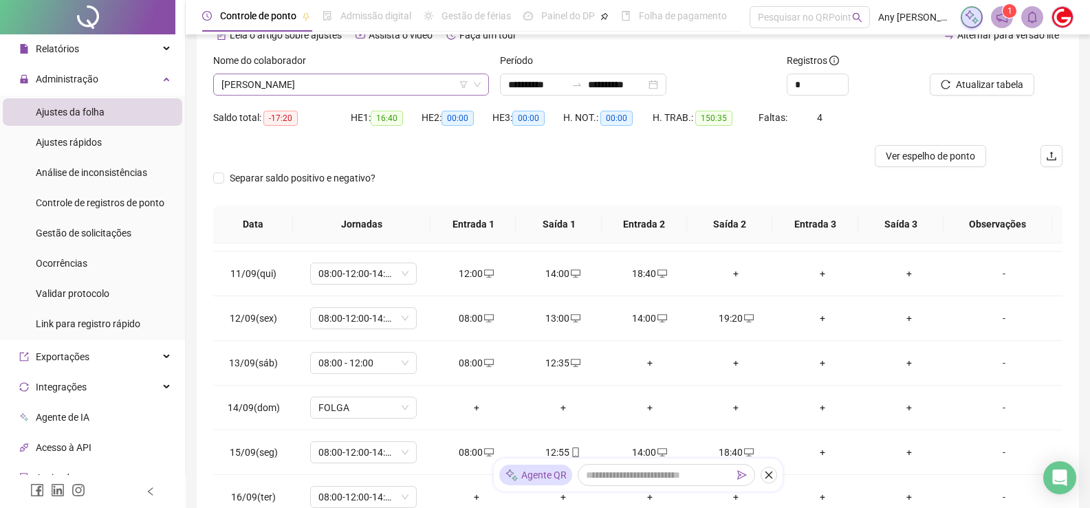
click at [266, 81] on span "[PERSON_NAME]" at bounding box center [351, 84] width 259 height 21
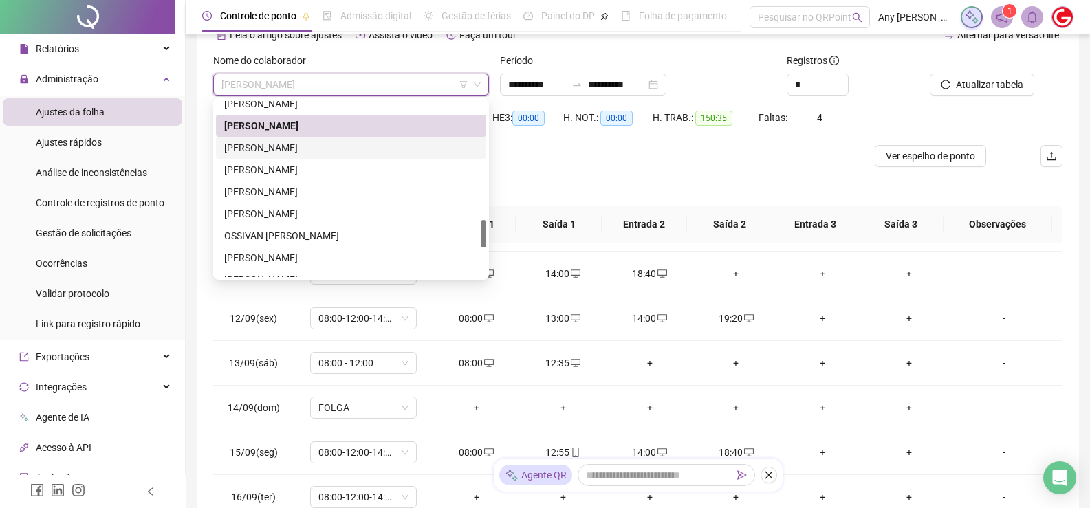
click at [280, 151] on div "[PERSON_NAME]" at bounding box center [351, 147] width 254 height 15
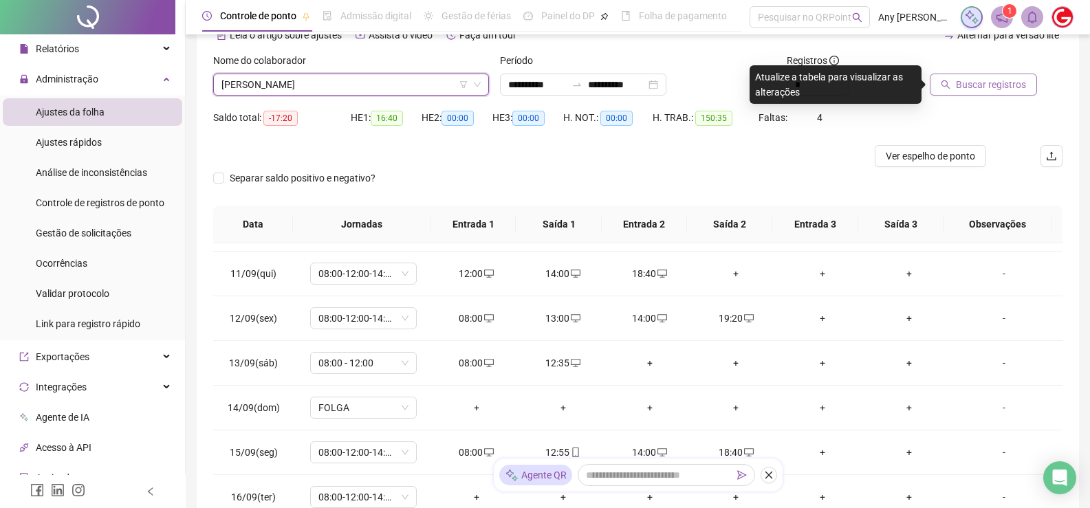
click at [988, 83] on span "Buscar registros" at bounding box center [991, 84] width 70 height 15
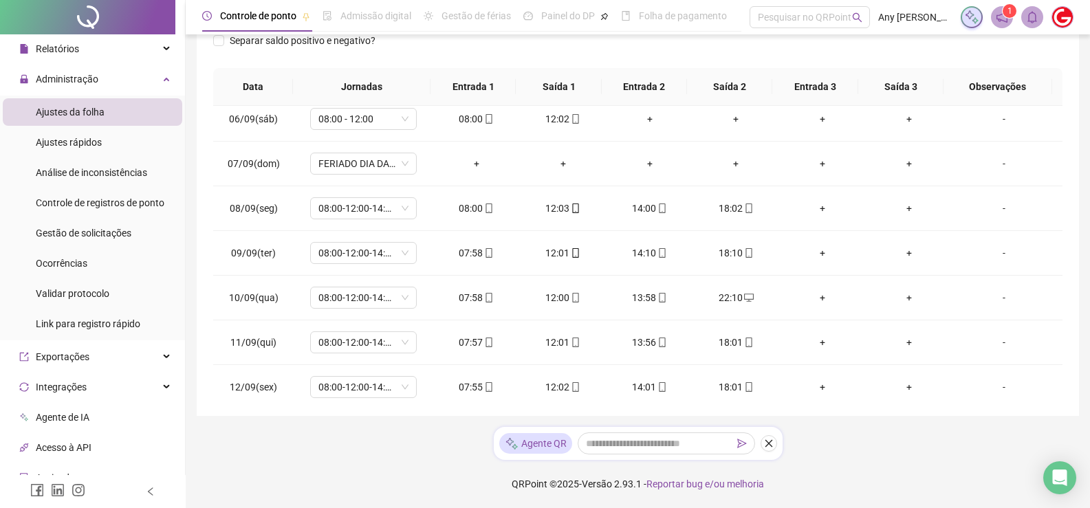
scroll to position [5, 0]
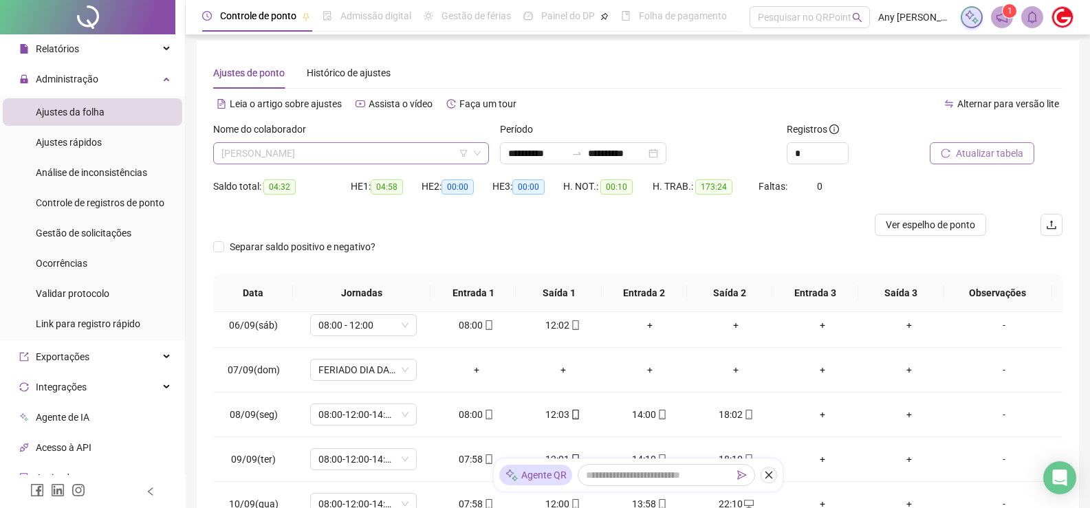
click at [287, 154] on span "[PERSON_NAME]" at bounding box center [351, 153] width 259 height 21
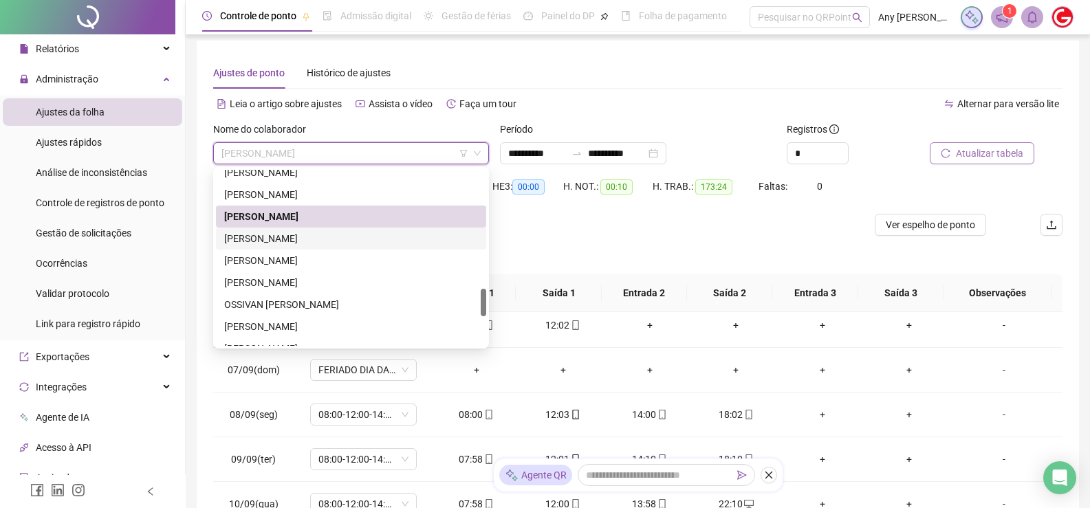
click at [261, 239] on div "[PERSON_NAME]" at bounding box center [351, 238] width 254 height 15
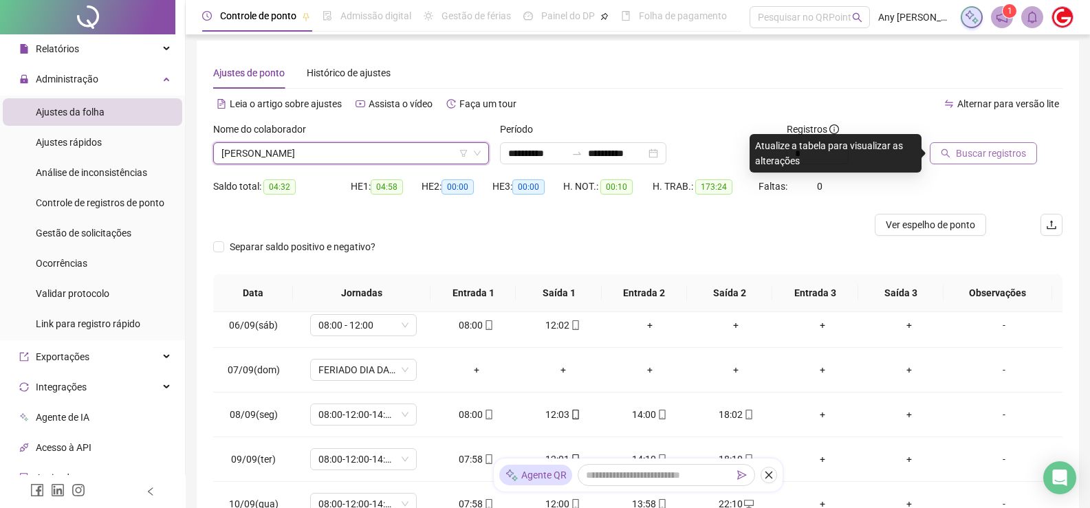
click at [993, 150] on span "Buscar registros" at bounding box center [991, 153] width 70 height 15
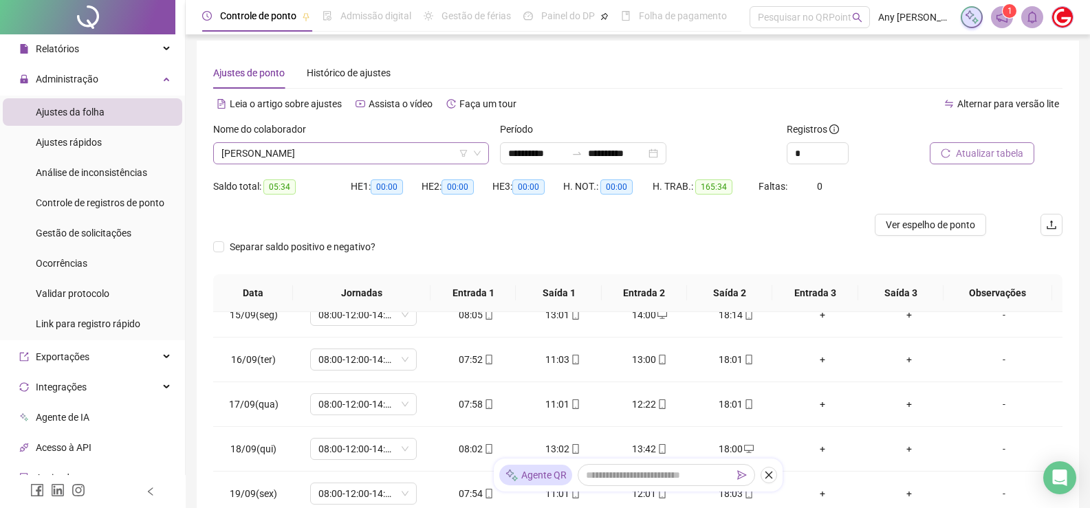
click at [264, 162] on span "[PERSON_NAME]" at bounding box center [351, 153] width 259 height 21
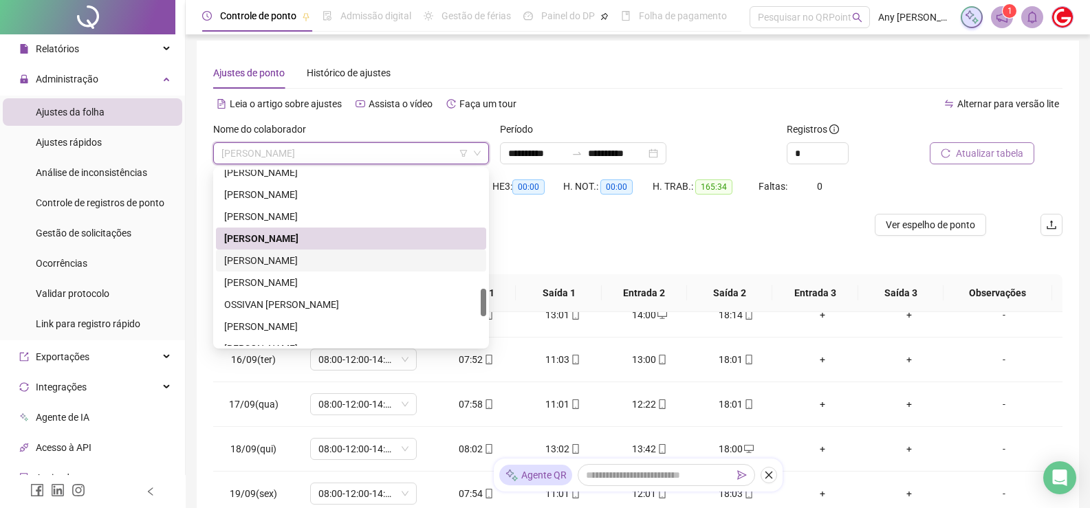
click at [294, 259] on div "[PERSON_NAME]" at bounding box center [351, 260] width 254 height 15
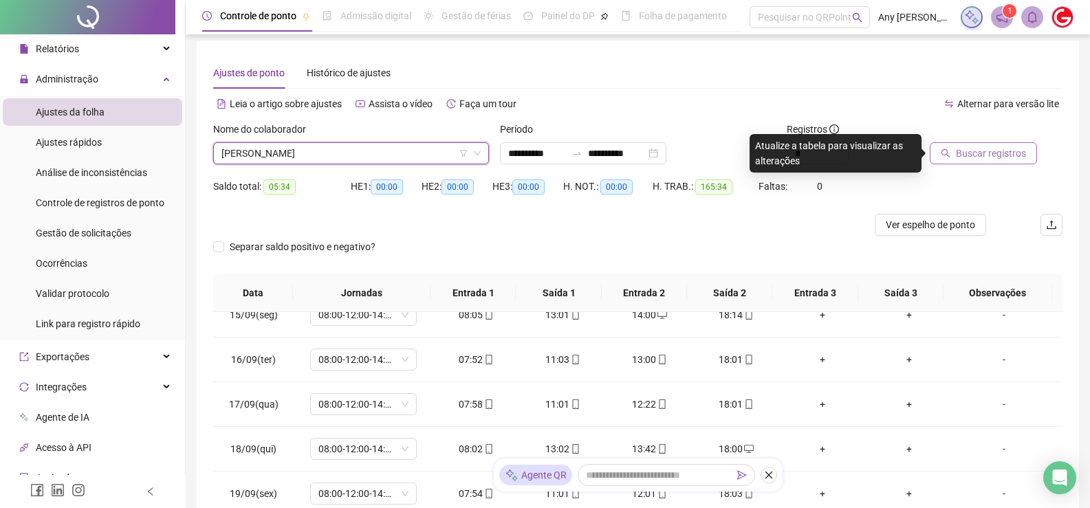
click at [976, 151] on span "Buscar registros" at bounding box center [991, 153] width 70 height 15
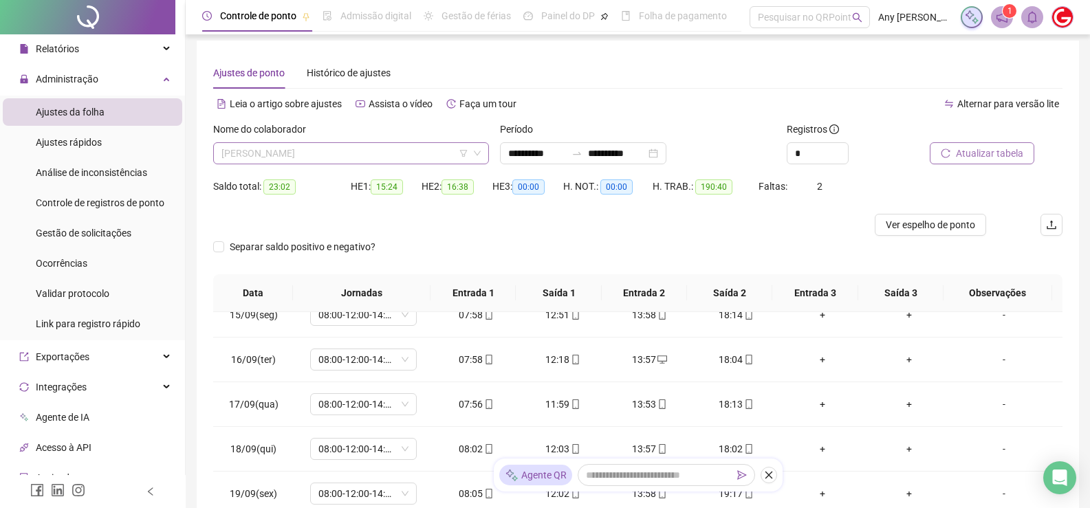
click at [263, 155] on span "[PERSON_NAME]" at bounding box center [351, 153] width 259 height 21
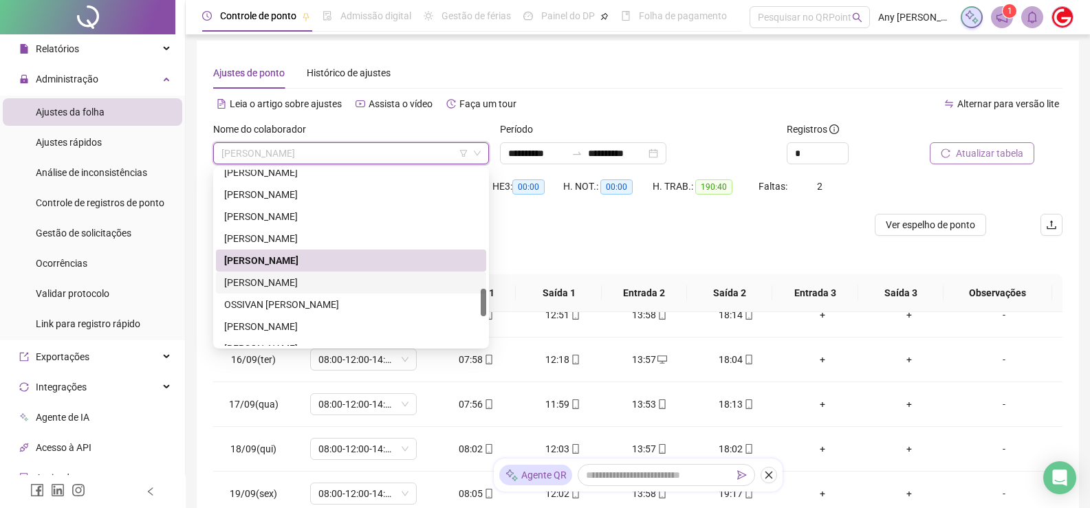
click at [288, 289] on div "[PERSON_NAME]" at bounding box center [351, 282] width 254 height 15
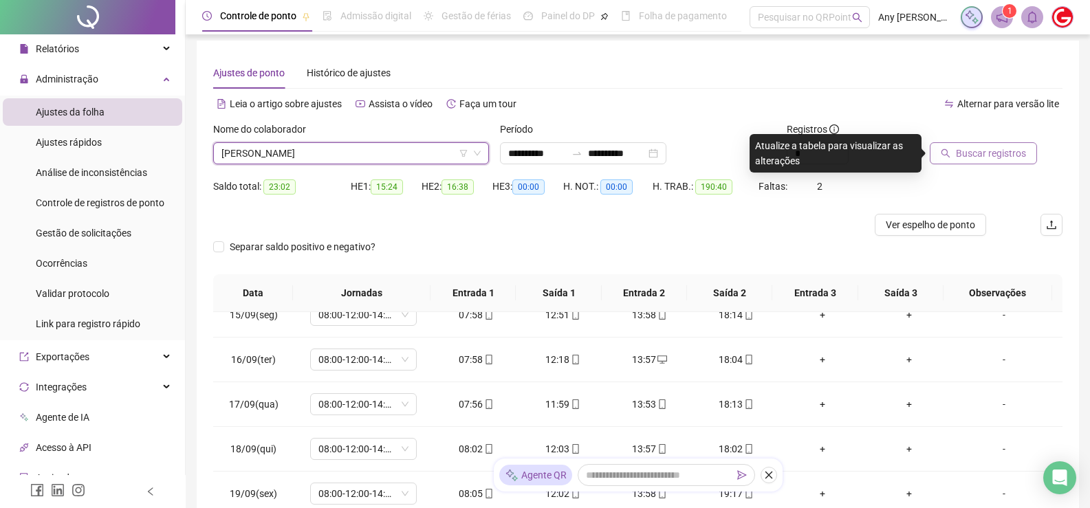
click at [967, 147] on span "Buscar registros" at bounding box center [991, 153] width 70 height 15
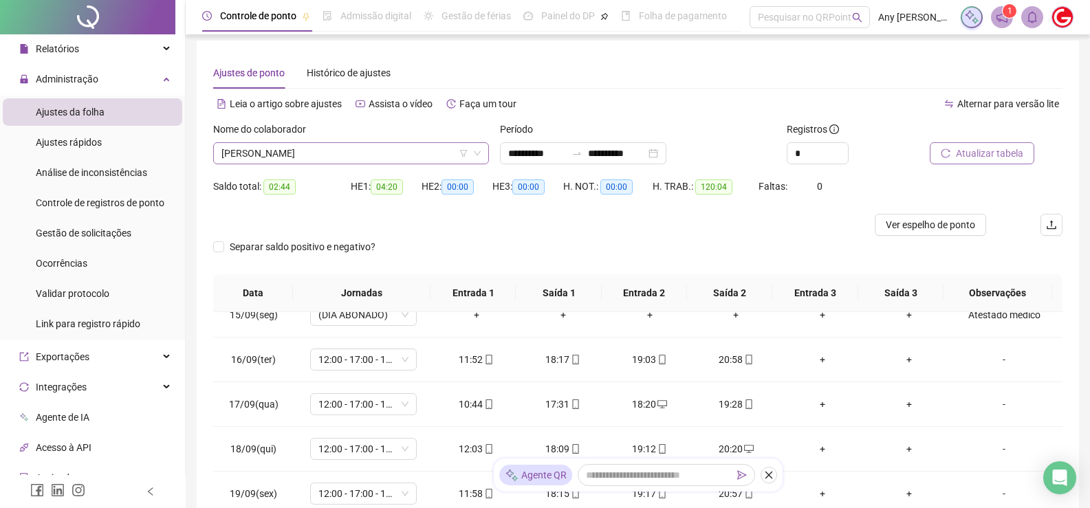
click at [279, 153] on span "[PERSON_NAME]" at bounding box center [351, 153] width 259 height 21
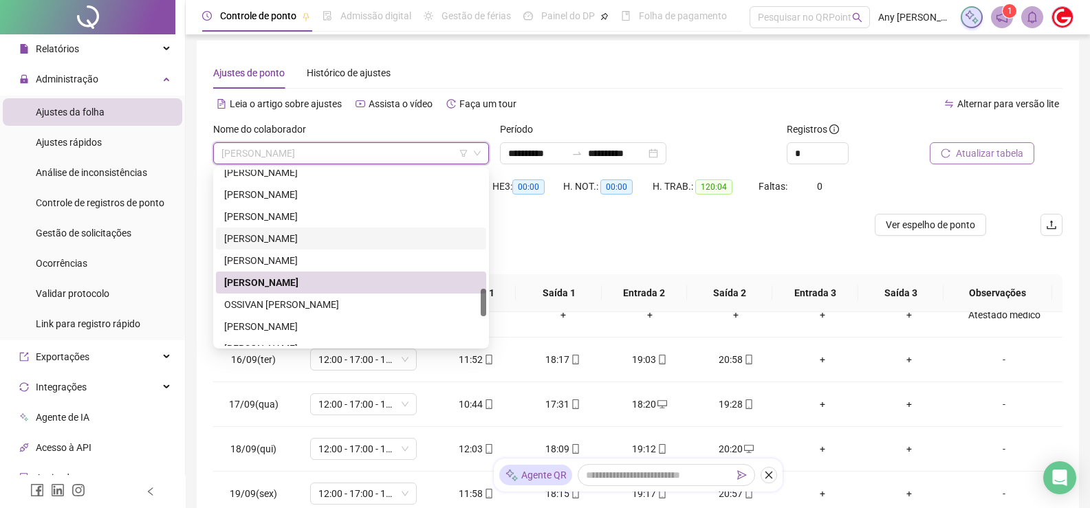
scroll to position [826, 0]
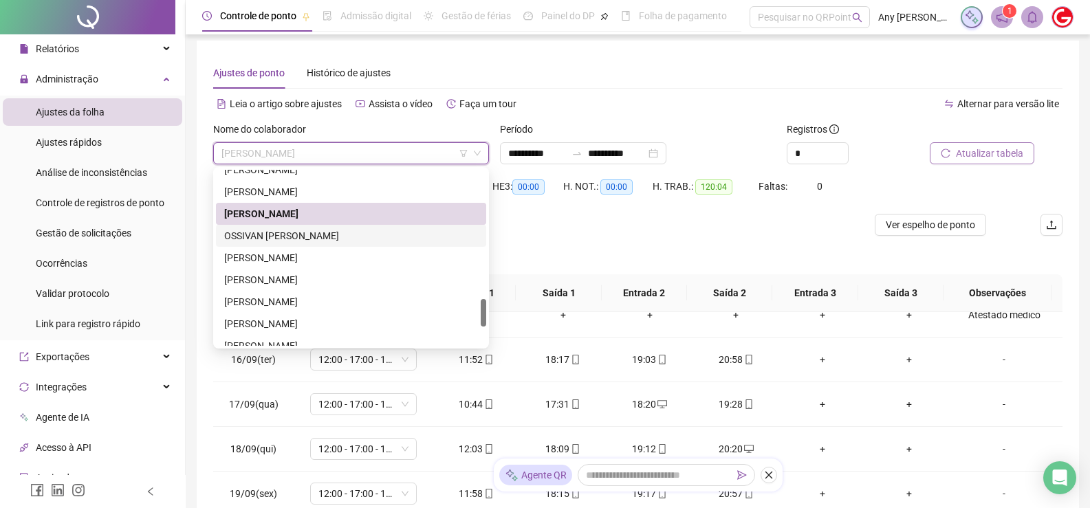
click at [281, 239] on div "OSSIVAN [PERSON_NAME]" at bounding box center [351, 235] width 254 height 15
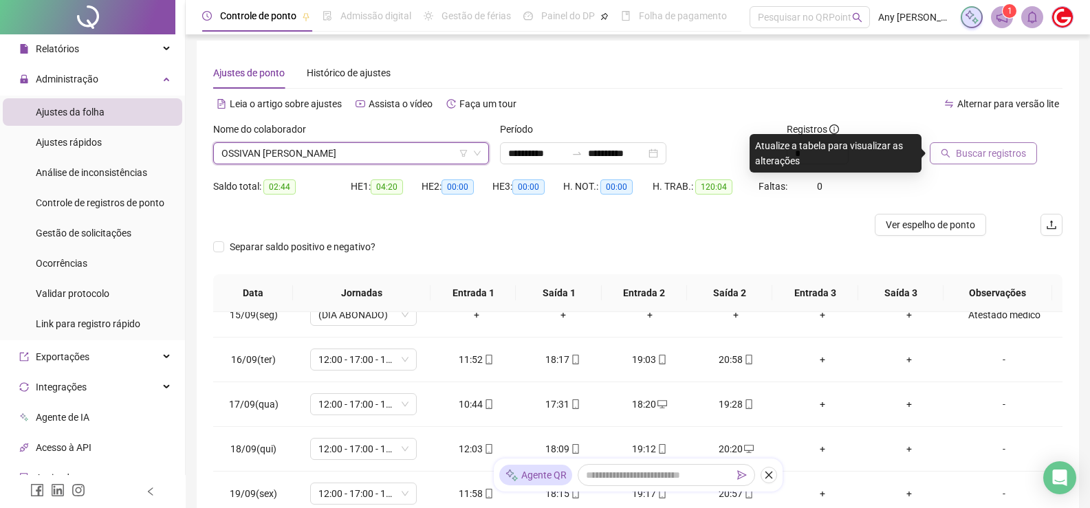
click at [996, 152] on span "Buscar registros" at bounding box center [991, 153] width 70 height 15
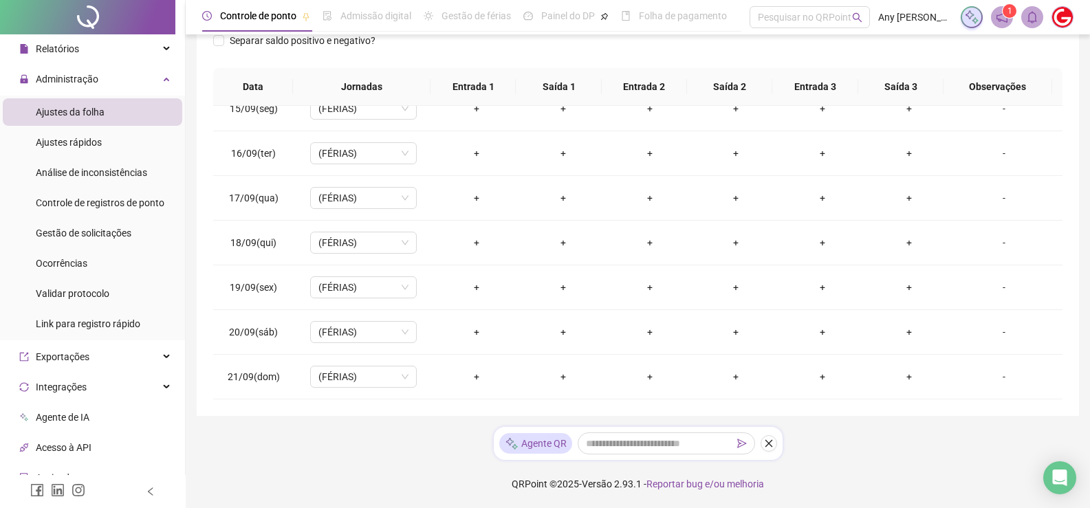
scroll to position [5, 0]
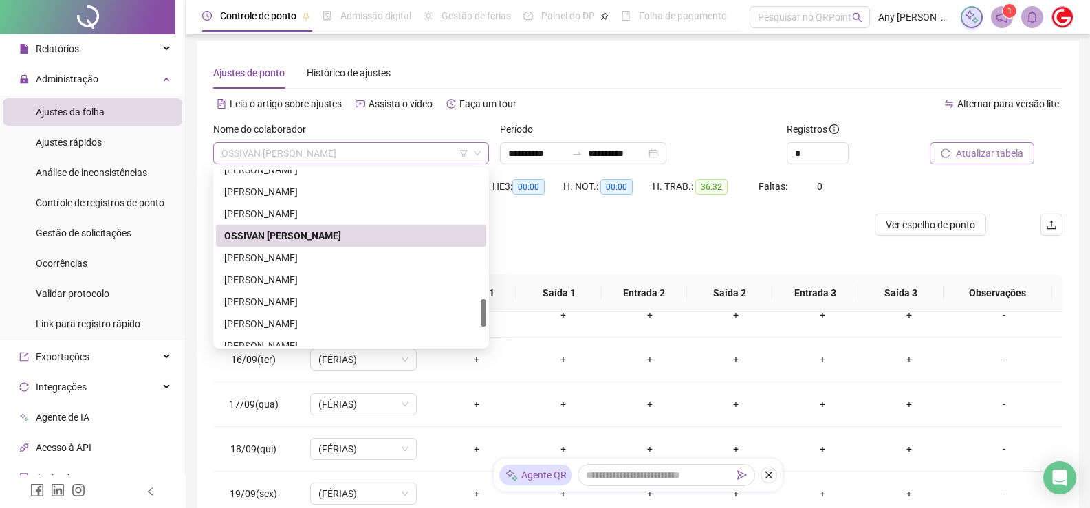
click at [295, 153] on span "OSSIVAN [PERSON_NAME]" at bounding box center [351, 153] width 259 height 21
click at [266, 257] on div "[PERSON_NAME]" at bounding box center [351, 257] width 254 height 15
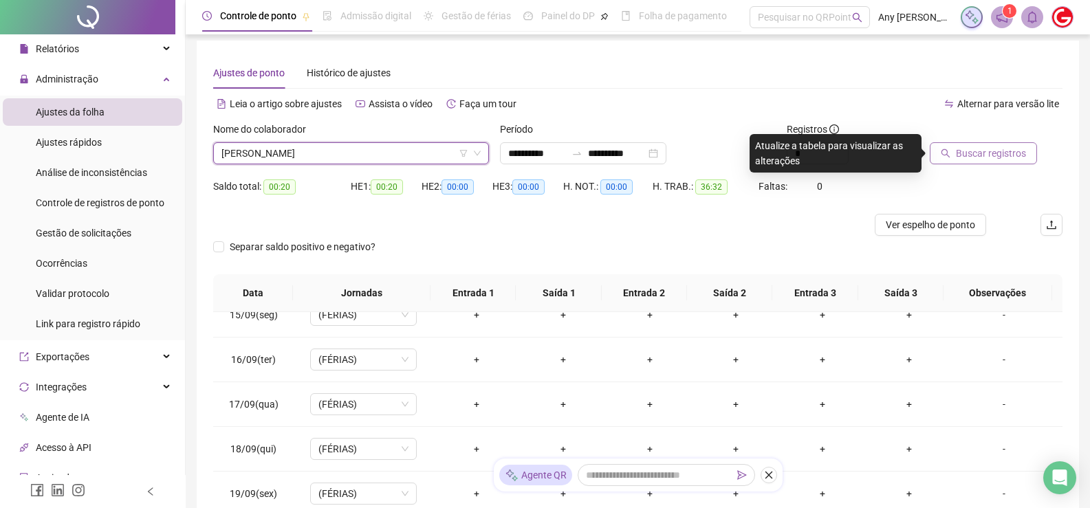
click at [1001, 152] on span "Buscar registros" at bounding box center [991, 153] width 70 height 15
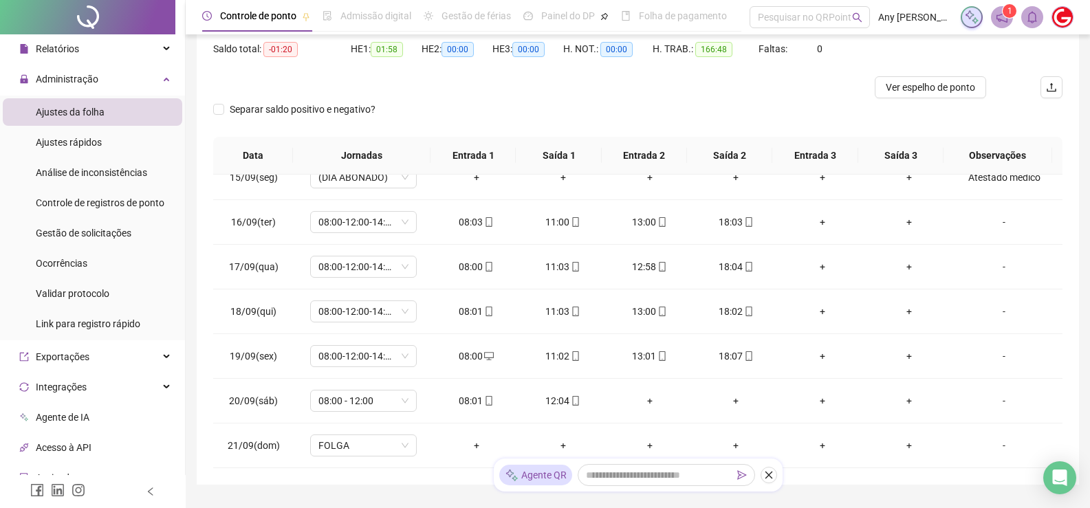
scroll to position [0, 0]
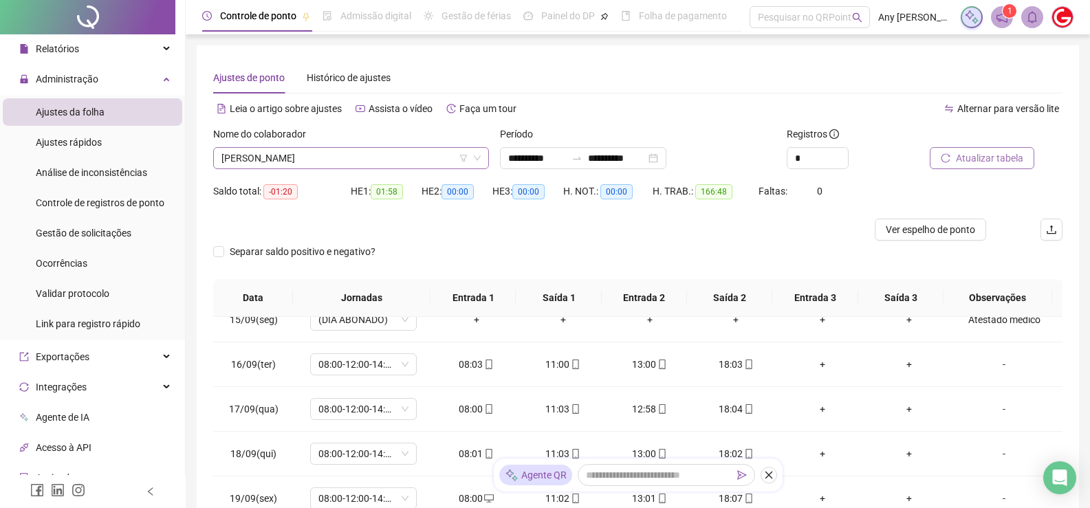
click at [264, 150] on span "[PERSON_NAME]" at bounding box center [351, 158] width 259 height 21
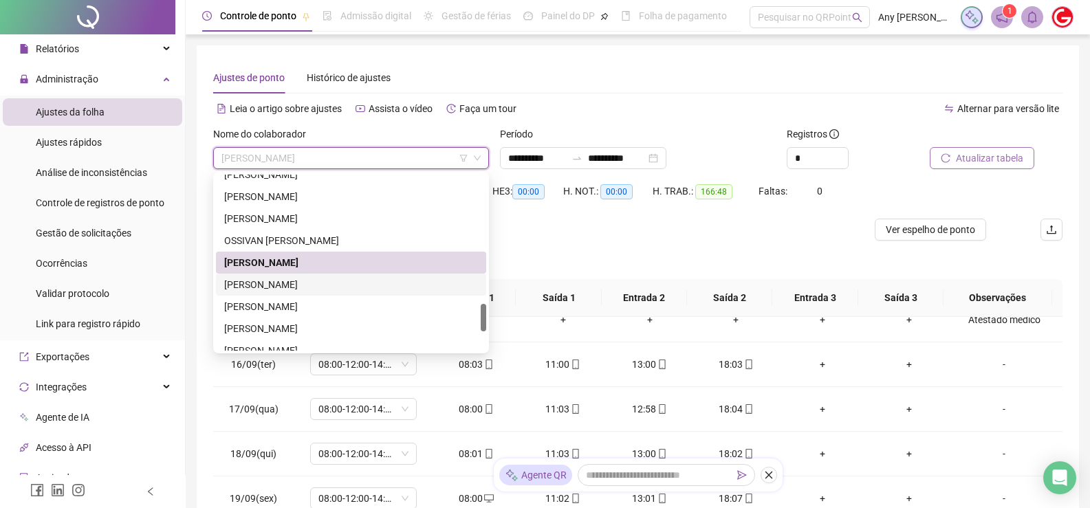
click at [291, 278] on div "[PERSON_NAME]" at bounding box center [351, 284] width 254 height 15
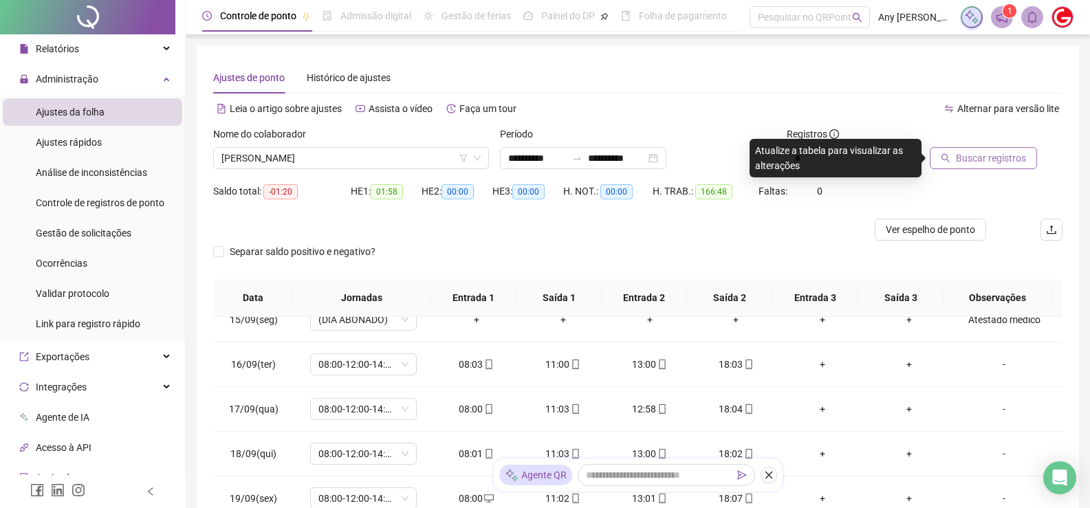
click at [981, 153] on span "Buscar registros" at bounding box center [991, 158] width 70 height 15
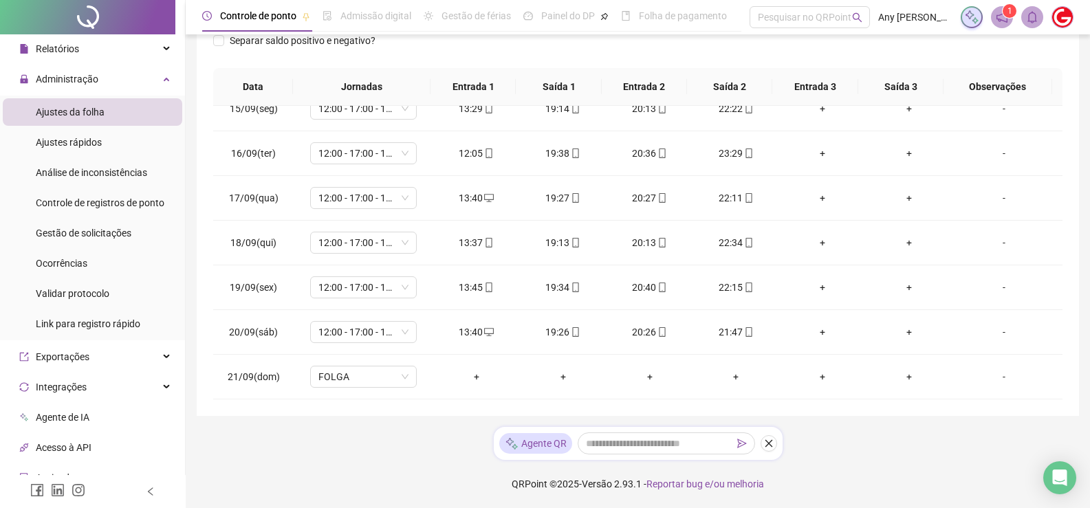
scroll to position [5, 0]
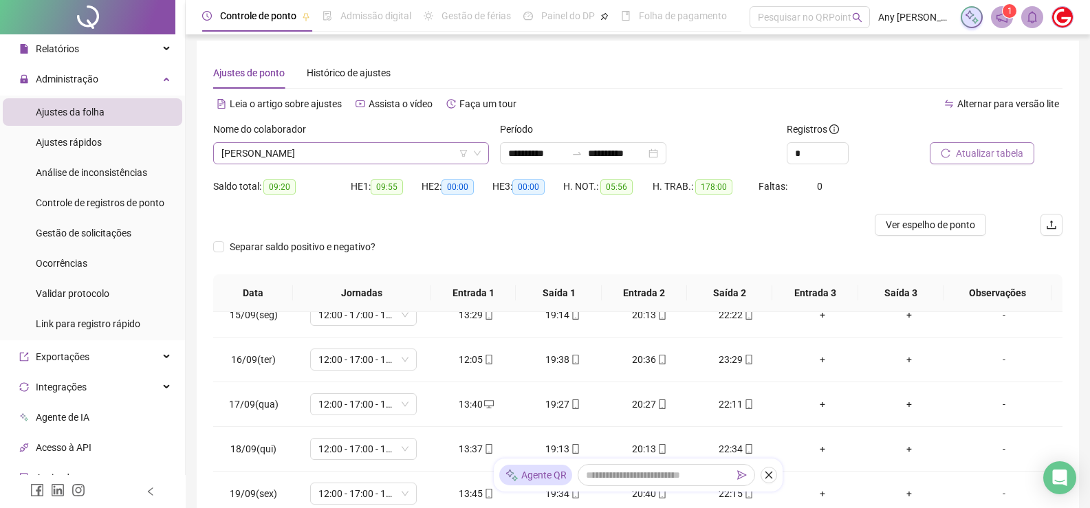
click at [261, 162] on span "[PERSON_NAME]" at bounding box center [351, 153] width 259 height 21
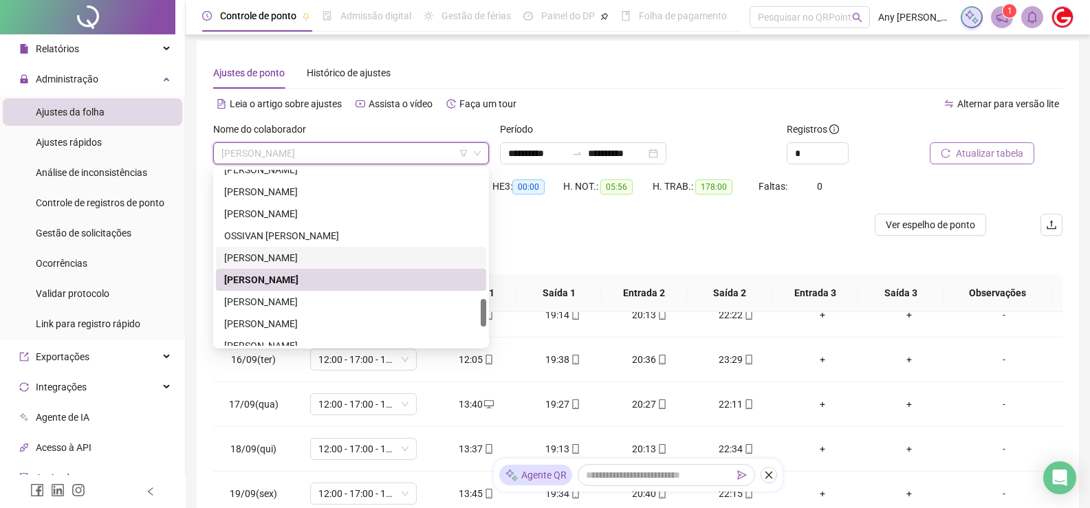
scroll to position [894, 0]
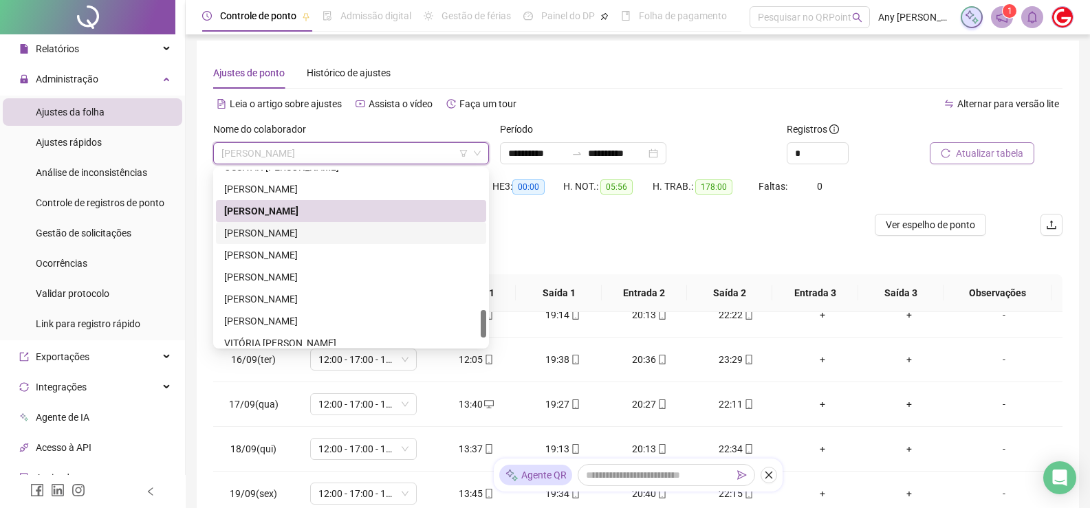
click at [251, 242] on div "[PERSON_NAME]" at bounding box center [351, 233] width 270 height 22
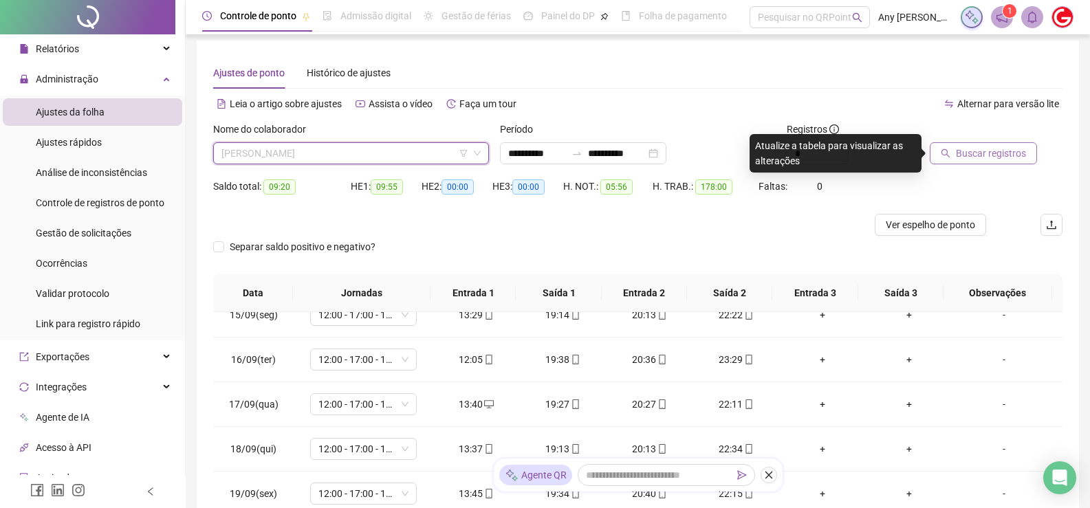
click at [248, 158] on span "[PERSON_NAME]" at bounding box center [351, 153] width 259 height 21
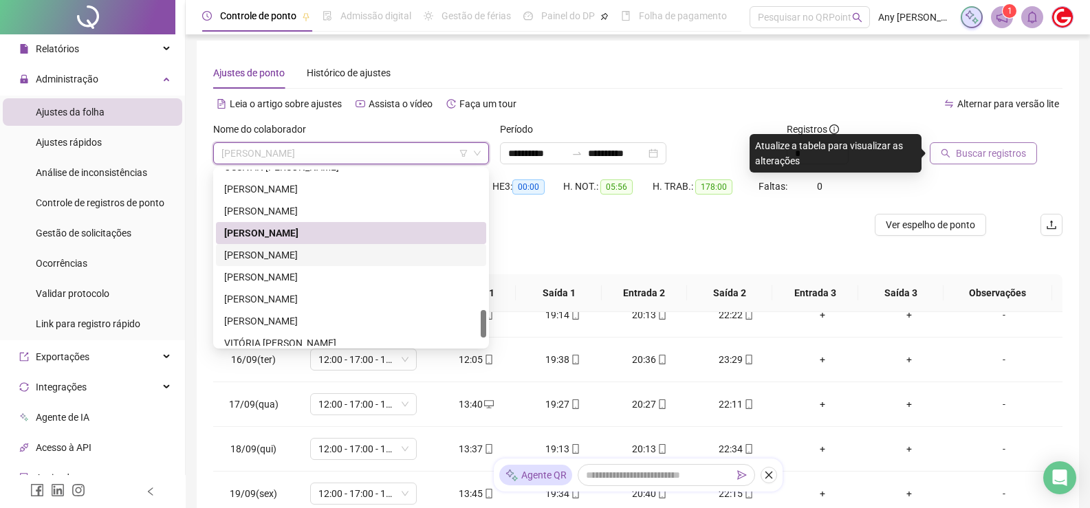
click at [252, 253] on div "[PERSON_NAME]" at bounding box center [351, 255] width 254 height 15
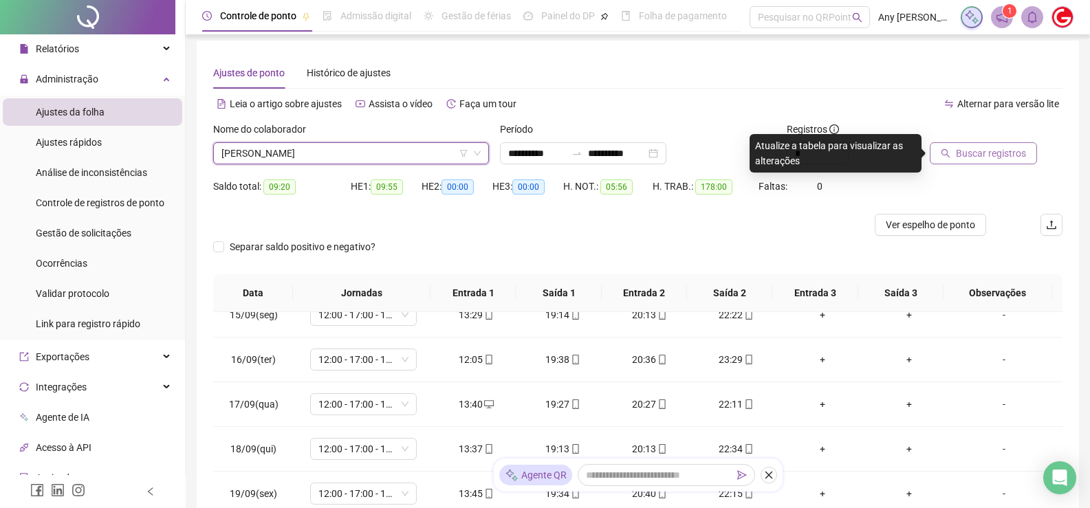
click at [948, 147] on button "Buscar registros" at bounding box center [983, 153] width 107 height 22
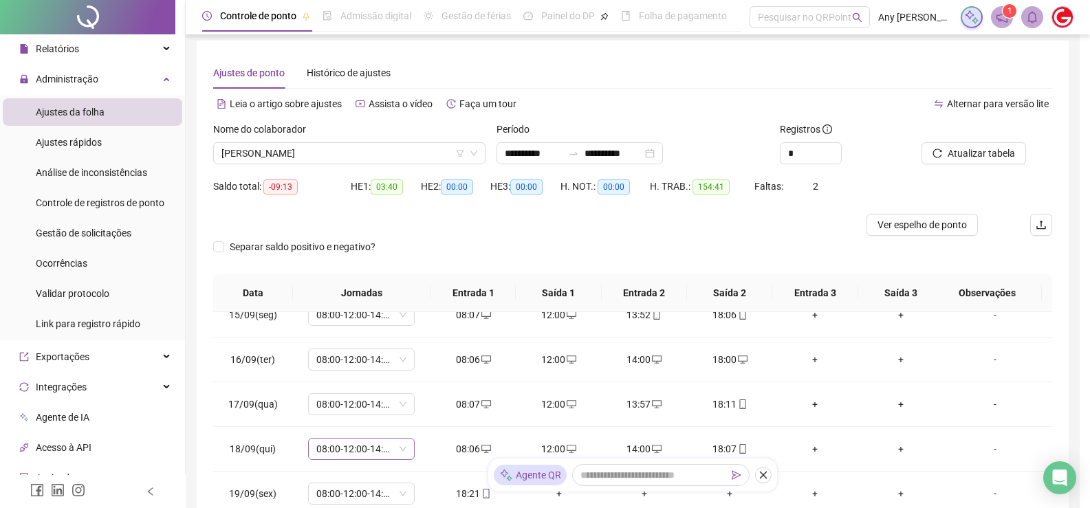
scroll to position [211, 0]
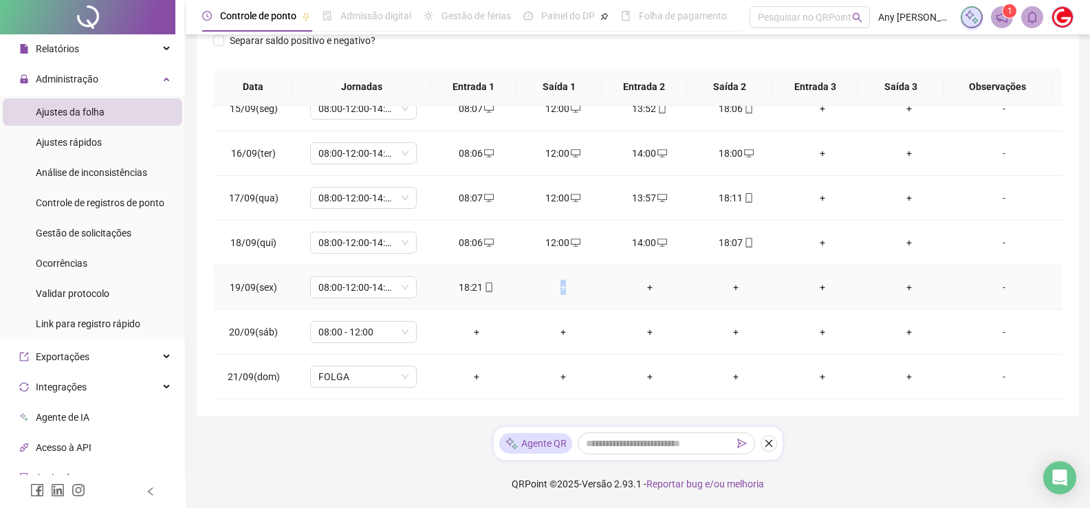
click at [557, 284] on div "+" at bounding box center [563, 287] width 65 height 15
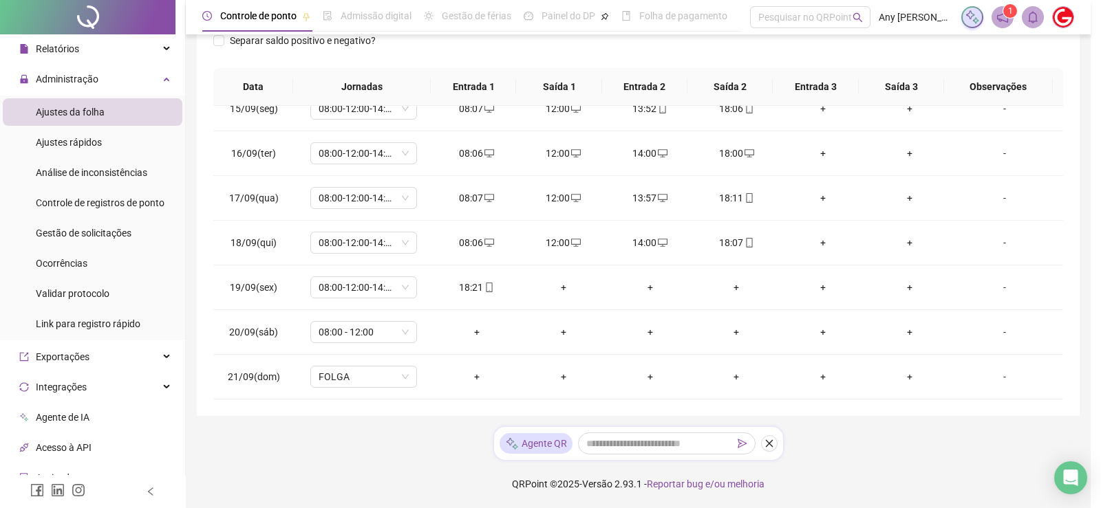
drag, startPoint x: 557, startPoint y: 284, endPoint x: 563, endPoint y: 280, distance: 7.4
click at [559, 281] on div "INSERIR NO DIA : [DATE] Horário Pertence à jornada atual Pertence à jornada ant…" at bounding box center [550, 254] width 1101 height 508
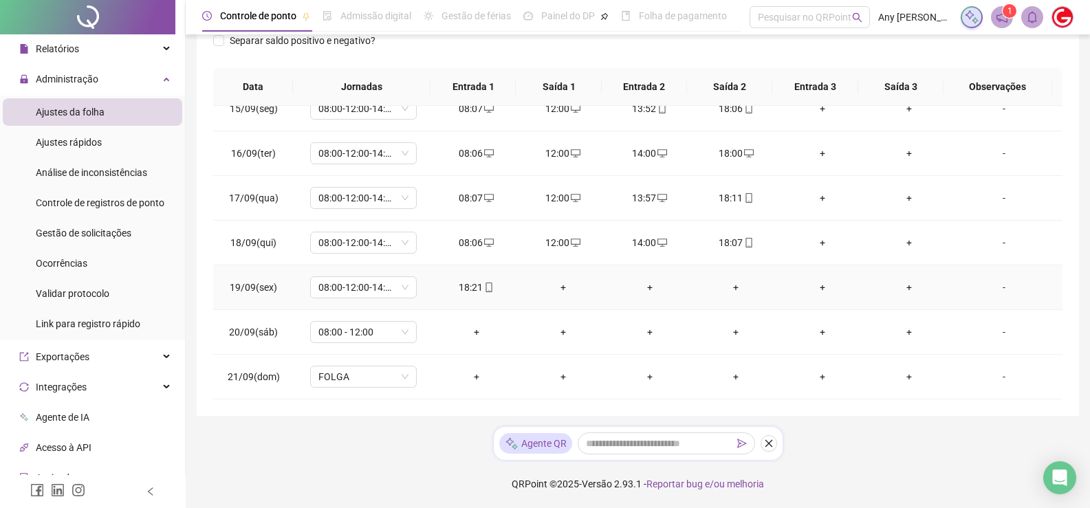
click at [568, 284] on div "+" at bounding box center [563, 287] width 65 height 15
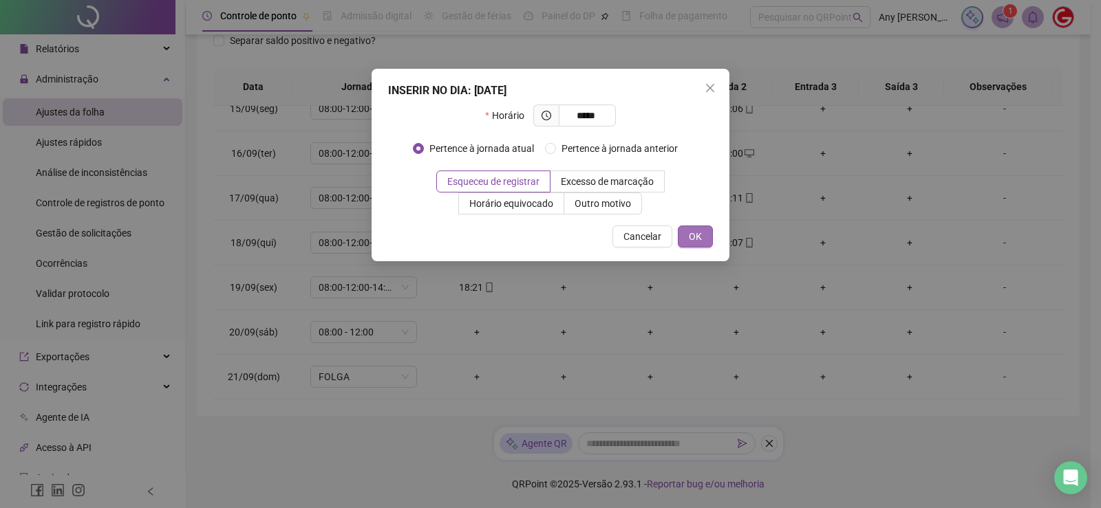
type input "*****"
click at [687, 235] on button "OK" at bounding box center [695, 237] width 35 height 22
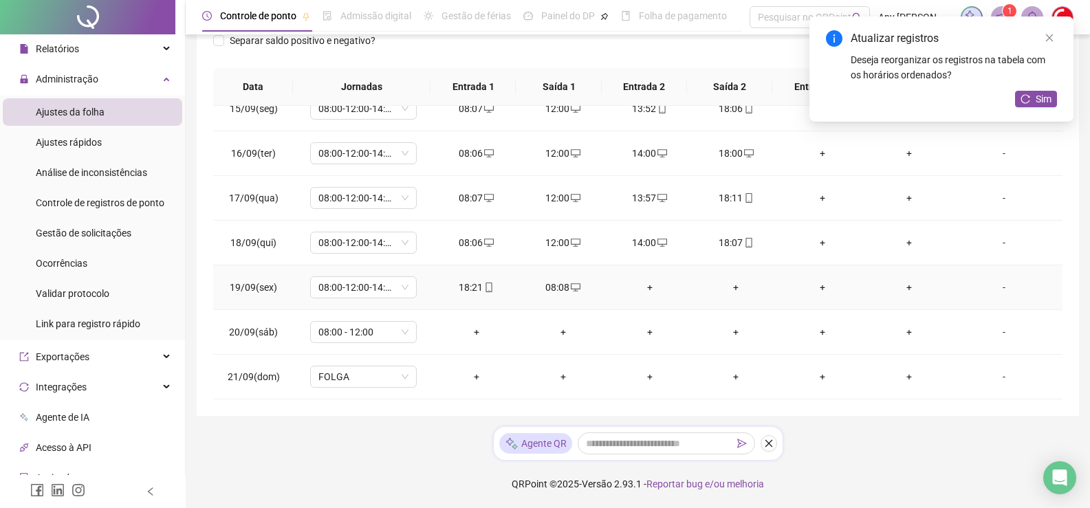
click at [648, 287] on div "+" at bounding box center [650, 287] width 65 height 15
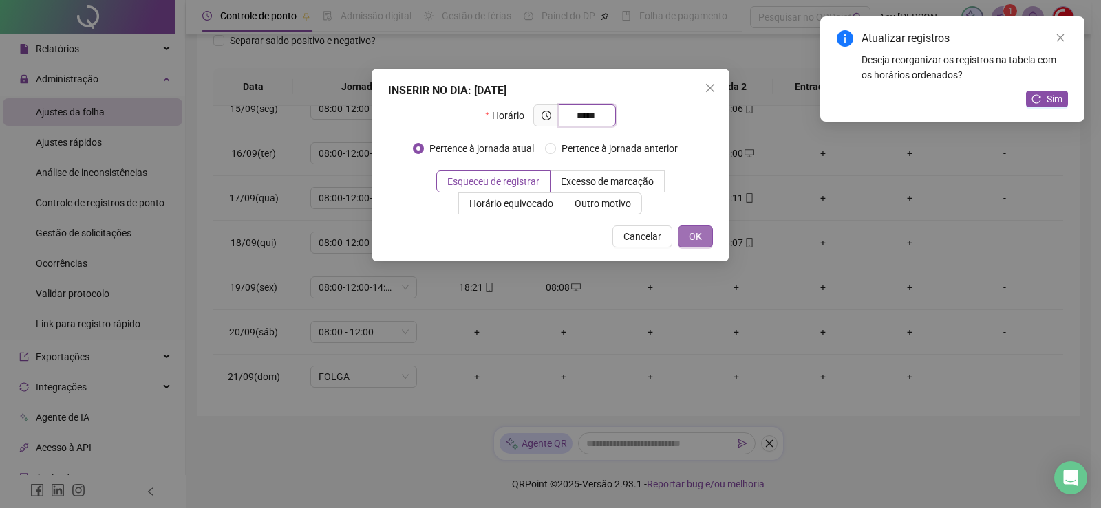
type input "*****"
click at [682, 245] on button "OK" at bounding box center [695, 237] width 35 height 22
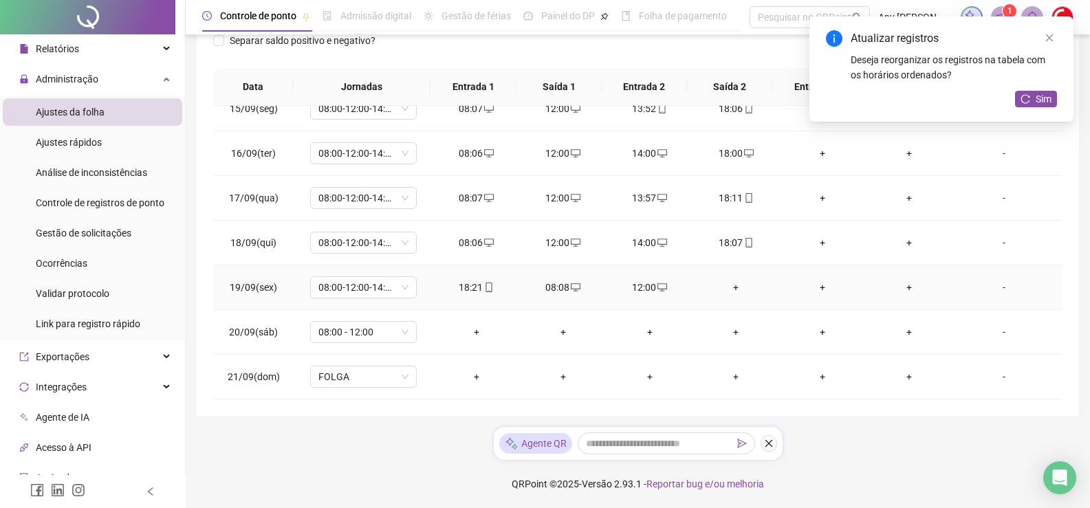
click at [729, 292] on div "+" at bounding box center [736, 287] width 65 height 15
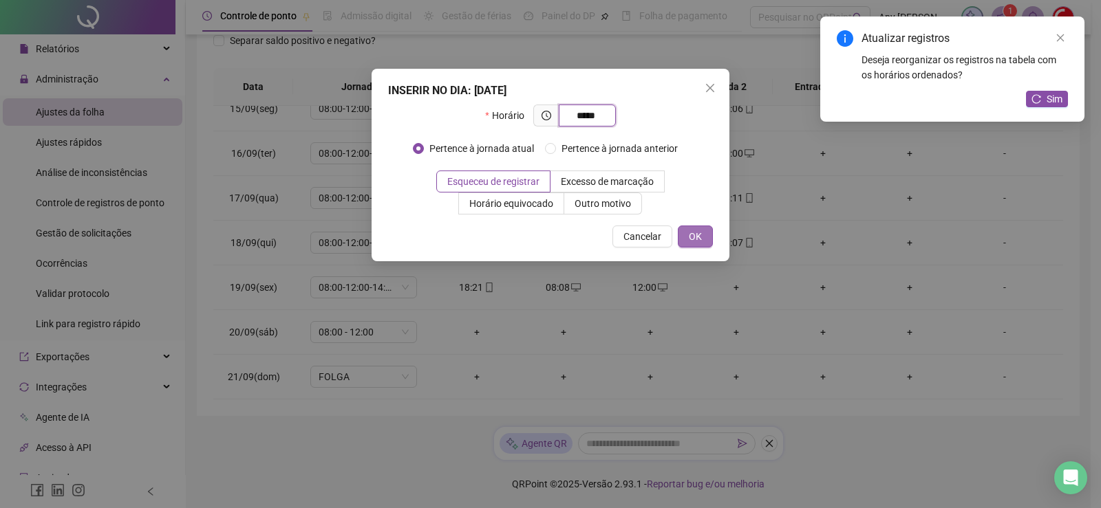
type input "*****"
click at [688, 242] on button "OK" at bounding box center [695, 237] width 35 height 22
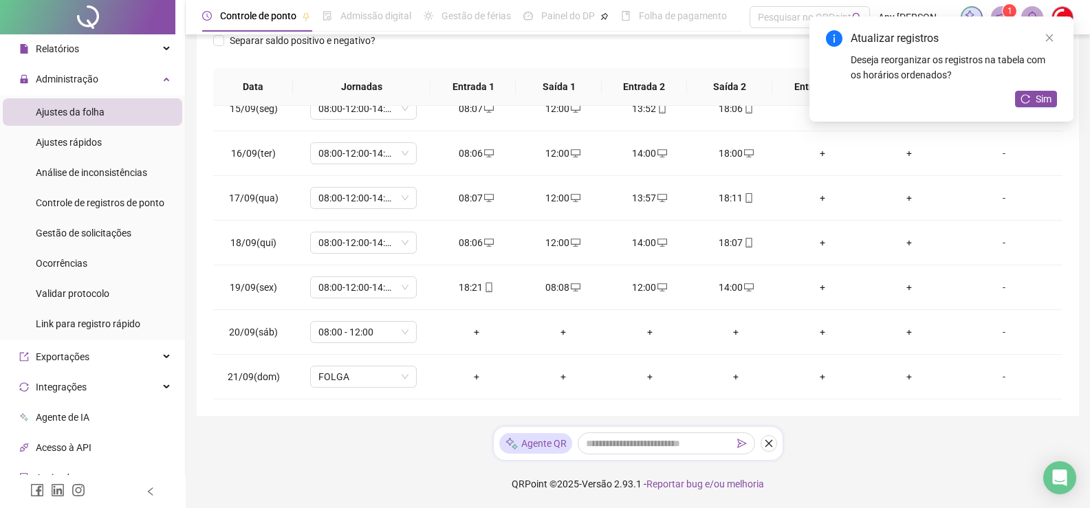
scroll to position [5, 0]
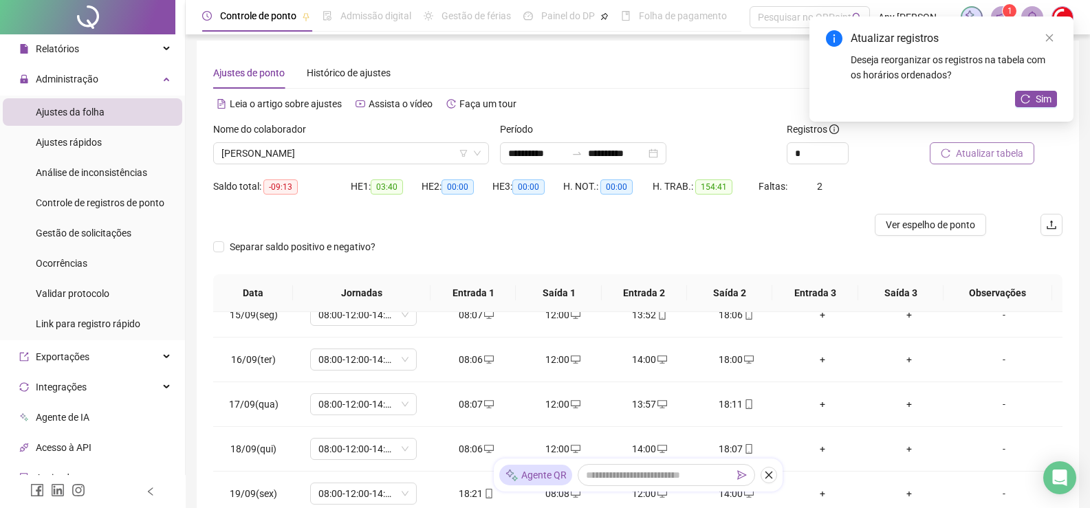
click at [959, 155] on span "Atualizar tabela" at bounding box center [989, 153] width 67 height 15
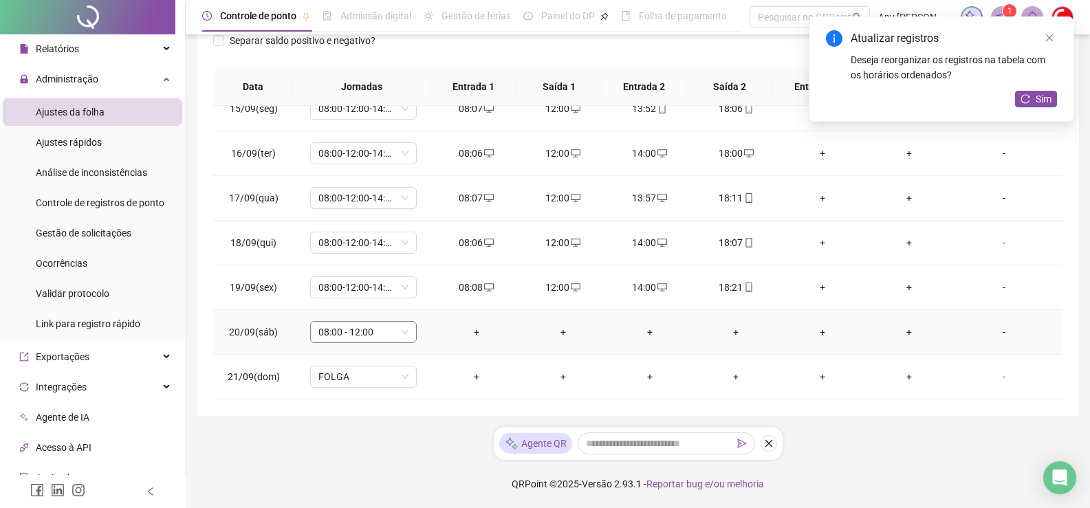
click at [397, 334] on span "08:00 - 12:00" at bounding box center [364, 332] width 90 height 21
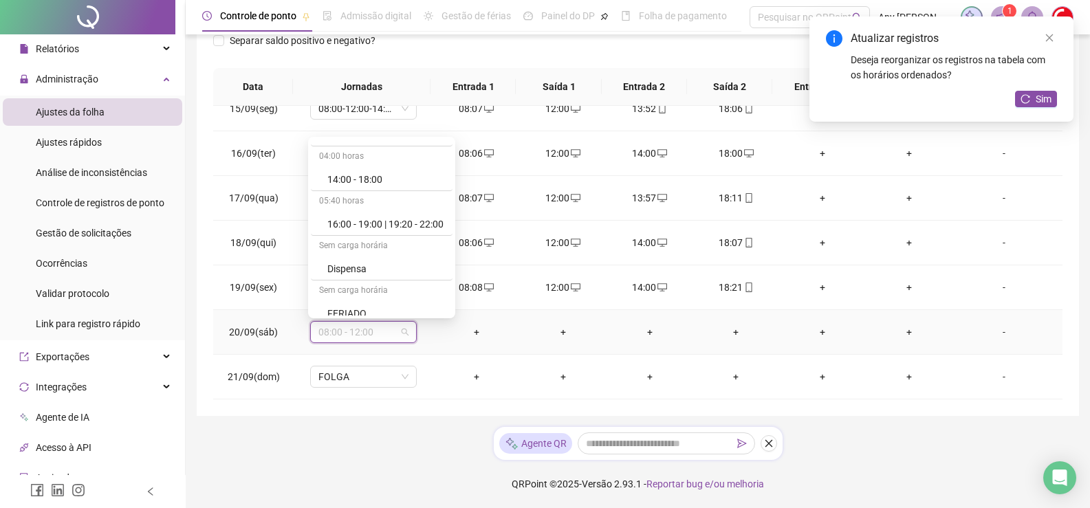
scroll to position [757, 0]
click at [330, 268] on div "Folga" at bounding box center [385, 265] width 117 height 15
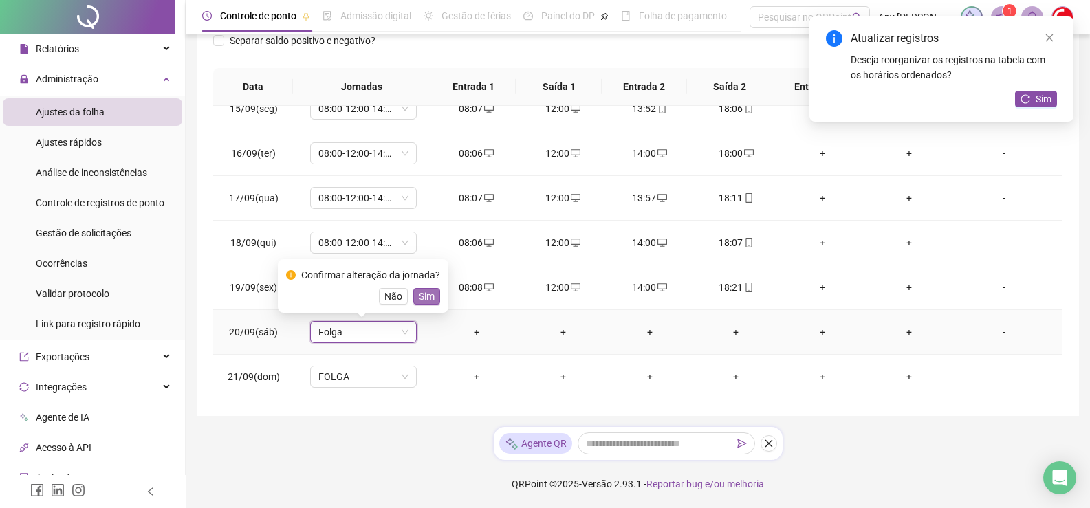
click at [422, 294] on span "Sim" at bounding box center [427, 296] width 16 height 15
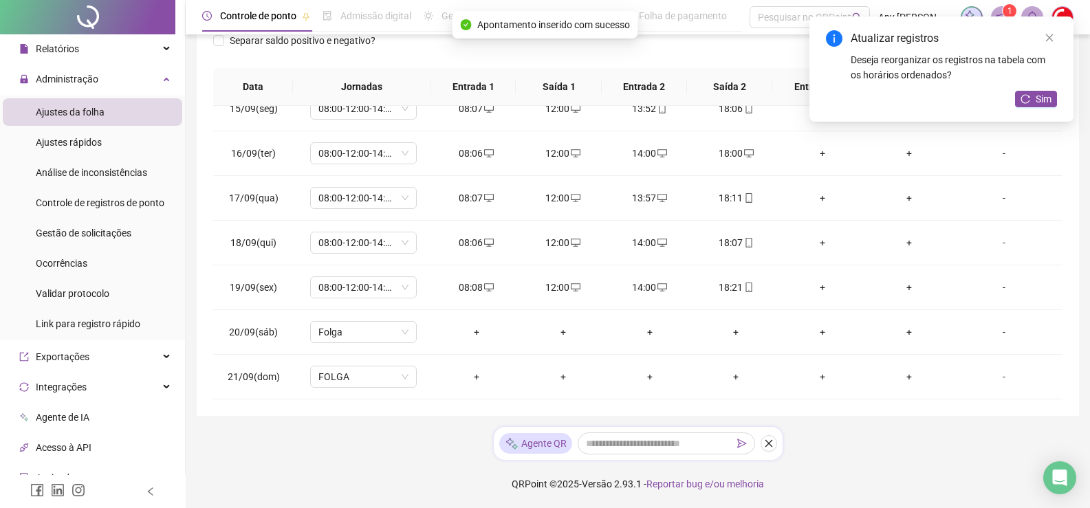
scroll to position [0, 0]
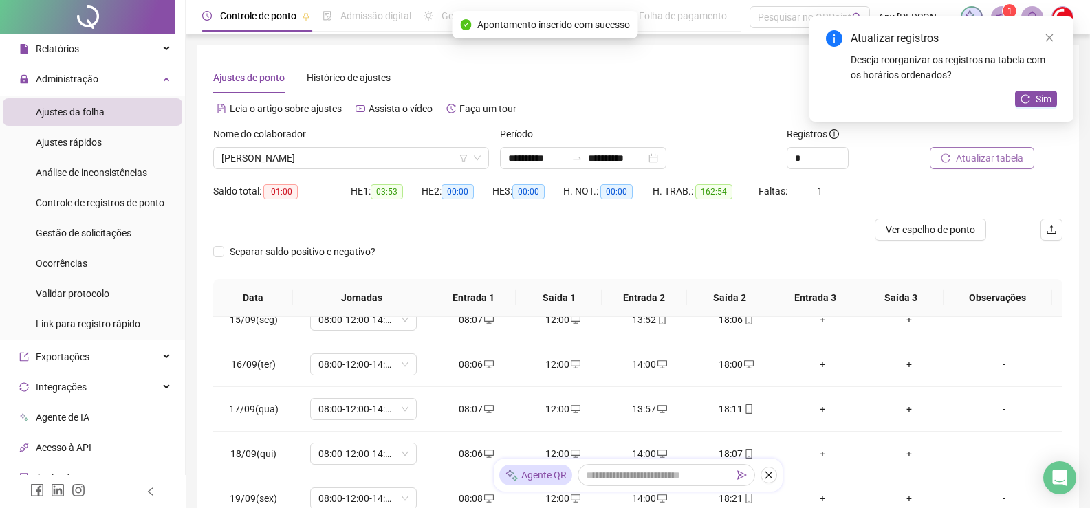
click at [987, 164] on span "Atualizar tabela" at bounding box center [989, 158] width 67 height 15
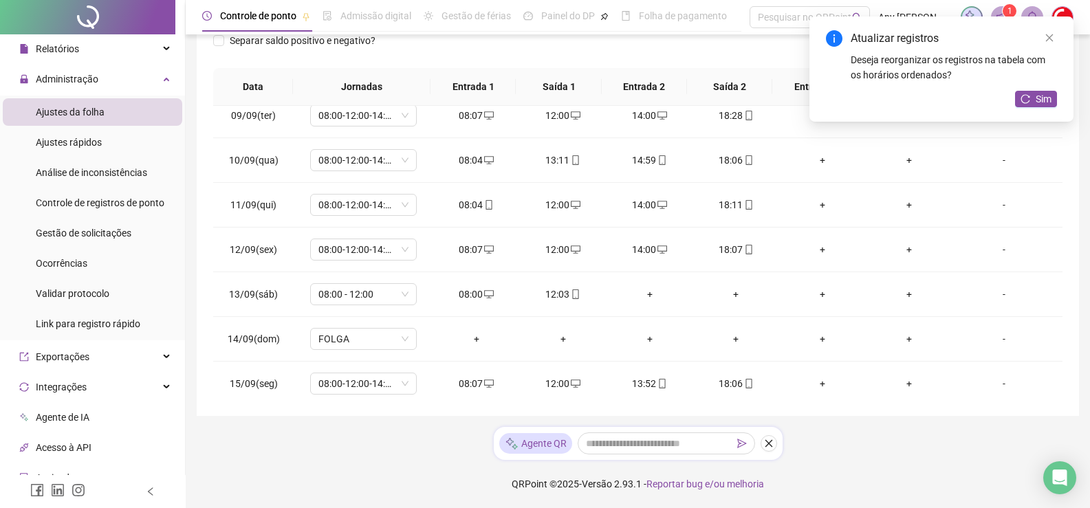
scroll to position [74, 0]
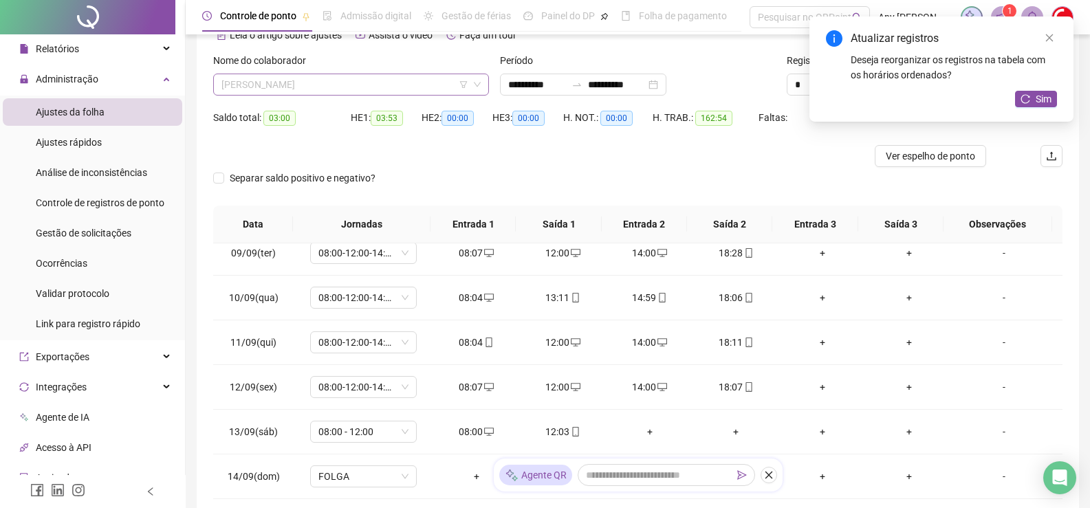
click at [297, 85] on span "[PERSON_NAME]" at bounding box center [351, 84] width 259 height 21
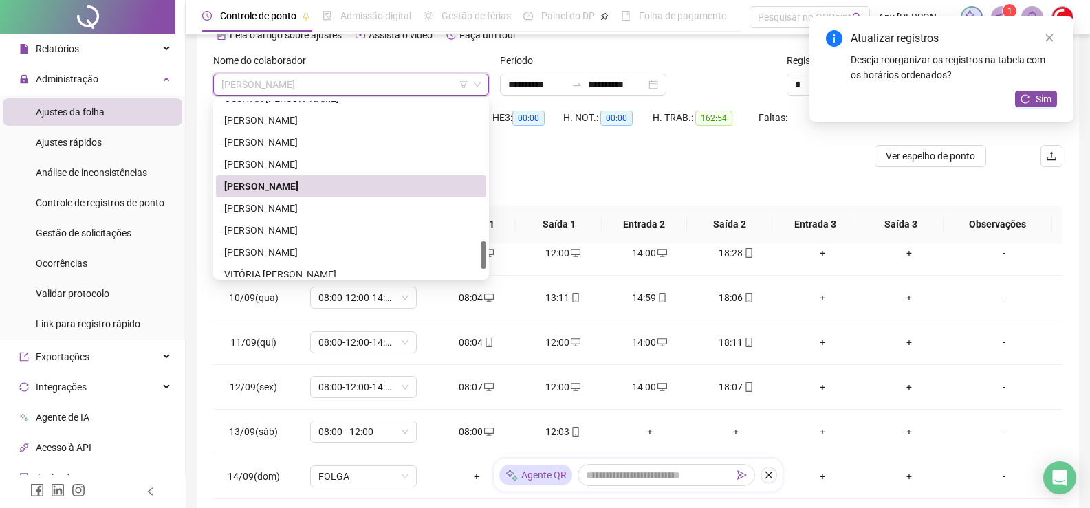
click at [305, 214] on div "[PERSON_NAME]" at bounding box center [351, 208] width 254 height 15
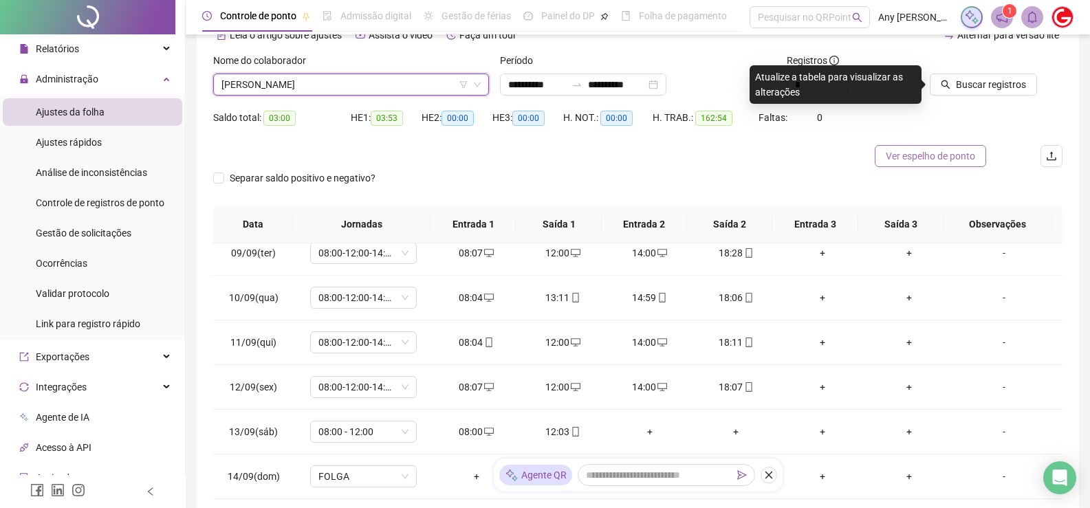
click at [915, 153] on span "Ver espelho de ponto" at bounding box center [930, 156] width 89 height 15
click at [660, 159] on div at bounding box center [531, 156] width 637 height 22
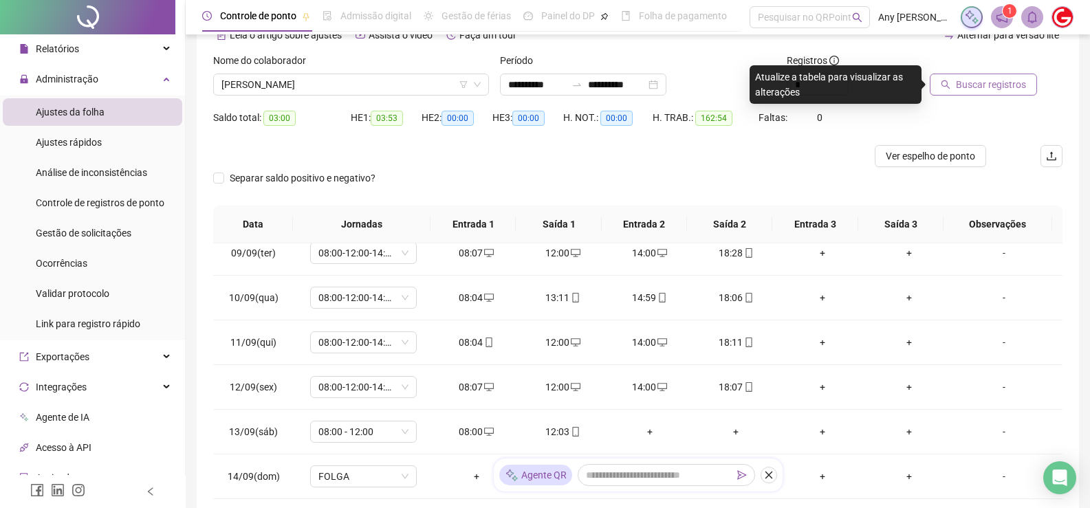
click at [1004, 85] on span "Buscar registros" at bounding box center [991, 84] width 70 height 15
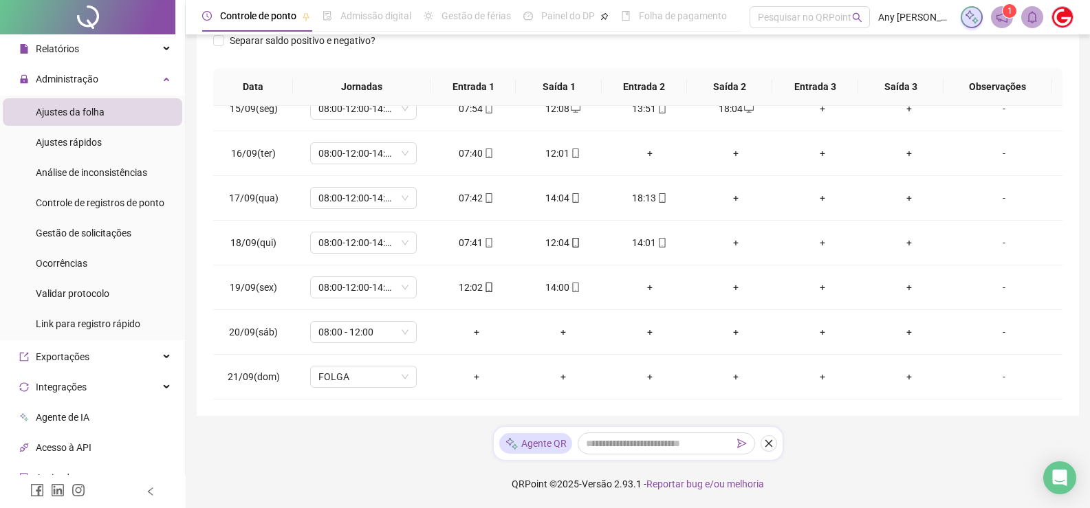
scroll to position [5, 0]
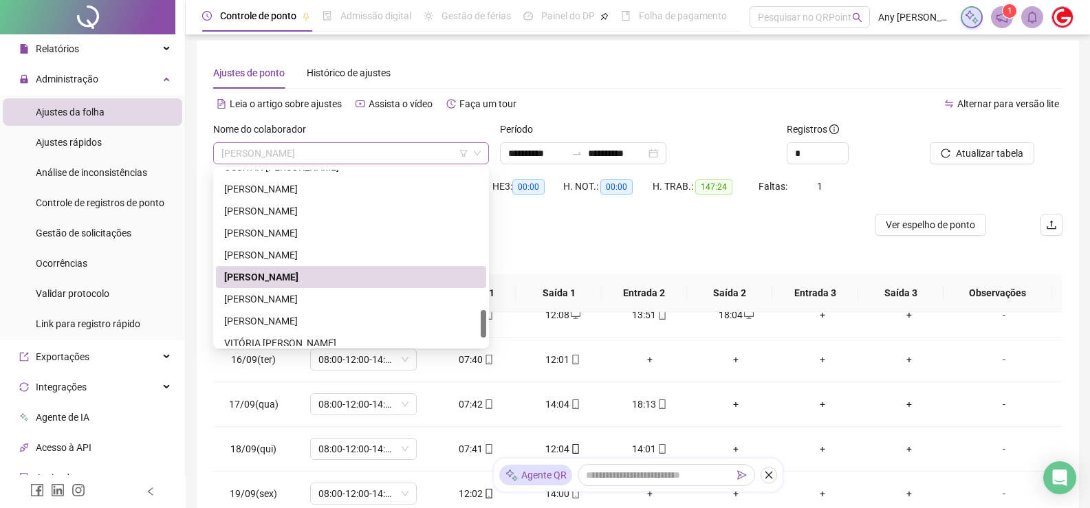
click at [297, 157] on span "[PERSON_NAME]" at bounding box center [351, 153] width 259 height 21
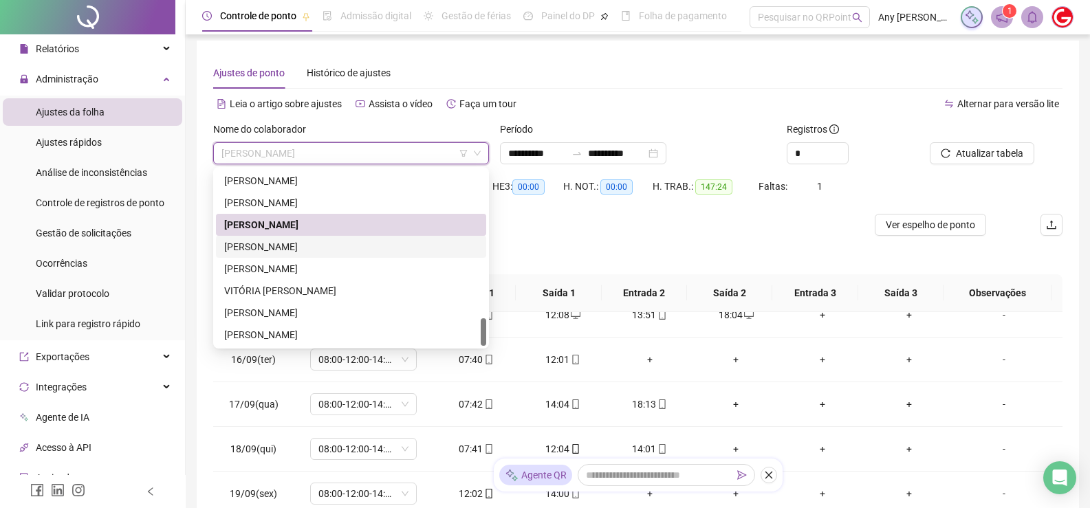
click at [290, 240] on div "[PERSON_NAME]" at bounding box center [351, 246] width 254 height 15
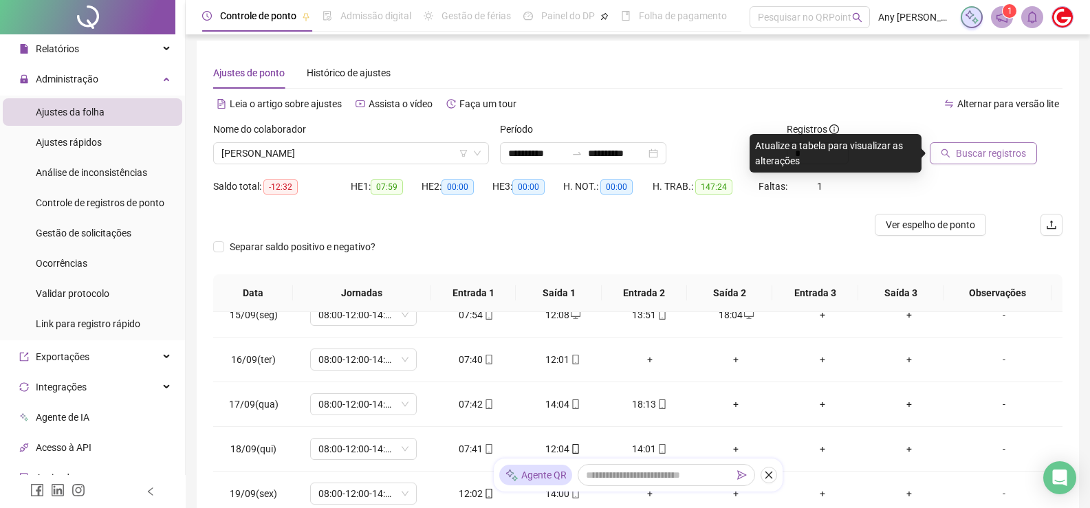
click at [958, 147] on span "Buscar registros" at bounding box center [991, 153] width 70 height 15
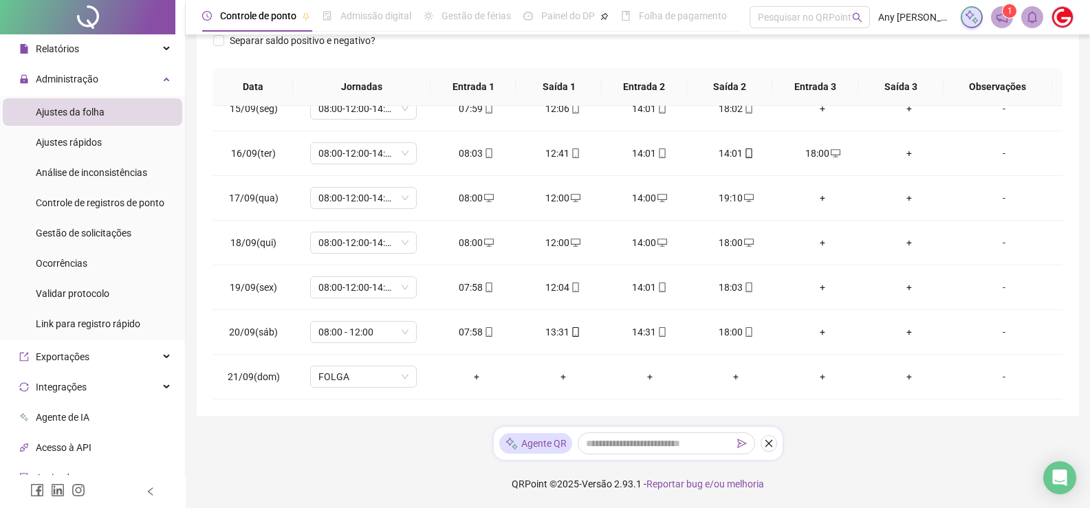
scroll to position [0, 0]
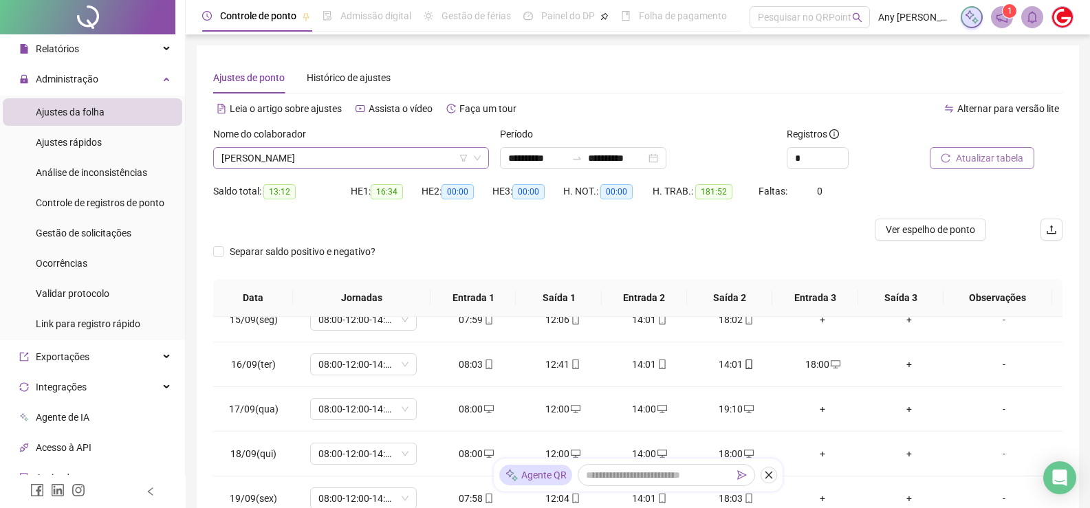
click at [283, 163] on span "[PERSON_NAME]" at bounding box center [351, 158] width 259 height 21
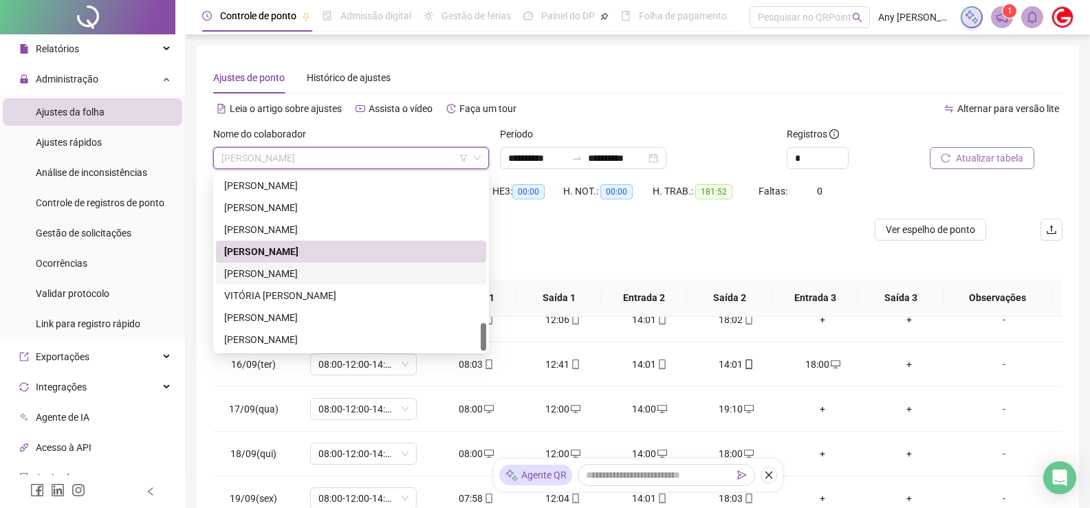
click at [283, 274] on div "[PERSON_NAME]" at bounding box center [351, 273] width 254 height 15
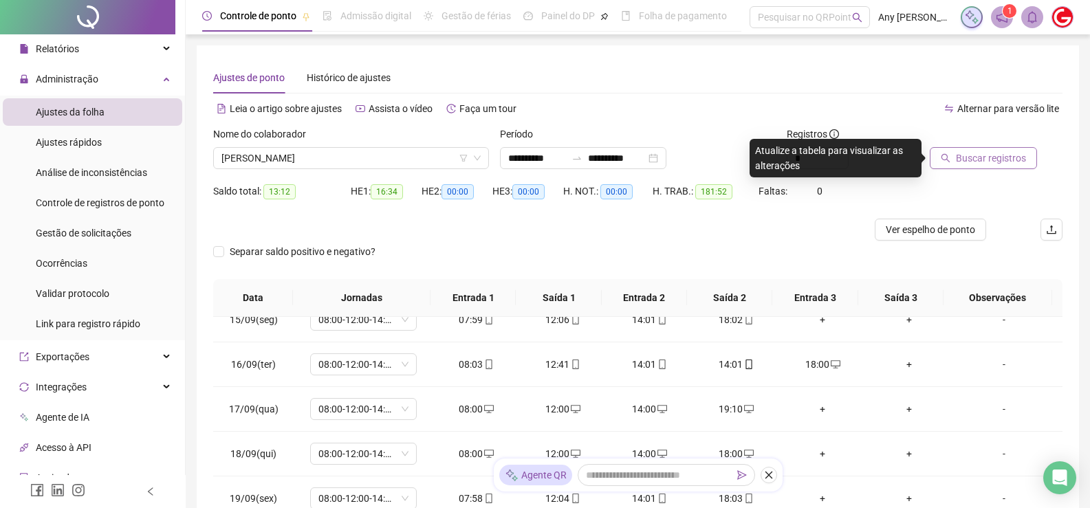
click at [935, 166] on button "Buscar registros" at bounding box center [983, 158] width 107 height 22
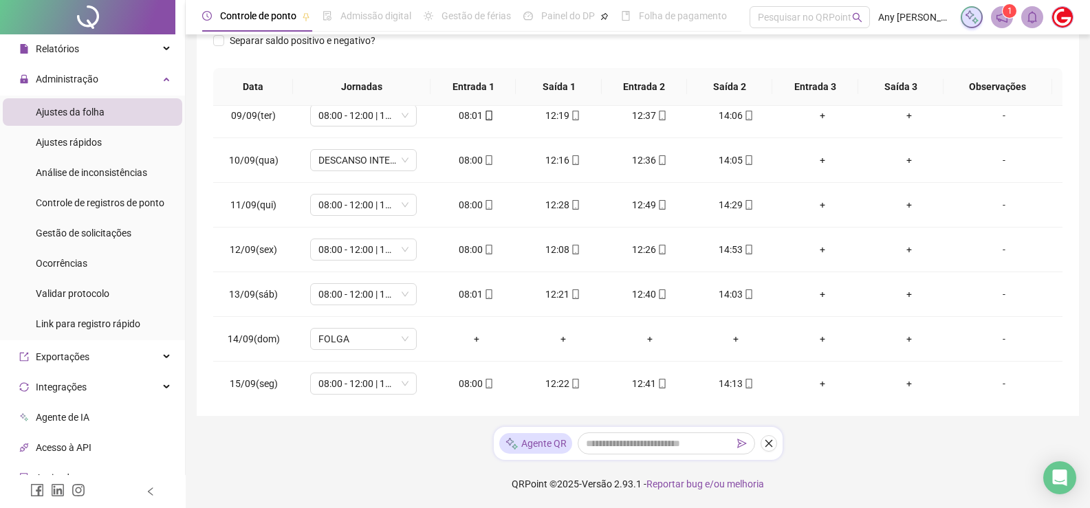
scroll to position [74, 0]
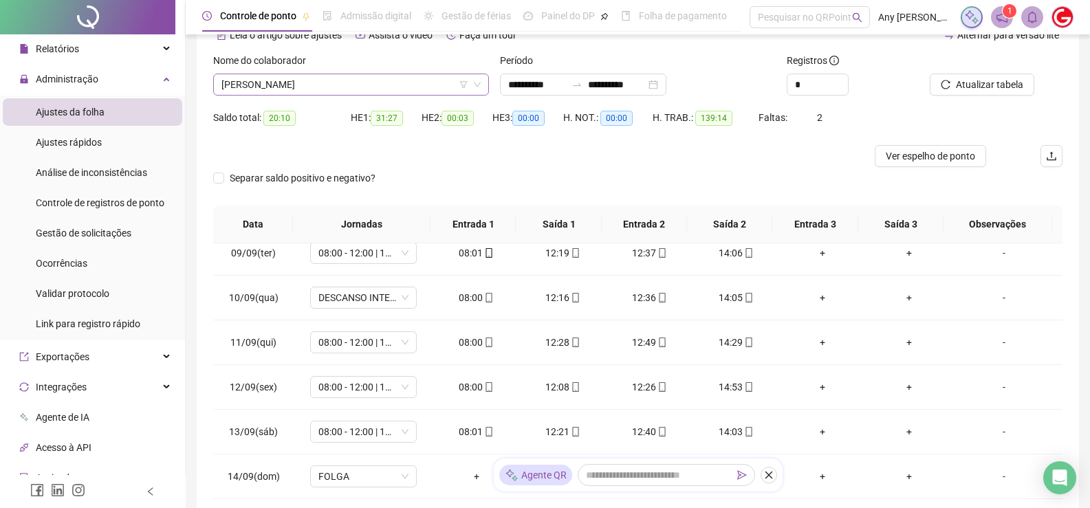
click at [259, 86] on span "[PERSON_NAME]" at bounding box center [351, 84] width 259 height 21
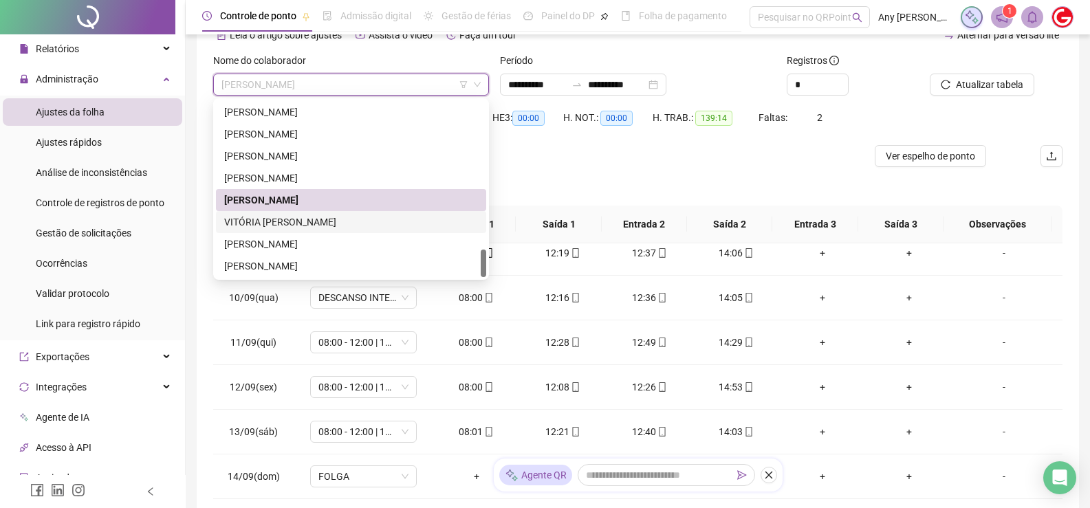
click at [294, 227] on div "VITÓRIA [PERSON_NAME]" at bounding box center [351, 222] width 254 height 15
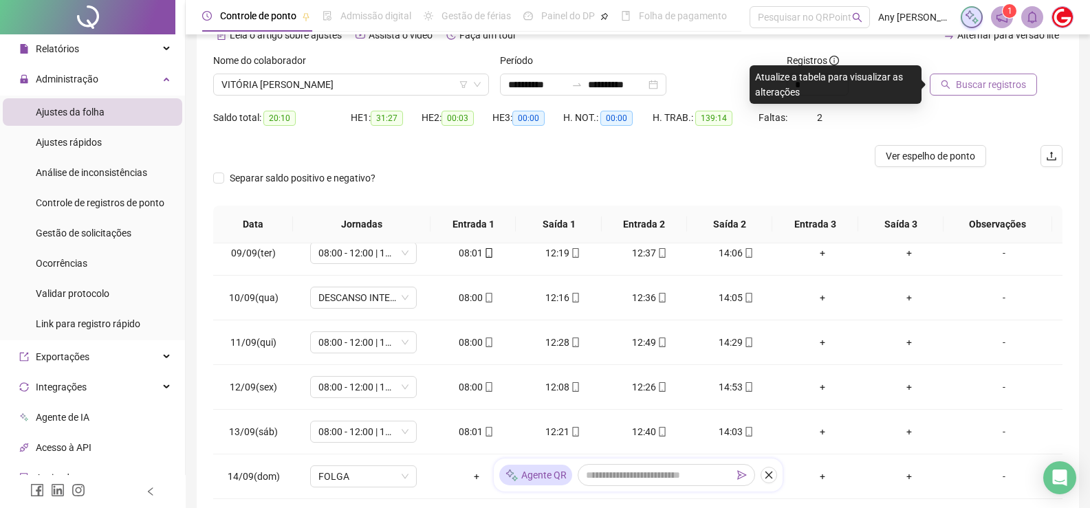
click at [964, 80] on span "Buscar registros" at bounding box center [991, 84] width 70 height 15
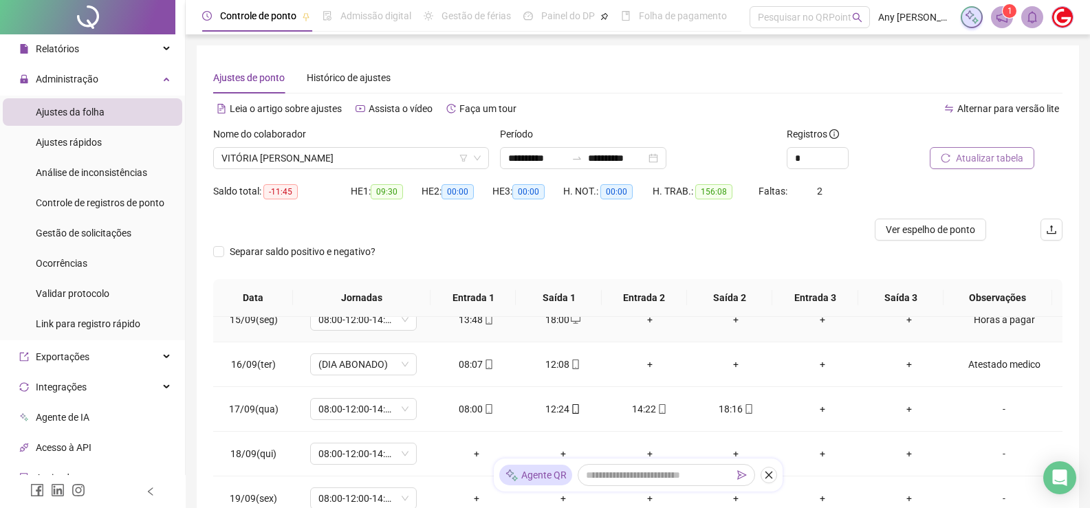
scroll to position [211, 0]
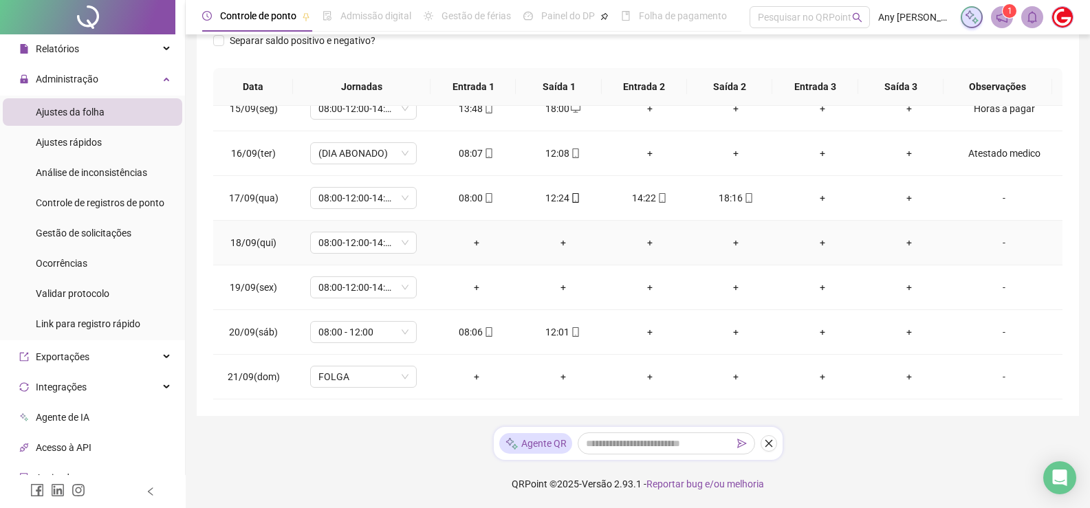
click at [987, 243] on div "-" at bounding box center [1004, 242] width 81 height 15
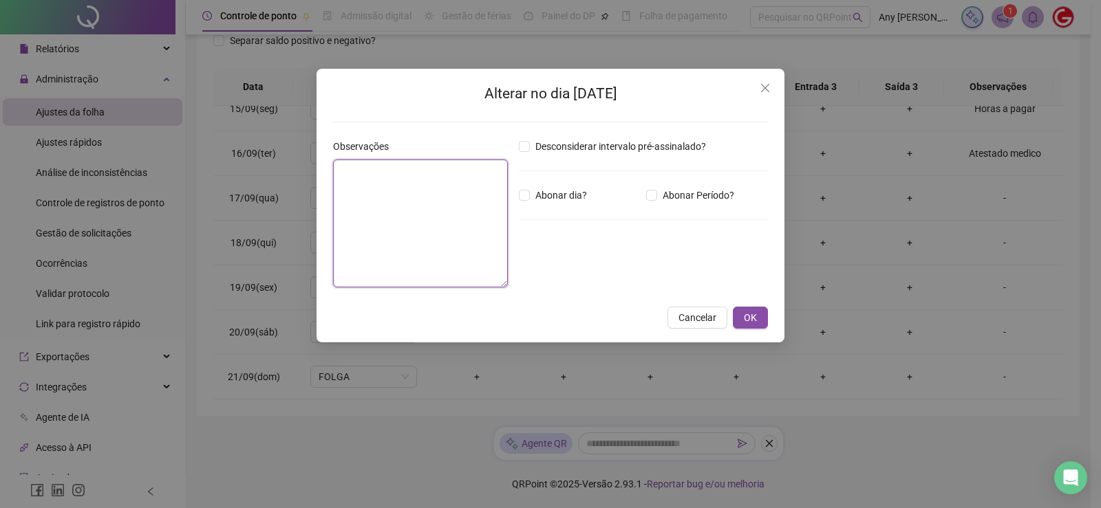
click at [433, 252] on textarea at bounding box center [420, 224] width 175 height 128
type textarea "**********"
click at [516, 199] on div "Abonar dia?" at bounding box center [579, 195] width 127 height 15
click at [752, 323] on span "OK" at bounding box center [750, 317] width 13 height 15
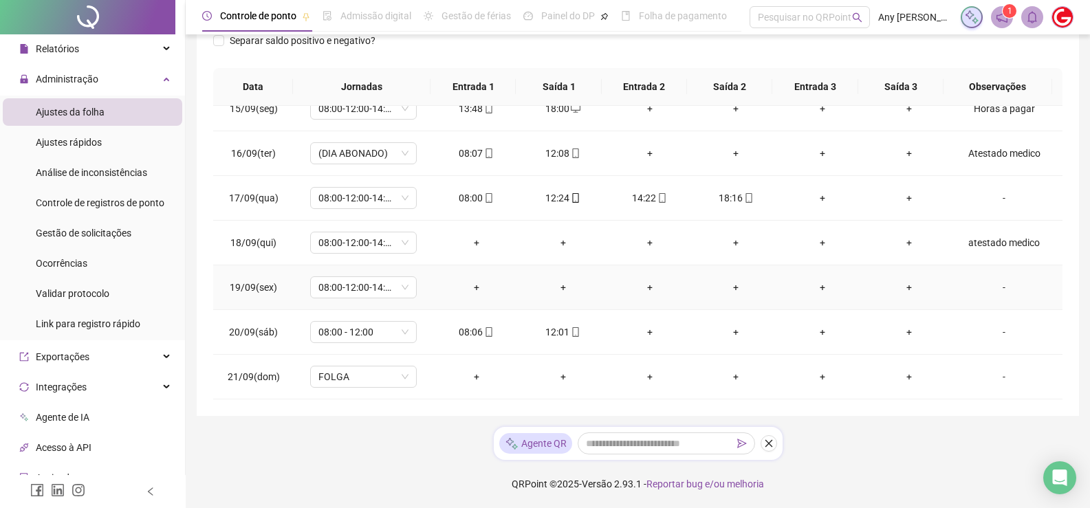
click at [994, 291] on div "-" at bounding box center [1004, 287] width 81 height 15
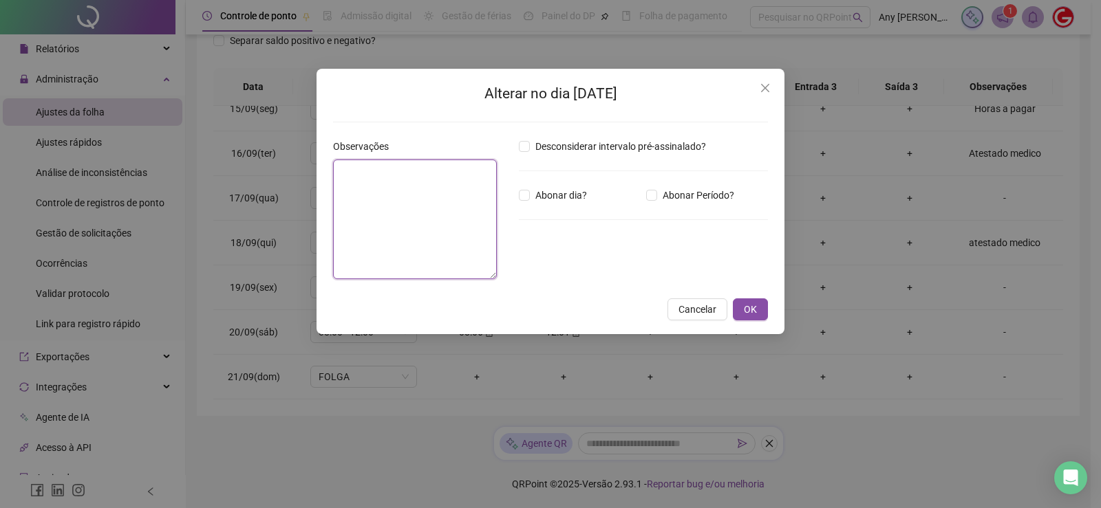
click at [458, 205] on textarea at bounding box center [415, 220] width 164 height 120
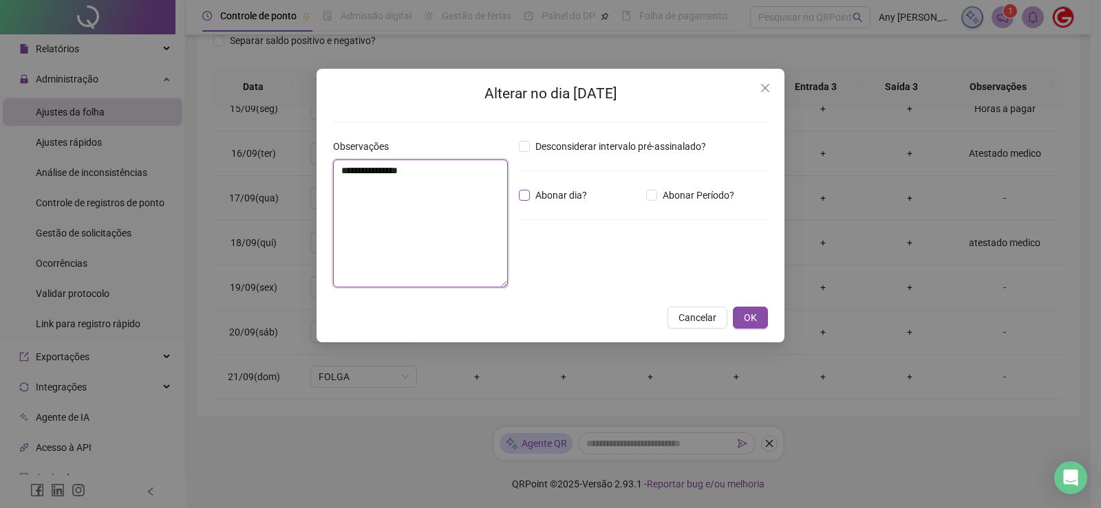
type textarea "**********"
click at [764, 314] on button "OK" at bounding box center [750, 318] width 35 height 22
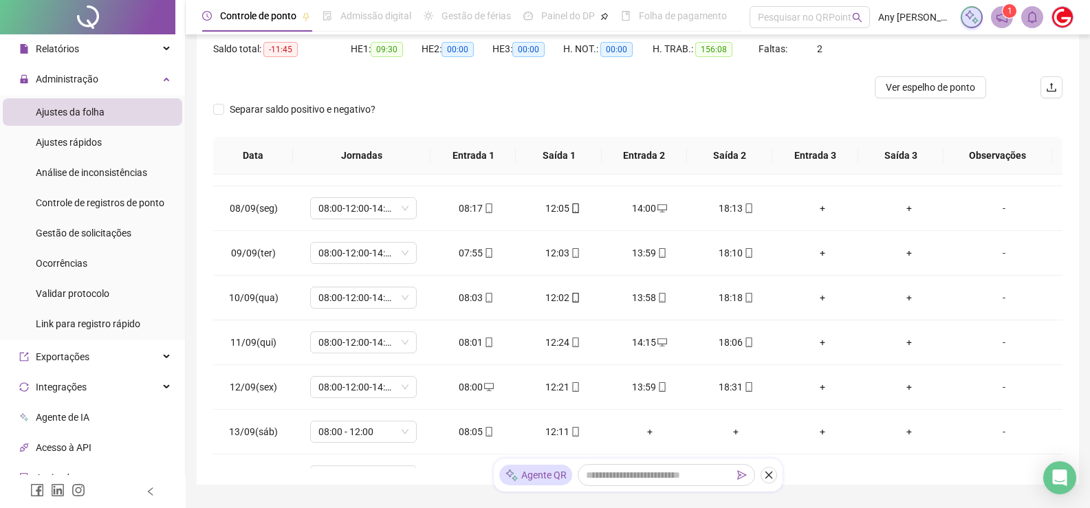
scroll to position [0, 0]
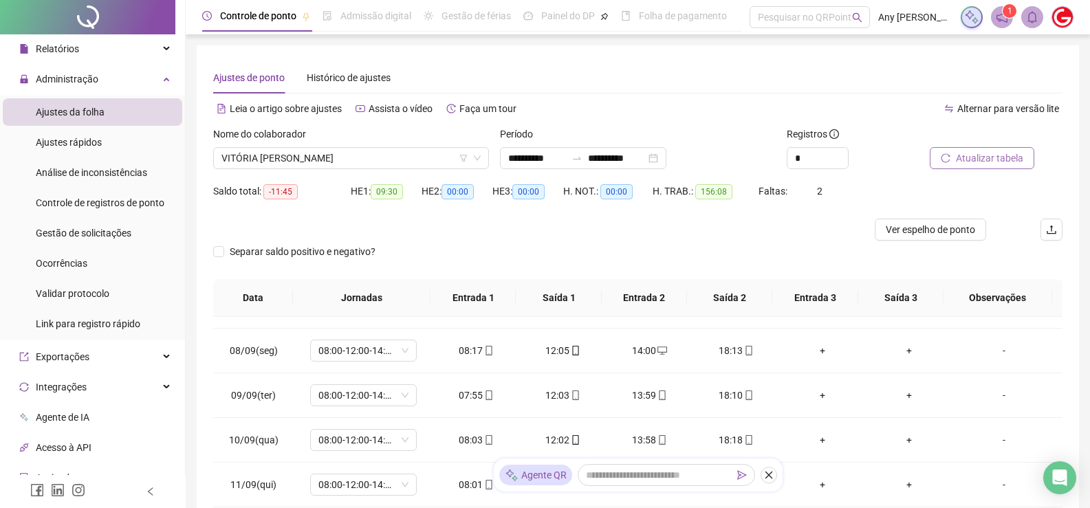
click at [971, 157] on span "Atualizar tabela" at bounding box center [989, 158] width 67 height 15
click at [274, 164] on span "VITÓRIA [PERSON_NAME]" at bounding box center [351, 158] width 259 height 21
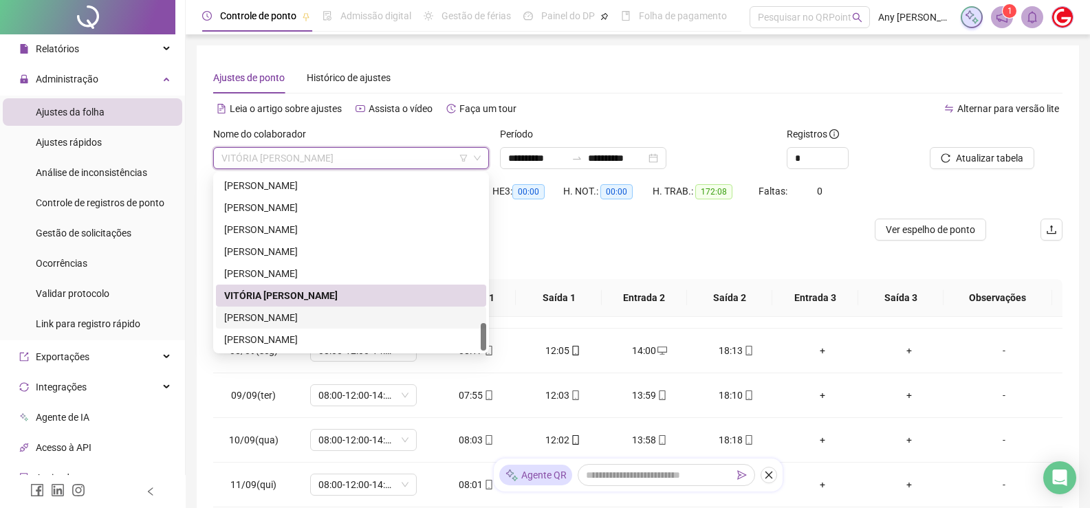
click at [270, 319] on div "[PERSON_NAME]" at bounding box center [351, 317] width 254 height 15
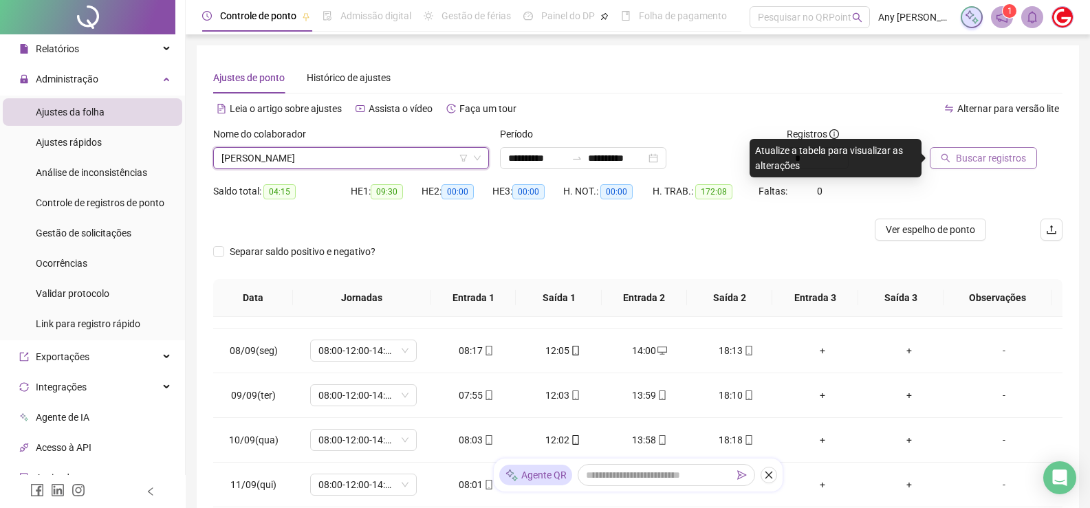
click at [1025, 150] on button "Buscar registros" at bounding box center [983, 158] width 107 height 22
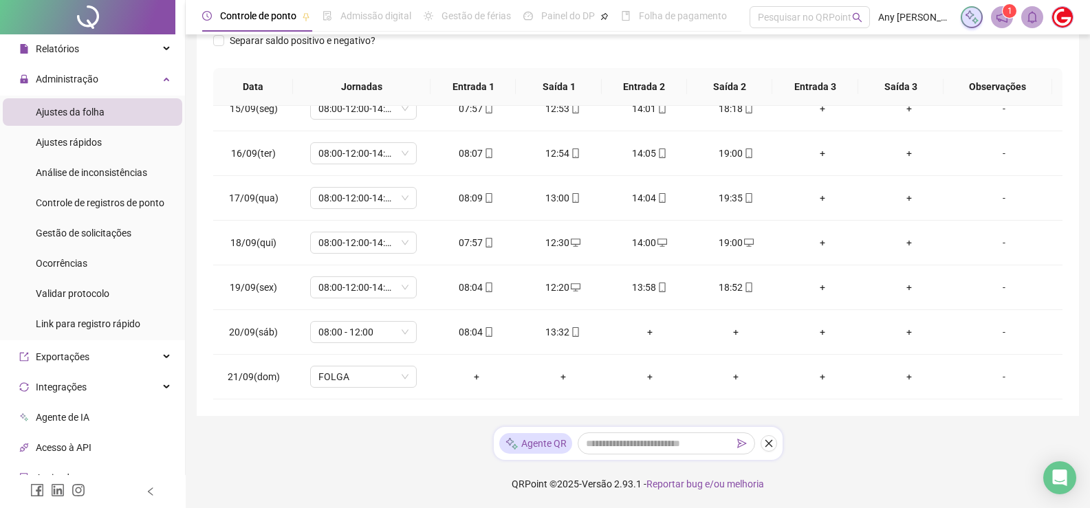
scroll to position [5, 0]
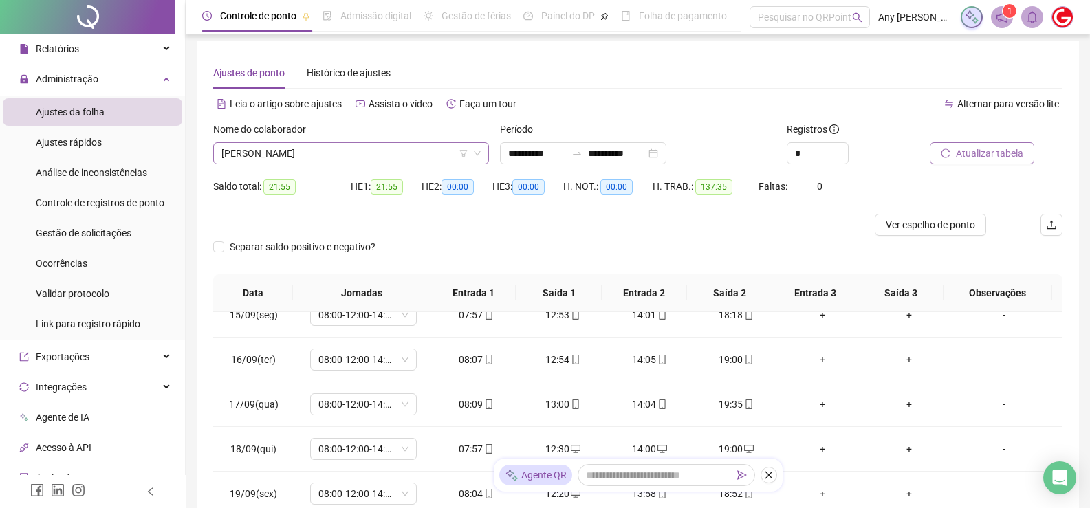
click at [296, 150] on span "[PERSON_NAME]" at bounding box center [351, 153] width 259 height 21
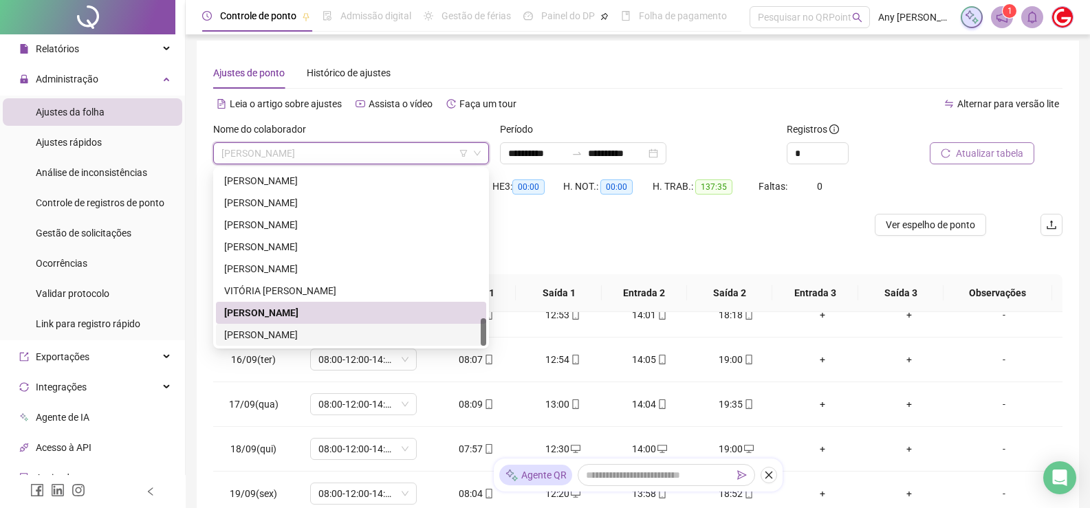
click at [305, 336] on div "[PERSON_NAME]" at bounding box center [351, 334] width 254 height 15
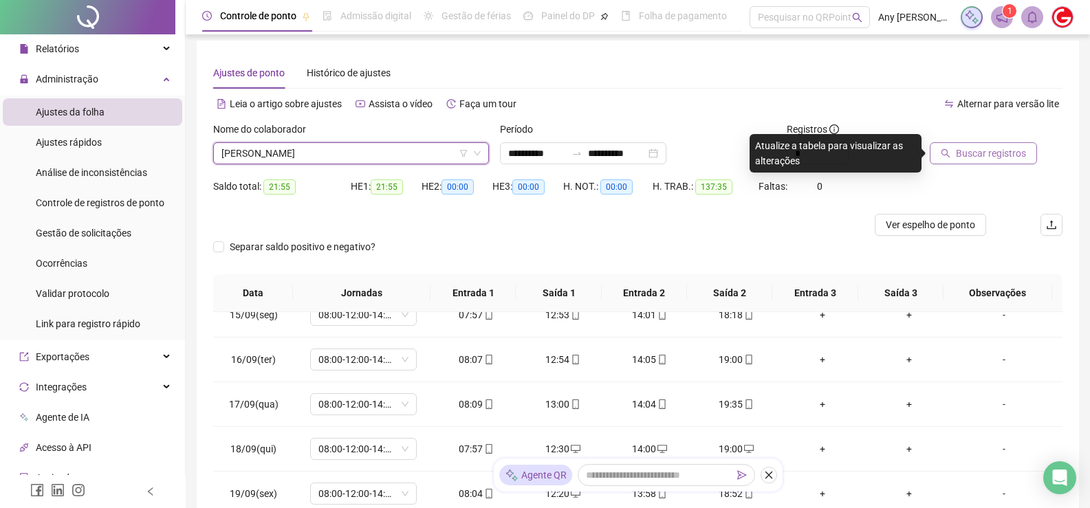
click at [961, 164] on button "Buscar registros" at bounding box center [983, 153] width 107 height 22
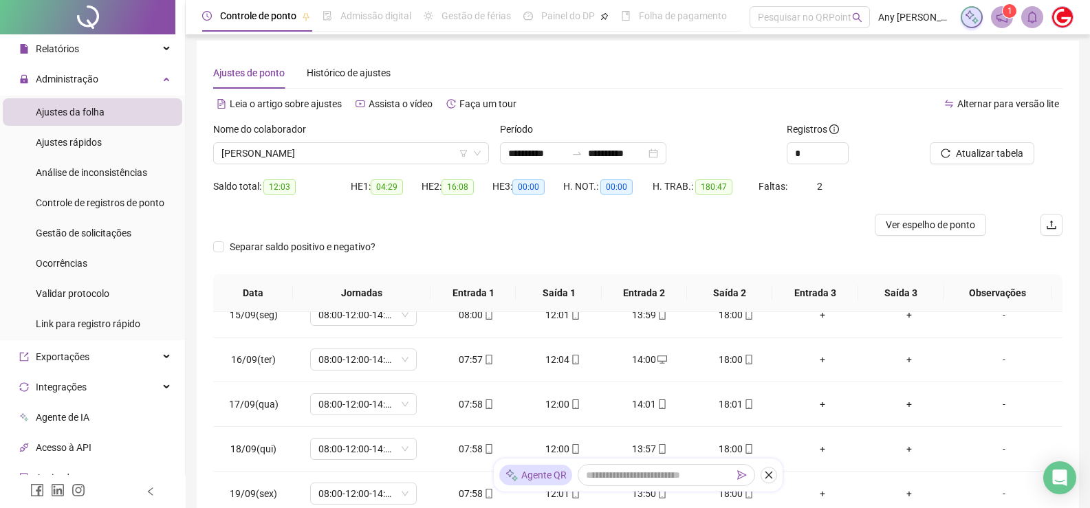
scroll to position [211, 0]
